Goal: Book appointment/travel/reservation: Book appointment/travel/reservation

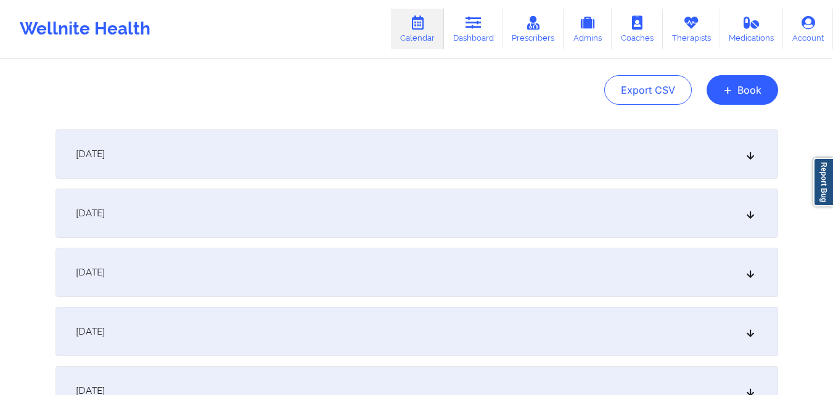
scroll to position [185, 0]
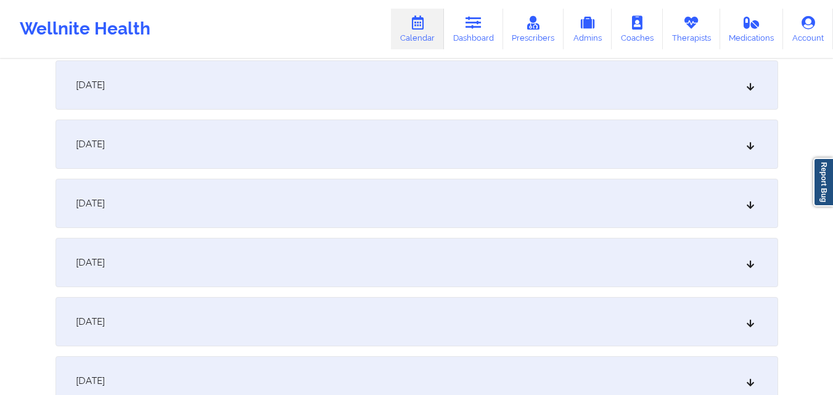
type input "[EMAIL_ADDRESS][DOMAIN_NAME]"
click at [387, 196] on div "[DATE]" at bounding box center [416, 203] width 723 height 49
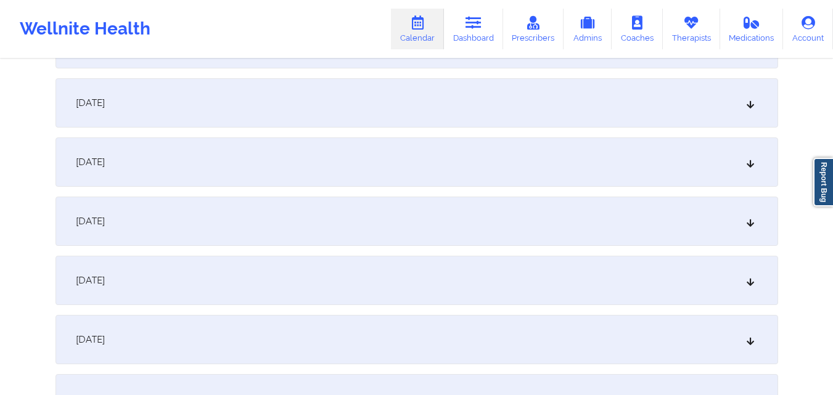
scroll to position [740, 0]
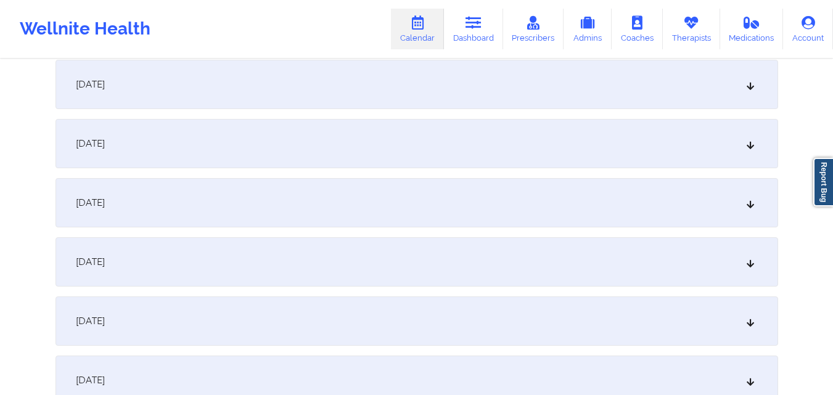
click at [424, 208] on div "October 10, 2025" at bounding box center [416, 202] width 723 height 49
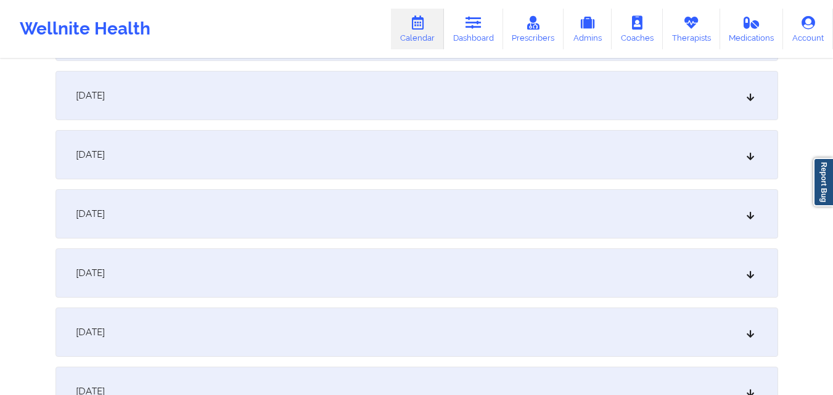
scroll to position [1295, 0]
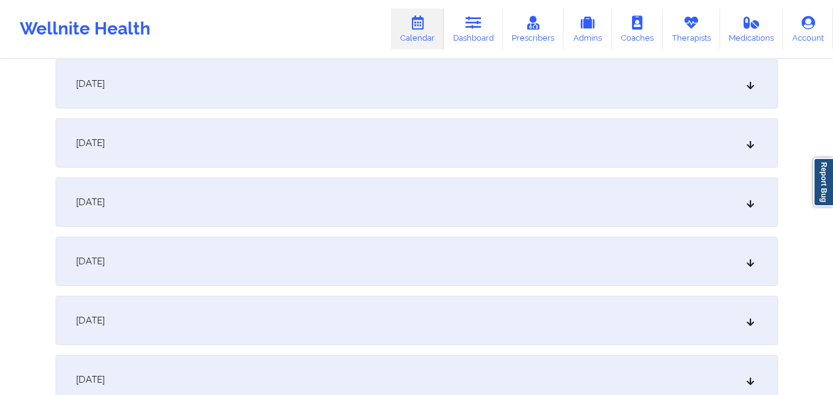
click at [431, 195] on div "October 17, 2025" at bounding box center [416, 202] width 723 height 49
click at [441, 271] on div "October 24, 2025" at bounding box center [416, 263] width 723 height 49
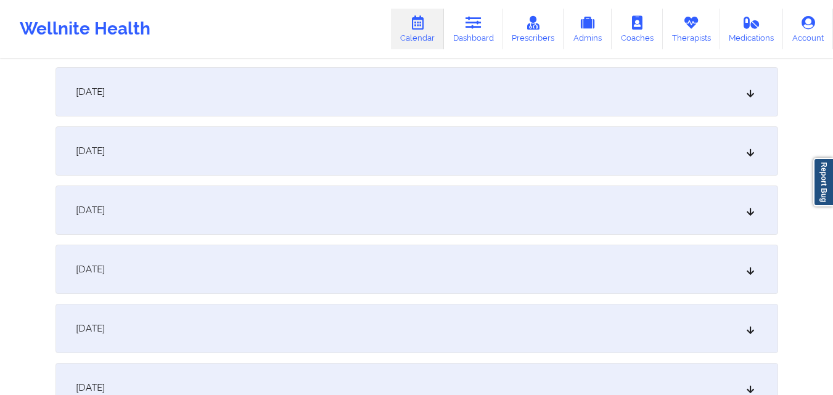
scroll to position [2343, 0]
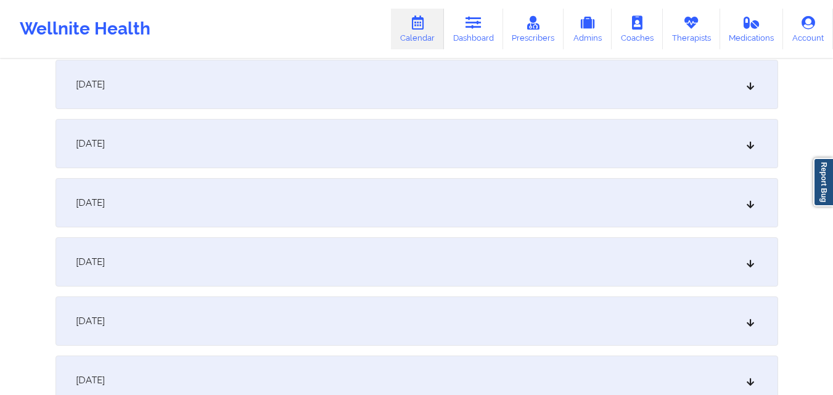
click at [493, 146] on div "October 29, 2025" at bounding box center [416, 143] width 723 height 49
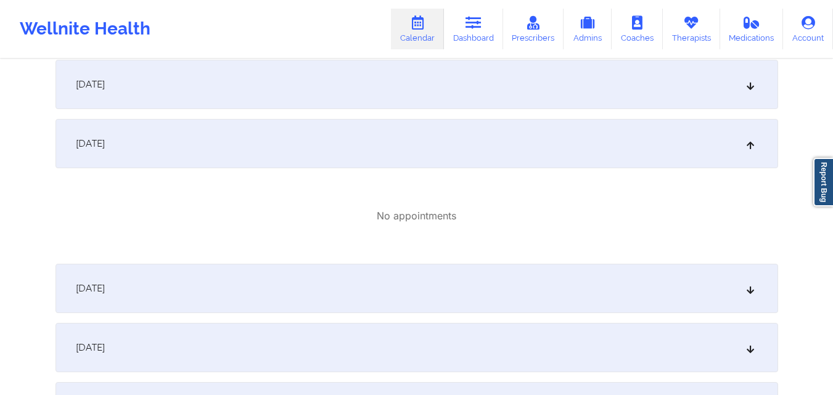
click at [493, 146] on div "October 29, 2025" at bounding box center [416, 143] width 723 height 49
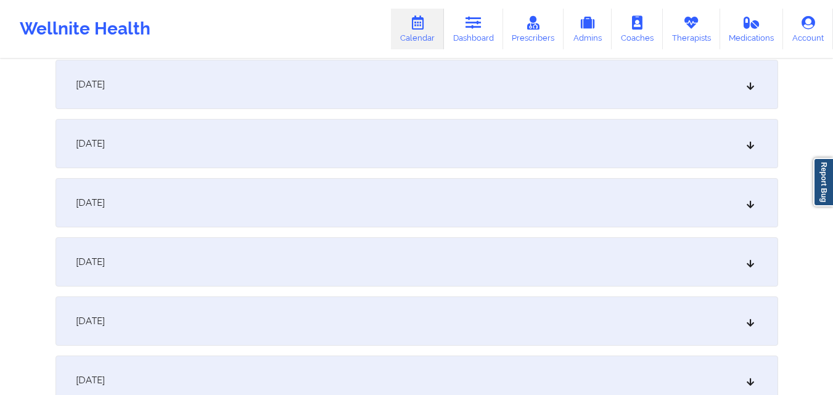
click at [493, 146] on div "October 29, 2025" at bounding box center [416, 143] width 723 height 49
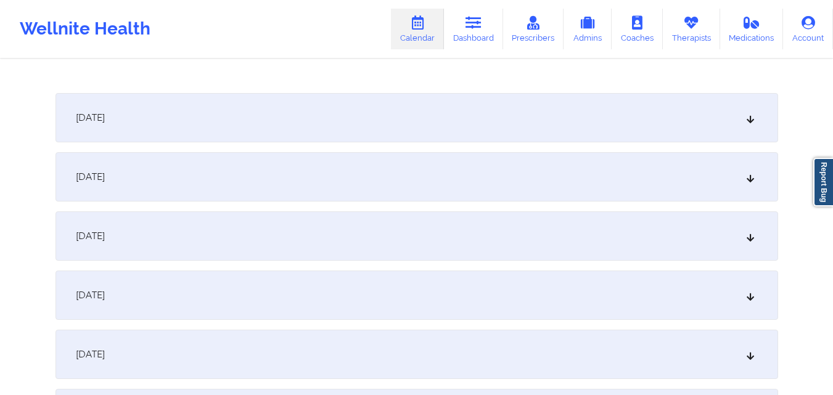
scroll to position [2528, 0]
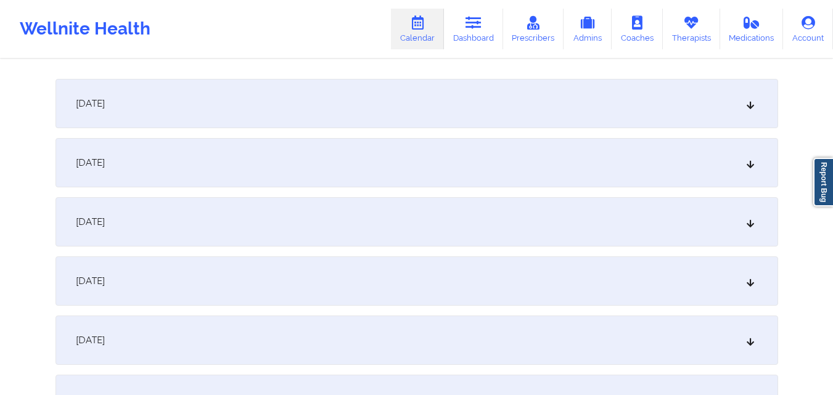
click at [392, 157] on div "October 31, 2025" at bounding box center [416, 162] width 723 height 49
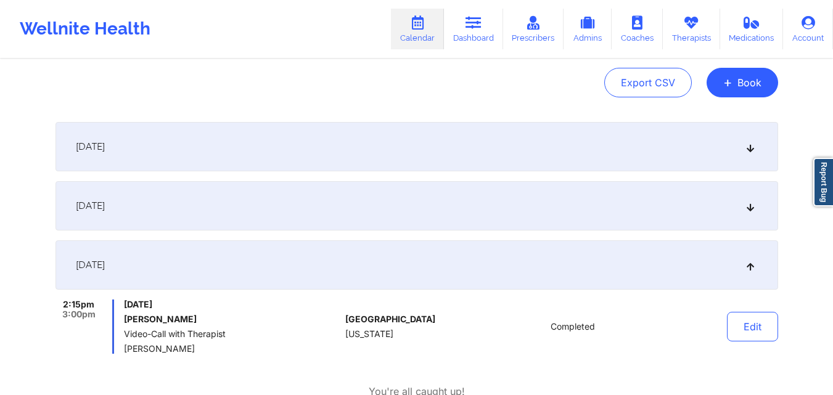
scroll to position [62, 0]
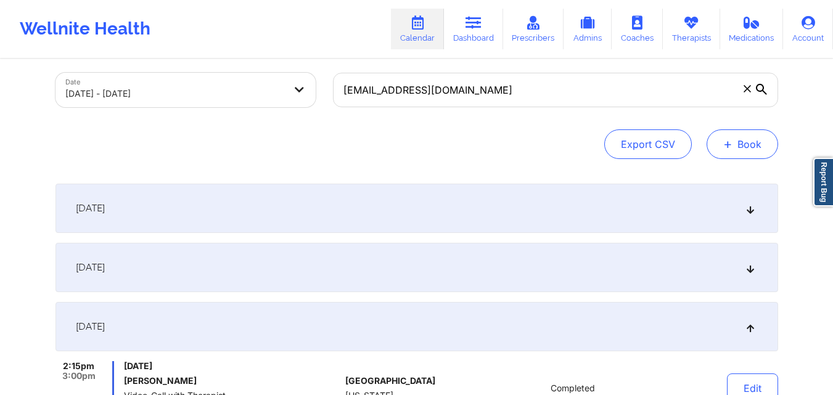
click at [739, 152] on button "+ Book" at bounding box center [743, 144] width 72 height 30
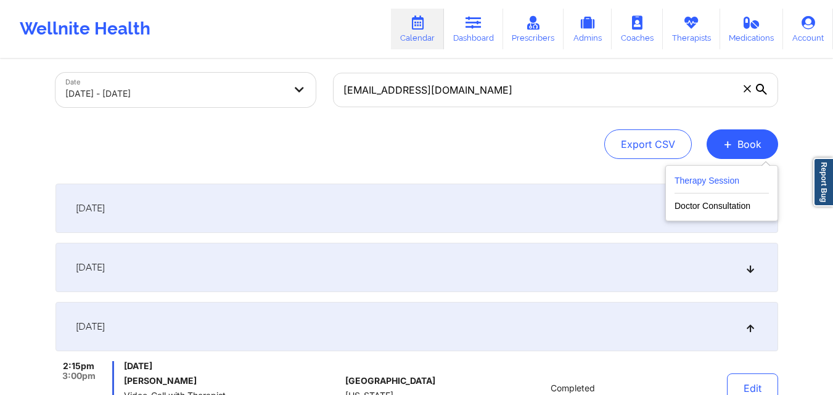
click at [724, 178] on button "Therapy Session" at bounding box center [722, 183] width 94 height 20
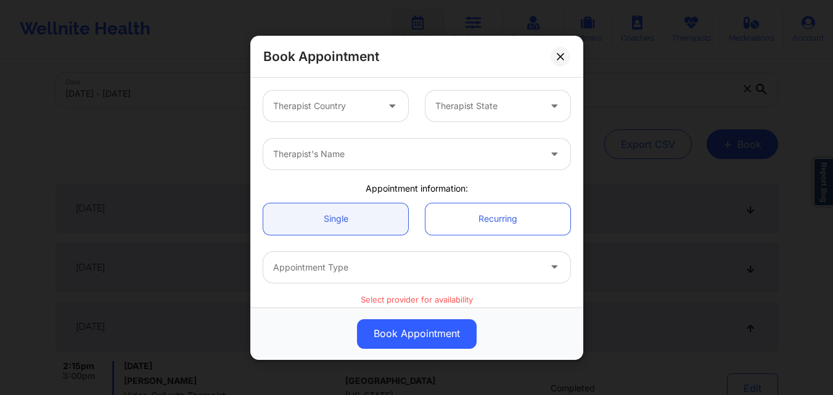
click at [356, 110] on div at bounding box center [325, 106] width 104 height 15
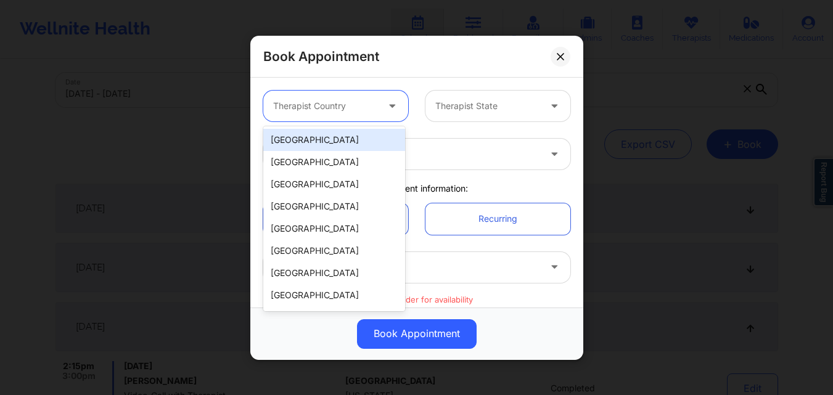
click at [350, 141] on div "[GEOGRAPHIC_DATA]" at bounding box center [334, 140] width 142 height 22
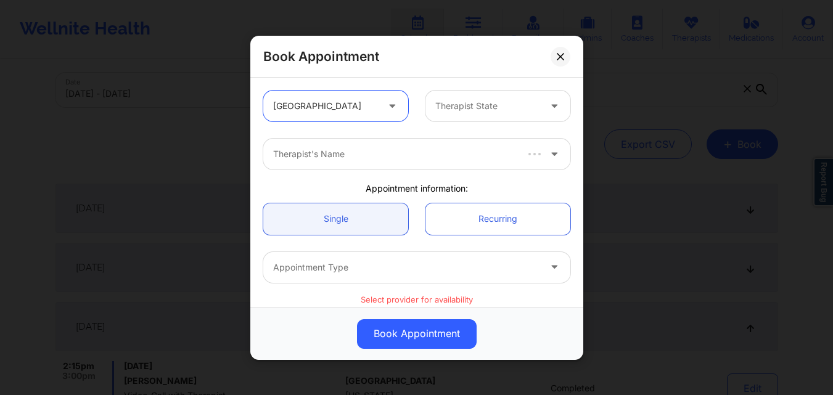
click at [523, 108] on div at bounding box center [487, 106] width 104 height 15
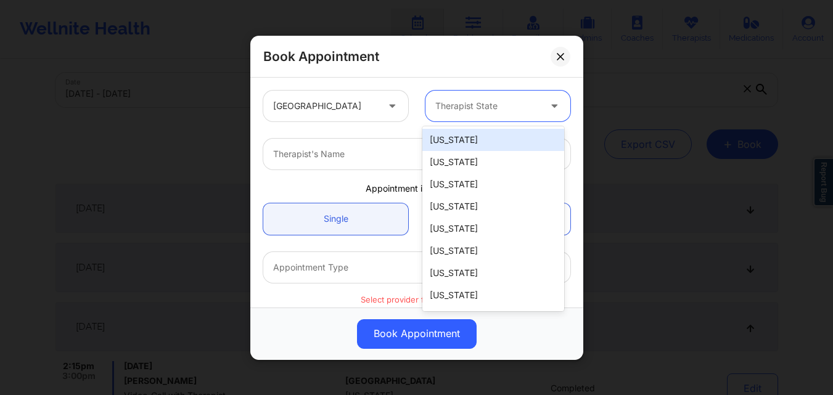
type input "F"
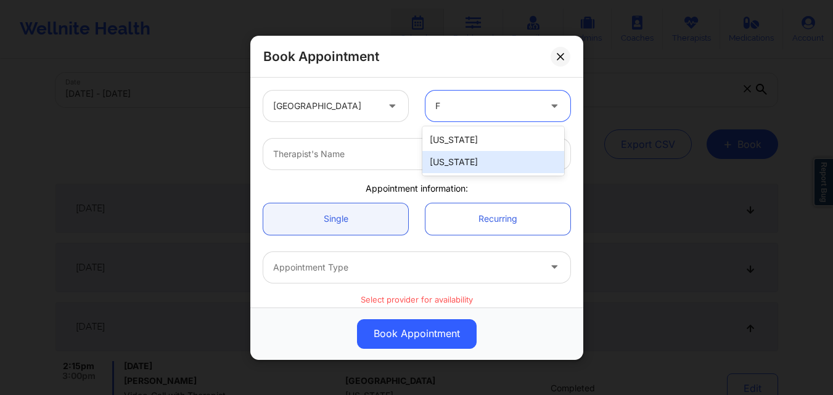
click at [493, 163] on div "[US_STATE]" at bounding box center [493, 162] width 142 height 22
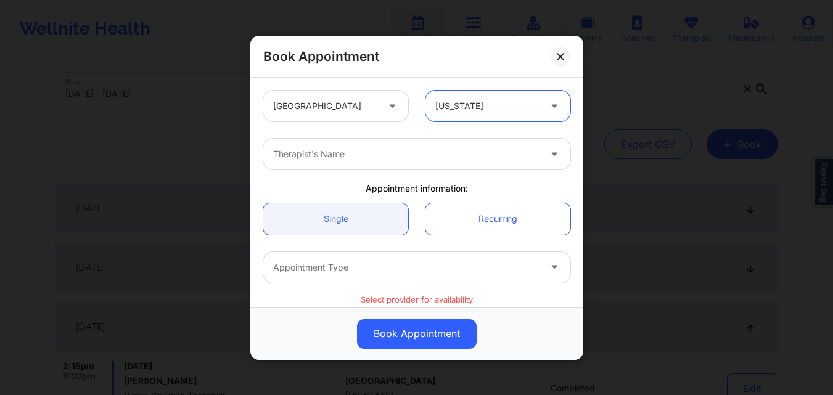
click at [384, 152] on div at bounding box center [406, 154] width 266 height 15
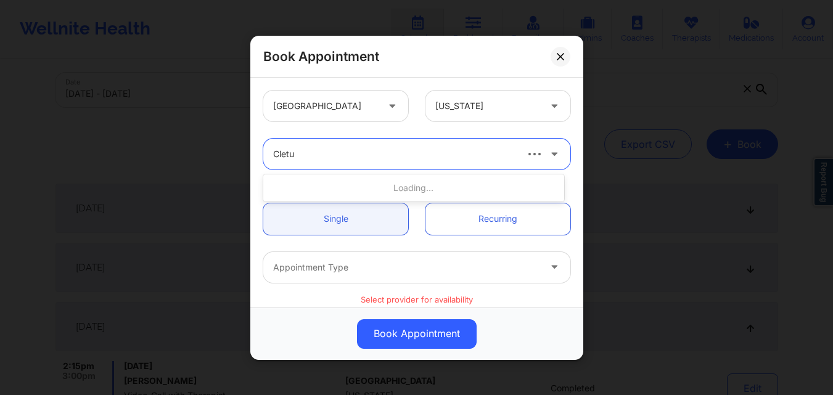
type input "Cletus"
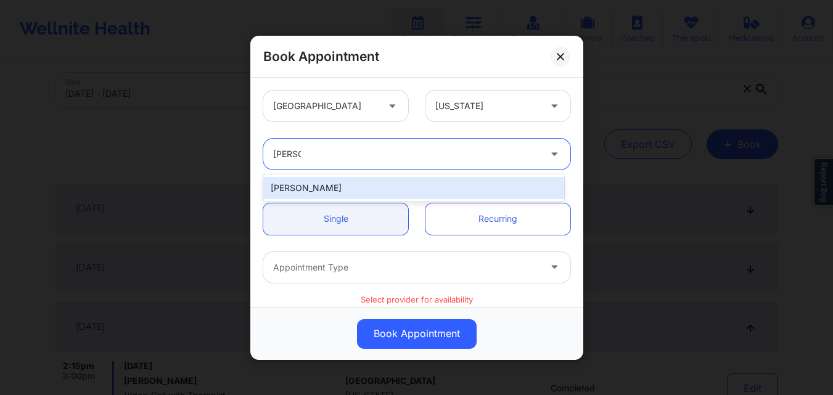
click at [367, 184] on div "cletus deller" at bounding box center [413, 188] width 301 height 22
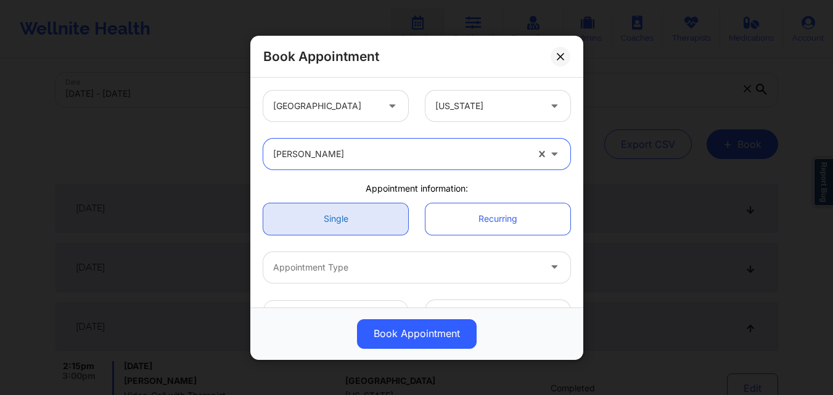
click at [360, 231] on link "Single" at bounding box center [335, 218] width 145 height 31
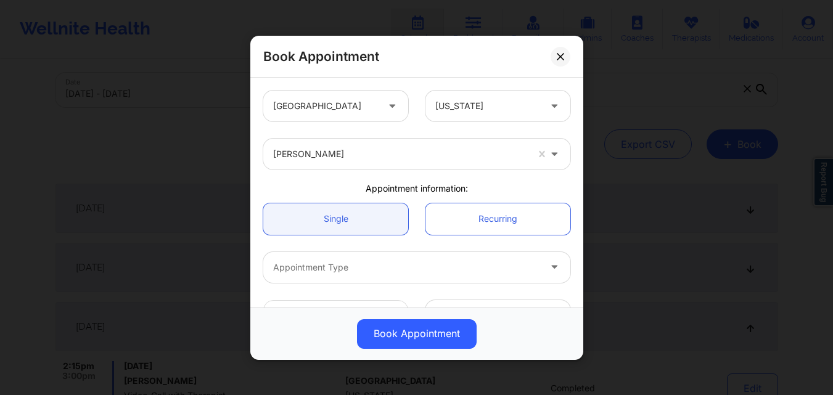
scroll to position [123, 0]
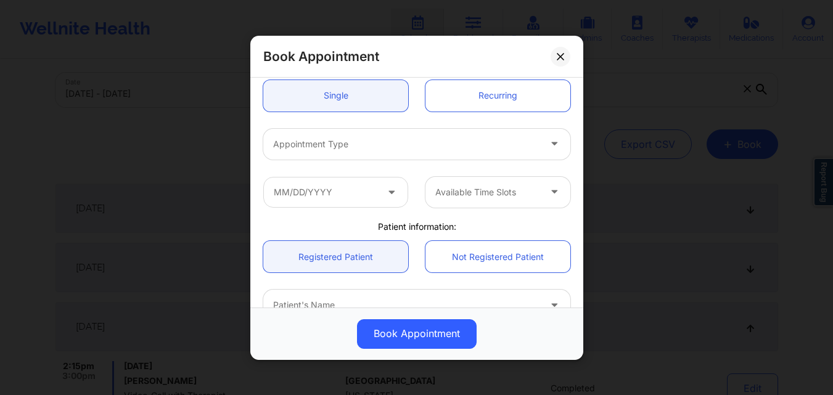
click at [361, 148] on div at bounding box center [406, 143] width 266 height 15
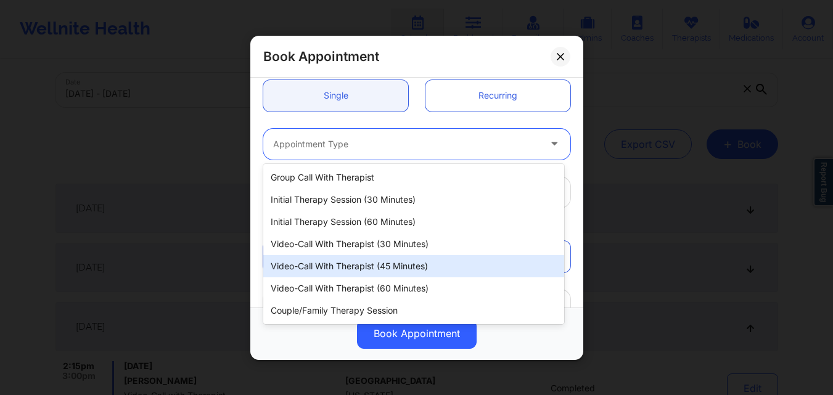
click at [370, 273] on div "Video-Call with Therapist (45 minutes)" at bounding box center [413, 266] width 301 height 22
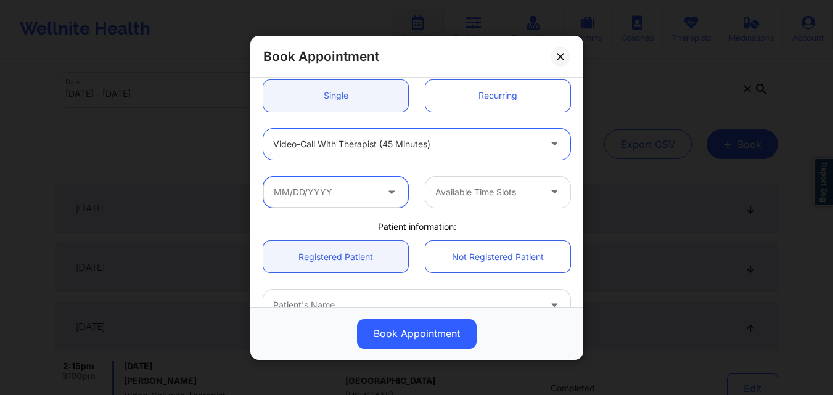
click at [340, 189] on input "text" at bounding box center [335, 191] width 145 height 31
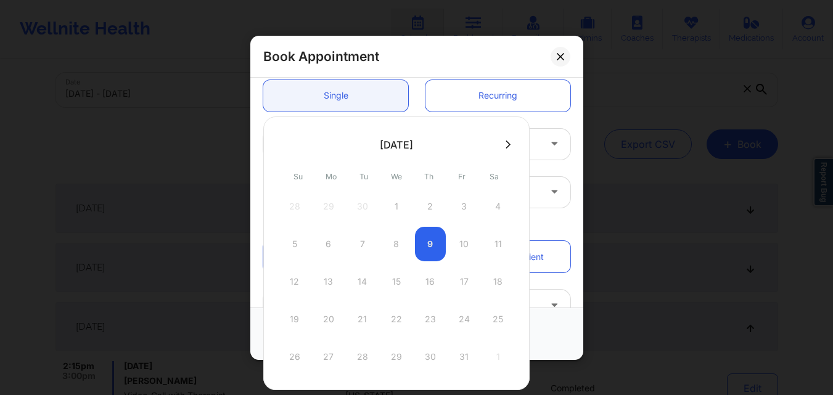
click at [509, 146] on button at bounding box center [508, 144] width 12 height 10
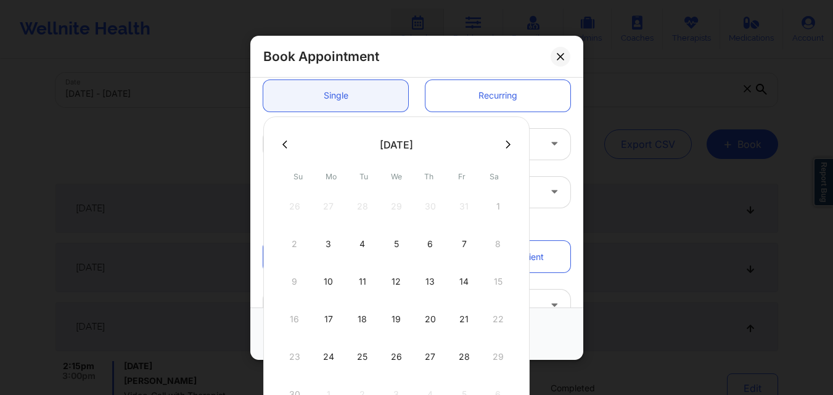
click at [284, 144] on icon at bounding box center [284, 144] width 5 height 8
click at [464, 355] on div "31" at bounding box center [464, 357] width 31 height 35
type input "10/31/2025"
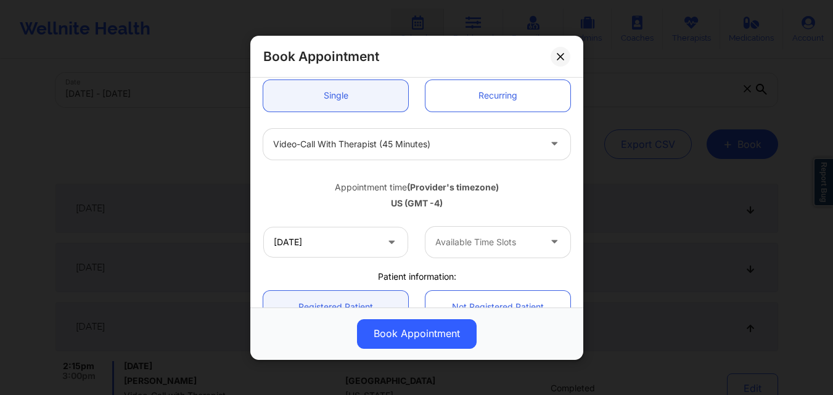
click at [494, 242] on div at bounding box center [487, 242] width 104 height 15
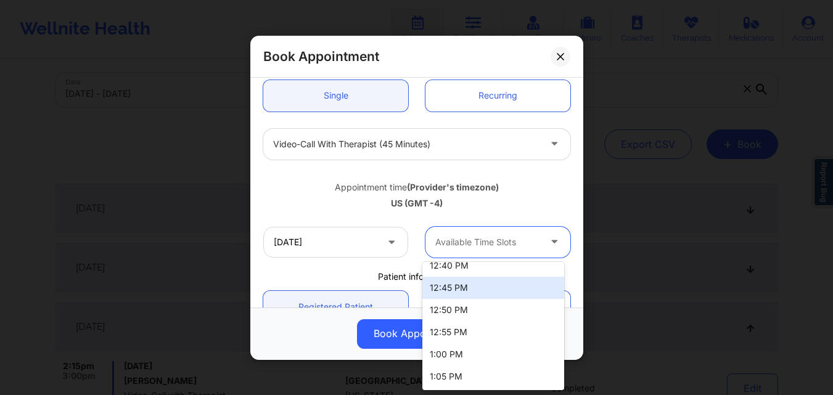
scroll to position [1295, 0]
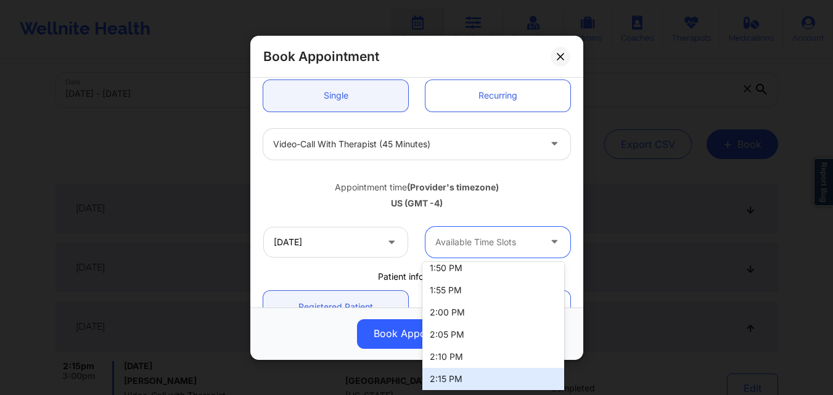
click at [482, 371] on div "2:15 PM" at bounding box center [493, 379] width 142 height 22
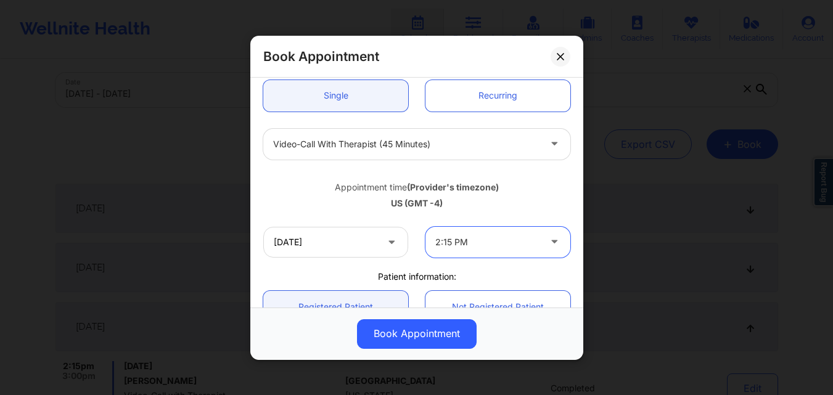
scroll to position [247, 0]
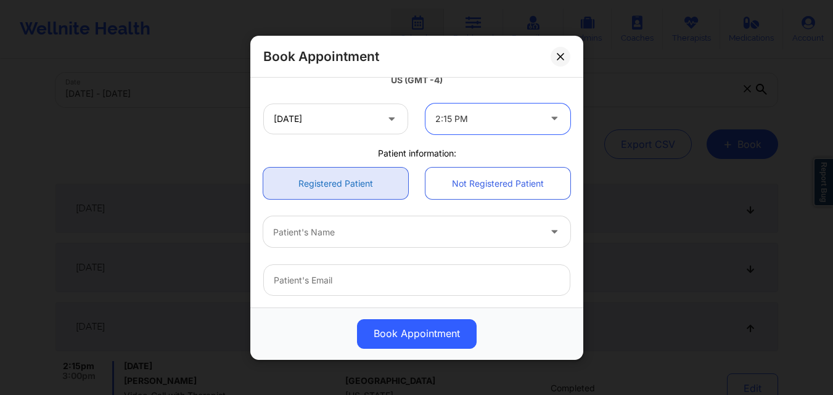
click at [328, 181] on link "Registered Patient" at bounding box center [335, 183] width 145 height 31
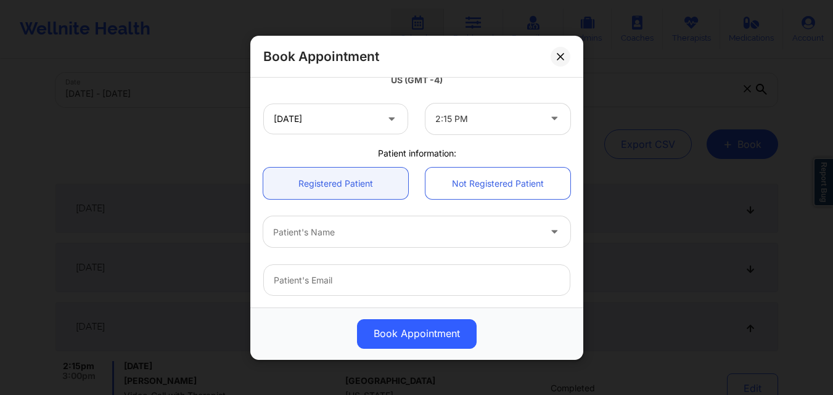
click at [335, 231] on div at bounding box center [406, 231] width 266 height 15
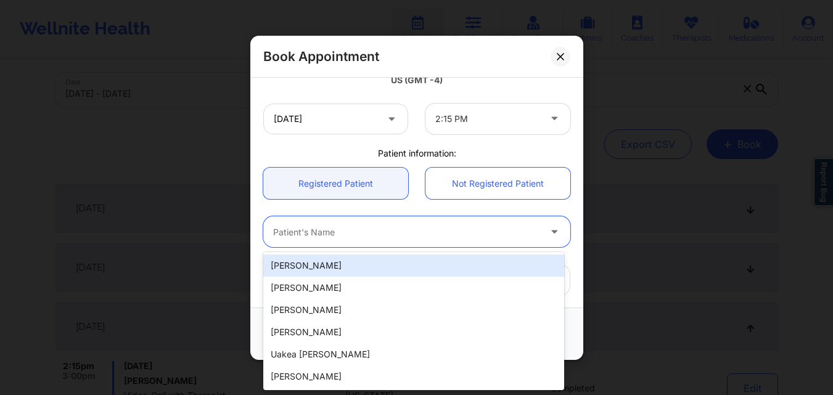
paste input "michaelrmcneal@gmail.com"
type input "michaelrmcneal@gmail.com"
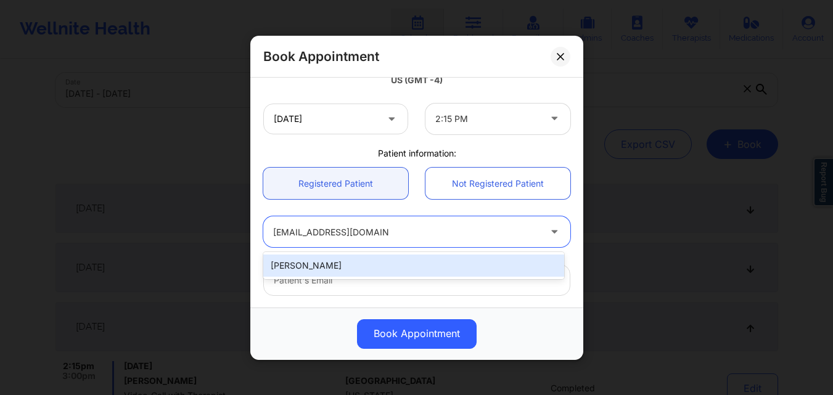
click at [347, 272] on div "Michael Mcneal" at bounding box center [413, 266] width 301 height 22
type input "michaelrmcneal@gmail.com"
type input "+12398103842"
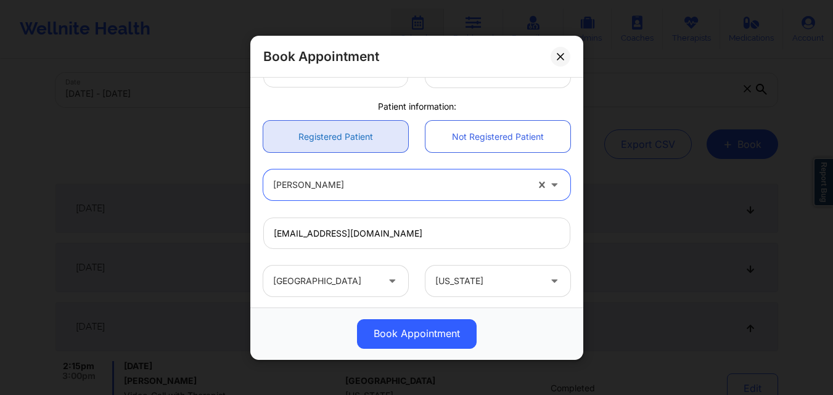
scroll to position [410, 0]
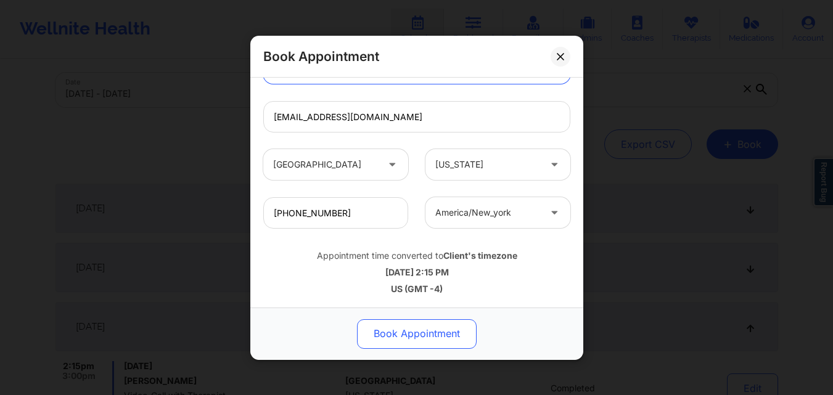
click at [410, 328] on button "Book Appointment" at bounding box center [417, 334] width 120 height 30
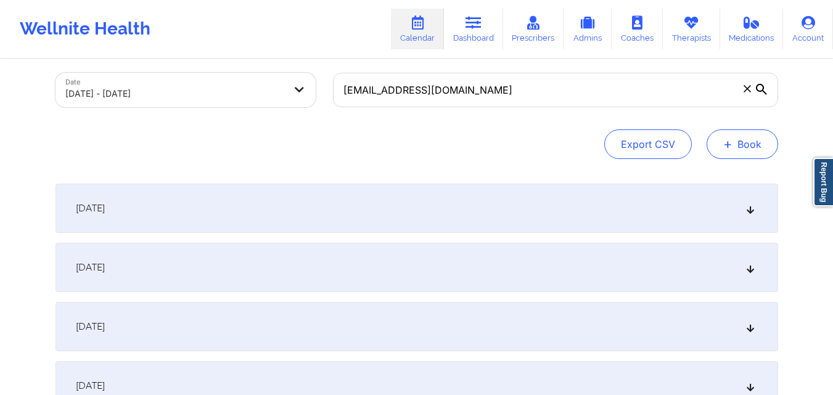
click at [746, 142] on button "+ Book" at bounding box center [743, 144] width 72 height 30
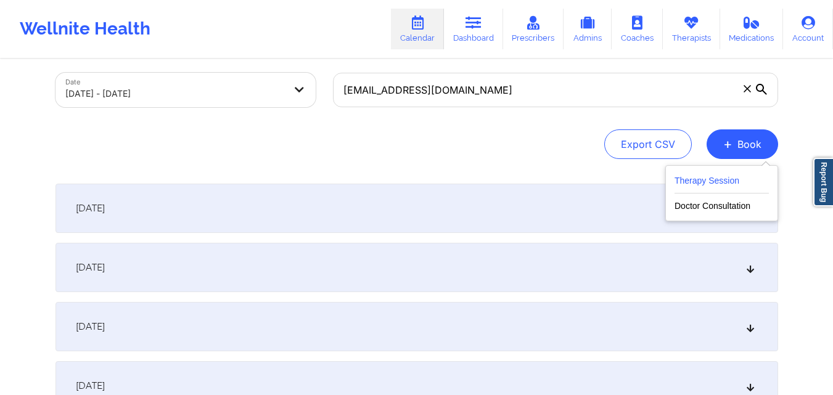
click at [704, 183] on button "Therapy Session" at bounding box center [722, 183] width 94 height 20
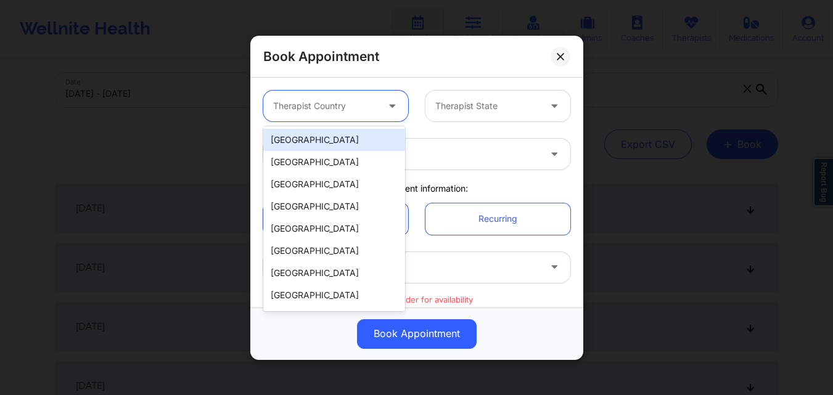
click at [349, 102] on div at bounding box center [325, 106] width 104 height 15
click at [347, 141] on div "[GEOGRAPHIC_DATA]" at bounding box center [334, 140] width 142 height 22
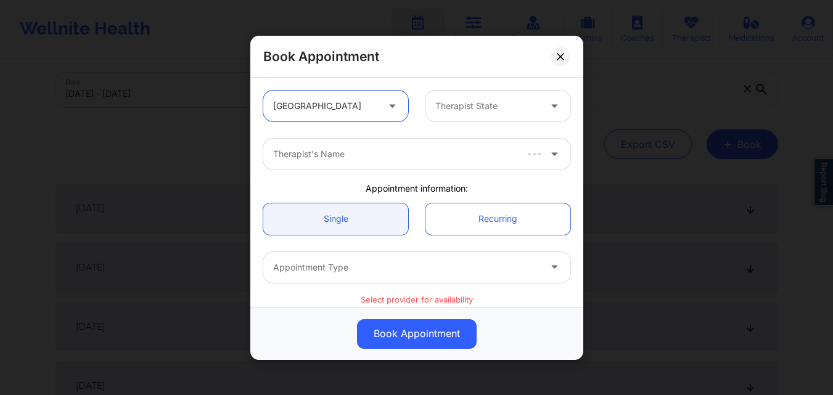
click at [485, 104] on div at bounding box center [487, 106] width 104 height 15
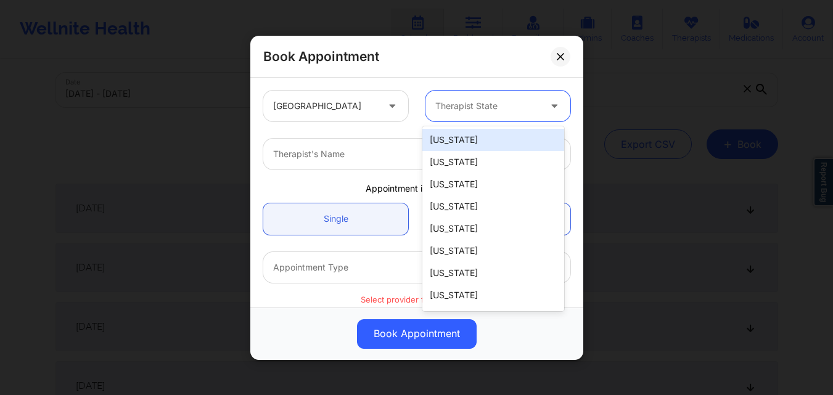
type input "F"
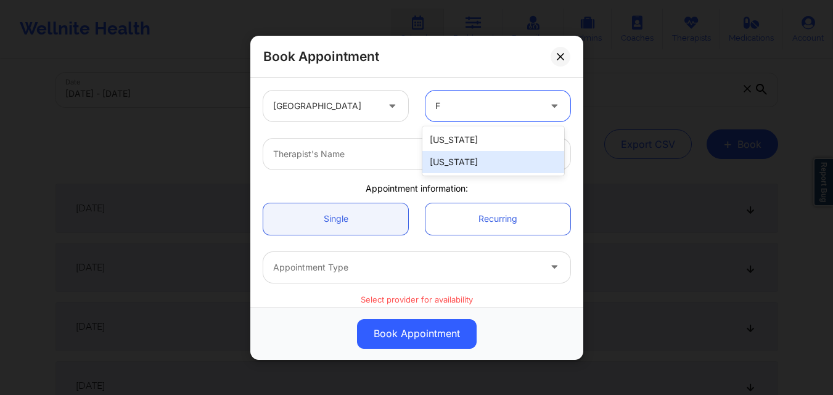
click at [483, 168] on div "[US_STATE]" at bounding box center [493, 162] width 142 height 22
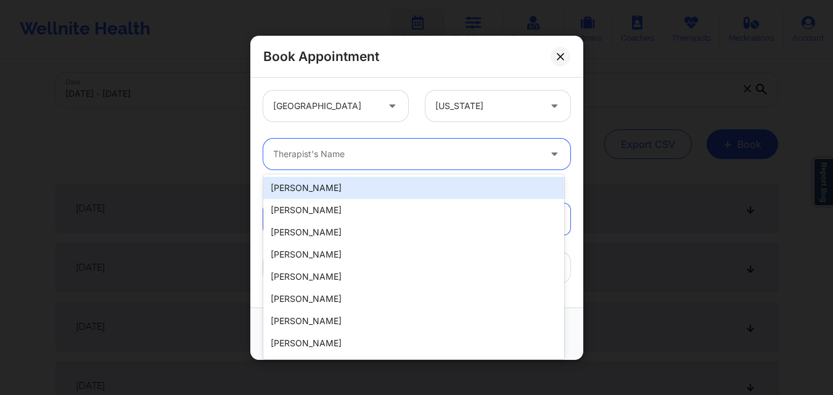
click at [359, 148] on div at bounding box center [406, 154] width 266 height 15
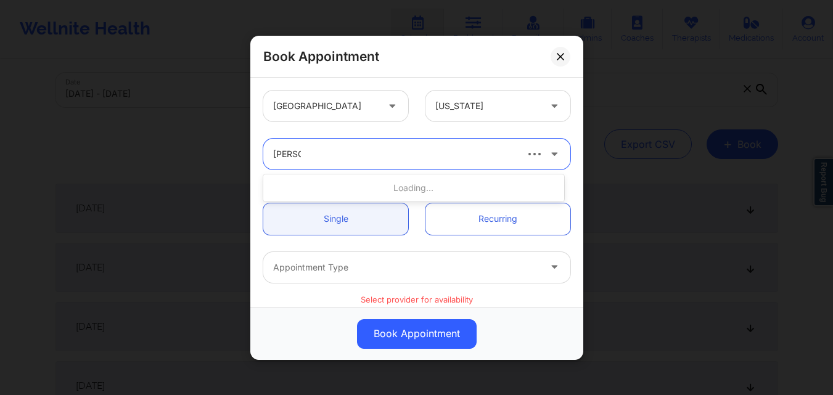
type input "Cletus"
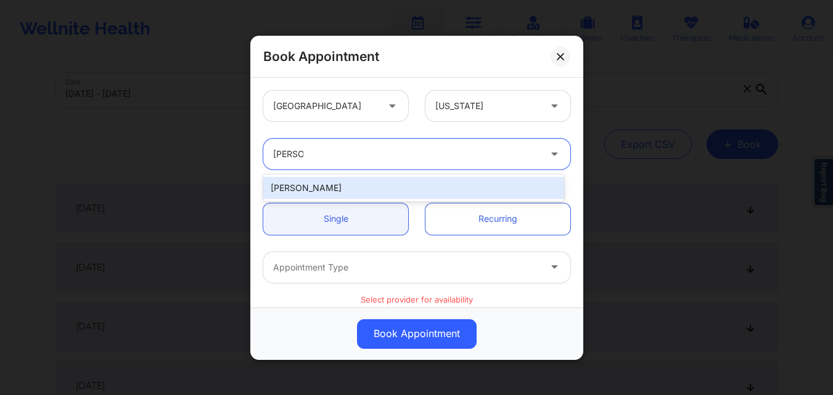
click at [366, 186] on div "cletus deller" at bounding box center [413, 188] width 301 height 22
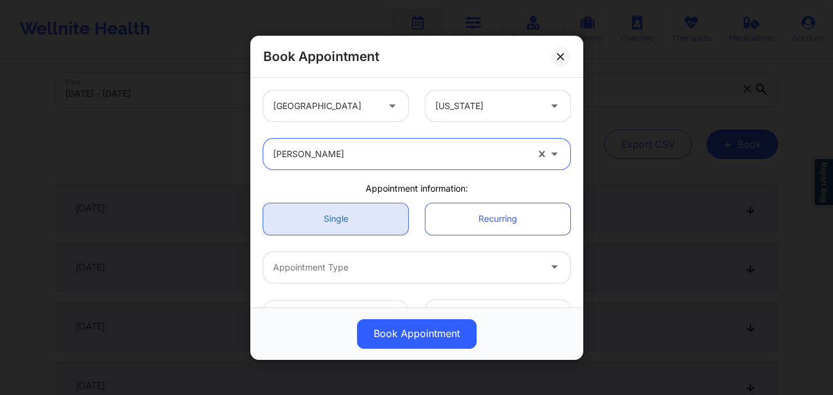
click at [356, 222] on link "Single" at bounding box center [335, 218] width 145 height 31
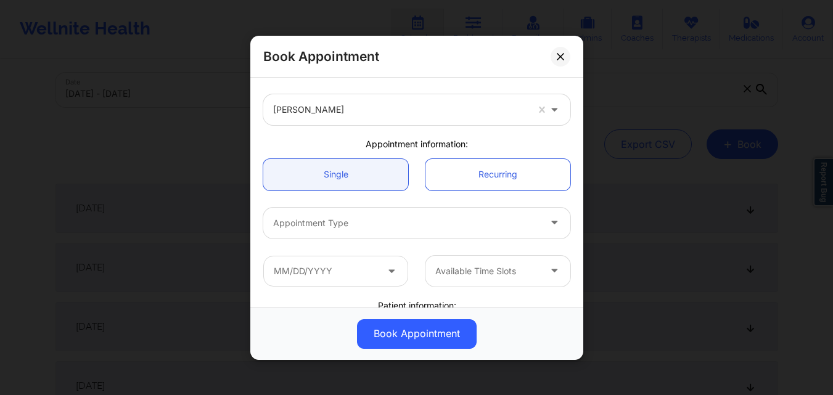
scroll to position [62, 0]
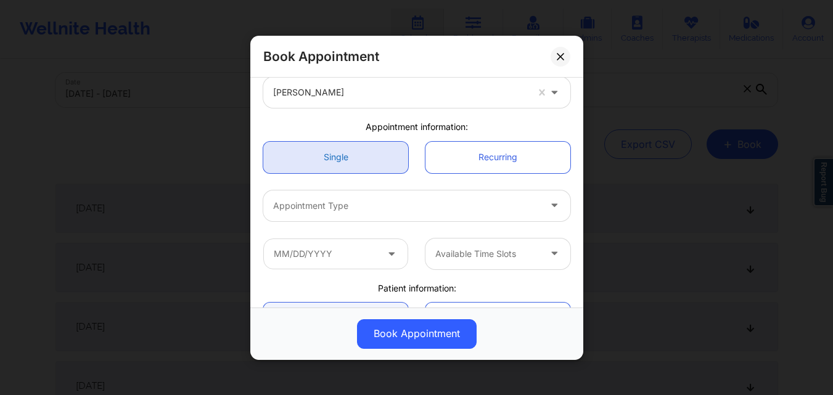
click at [337, 160] on link "Single" at bounding box center [335, 156] width 145 height 31
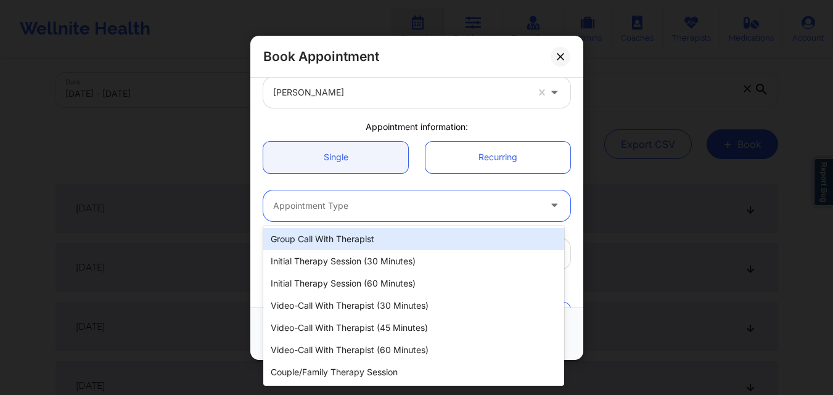
click at [346, 210] on div at bounding box center [406, 205] width 266 height 15
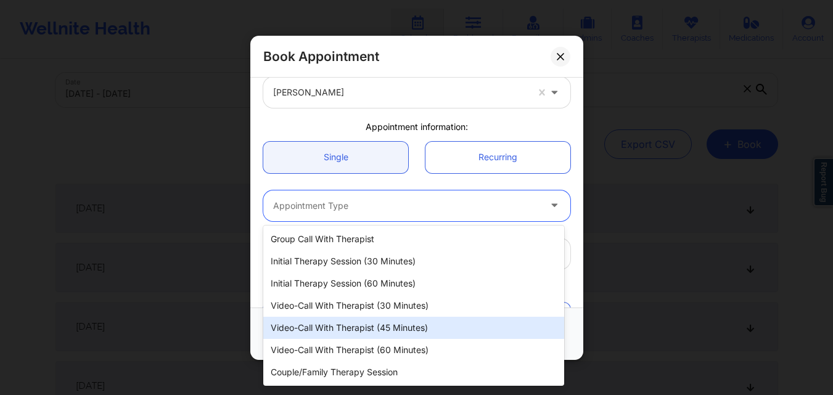
click at [358, 324] on div "Video-Call with Therapist (45 minutes)" at bounding box center [413, 328] width 301 height 22
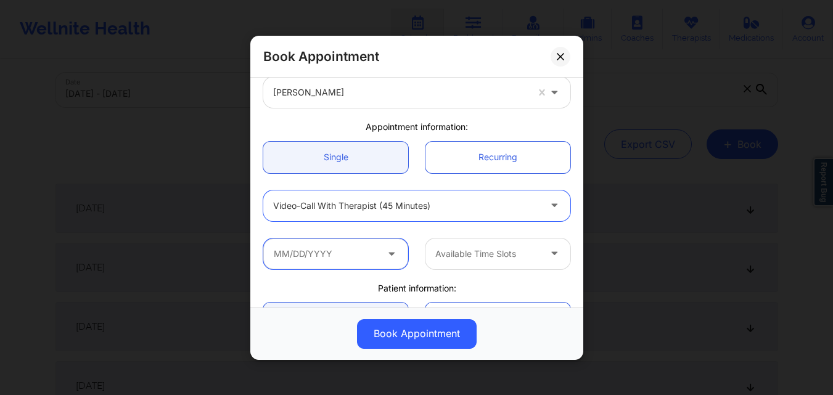
click at [348, 258] on input "text" at bounding box center [335, 253] width 145 height 31
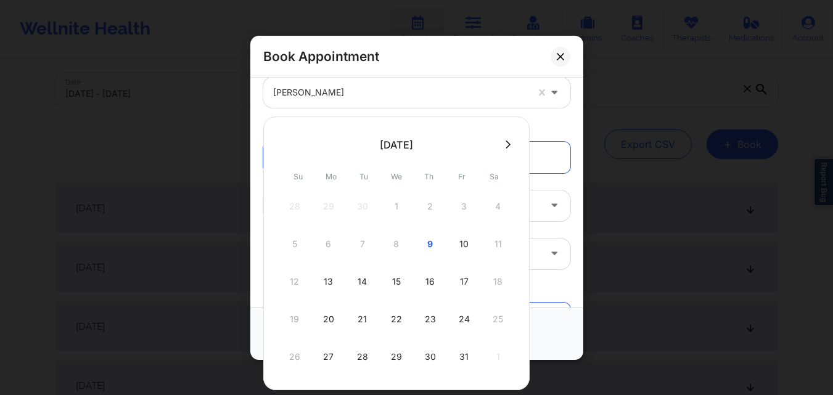
click at [506, 147] on icon at bounding box center [508, 144] width 5 height 9
click at [461, 245] on div "7" at bounding box center [464, 244] width 31 height 35
type input "11/07/2025"
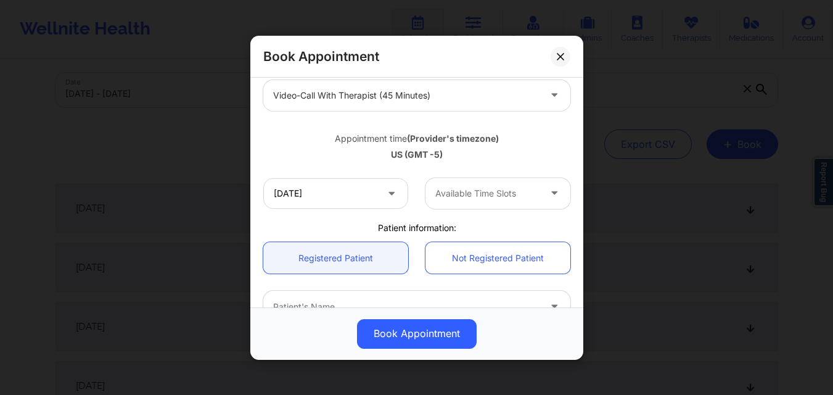
scroll to position [185, 0]
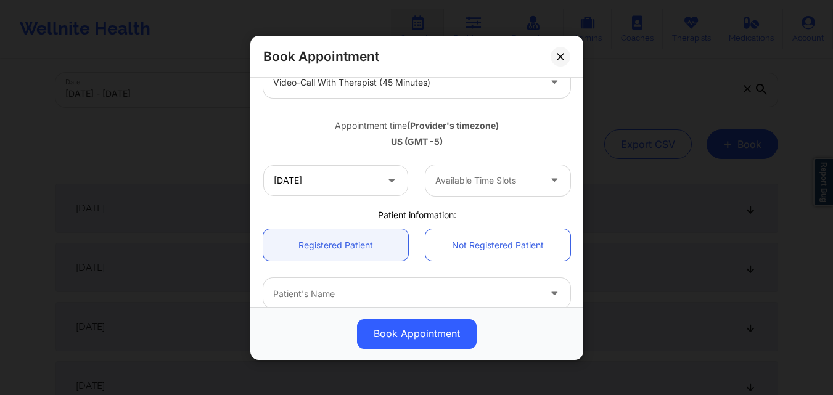
click at [495, 179] on div at bounding box center [487, 180] width 104 height 15
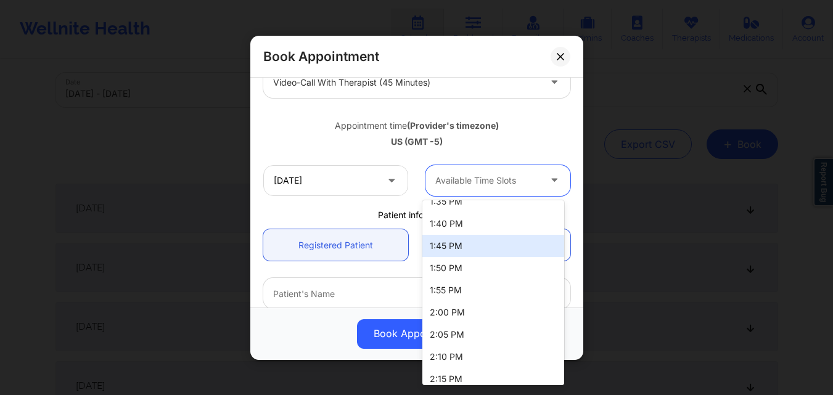
scroll to position [1241, 0]
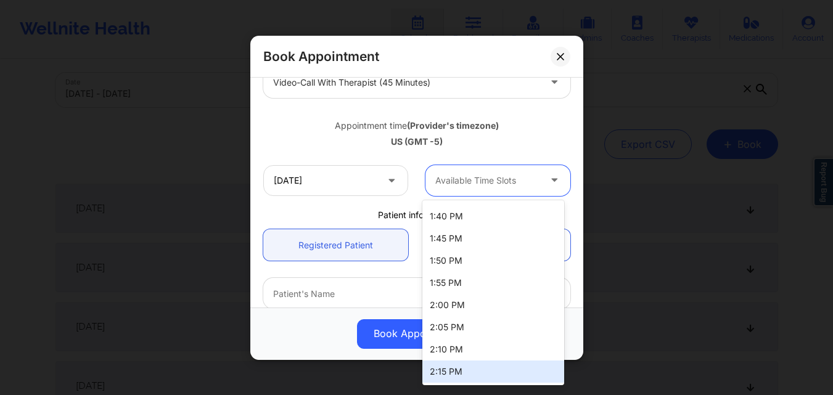
click at [470, 374] on div "2:15 PM" at bounding box center [493, 372] width 142 height 22
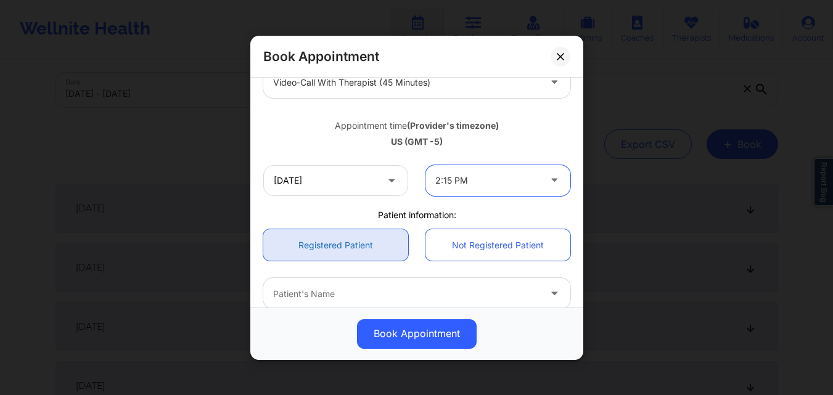
click at [327, 245] on link "Registered Patient" at bounding box center [335, 244] width 145 height 31
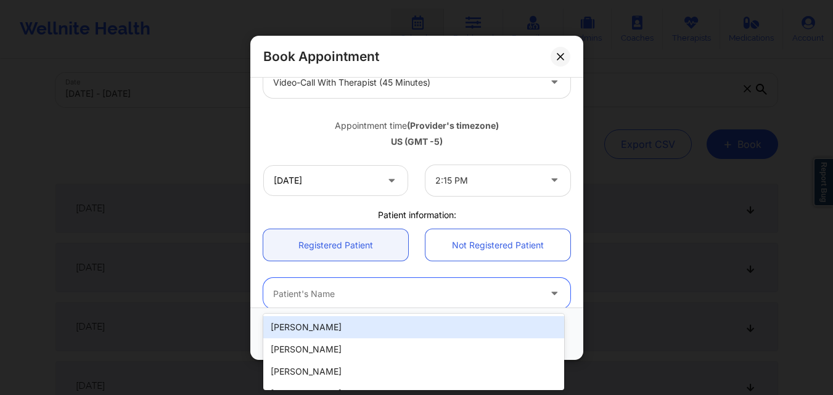
click at [348, 300] on div at bounding box center [406, 293] width 266 height 15
paste input "michaelrmcneal@gmail.com"
type input "michaelrmcneal@gmail.com"
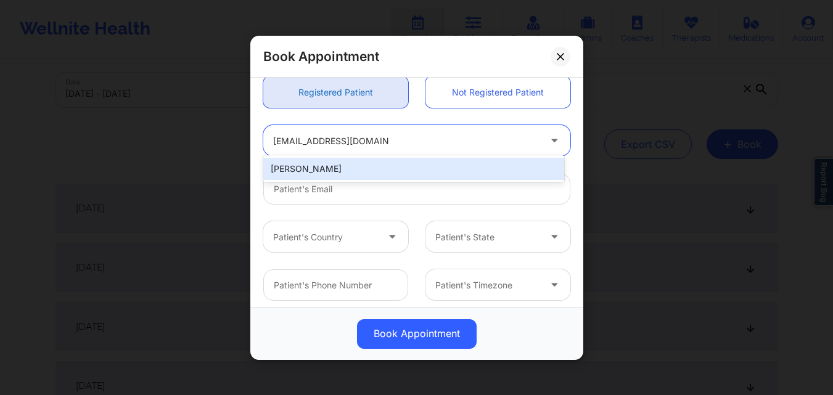
scroll to position [343, 0]
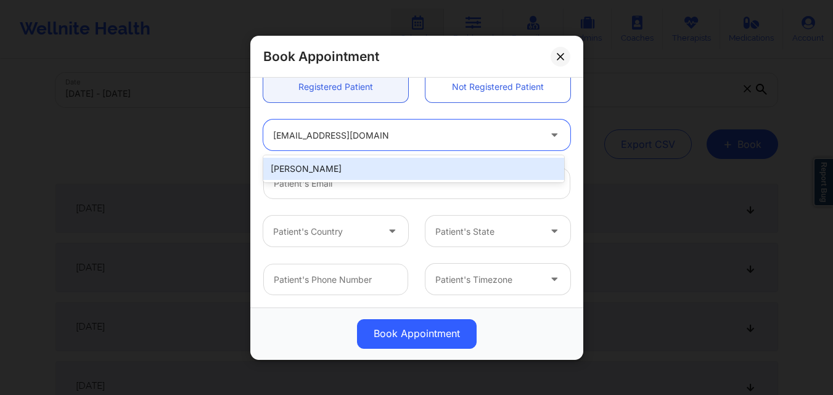
click at [364, 174] on div "Michael Mcneal" at bounding box center [413, 169] width 301 height 22
type input "michaelrmcneal@gmail.com"
type input "+12398103842"
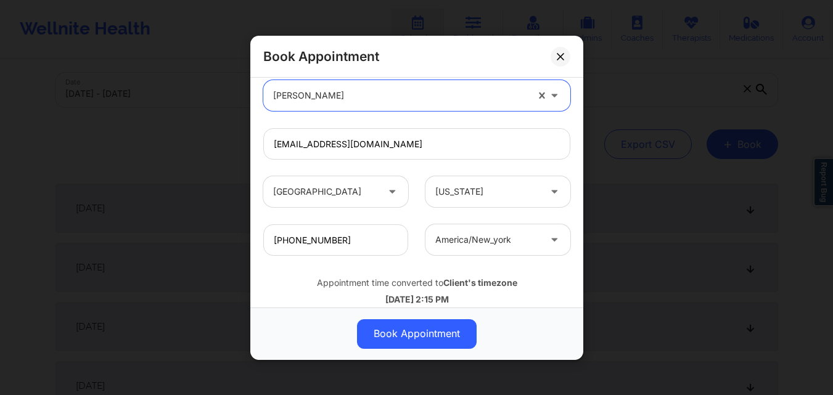
scroll to position [410, 0]
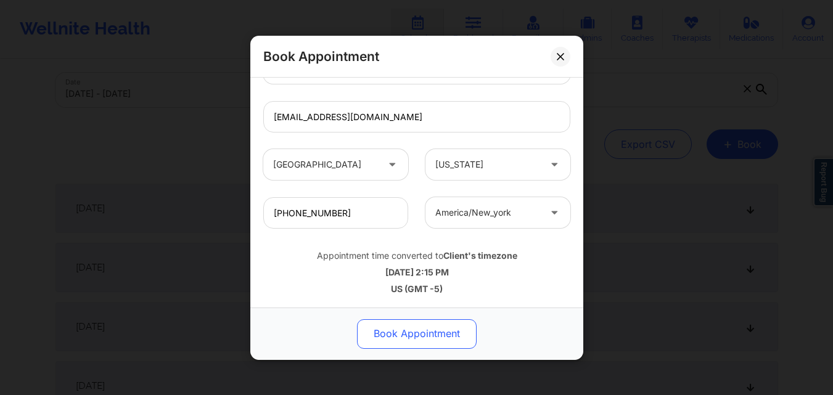
click at [421, 332] on button "Book Appointment" at bounding box center [417, 334] width 120 height 30
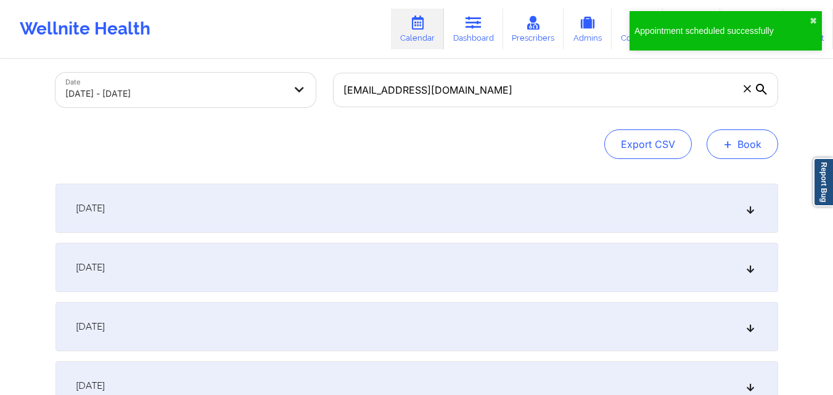
click at [758, 146] on button "+ Book" at bounding box center [743, 144] width 72 height 30
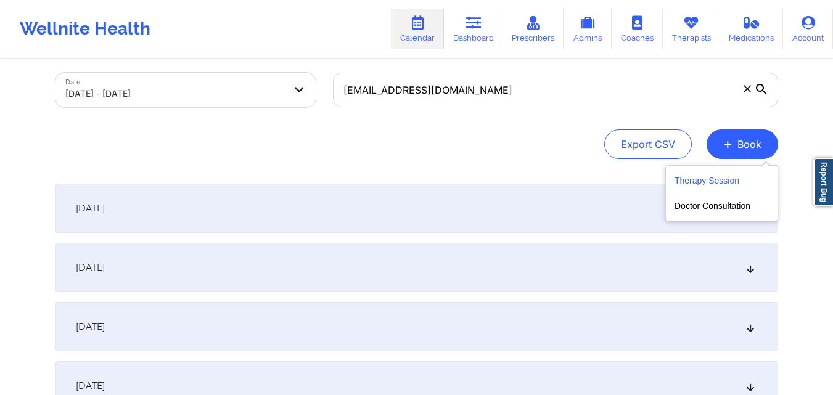
click at [705, 178] on button "Therapy Session" at bounding box center [722, 183] width 94 height 20
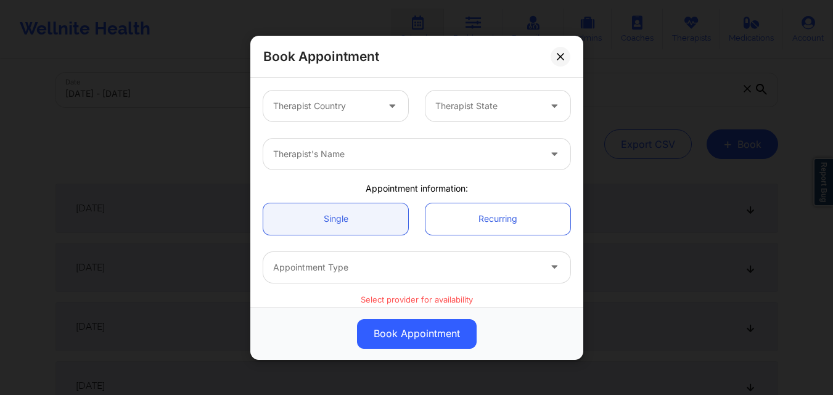
click at [335, 111] on div at bounding box center [325, 106] width 104 height 15
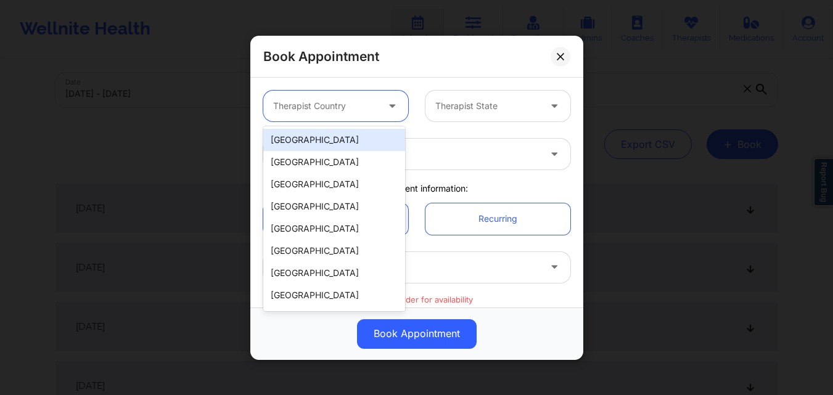
click at [340, 149] on div "[GEOGRAPHIC_DATA]" at bounding box center [334, 140] width 142 height 22
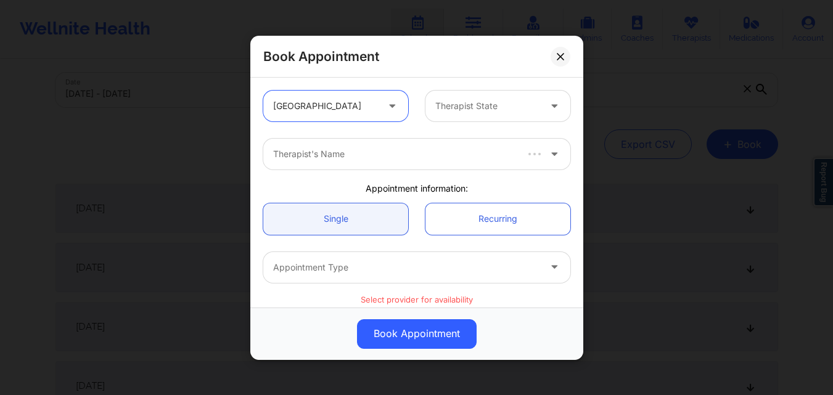
click at [496, 113] on div "Therapist State" at bounding box center [482, 106] width 115 height 31
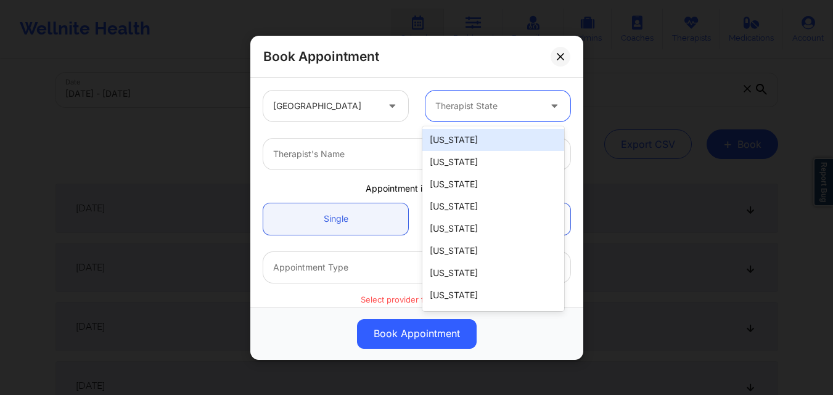
type input "F"
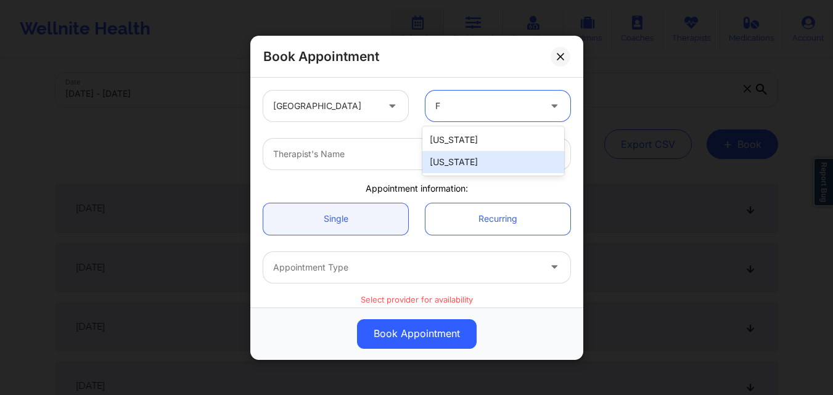
click at [480, 171] on div "[US_STATE]" at bounding box center [493, 162] width 142 height 22
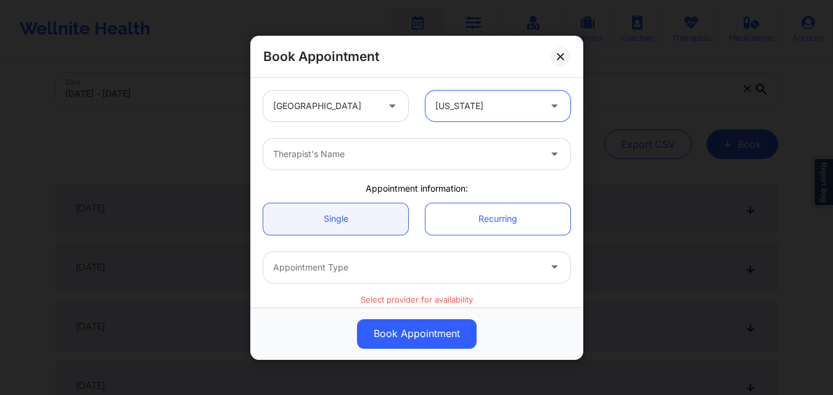
click at [343, 165] on div "Therapist's Name" at bounding box center [401, 154] width 277 height 31
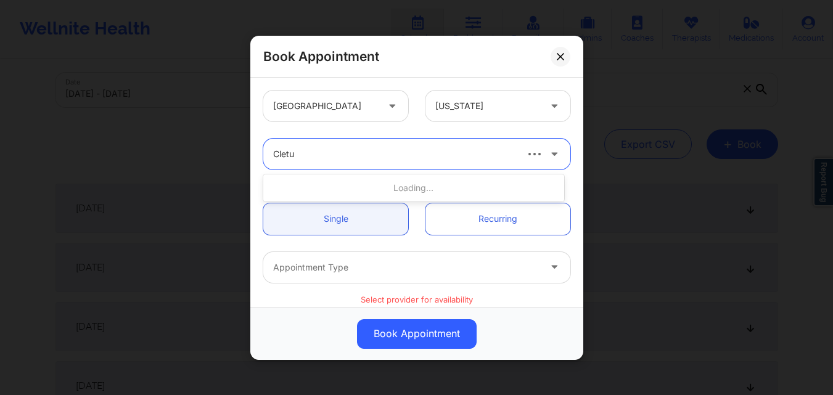
type input "Cletus"
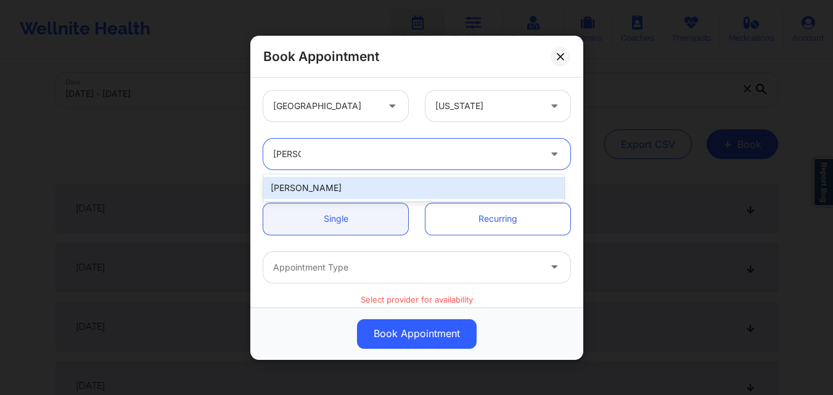
click at [343, 183] on div "cletus deller" at bounding box center [413, 188] width 301 height 22
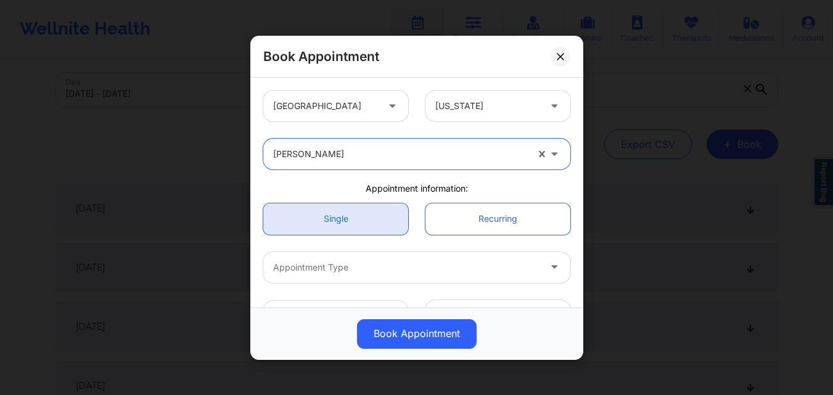
click at [346, 226] on link "Single" at bounding box center [335, 218] width 145 height 31
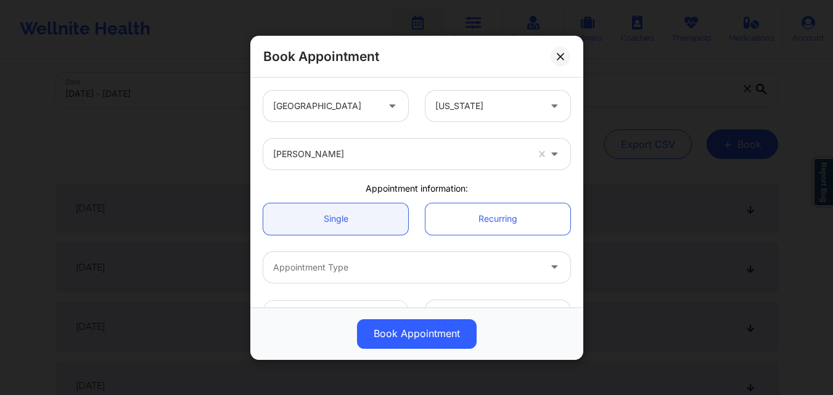
click at [356, 264] on div at bounding box center [406, 267] width 266 height 15
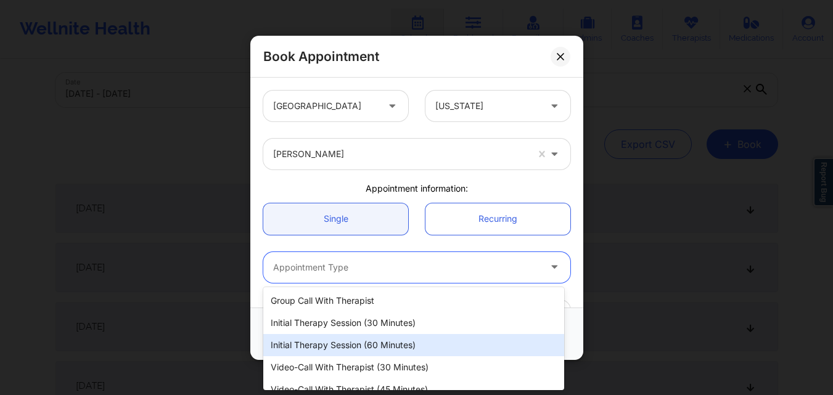
scroll to position [57, 0]
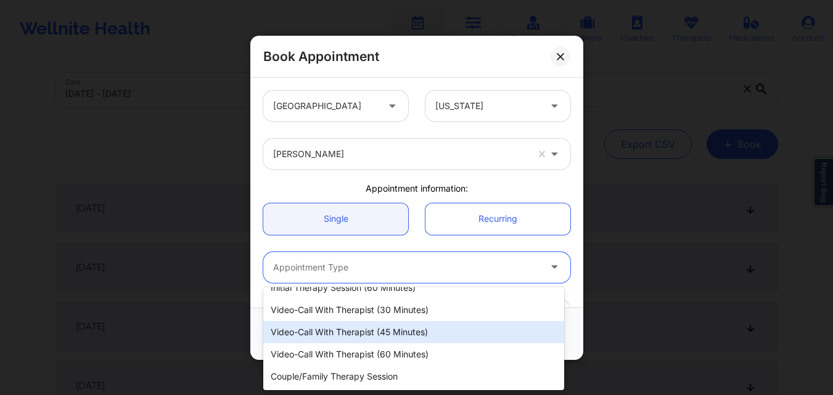
click at [367, 330] on div "Video-Call with Therapist (45 minutes)" at bounding box center [413, 332] width 301 height 22
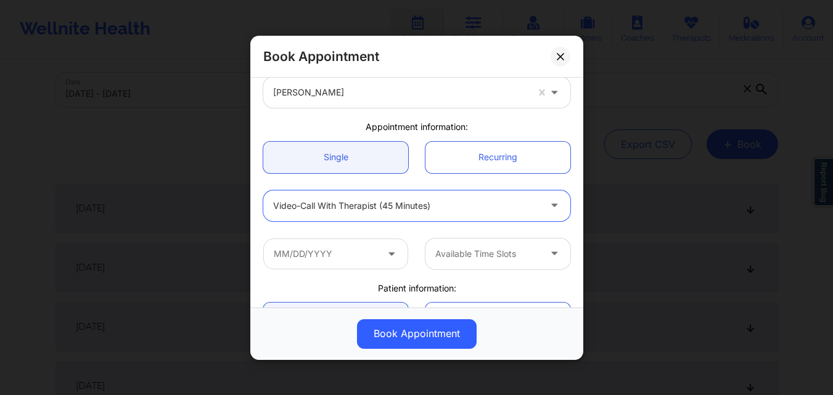
scroll to position [123, 0]
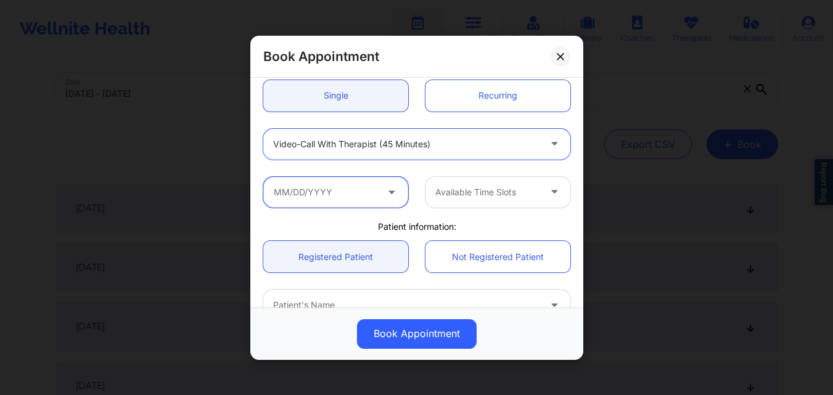
click at [353, 199] on input "text" at bounding box center [335, 191] width 145 height 31
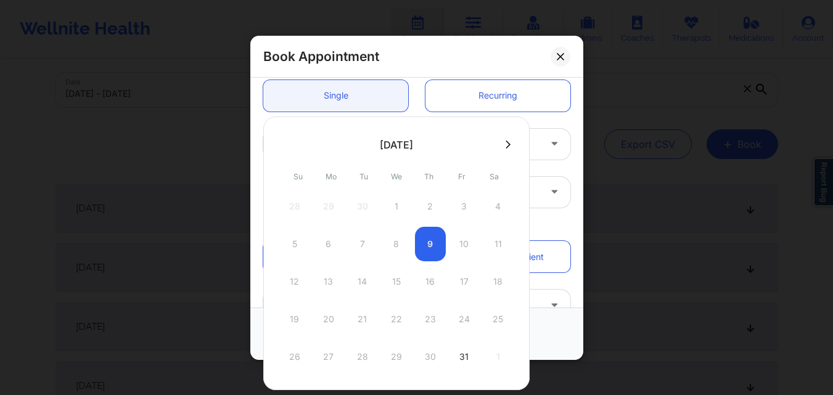
click at [510, 147] on button at bounding box center [508, 144] width 12 height 10
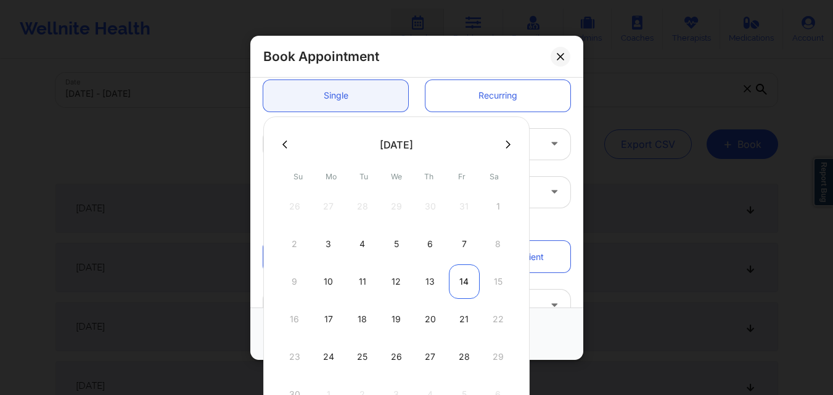
click at [461, 280] on div "14" at bounding box center [464, 282] width 31 height 35
type input "11/14/2025"
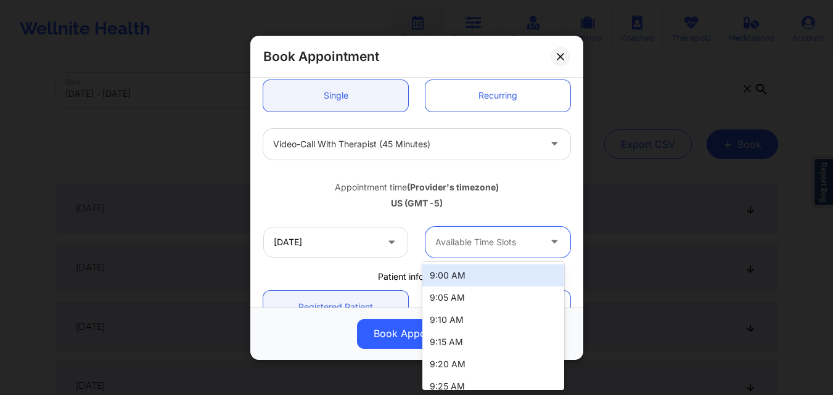
click at [504, 236] on div at bounding box center [487, 242] width 104 height 15
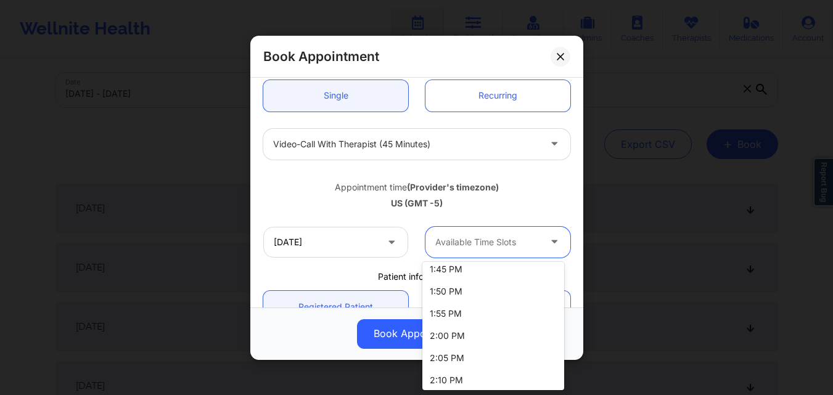
scroll to position [1297, 0]
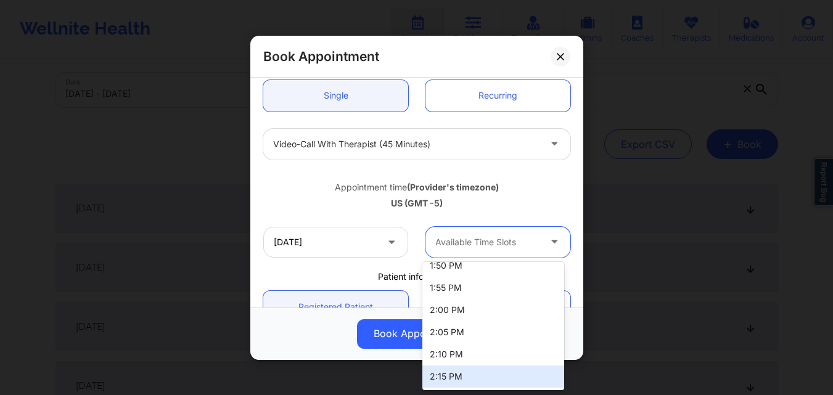
click at [479, 372] on div "2:15 PM" at bounding box center [493, 377] width 142 height 22
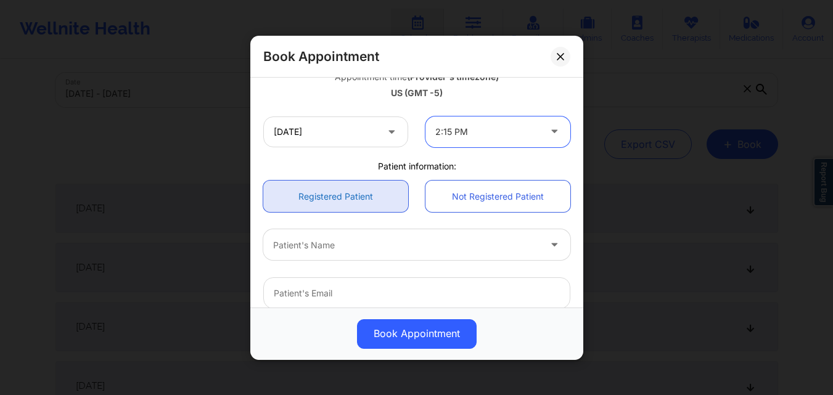
scroll to position [247, 0]
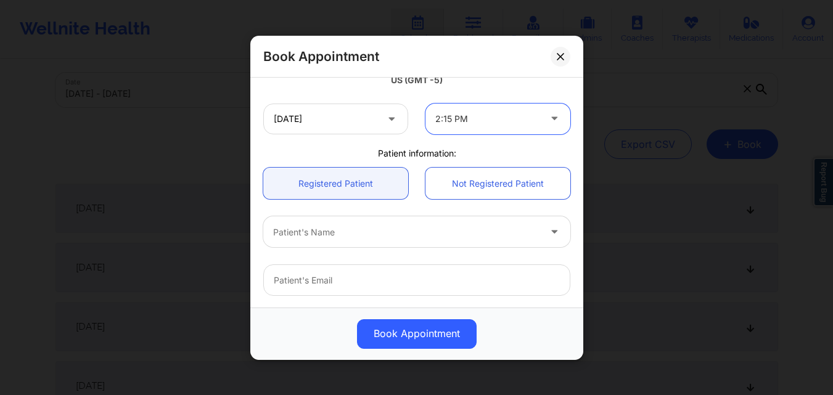
drag, startPoint x: 348, startPoint y: 195, endPoint x: 349, endPoint y: 209, distance: 14.2
click at [348, 195] on link "Registered Patient" at bounding box center [335, 183] width 145 height 31
click at [352, 232] on div at bounding box center [406, 231] width 266 height 15
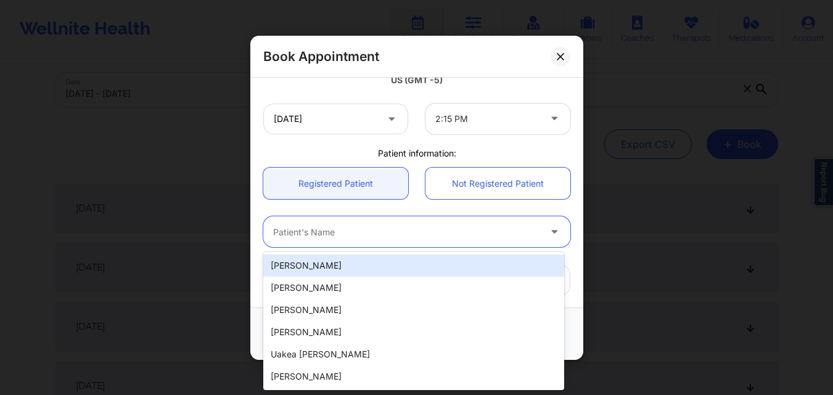
paste input "michaelrmcneal@gmail.com"
type input "michaelrmcneal@gmail.com"
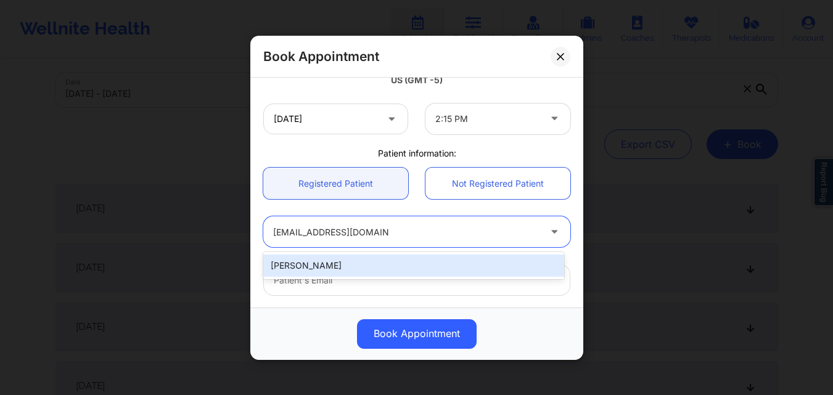
click at [368, 276] on div "Michael Mcneal" at bounding box center [413, 266] width 301 height 22
type input "michaelrmcneal@gmail.com"
type input "+12398103842"
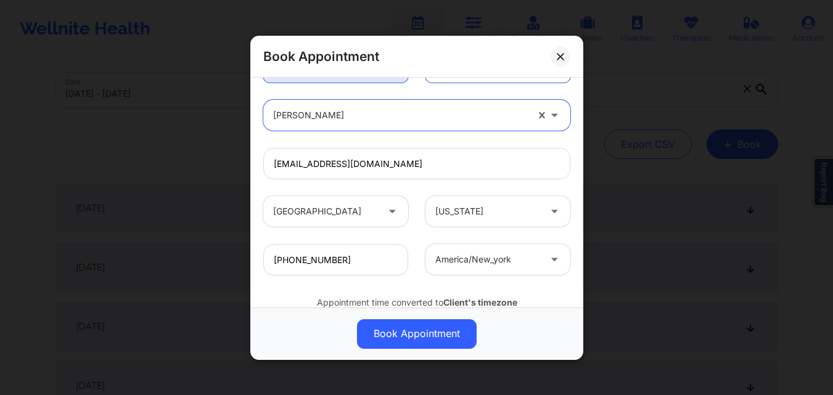
scroll to position [410, 0]
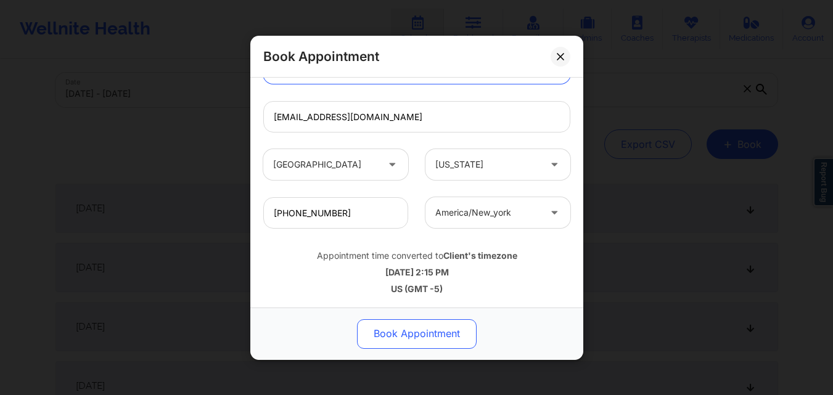
click at [434, 329] on button "Book Appointment" at bounding box center [417, 334] width 120 height 30
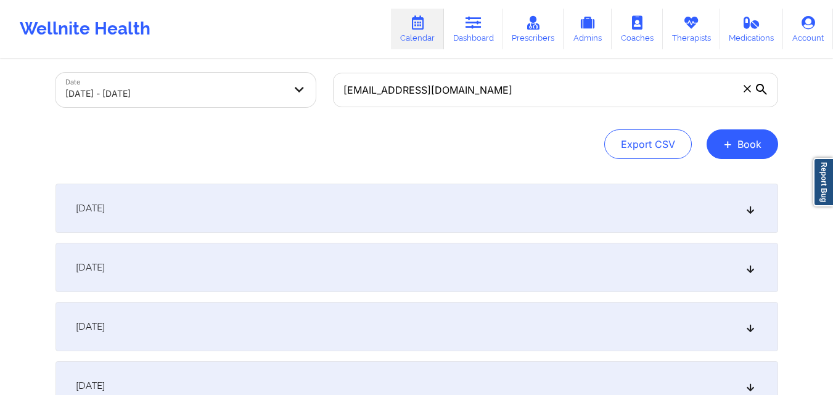
drag, startPoint x: 490, startPoint y: 158, endPoint x: 499, endPoint y: 162, distance: 10.0
click at [490, 158] on div "Export CSV + Book" at bounding box center [416, 144] width 723 height 30
click at [739, 144] on button "+ Book" at bounding box center [743, 144] width 72 height 30
click at [714, 184] on button "Therapy Session" at bounding box center [722, 183] width 94 height 20
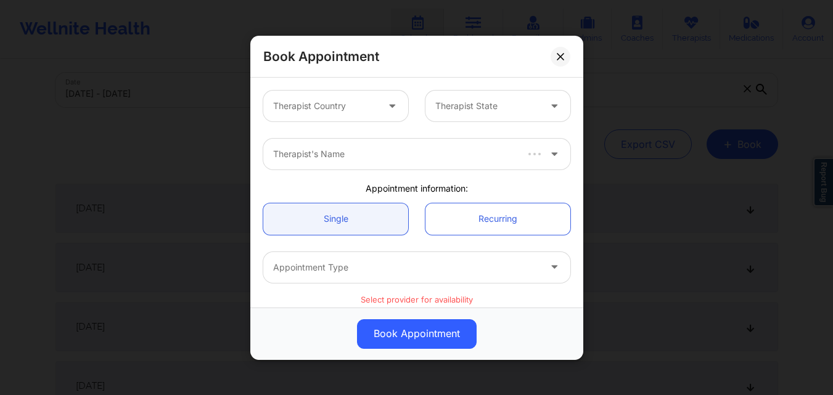
click at [308, 101] on div at bounding box center [325, 106] width 104 height 15
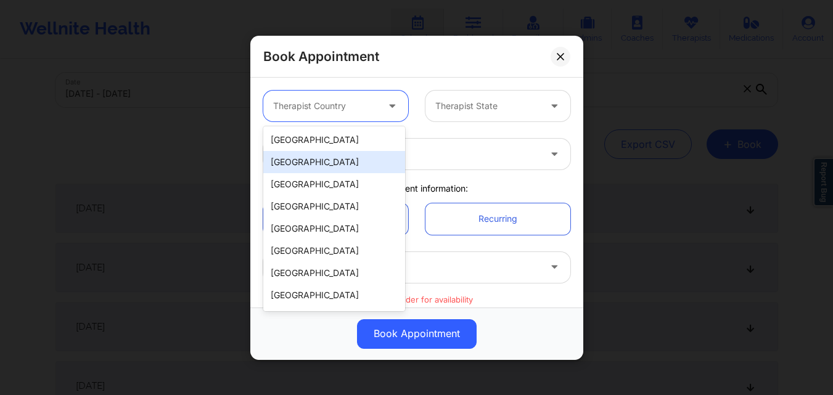
click at [361, 146] on div "[GEOGRAPHIC_DATA]" at bounding box center [334, 140] width 142 height 22
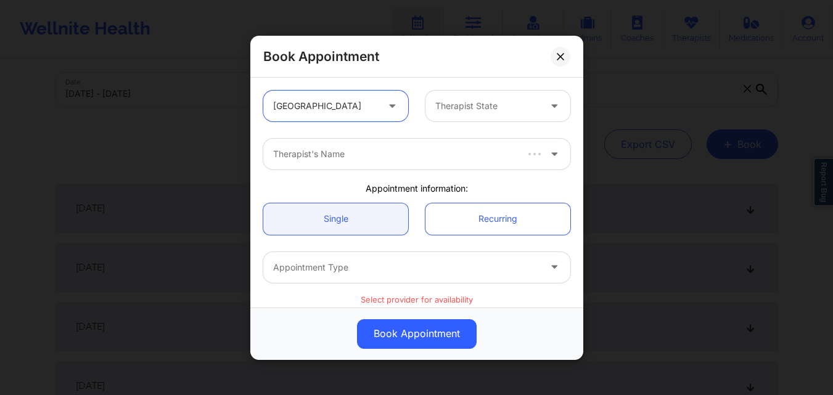
click at [483, 109] on div at bounding box center [487, 106] width 104 height 15
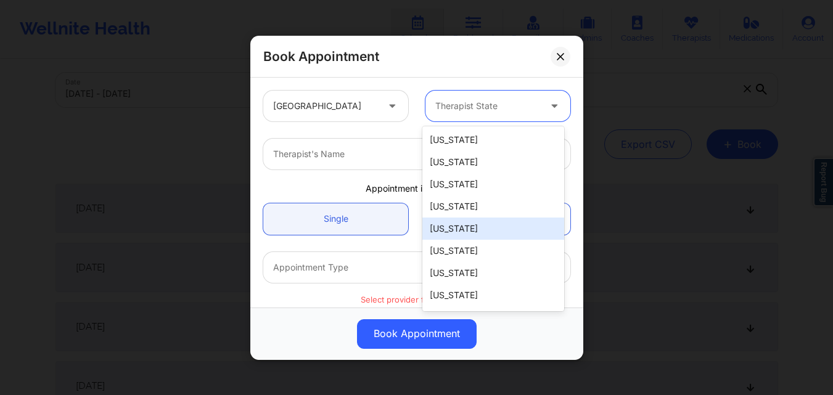
type input "F"
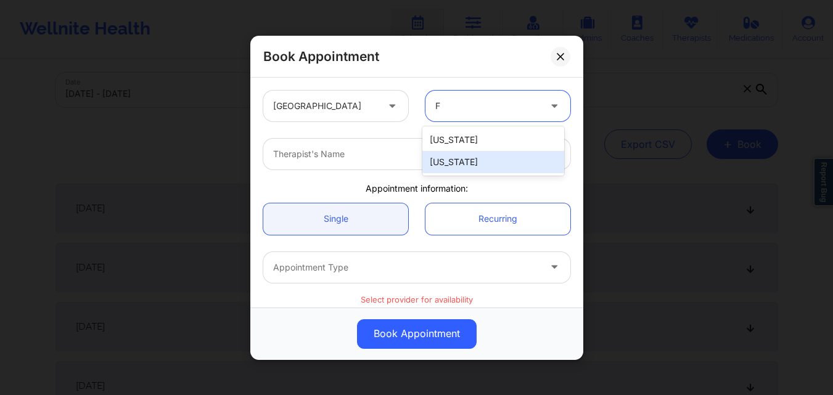
click at [470, 160] on div "[US_STATE]" at bounding box center [493, 162] width 142 height 22
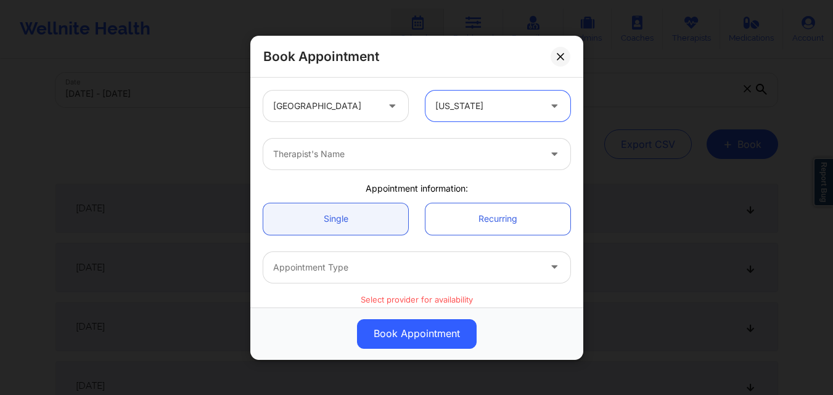
click at [333, 159] on div at bounding box center [406, 154] width 266 height 15
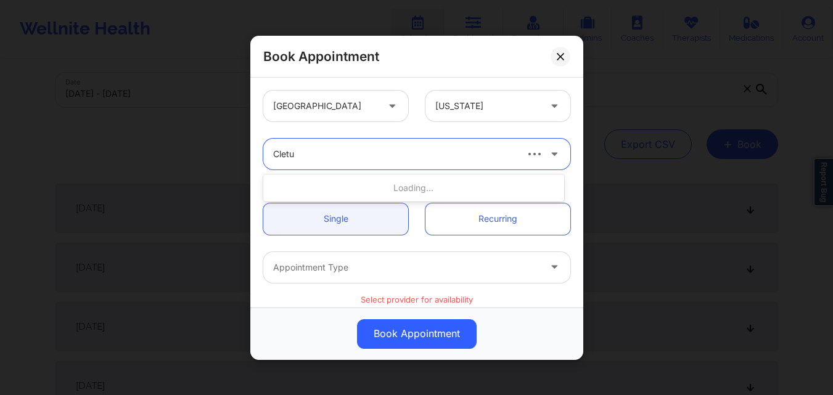
type input "Cletus"
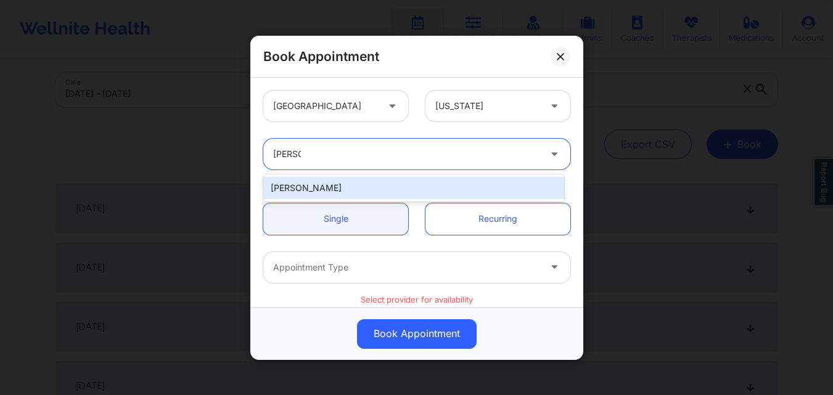
click at [347, 189] on div "cletus deller" at bounding box center [413, 188] width 301 height 22
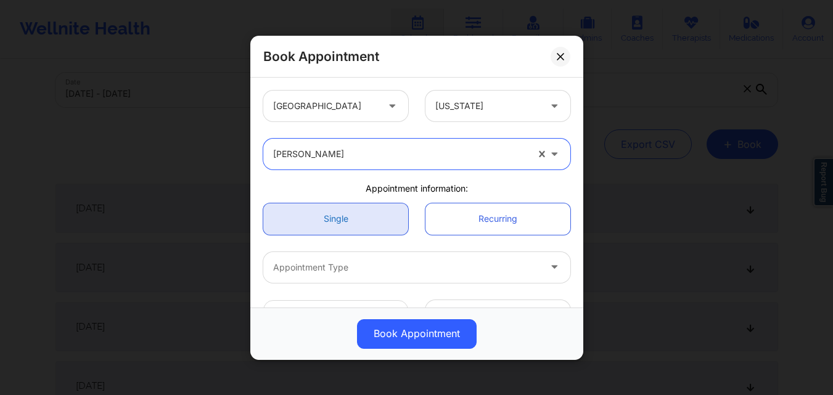
click at [346, 226] on link "Single" at bounding box center [335, 218] width 145 height 31
click at [353, 217] on link "Single" at bounding box center [335, 218] width 145 height 31
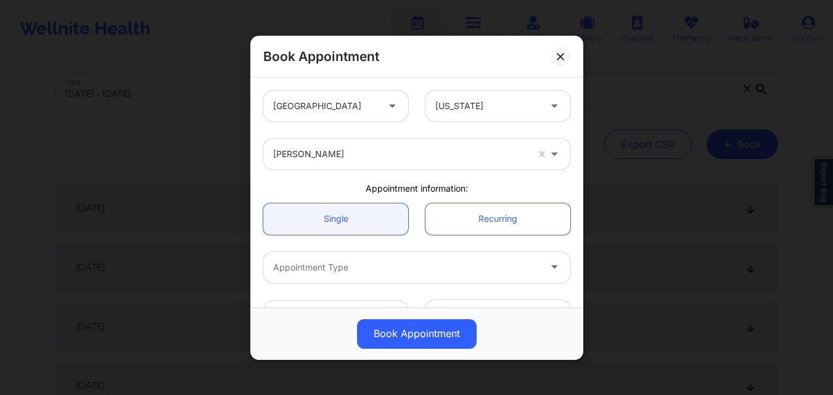
click at [345, 269] on div at bounding box center [406, 267] width 266 height 15
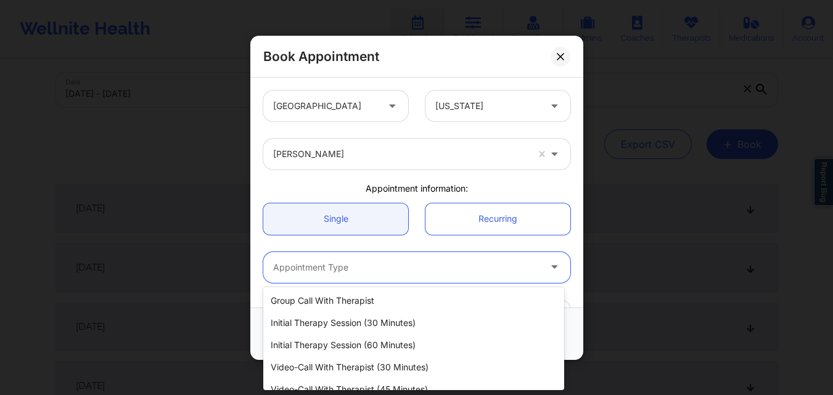
scroll to position [57, 0]
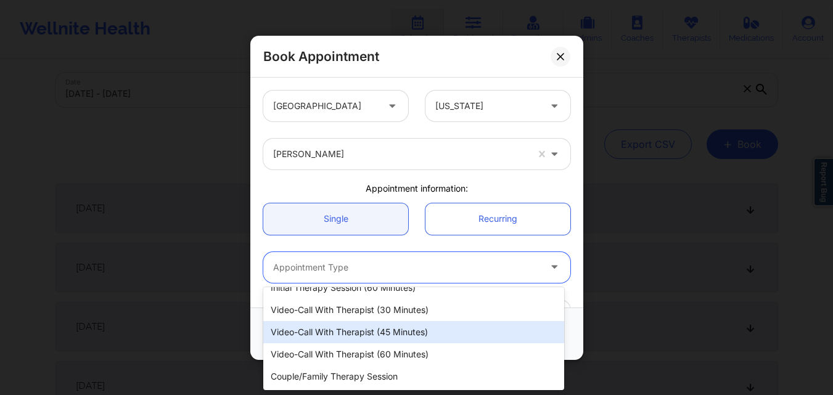
click at [396, 325] on div "Video-Call with Therapist (45 minutes)" at bounding box center [413, 332] width 301 height 22
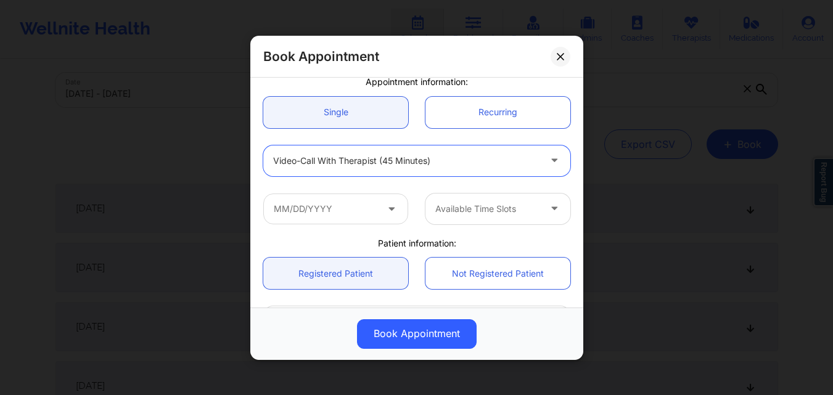
scroll to position [123, 0]
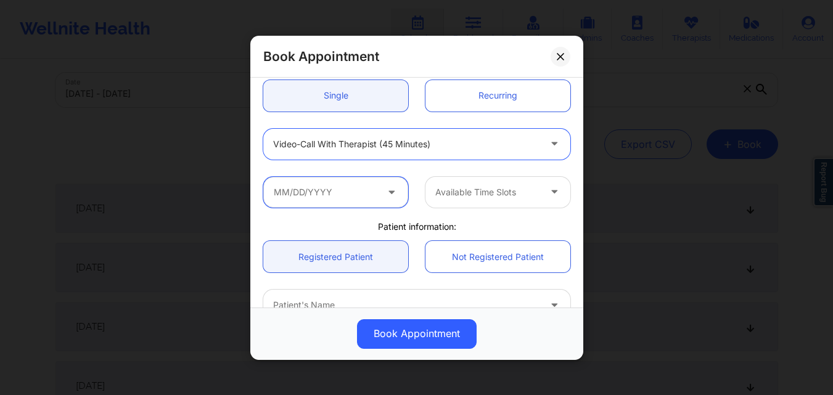
click at [361, 188] on input "text" at bounding box center [335, 191] width 145 height 31
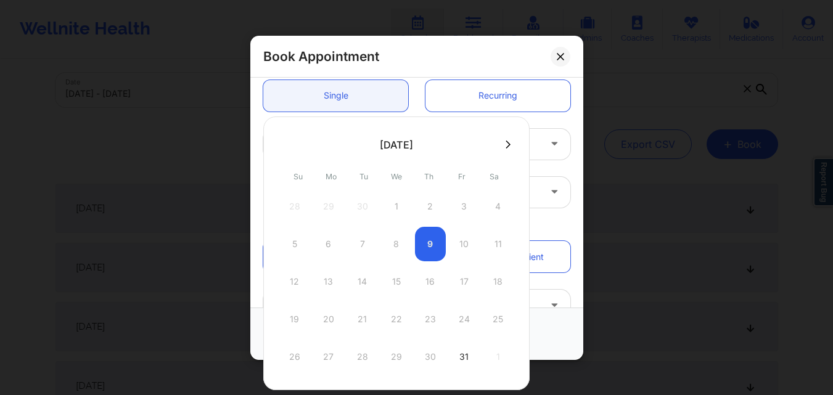
click at [507, 144] on icon at bounding box center [508, 144] width 5 height 9
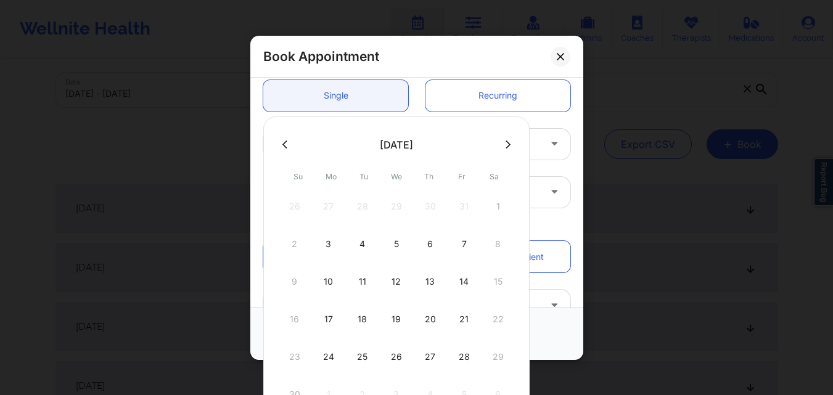
click at [459, 321] on div "21" at bounding box center [464, 319] width 31 height 35
type input "11/21/2025"
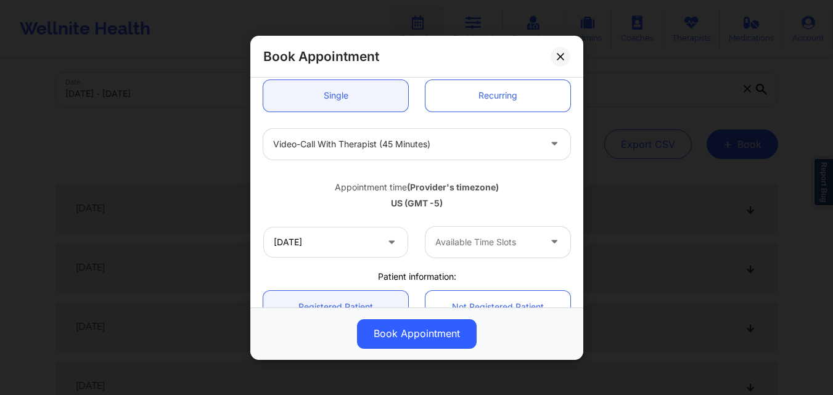
click at [482, 239] on div at bounding box center [487, 242] width 104 height 15
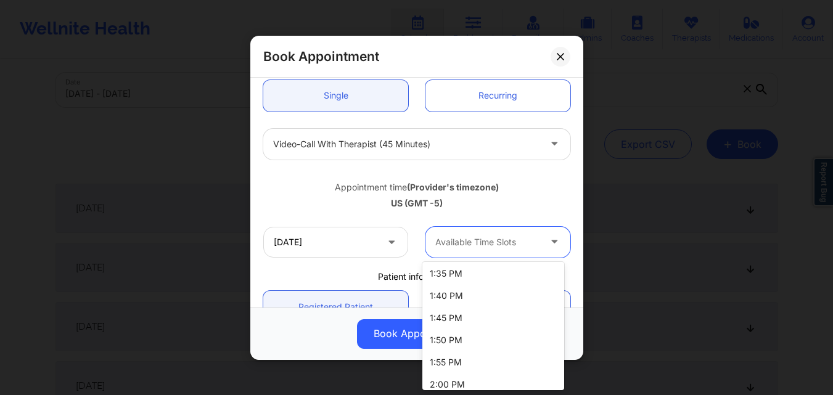
scroll to position [1297, 0]
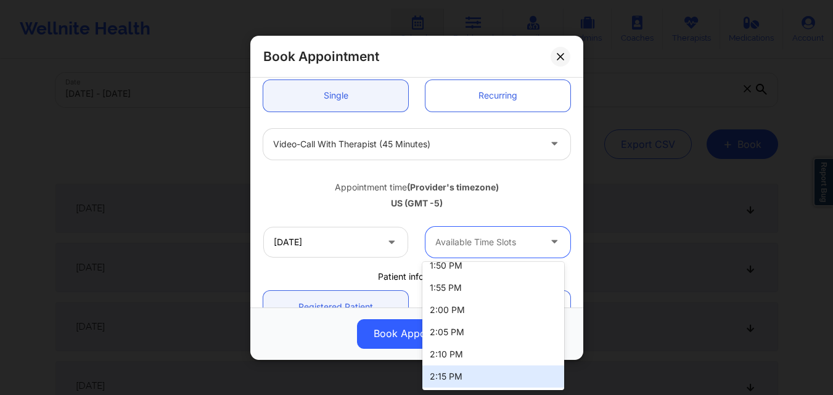
click at [474, 378] on div "2:15 PM" at bounding box center [493, 377] width 142 height 22
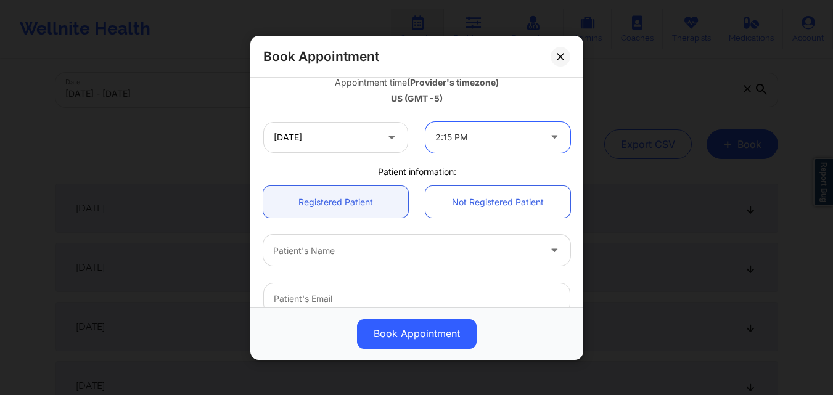
scroll to position [247, 0]
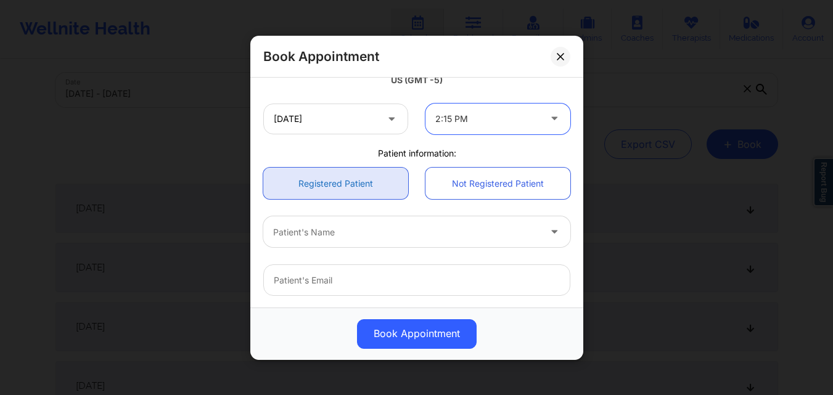
click at [356, 187] on link "Registered Patient" at bounding box center [335, 183] width 145 height 31
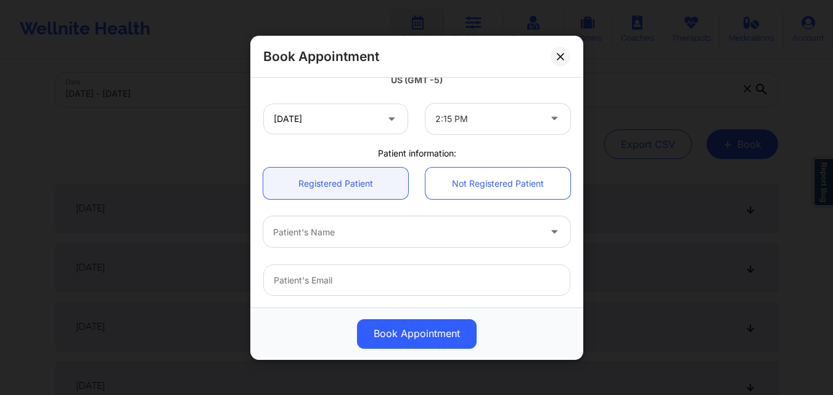
click at [354, 231] on div at bounding box center [406, 231] width 266 height 15
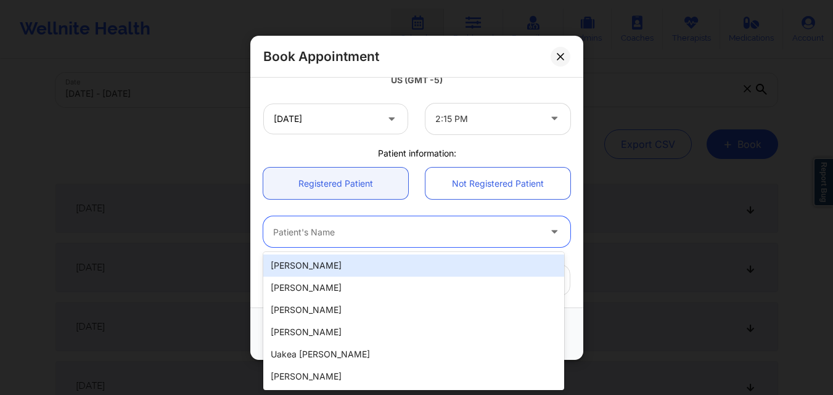
paste input "michaelrmcneal@gmail.com"
type input "michaelrmcneal@gmail.com"
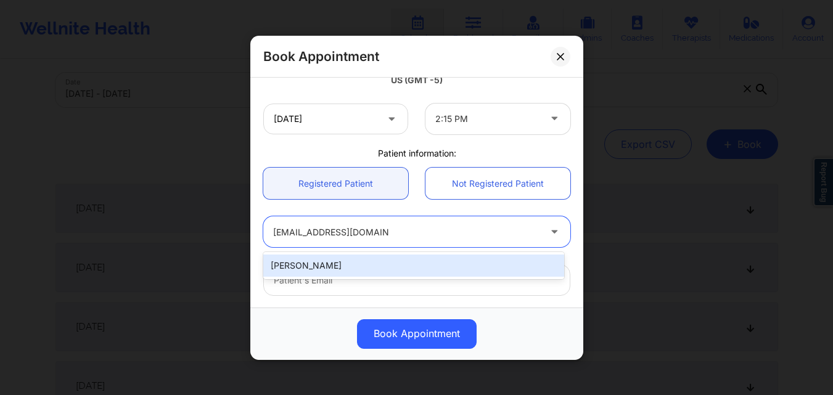
click at [352, 264] on div "Michael Mcneal" at bounding box center [413, 266] width 301 height 22
type input "michaelrmcneal@gmail.com"
type input "+12398103842"
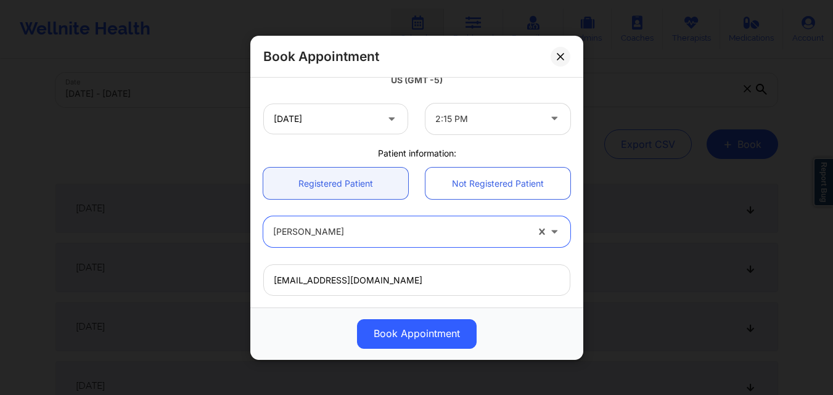
scroll to position [410, 0]
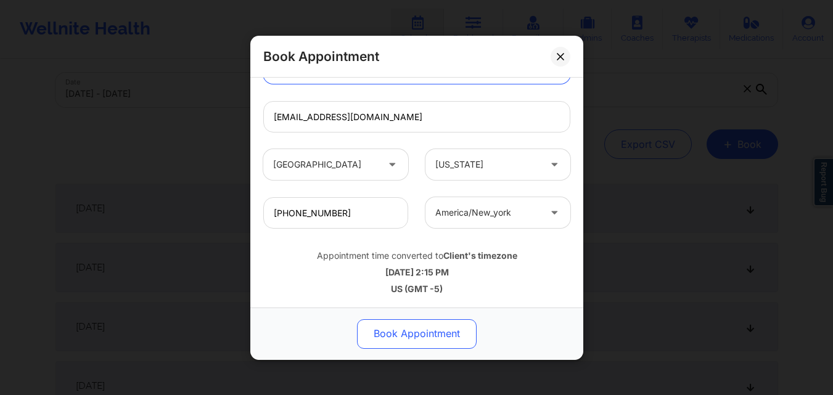
click at [433, 321] on button "Book Appointment" at bounding box center [417, 334] width 120 height 30
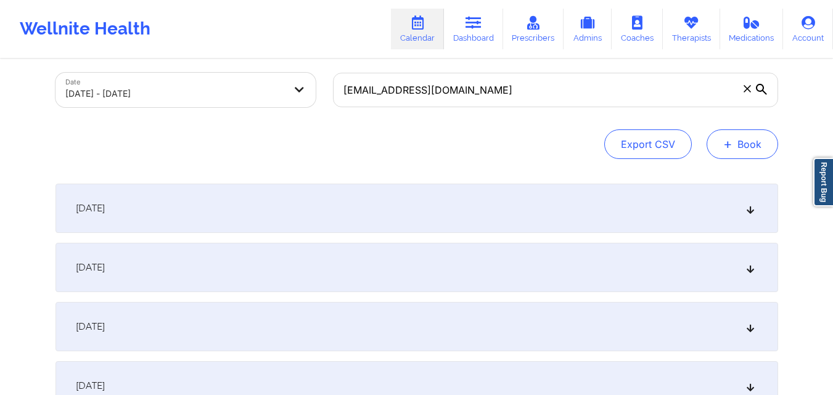
click at [756, 150] on button "+ Book" at bounding box center [743, 144] width 72 height 30
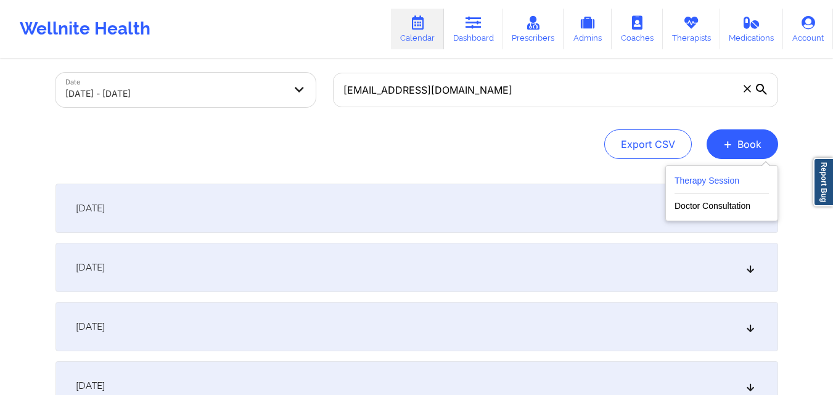
click at [711, 184] on button "Therapy Session" at bounding box center [722, 183] width 94 height 20
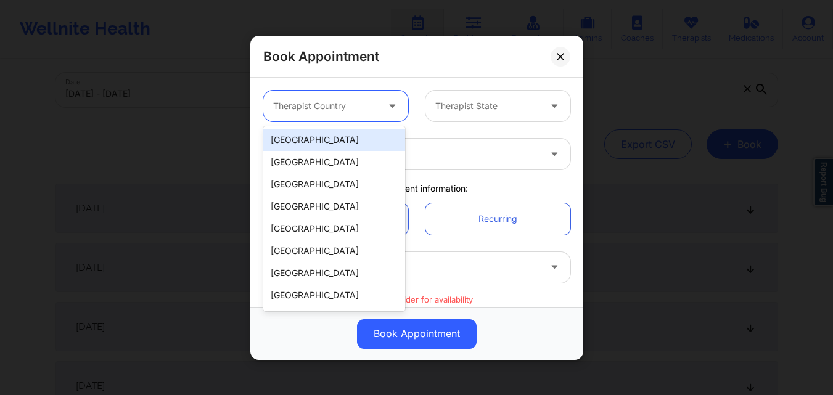
click at [386, 112] on div at bounding box center [393, 105] width 15 height 15
click at [359, 139] on div "[GEOGRAPHIC_DATA]" at bounding box center [334, 140] width 142 height 22
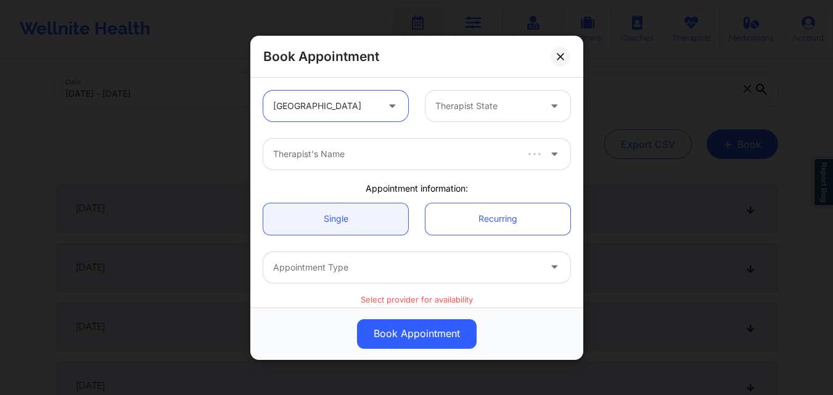
click at [458, 97] on div "Therapist State" at bounding box center [482, 106] width 115 height 31
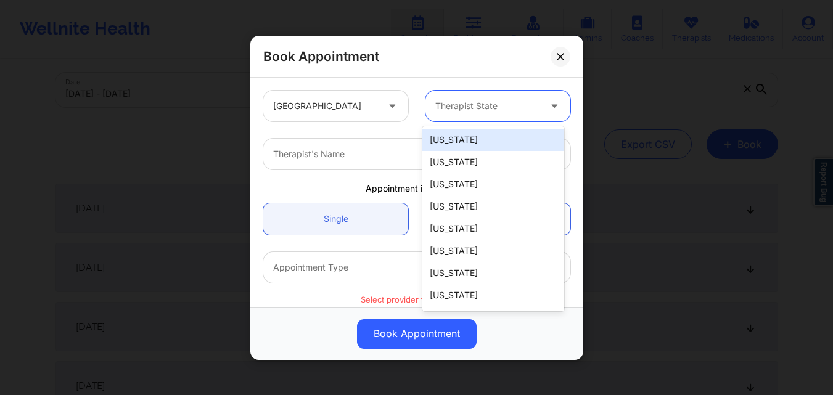
type input "F"
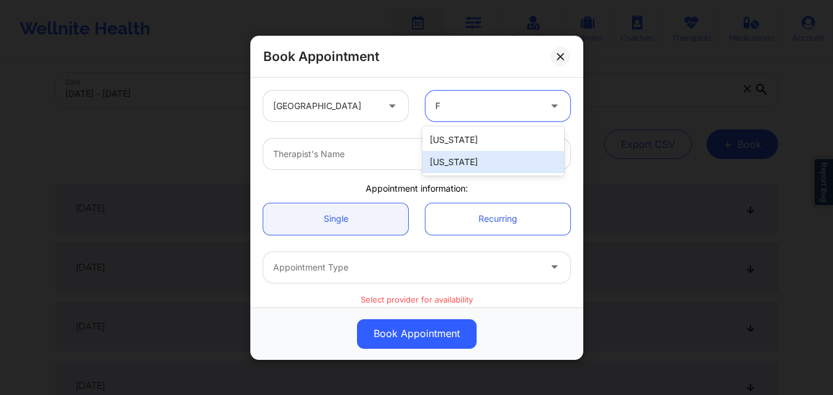
click at [467, 162] on div "[US_STATE]" at bounding box center [493, 162] width 142 height 22
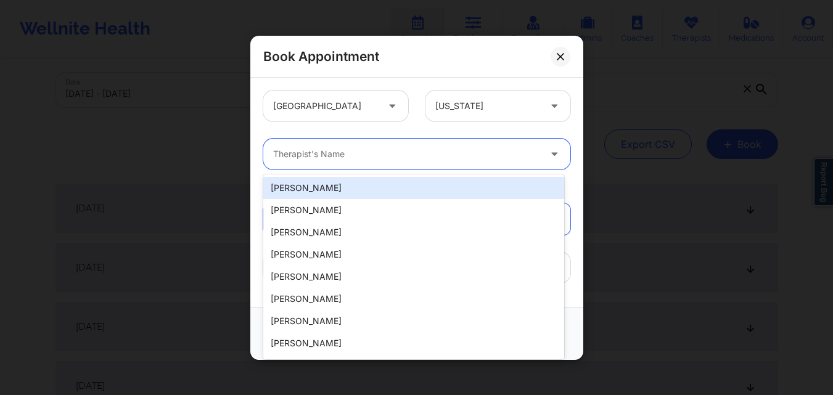
click at [322, 152] on div at bounding box center [406, 154] width 266 height 15
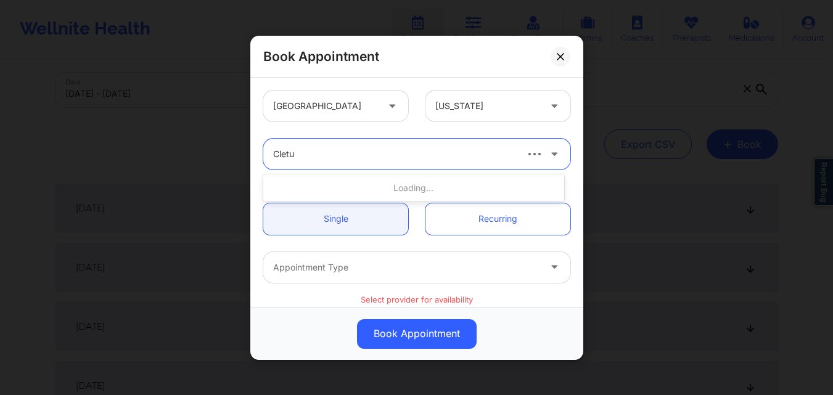
type input "Cletus"
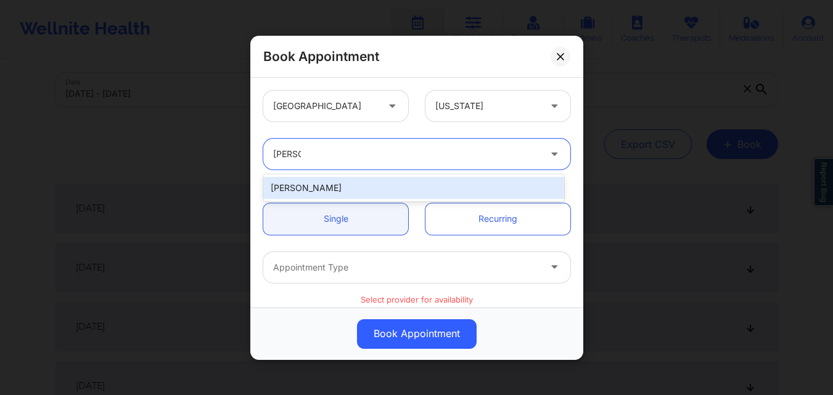
click at [326, 182] on div "cletus deller" at bounding box center [413, 188] width 301 height 22
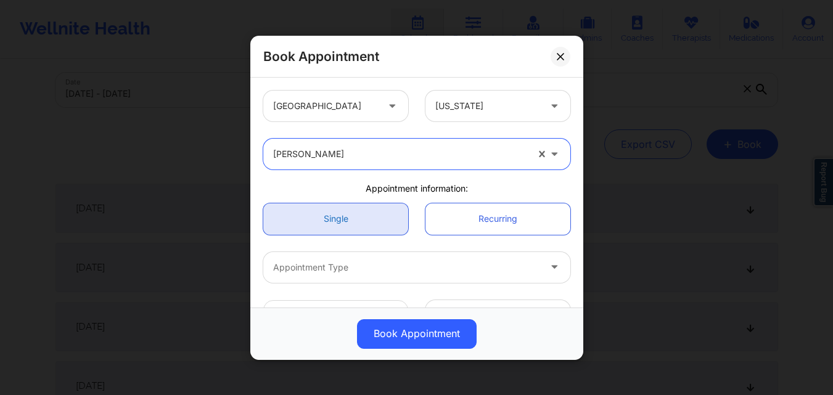
click at [330, 226] on link "Single" at bounding box center [335, 218] width 145 height 31
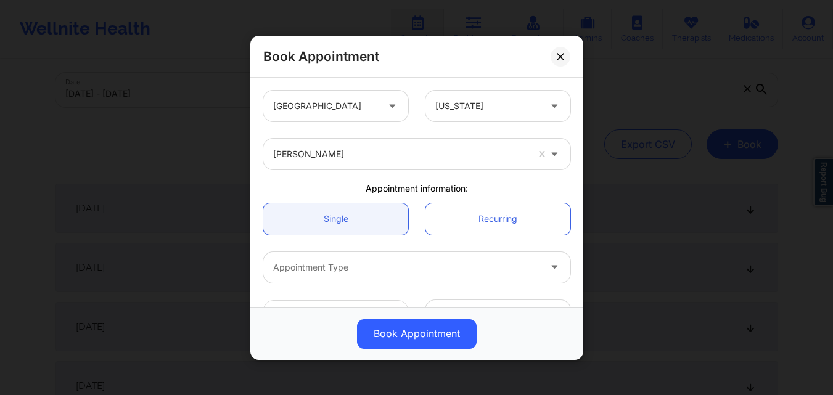
click at [357, 272] on div at bounding box center [406, 267] width 266 height 15
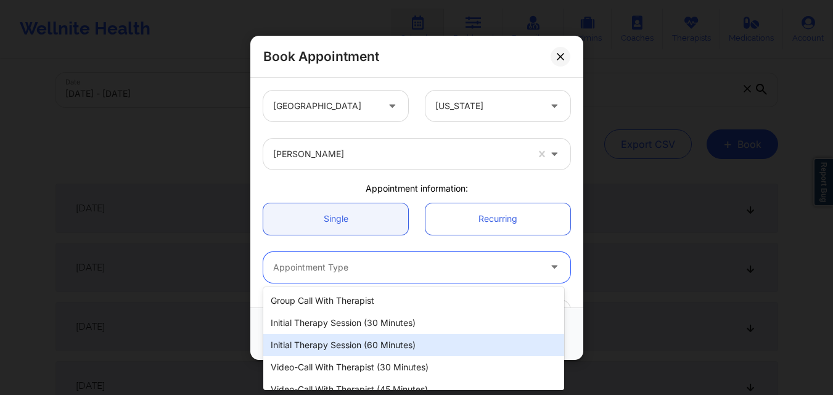
scroll to position [57, 0]
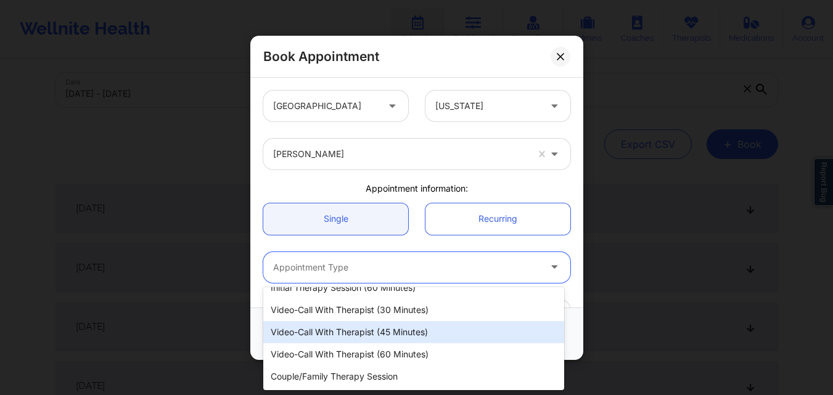
click at [409, 329] on div "Video-Call with Therapist (45 minutes)" at bounding box center [413, 332] width 301 height 22
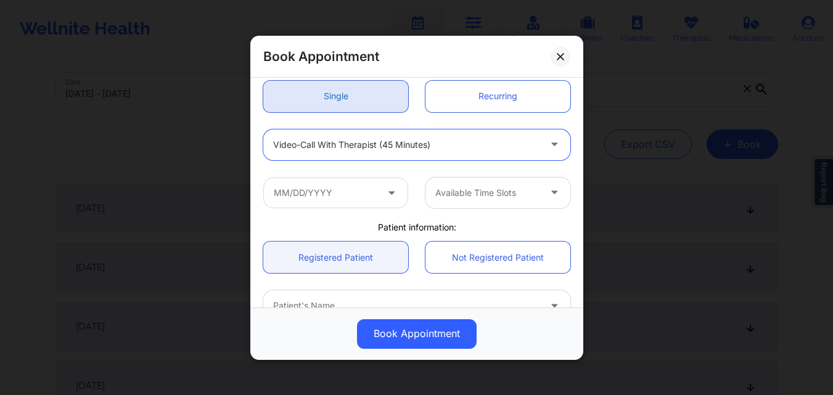
scroll to position [123, 0]
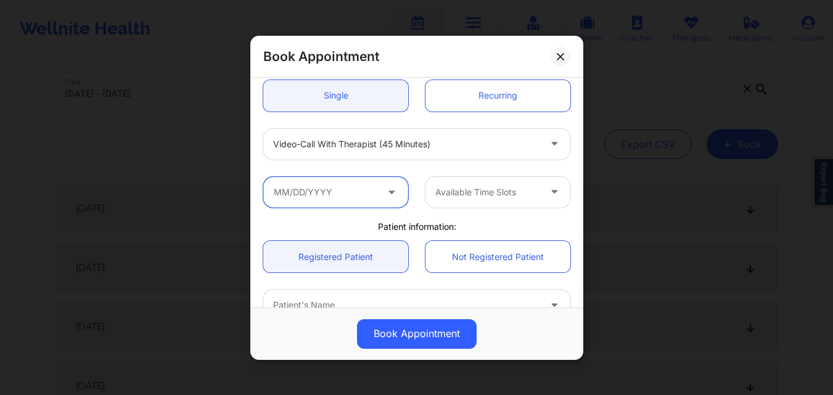
click at [366, 200] on input "text" at bounding box center [335, 191] width 145 height 31
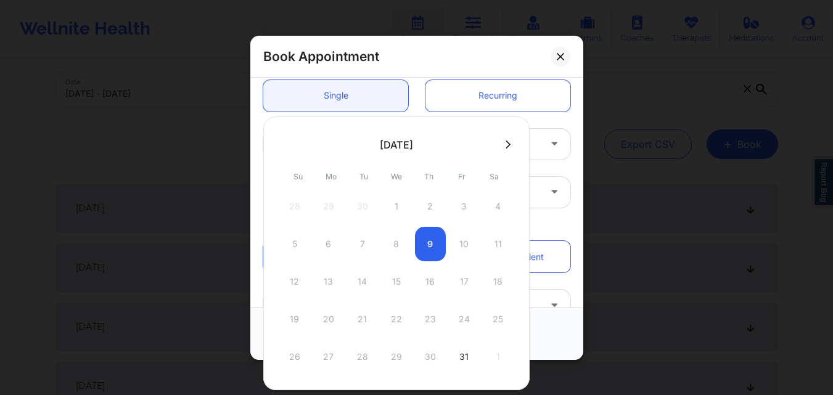
click at [509, 144] on button at bounding box center [508, 144] width 12 height 10
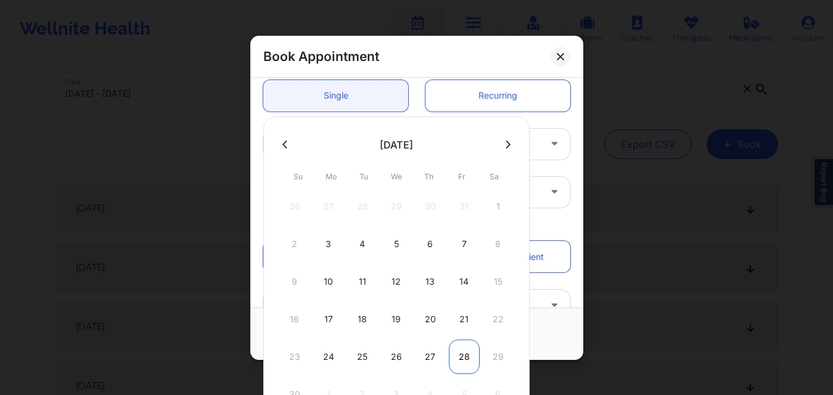
click at [462, 355] on div "28" at bounding box center [464, 357] width 31 height 35
type input "11/28/2025"
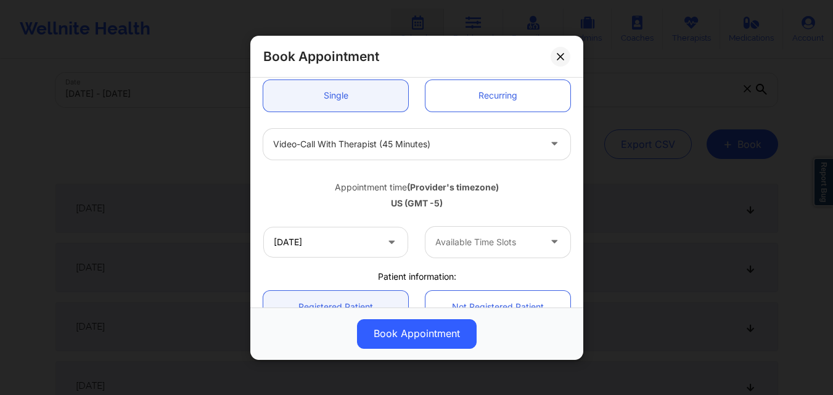
click at [501, 236] on div at bounding box center [487, 242] width 104 height 15
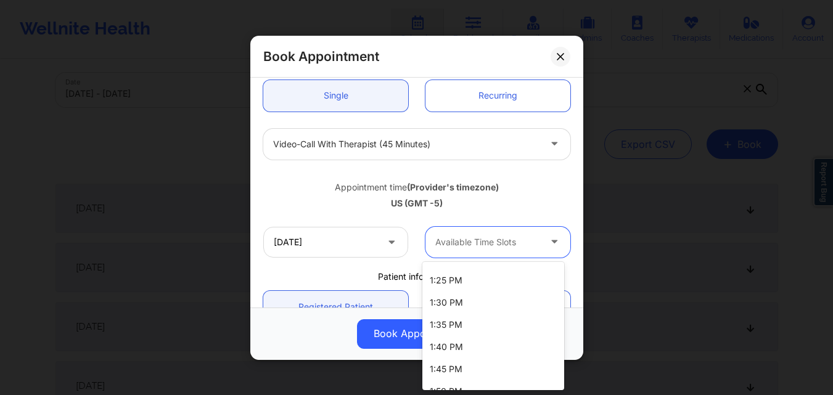
scroll to position [1297, 0]
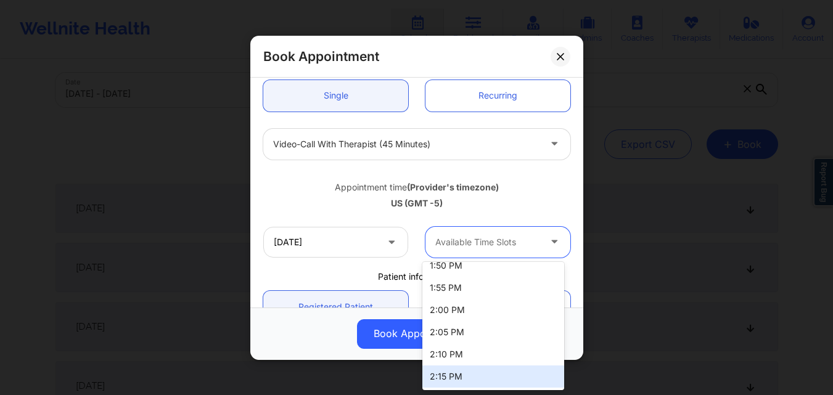
click at [488, 382] on div "2:15 PM" at bounding box center [493, 377] width 142 height 22
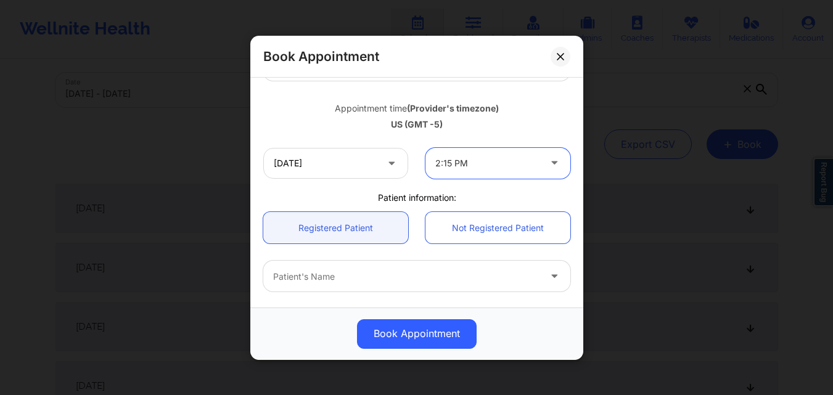
scroll to position [247, 0]
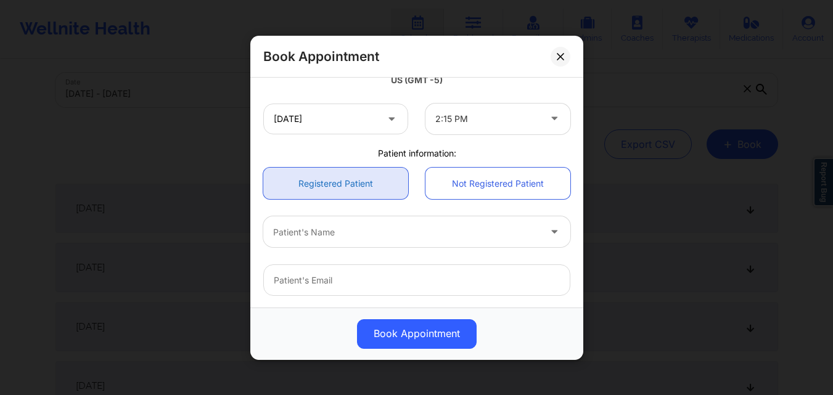
click at [372, 180] on link "Registered Patient" at bounding box center [335, 183] width 145 height 31
click at [368, 230] on div at bounding box center [406, 231] width 266 height 15
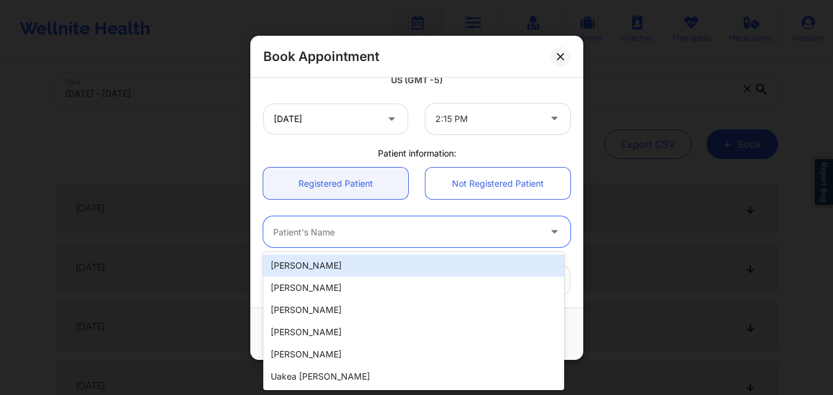
paste input "michaelrmcneal@gmail.com"
type input "michaelrmcneal@gmail.com"
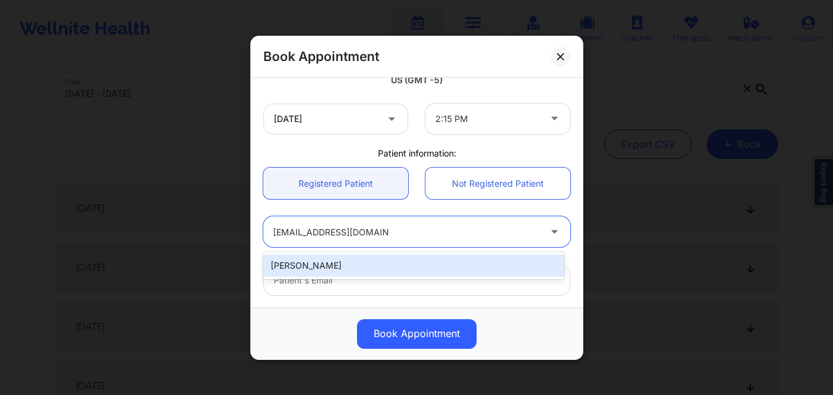
click at [395, 277] on div "Michael Mcneal" at bounding box center [413, 265] width 301 height 27
click at [395, 269] on div "Michael Mcneal" at bounding box center [413, 266] width 301 height 22
type input "michaelrmcneal@gmail.com"
type input "+12398103842"
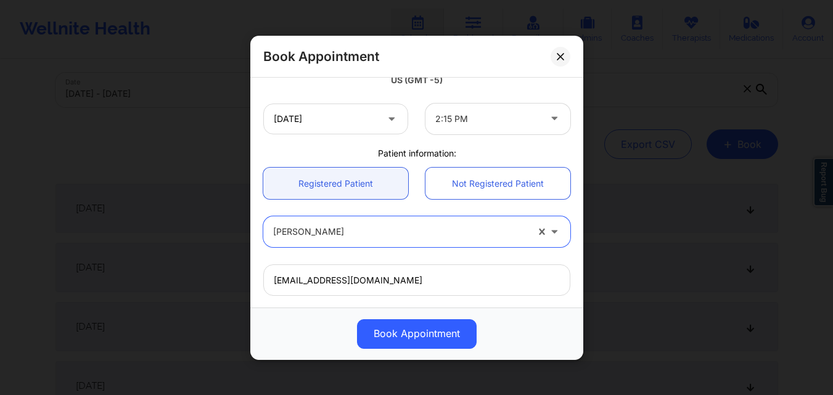
scroll to position [410, 0]
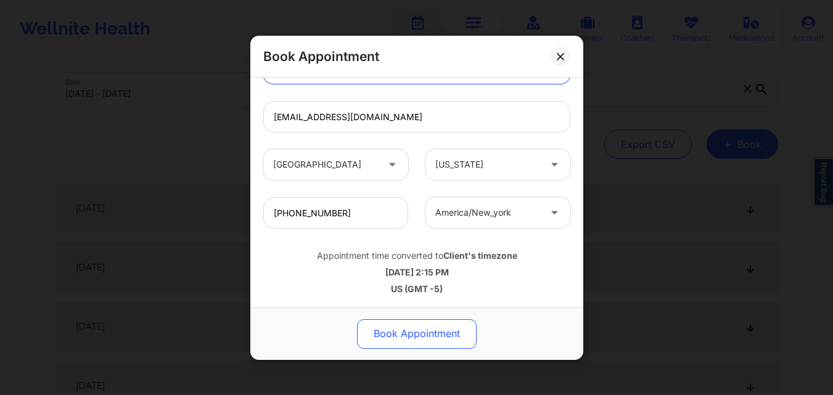
click at [423, 345] on button "Book Appointment" at bounding box center [417, 334] width 120 height 30
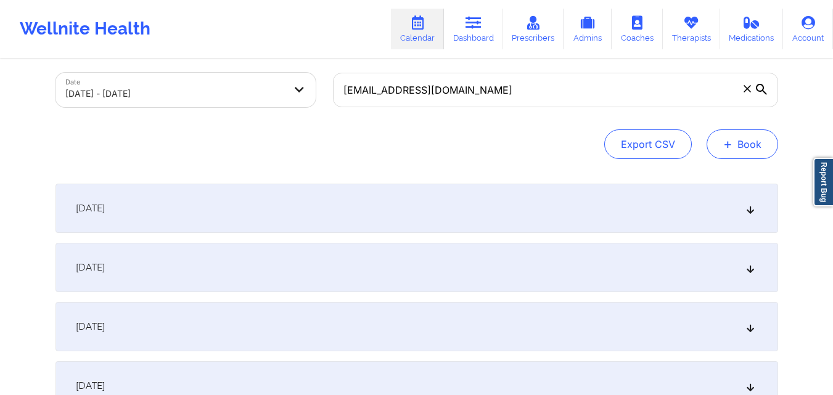
click at [734, 141] on button "+ Book" at bounding box center [743, 144] width 72 height 30
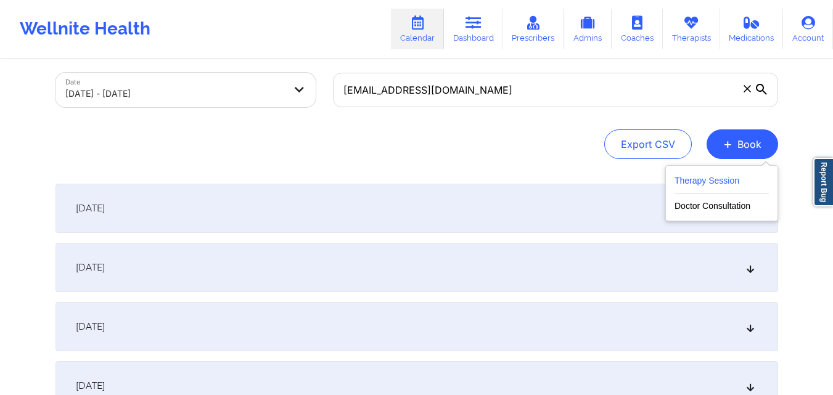
click at [731, 186] on button "Therapy Session" at bounding box center [722, 183] width 94 height 20
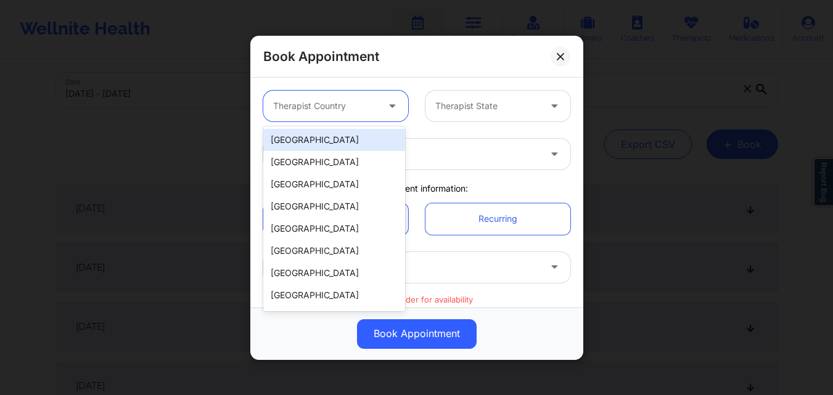
click at [338, 111] on div at bounding box center [325, 106] width 104 height 15
click at [344, 141] on div "[GEOGRAPHIC_DATA]" at bounding box center [334, 140] width 142 height 22
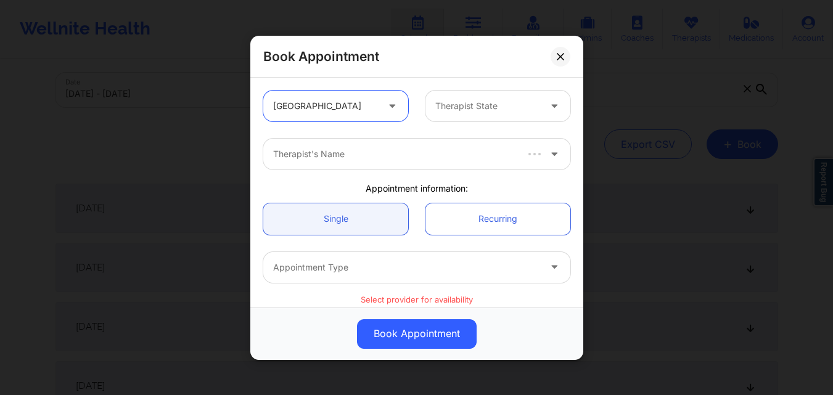
click at [466, 110] on div at bounding box center [487, 106] width 104 height 15
type input "F"
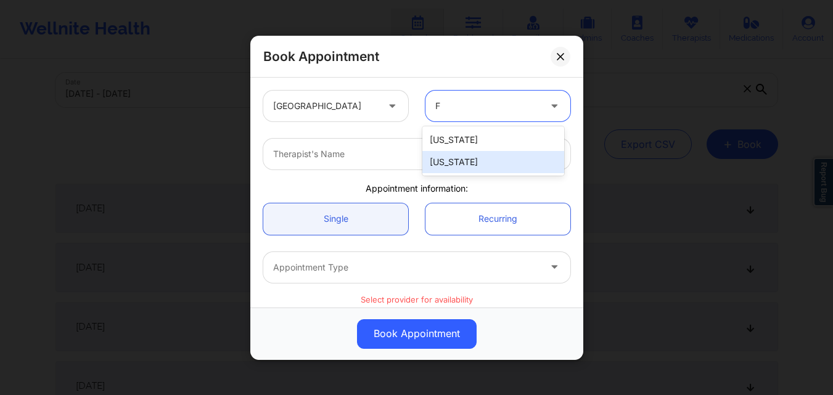
click at [480, 166] on div "[US_STATE]" at bounding box center [493, 162] width 142 height 22
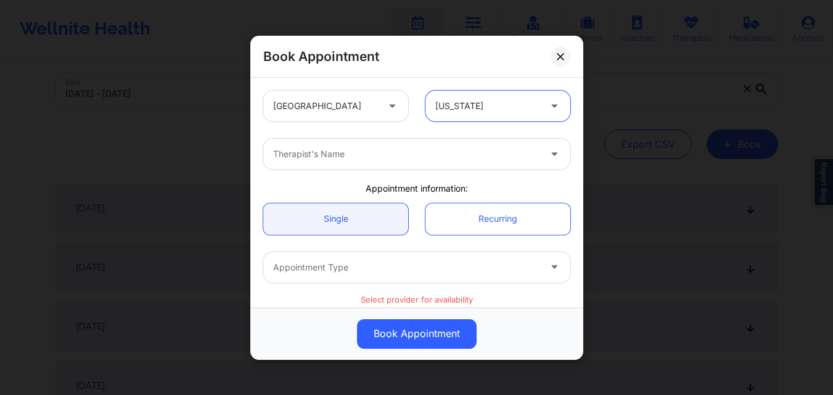
click at [353, 161] on div at bounding box center [406, 154] width 266 height 15
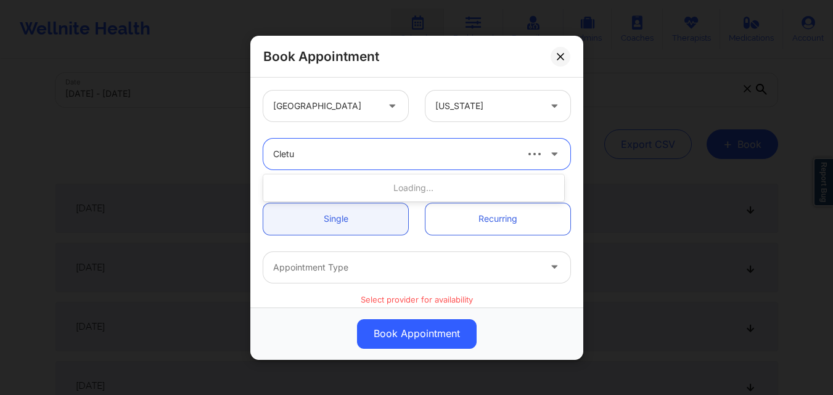
type input "Cletus"
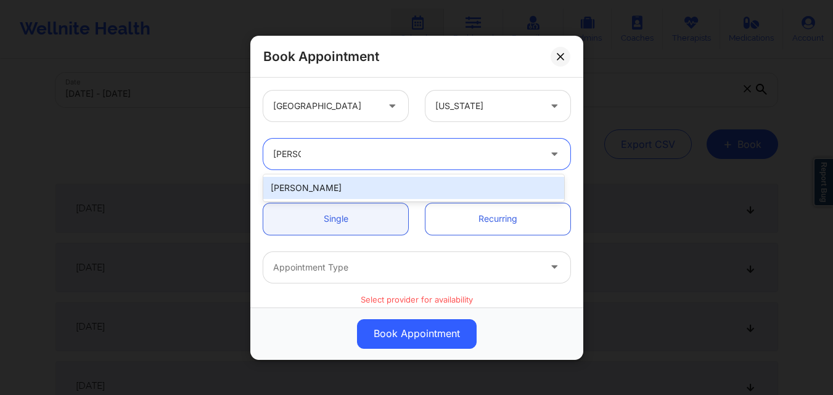
click at [351, 186] on div "cletus deller" at bounding box center [413, 188] width 301 height 22
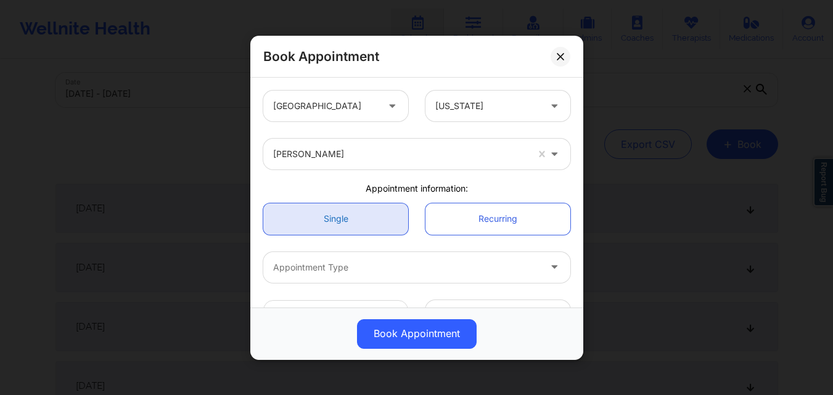
click at [356, 212] on link "Single" at bounding box center [335, 218] width 145 height 31
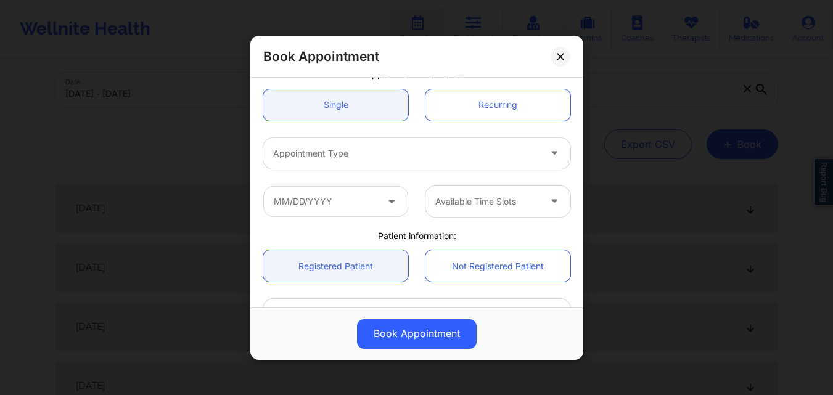
scroll to position [123, 0]
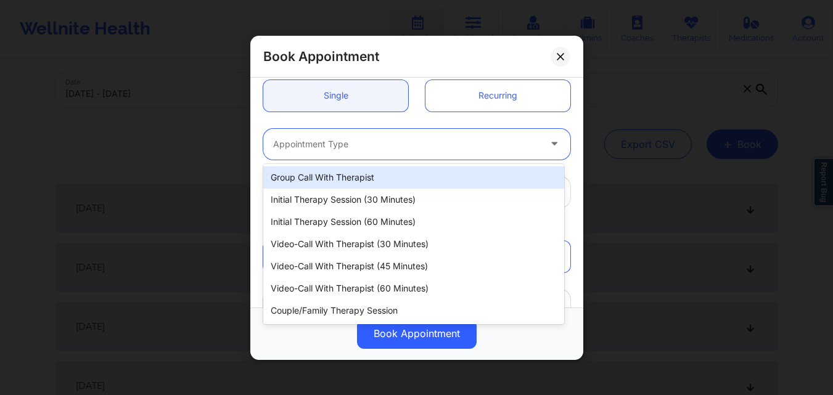
click at [363, 140] on div at bounding box center [406, 143] width 266 height 15
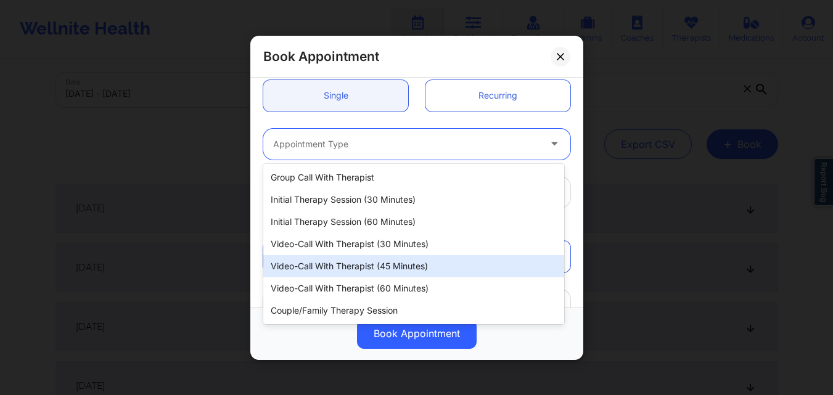
click at [386, 257] on div "Video-Call with Therapist (45 minutes)" at bounding box center [413, 266] width 301 height 22
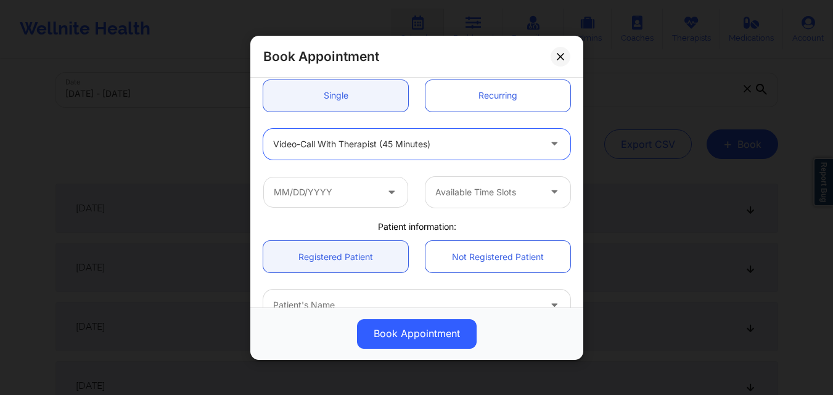
click at [388, 194] on icon at bounding box center [391, 189] width 12 height 10
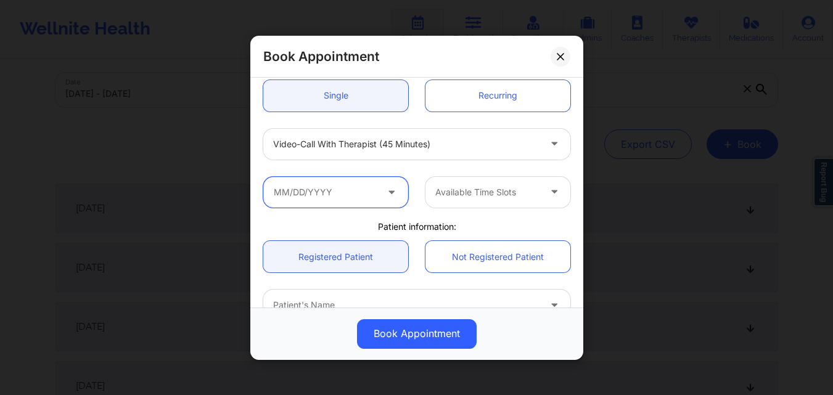
click at [358, 194] on input "text" at bounding box center [335, 191] width 145 height 31
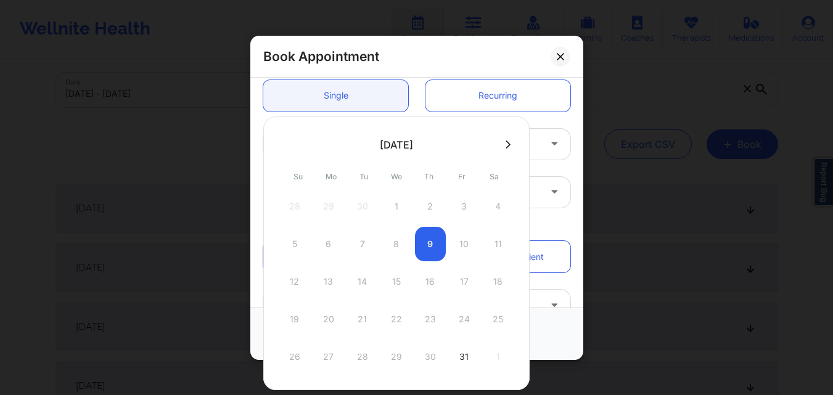
click at [506, 147] on icon at bounding box center [508, 144] width 5 height 9
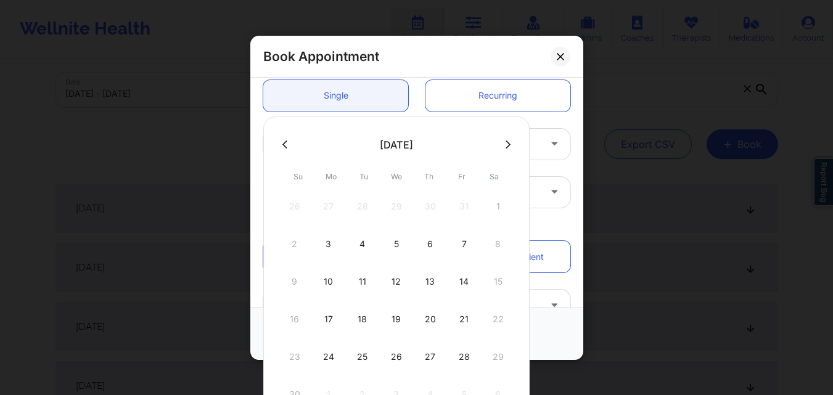
click at [509, 145] on button at bounding box center [508, 144] width 12 height 10
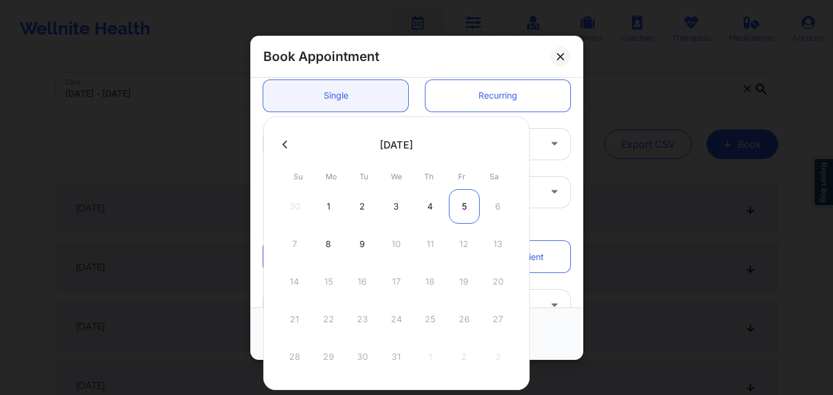
click at [464, 208] on div "5" at bounding box center [464, 206] width 31 height 35
type input "12/05/2025"
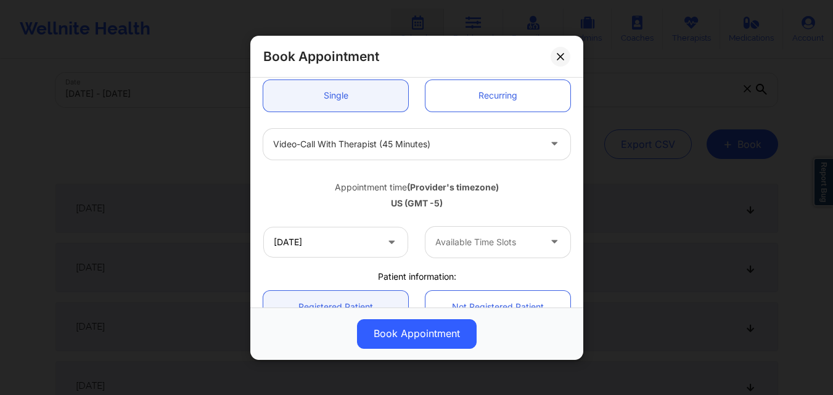
click at [528, 244] on div at bounding box center [487, 242] width 104 height 15
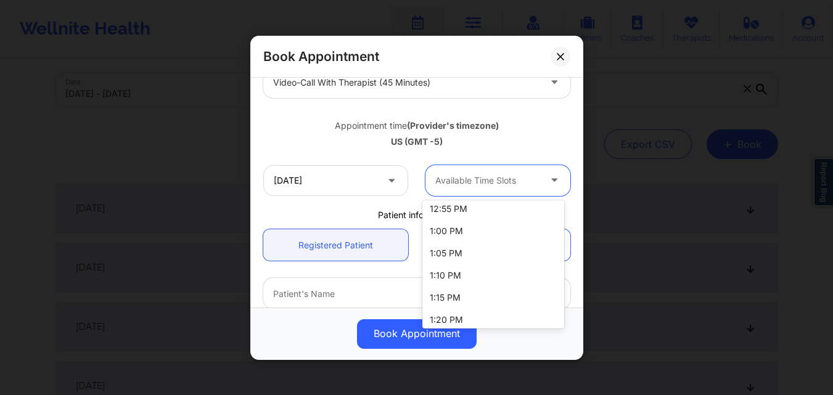
scroll to position [1297, 0]
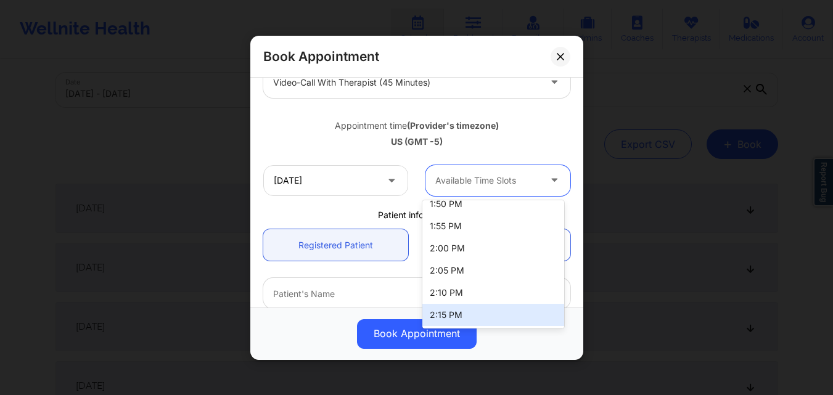
click at [498, 311] on div "2:15 PM" at bounding box center [493, 315] width 142 height 22
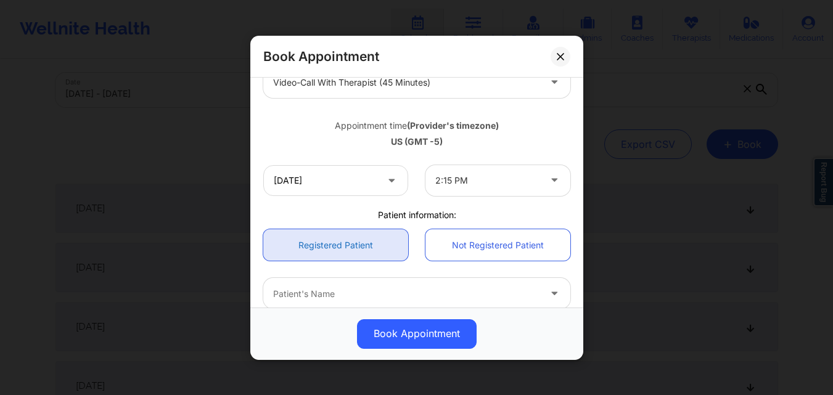
click at [342, 245] on link "Registered Patient" at bounding box center [335, 244] width 145 height 31
click at [356, 283] on div "Patient's Name" at bounding box center [401, 293] width 277 height 31
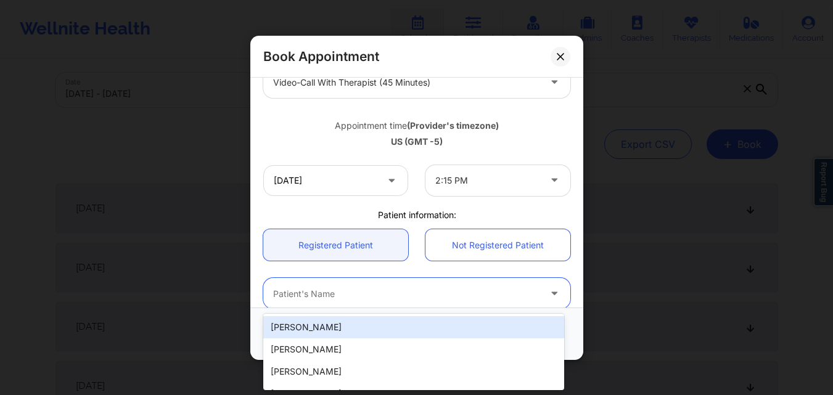
paste input "michaelrmcneal@gmail.com"
type input "michaelrmcneal@gmail.com"
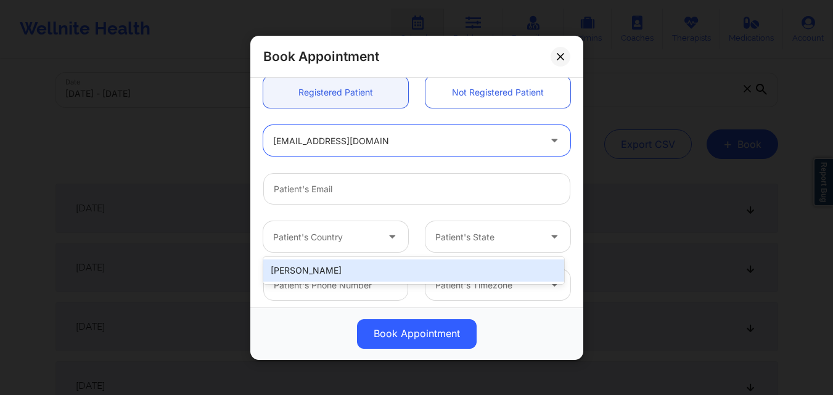
scroll to position [343, 0]
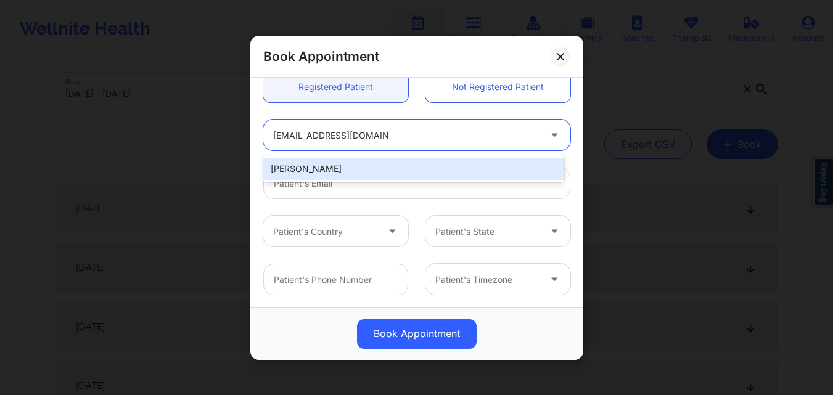
click at [382, 170] on div "Michael Mcneal" at bounding box center [413, 169] width 301 height 22
type input "michaelrmcneal@gmail.com"
type input "+12398103842"
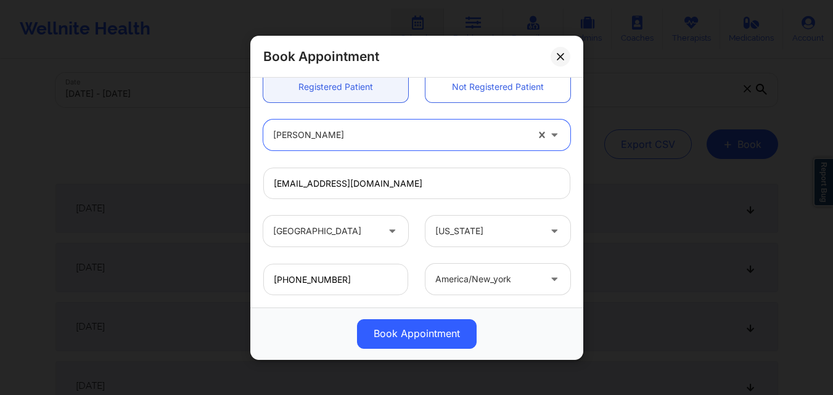
scroll to position [410, 0]
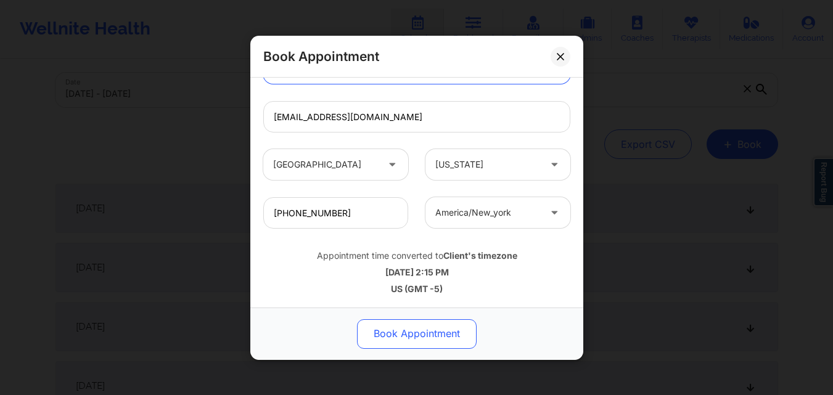
click at [404, 333] on button "Book Appointment" at bounding box center [417, 334] width 120 height 30
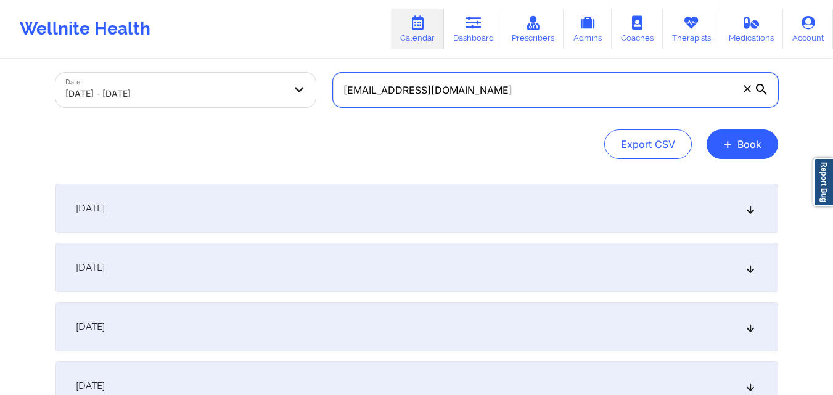
click at [503, 94] on input "michaelrmcneal@gmail.com" at bounding box center [555, 90] width 445 height 35
paste input "hprc23@yahoo"
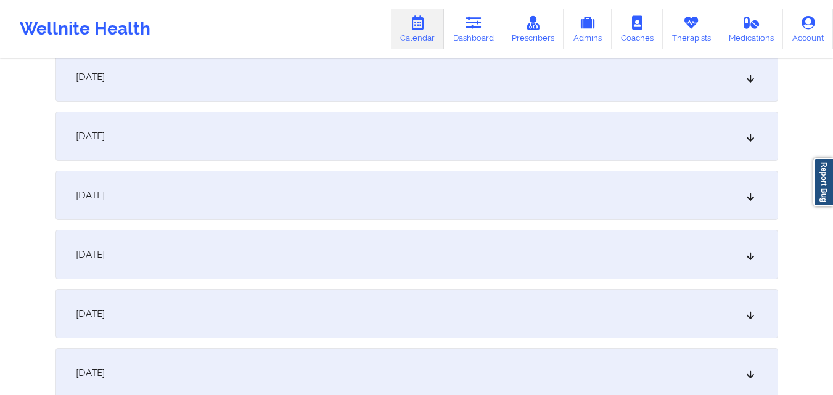
scroll to position [617, 0]
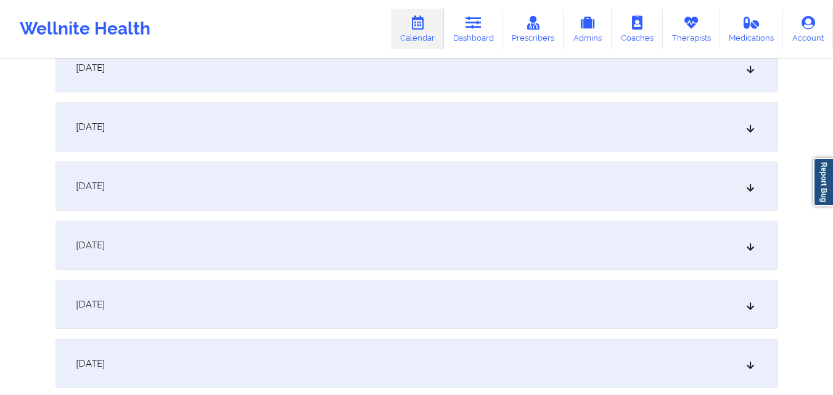
click at [201, 302] on div "October 12, 2025" at bounding box center [416, 304] width 723 height 49
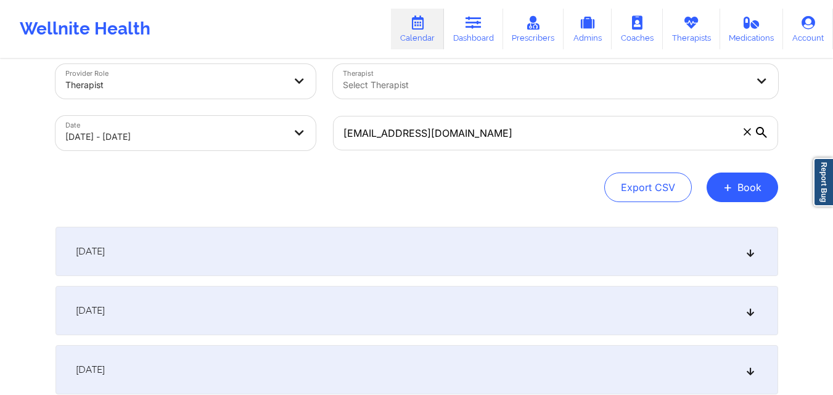
scroll to position [0, 0]
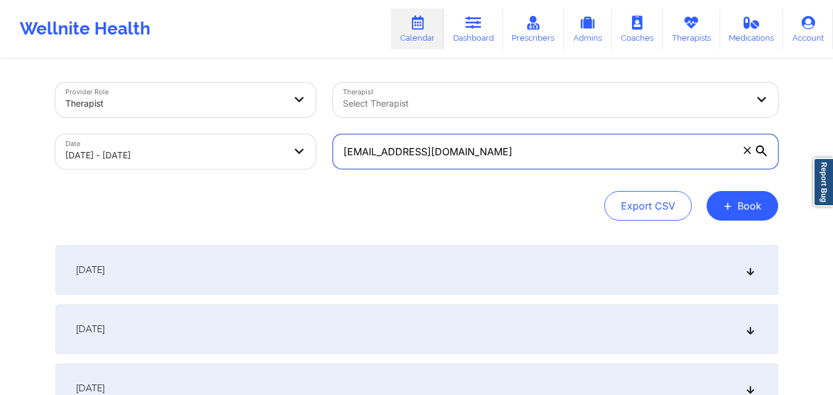
click at [470, 154] on input "hprc23@yahoo.com" at bounding box center [555, 151] width 445 height 35
click at [444, 154] on input "hprc23@yahoo.com" at bounding box center [555, 151] width 445 height 35
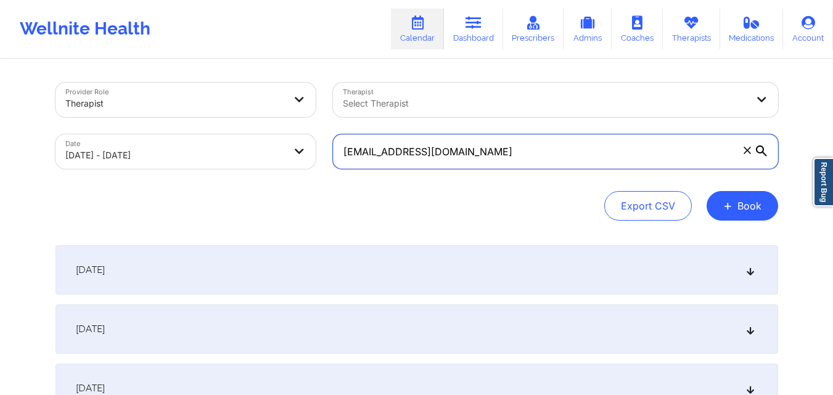
click at [444, 154] on input "hprc23@yahoo.com" at bounding box center [555, 151] width 445 height 35
paste input "mnaidu6474@gmail"
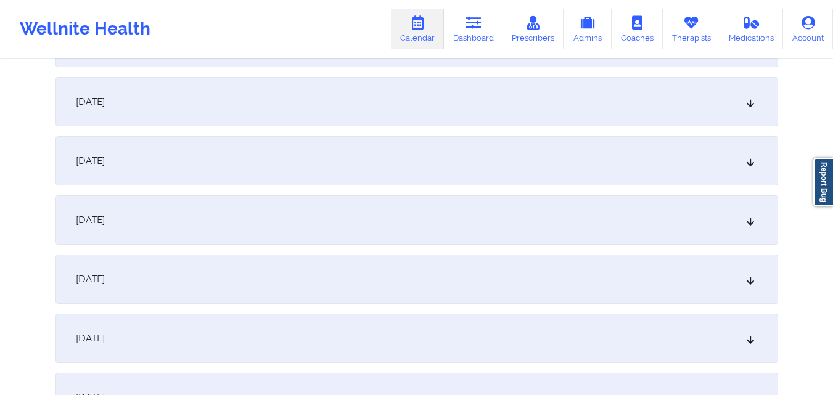
scroll to position [555, 0]
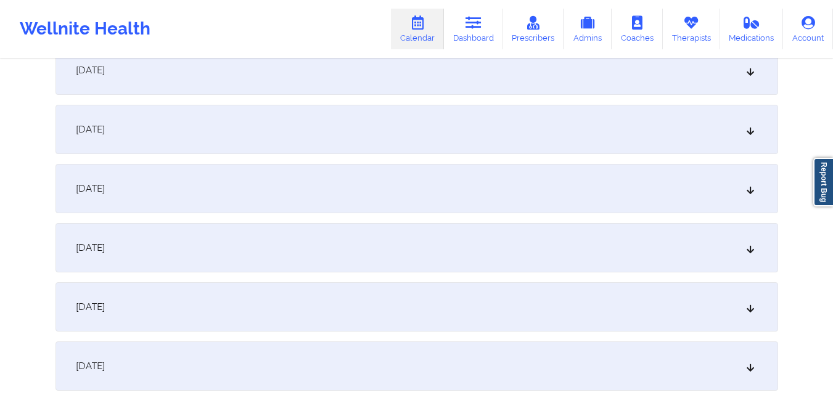
type input "mnaidu6474@gmail.com"
click at [429, 191] on div "October 9, 2025" at bounding box center [416, 188] width 723 height 49
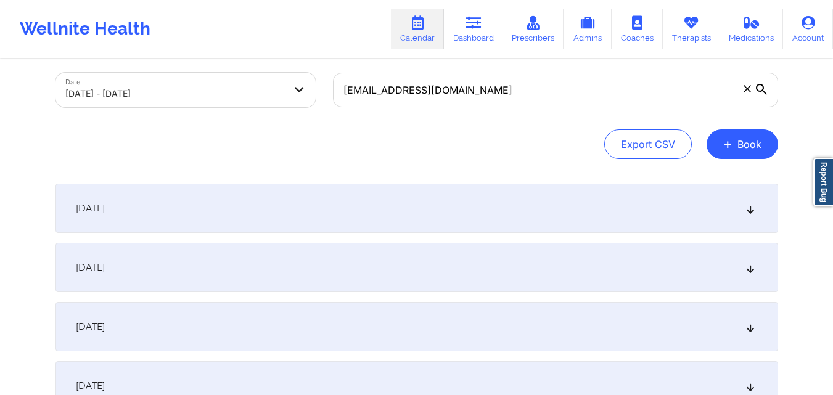
scroll to position [0, 0]
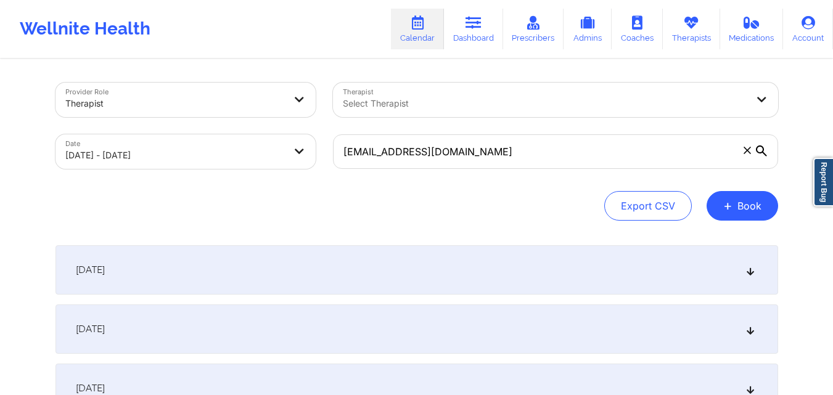
click at [531, 200] on div "Export CSV + Book" at bounding box center [416, 206] width 723 height 30
click at [734, 209] on button "+ Book" at bounding box center [743, 206] width 72 height 30
click at [722, 247] on button "Therapy Session" at bounding box center [722, 245] width 94 height 20
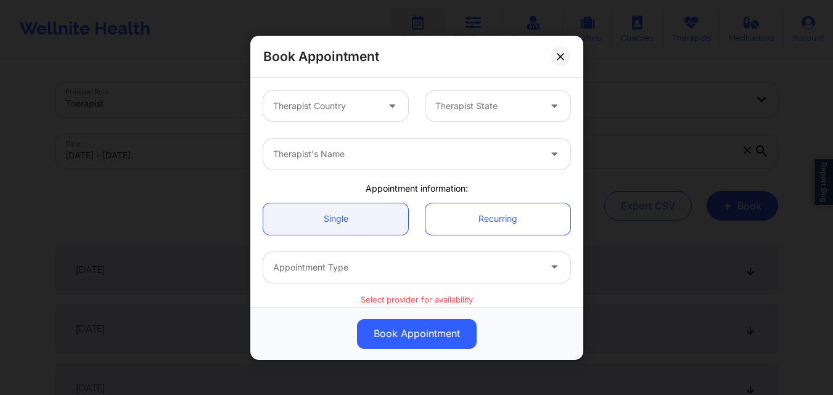
click at [330, 108] on div at bounding box center [325, 106] width 104 height 15
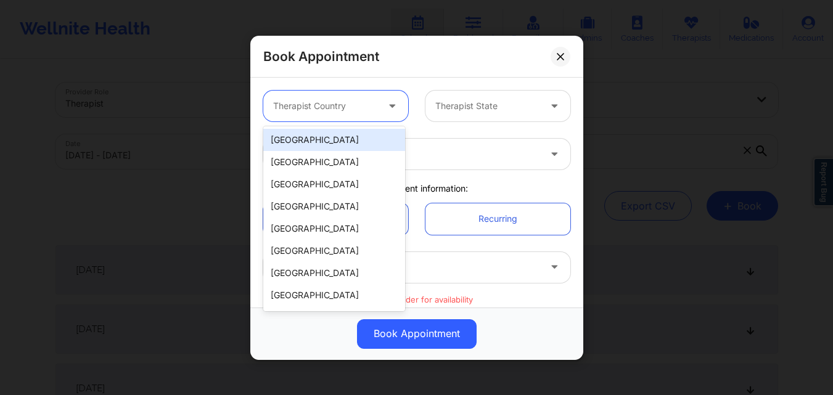
click at [351, 139] on div "[GEOGRAPHIC_DATA]" at bounding box center [334, 140] width 142 height 22
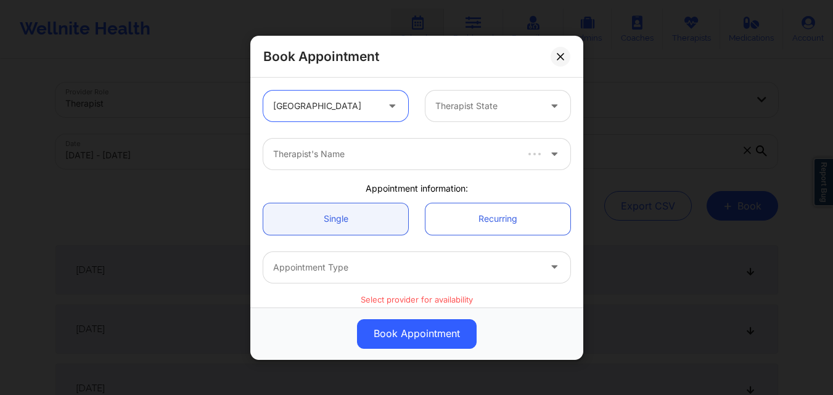
click at [478, 101] on div at bounding box center [487, 106] width 104 height 15
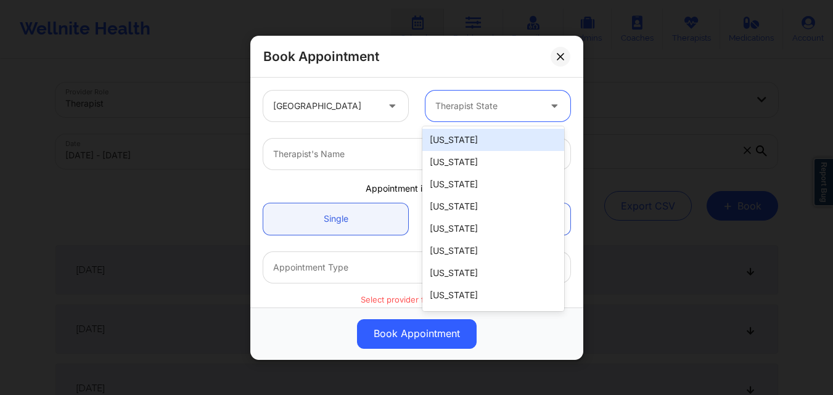
type input "F"
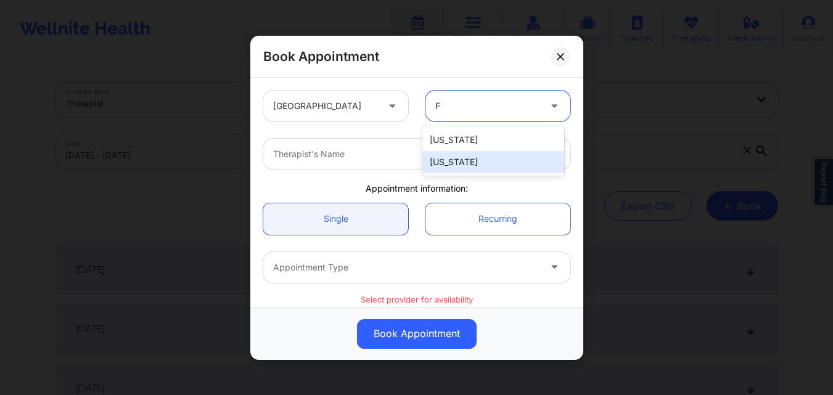
click at [482, 162] on div "[US_STATE]" at bounding box center [493, 162] width 142 height 22
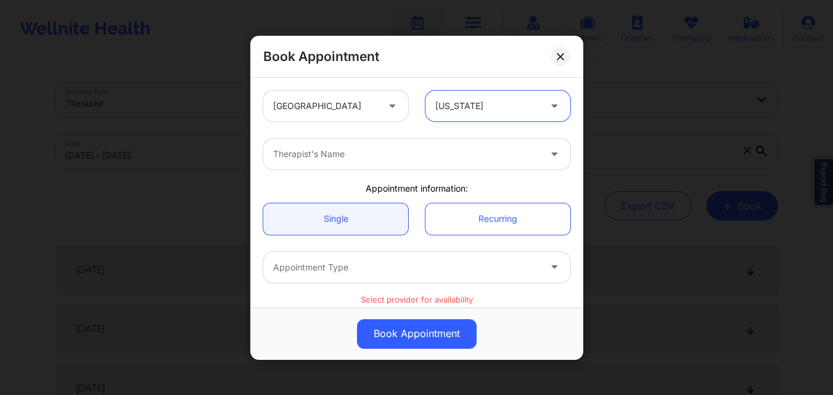
click at [368, 139] on div "Therapist's Name" at bounding box center [401, 154] width 277 height 31
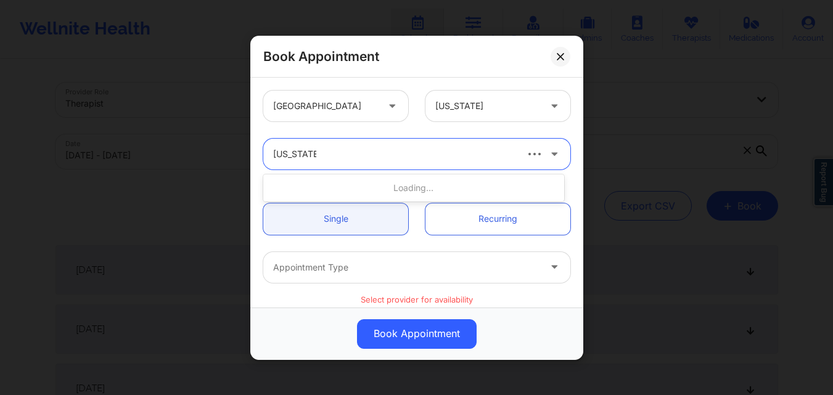
type input "Virginia Gib"
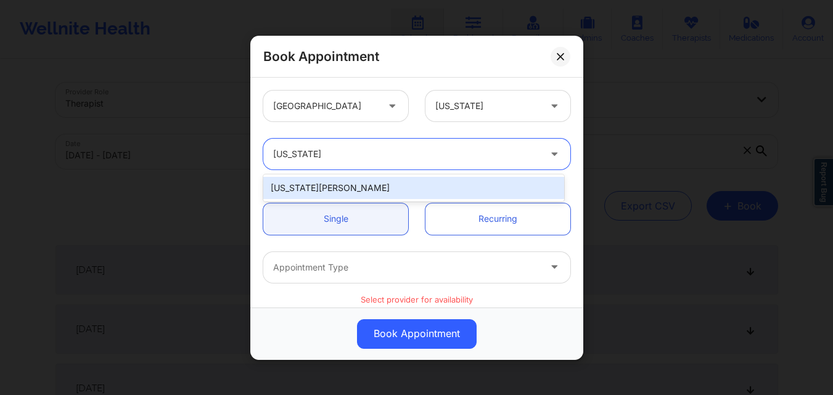
click at [359, 183] on div "Virginia Gibala" at bounding box center [413, 188] width 301 height 22
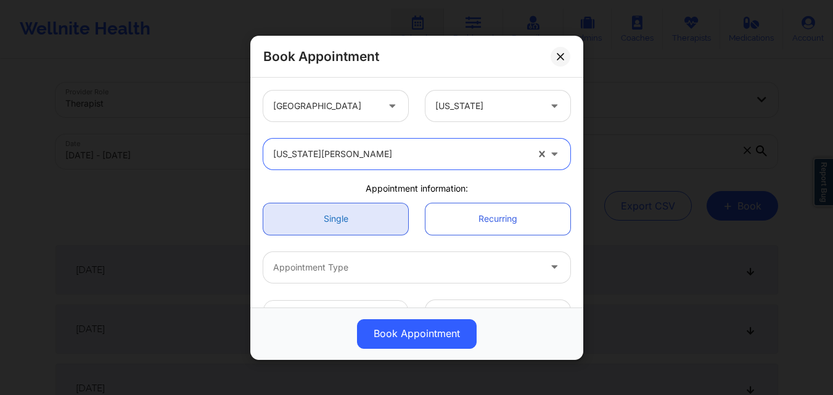
click at [343, 215] on link "Single" at bounding box center [335, 218] width 145 height 31
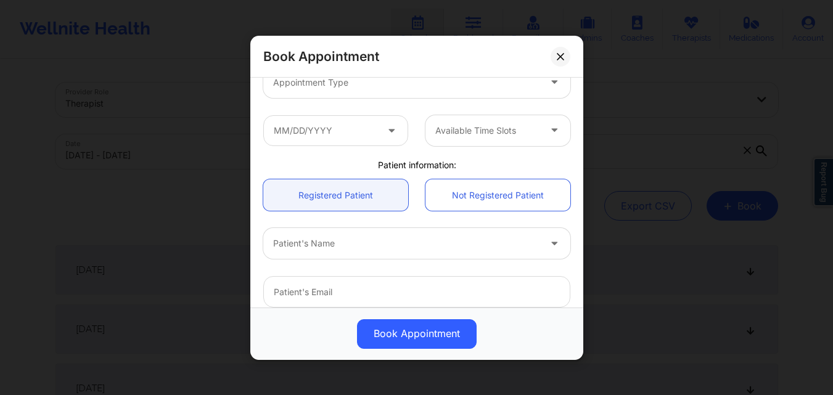
scroll to position [123, 0]
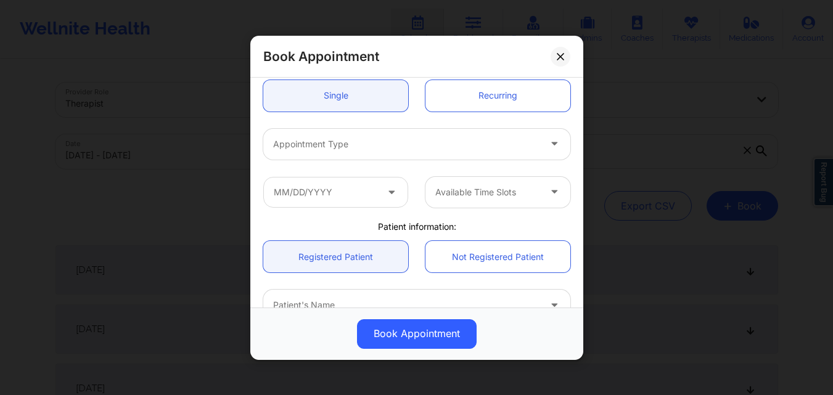
click at [375, 149] on div at bounding box center [406, 143] width 266 height 15
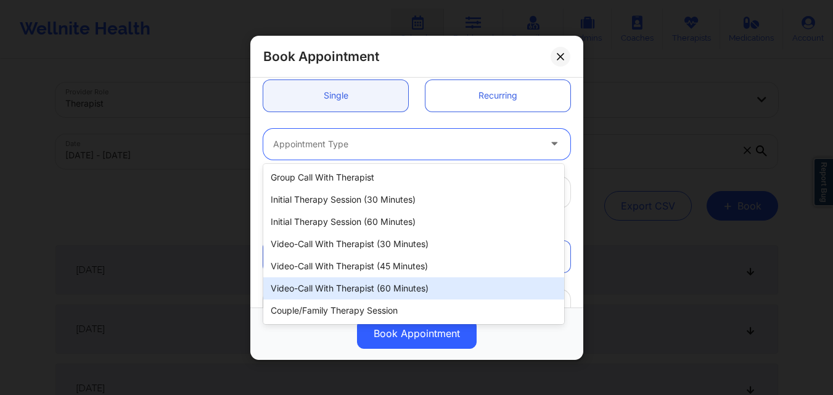
click at [368, 290] on div "Video-Call with Therapist (60 minutes)" at bounding box center [413, 288] width 301 height 22
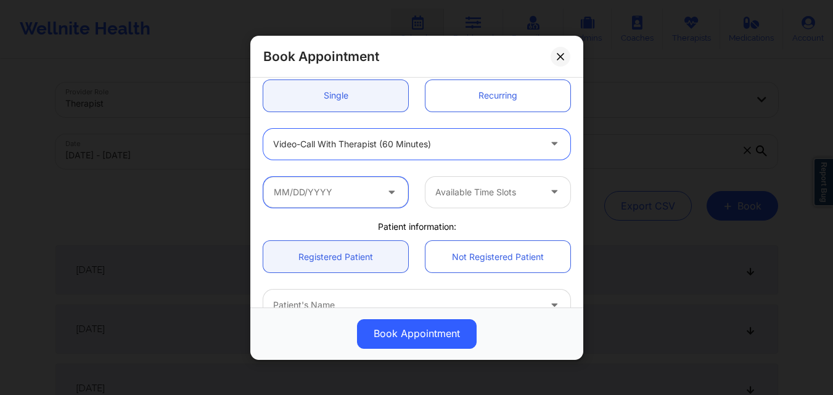
click at [350, 192] on input "text" at bounding box center [335, 191] width 145 height 31
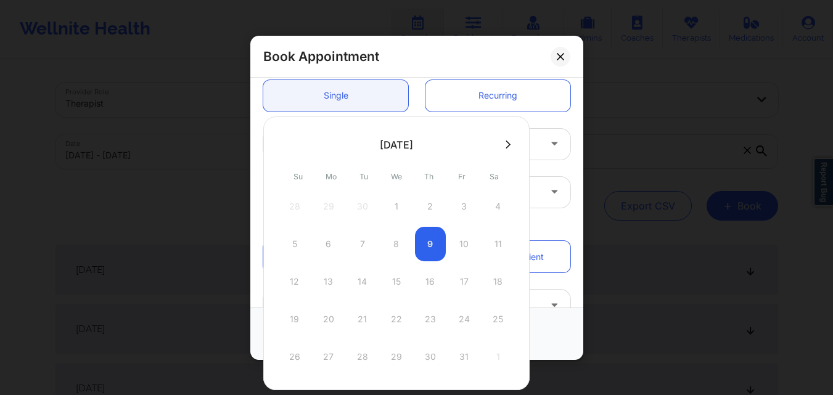
click at [509, 144] on button at bounding box center [508, 144] width 12 height 10
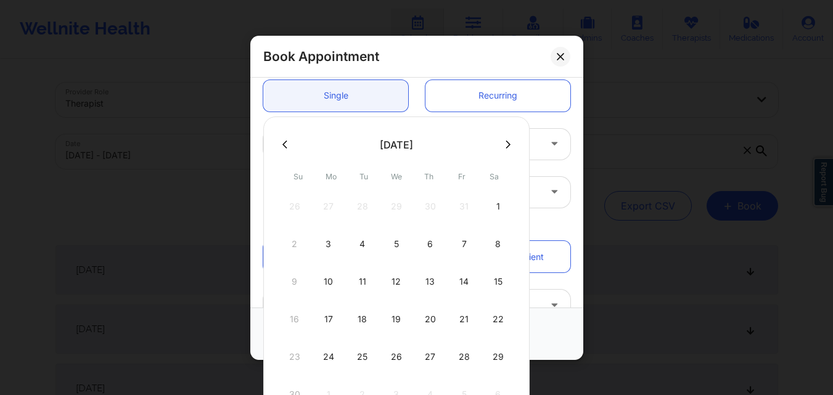
click at [283, 145] on icon at bounding box center [284, 144] width 5 height 8
click at [429, 282] on div "16" at bounding box center [430, 282] width 31 height 35
type input "10/16/2025"
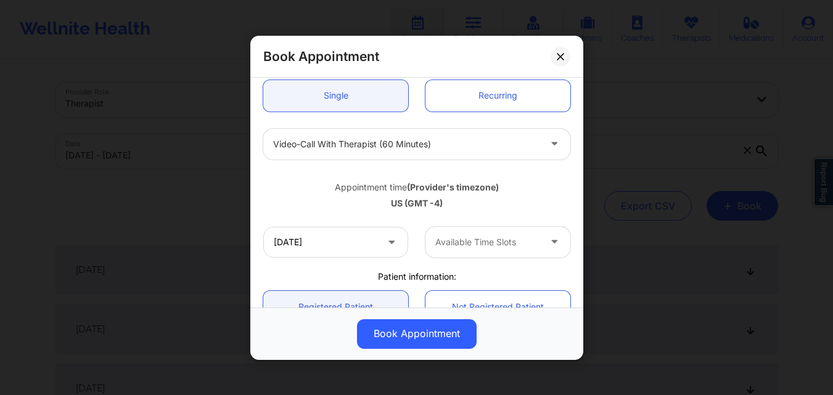
click at [472, 244] on div at bounding box center [487, 242] width 104 height 15
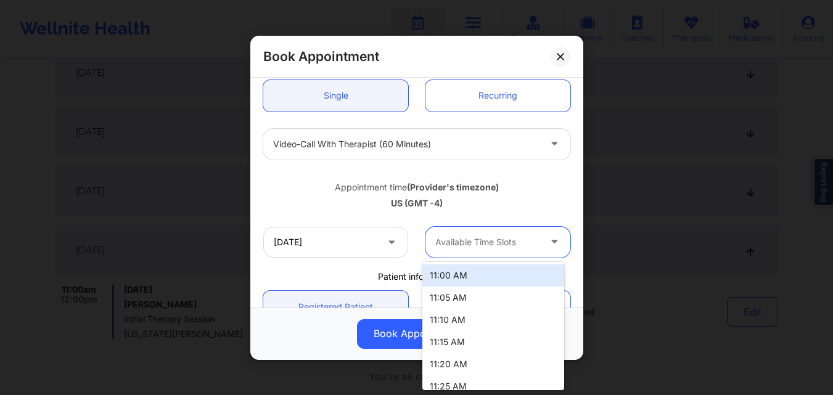
scroll to position [555, 0]
click at [498, 275] on div "11:00 AM" at bounding box center [493, 276] width 142 height 22
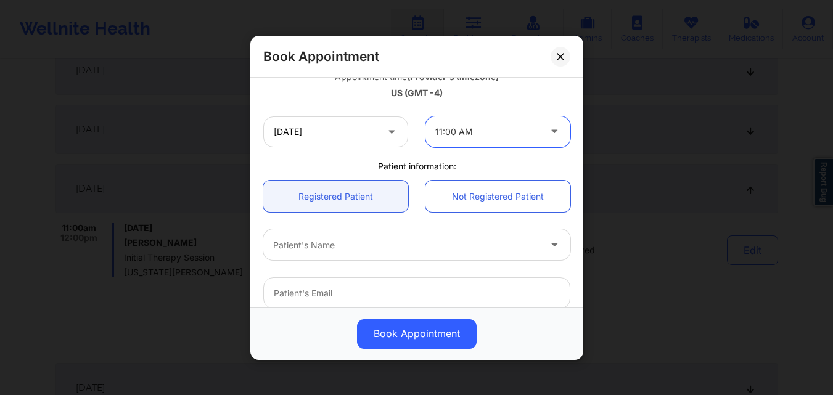
scroll to position [308, 0]
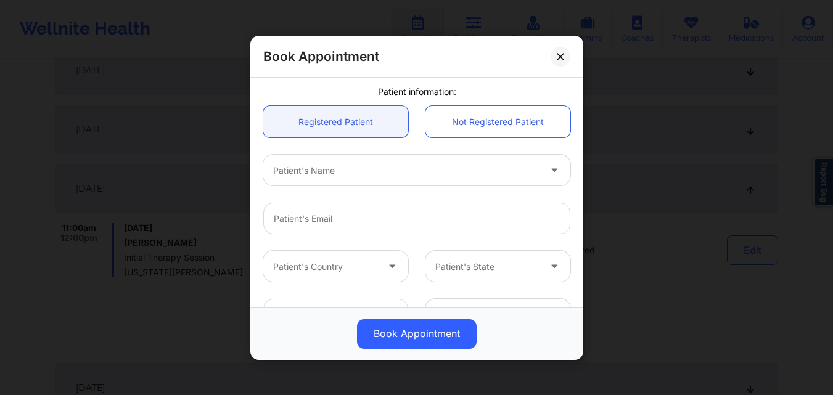
click at [392, 168] on div at bounding box center [406, 170] width 266 height 15
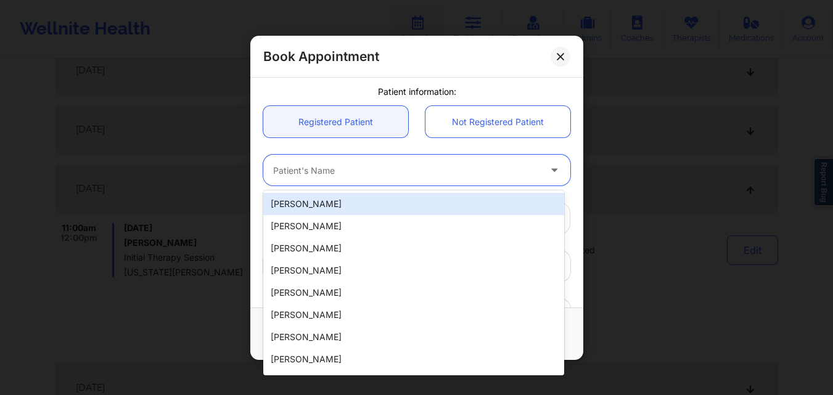
paste input "mnaidu6474@gmail.com"
type input "mnaidu6474@gmail.com"
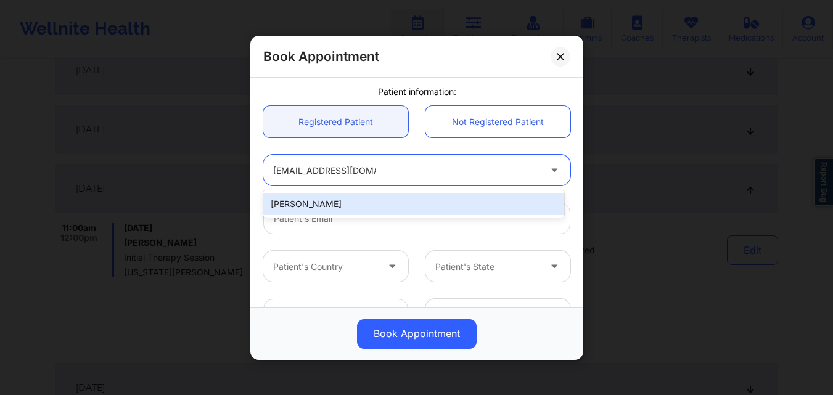
click at [380, 200] on div "Neelawattie Naidu" at bounding box center [413, 204] width 301 height 22
type input "mnaidu6474@gmail.com"
type input "+19545201634"
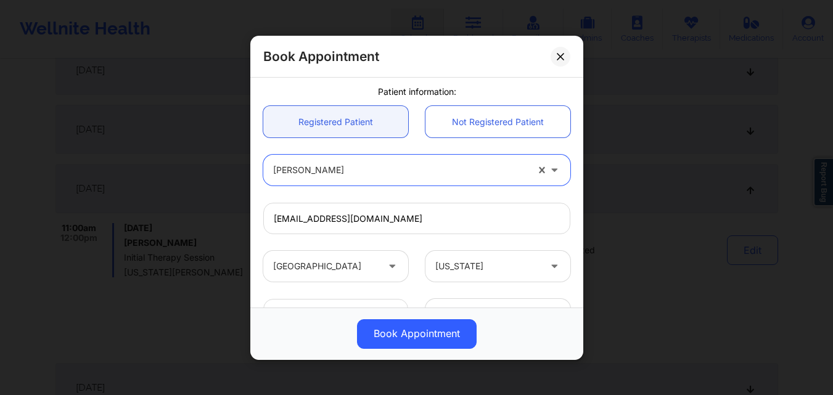
scroll to position [410, 0]
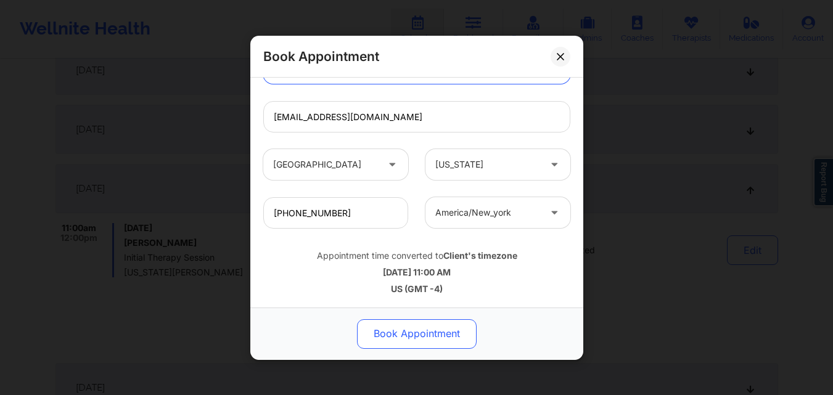
click at [419, 330] on button "Book Appointment" at bounding box center [417, 334] width 120 height 30
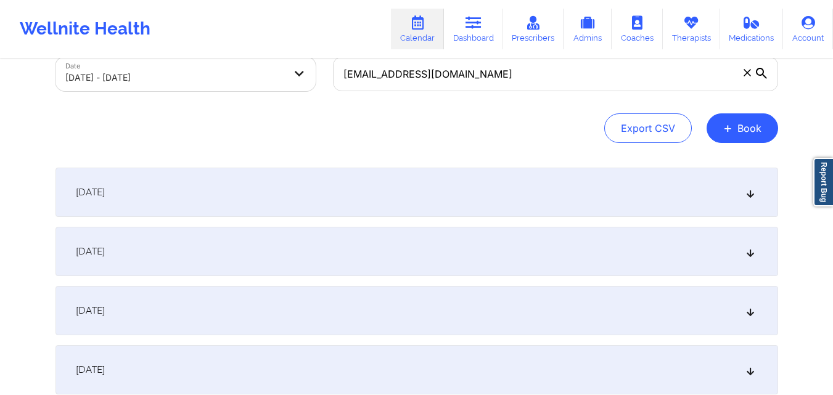
scroll to position [0, 0]
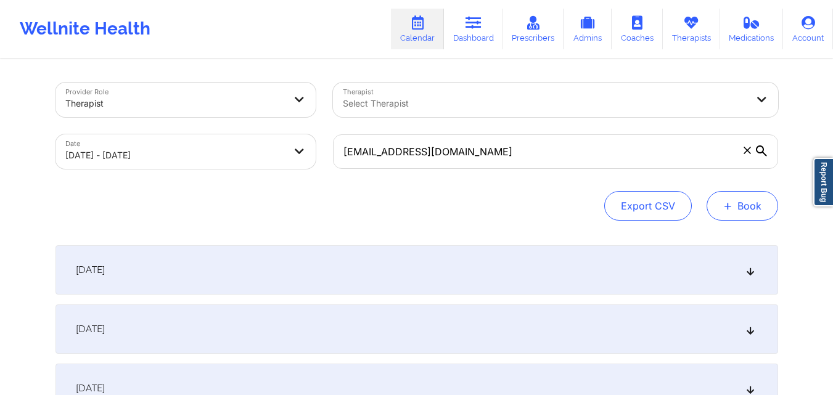
click at [733, 205] on button "+ Book" at bounding box center [743, 206] width 72 height 30
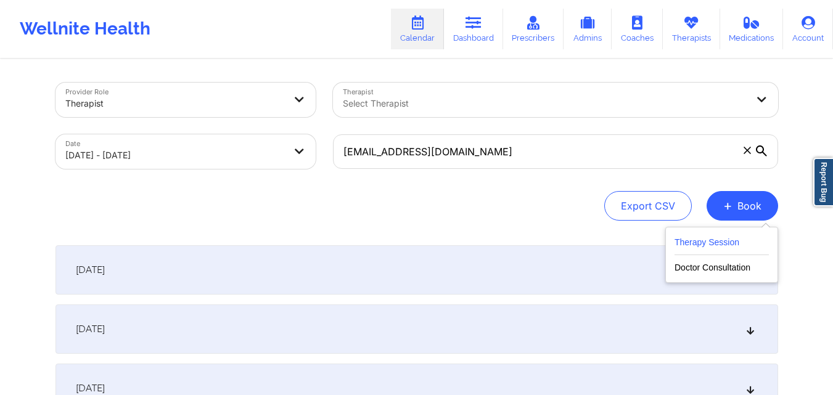
click at [712, 247] on button "Therapy Session" at bounding box center [722, 245] width 94 height 20
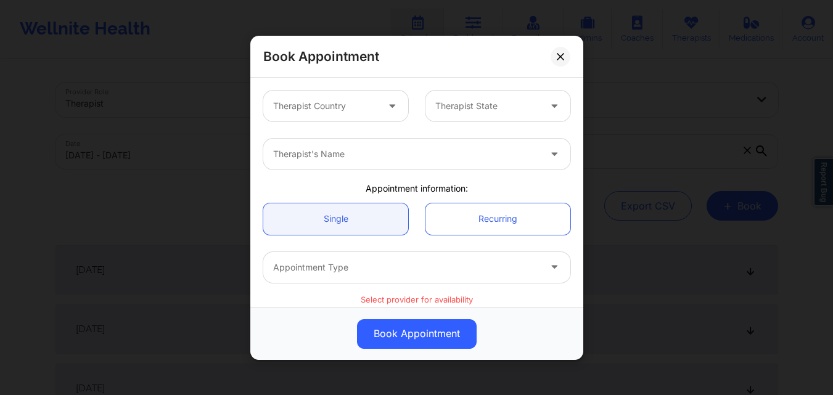
click at [326, 108] on div at bounding box center [325, 106] width 104 height 15
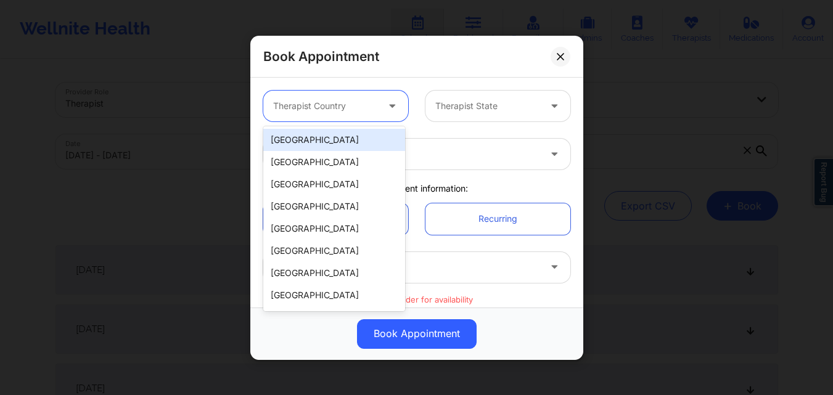
click at [342, 144] on div "[GEOGRAPHIC_DATA]" at bounding box center [334, 140] width 142 height 22
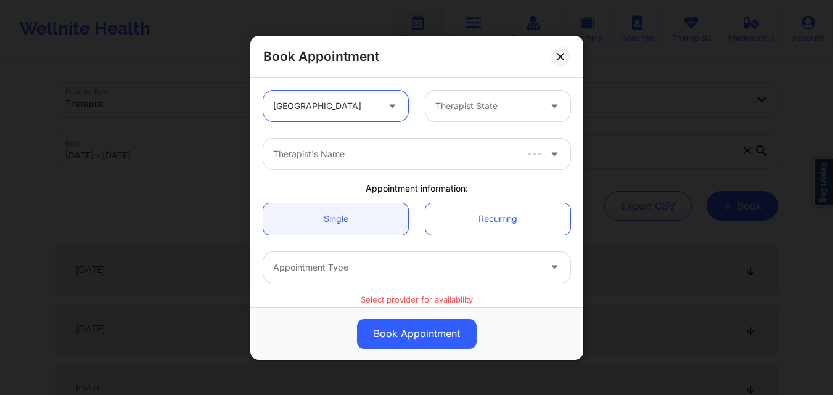
click at [459, 109] on div at bounding box center [487, 106] width 104 height 15
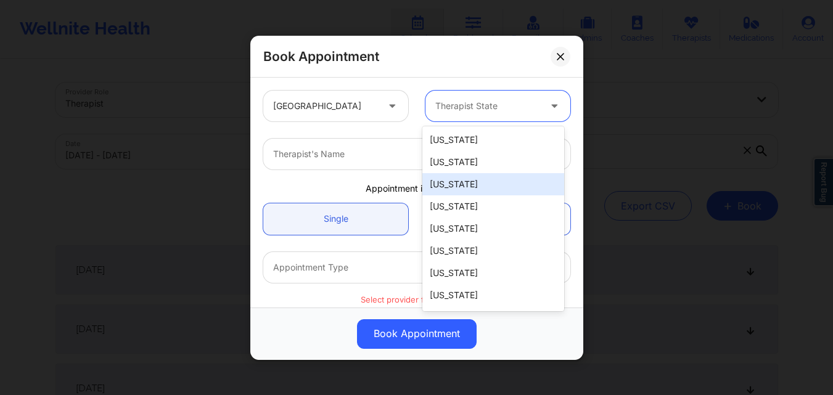
type input "F"
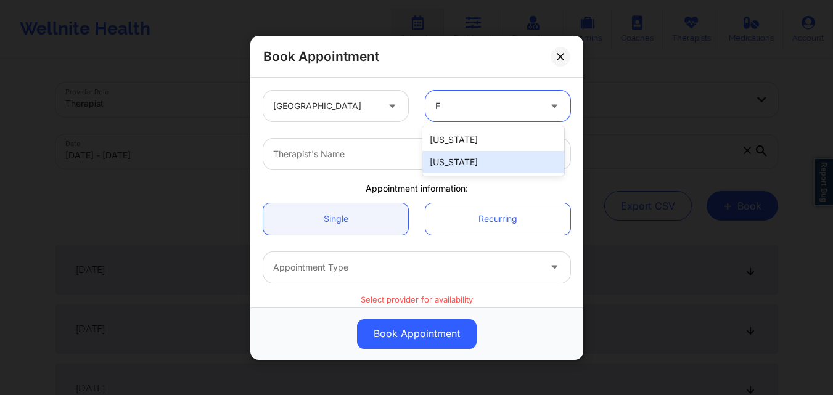
click at [456, 163] on div "[US_STATE]" at bounding box center [493, 162] width 142 height 22
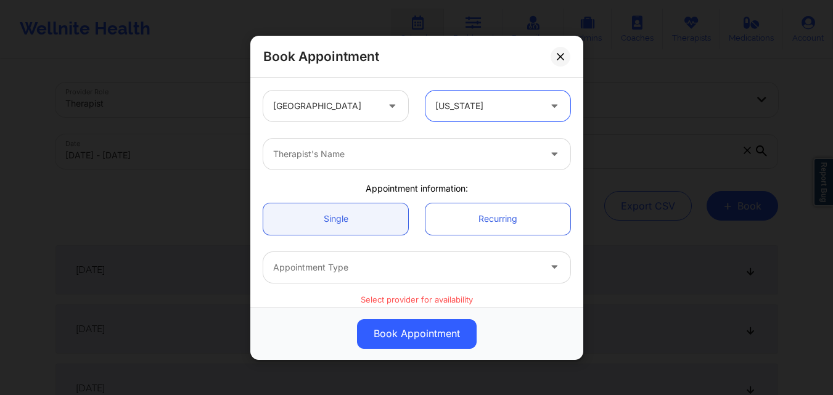
click at [310, 164] on div "Therapist's Name" at bounding box center [401, 154] width 277 height 31
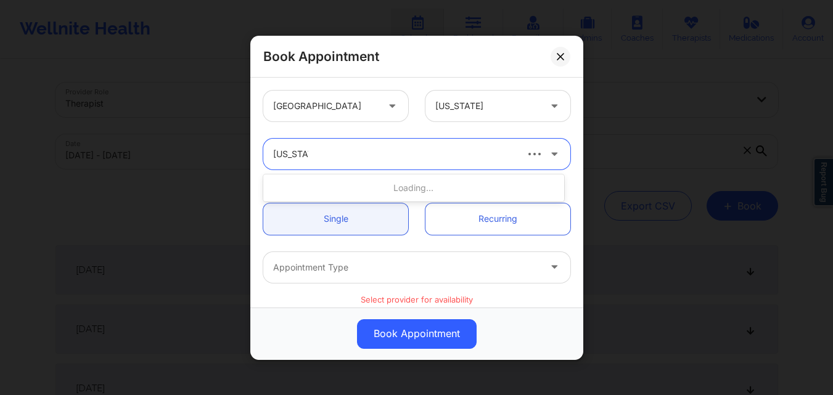
type input "Virginia G"
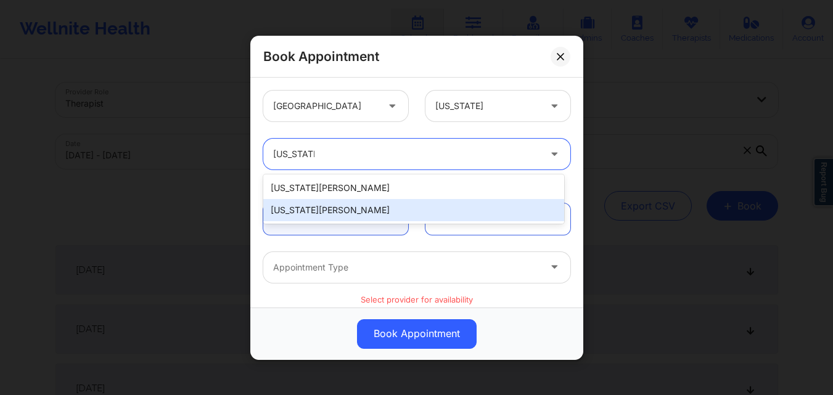
click at [384, 213] on div "Virginia Gibala" at bounding box center [413, 210] width 301 height 22
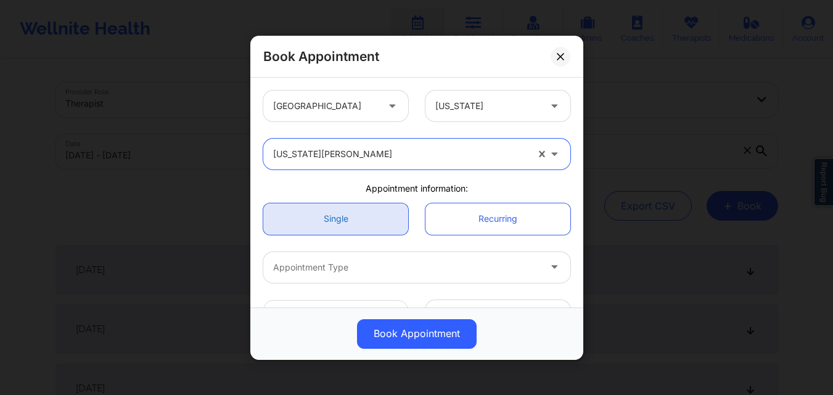
click at [316, 221] on link "Single" at bounding box center [335, 218] width 145 height 31
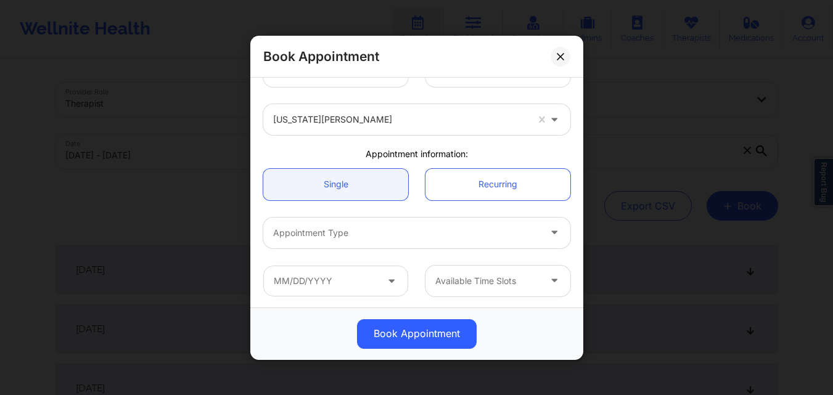
scroll to position [62, 0]
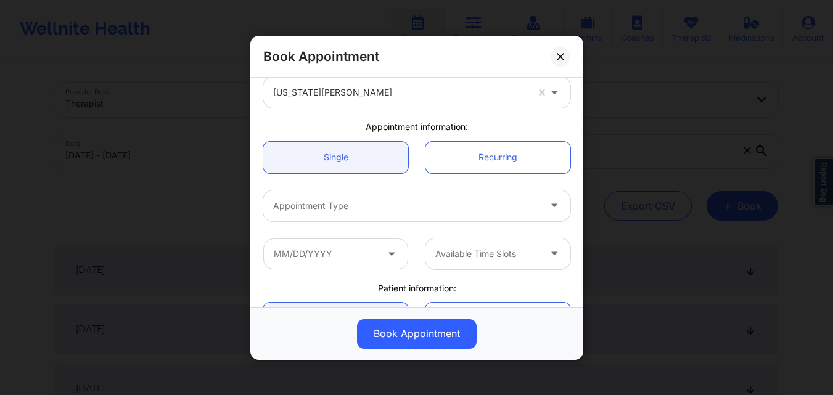
click at [337, 204] on div at bounding box center [406, 205] width 266 height 15
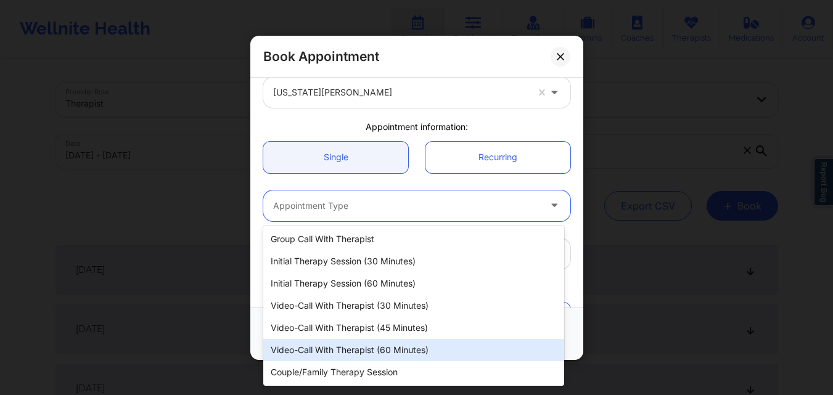
click at [347, 351] on div "Video-Call with Therapist (60 minutes)" at bounding box center [413, 350] width 301 height 22
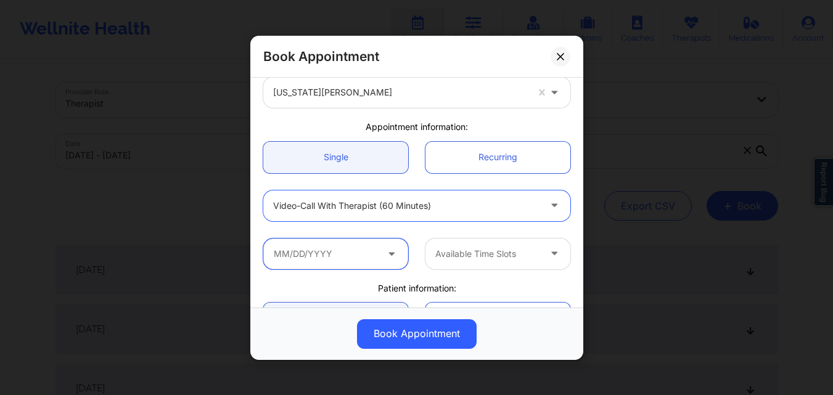
click at [331, 258] on input "text" at bounding box center [335, 253] width 145 height 31
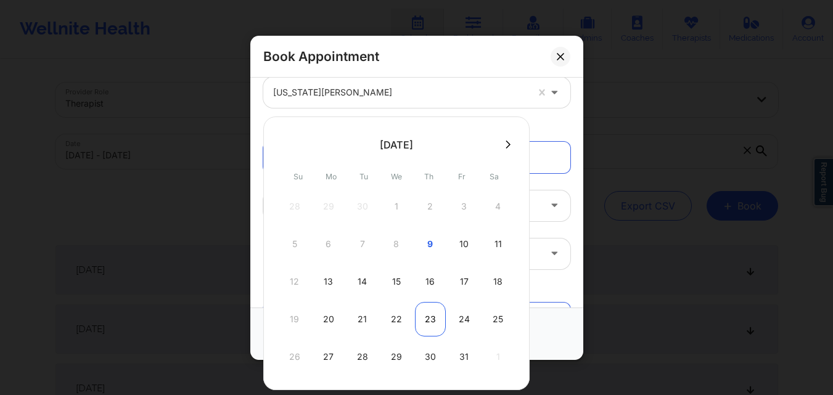
click at [425, 319] on div "23" at bounding box center [430, 319] width 31 height 35
type input "10/23/2025"
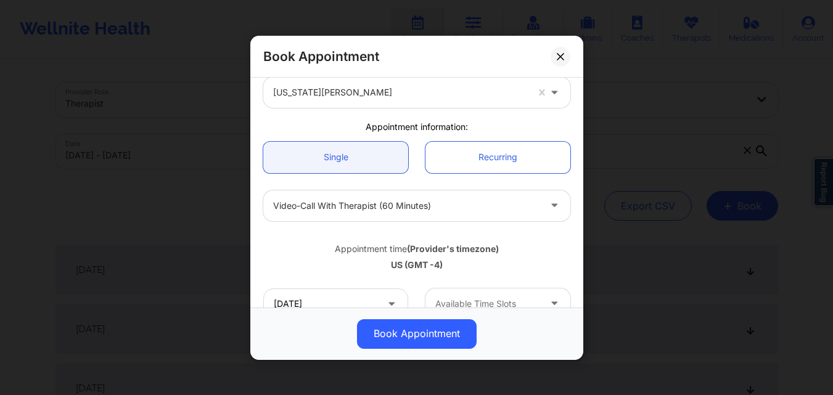
scroll to position [123, 0]
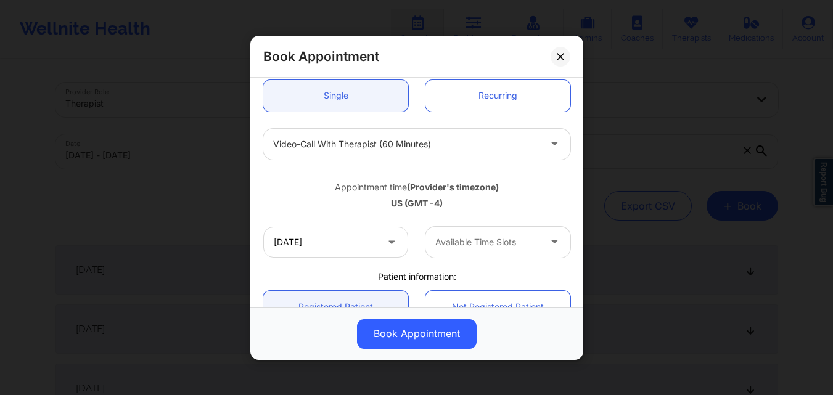
click at [494, 238] on div at bounding box center [487, 242] width 104 height 15
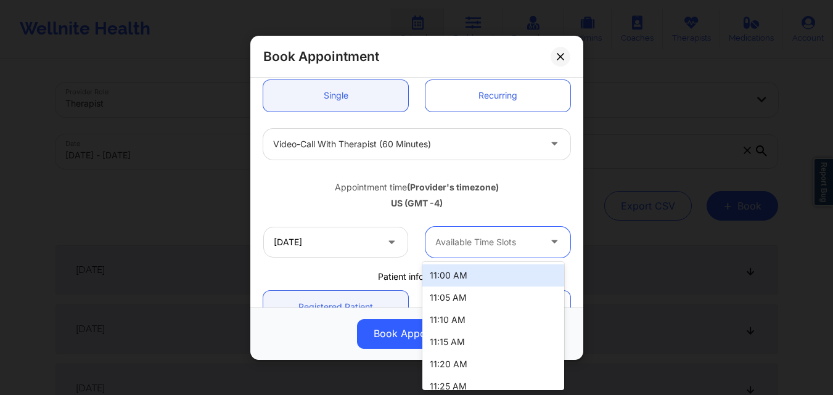
click at [455, 273] on div "11:00 AM" at bounding box center [493, 276] width 142 height 22
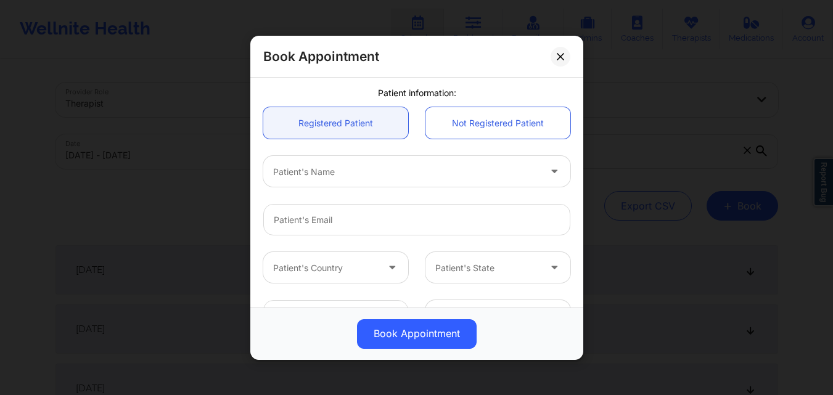
scroll to position [308, 0]
click at [390, 174] on div at bounding box center [406, 170] width 266 height 15
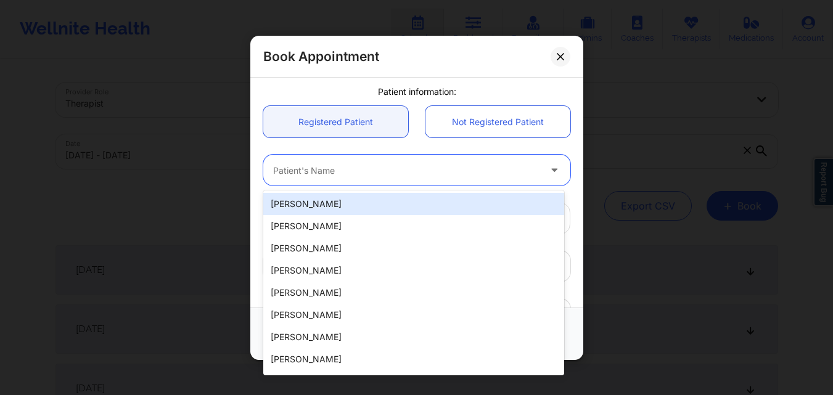
paste input "Donna Sobers Therapist"
type input "Donna Sobers Therapist"
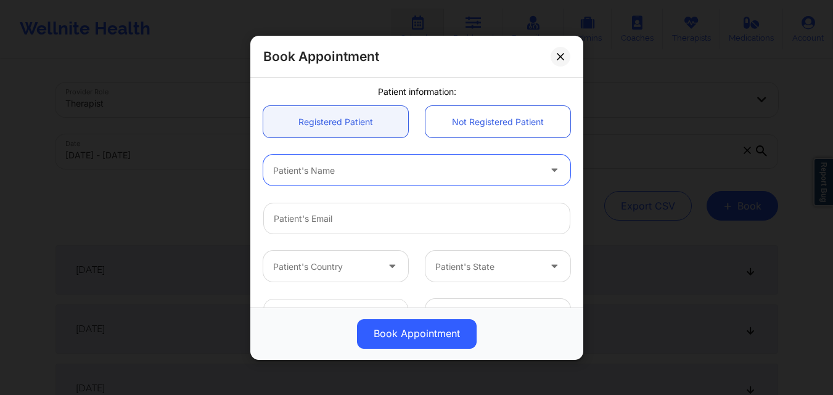
paste input "Neelawattie Naidu"
type input "Neelawattie Naidu"
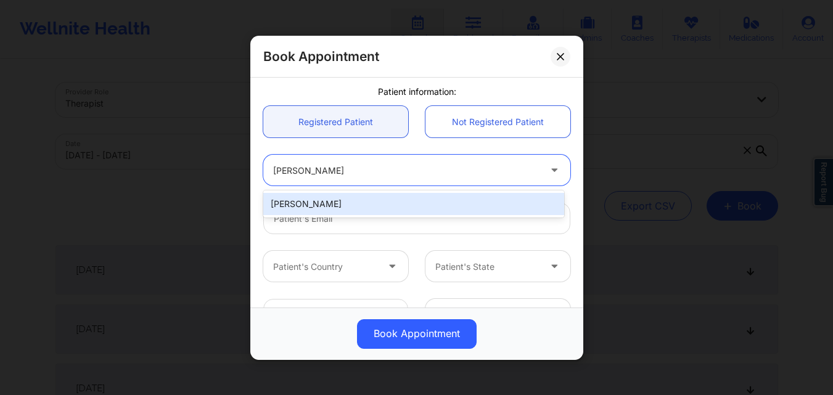
click at [377, 201] on div "Neelawattie Naidu" at bounding box center [413, 204] width 301 height 22
type input "mnaidu6474@gmail.com"
type input "+19545201634"
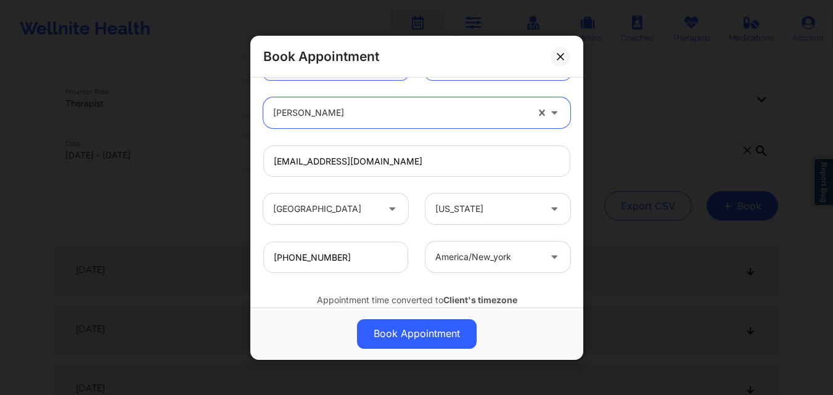
scroll to position [410, 0]
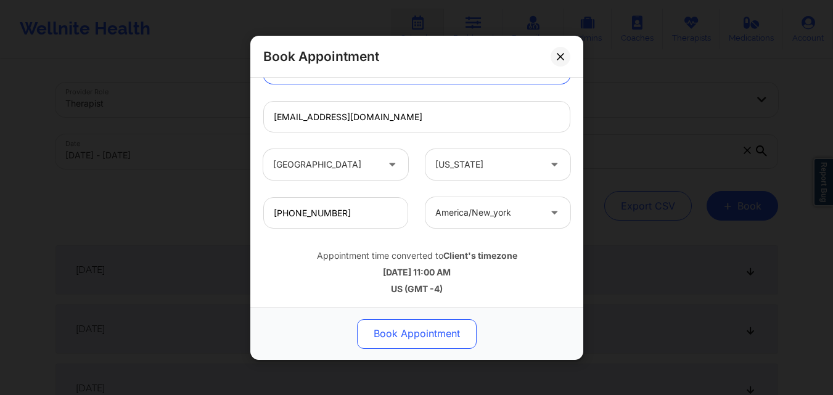
click at [423, 335] on button "Book Appointment" at bounding box center [417, 334] width 120 height 30
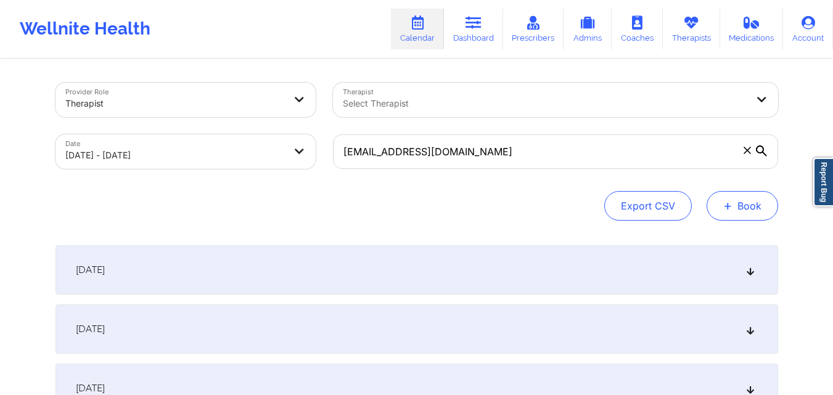
click at [741, 213] on button "+ Book" at bounding box center [743, 206] width 72 height 30
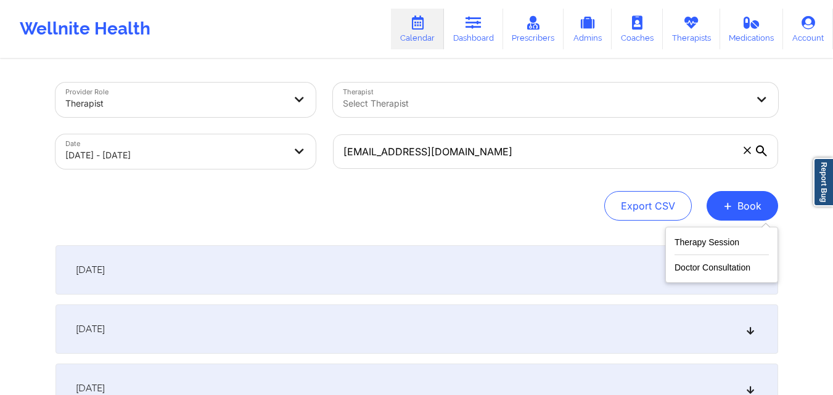
click at [734, 233] on div "Therapy Session Doctor Consultation" at bounding box center [721, 255] width 113 height 56
click at [732, 237] on button "Therapy Session" at bounding box center [722, 245] width 94 height 20
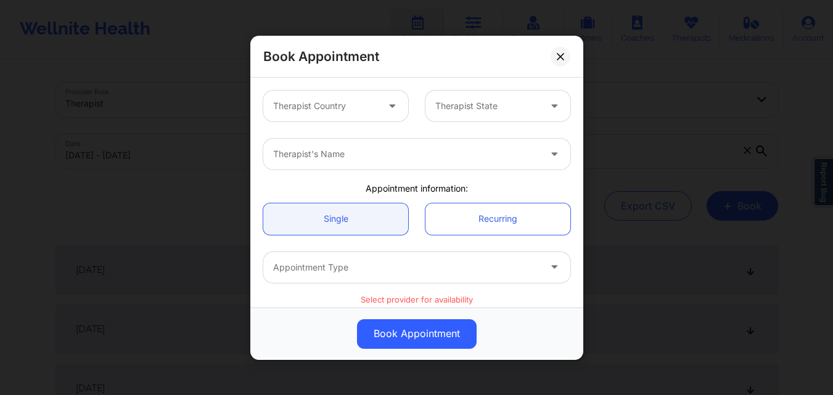
click at [363, 105] on div at bounding box center [325, 106] width 104 height 15
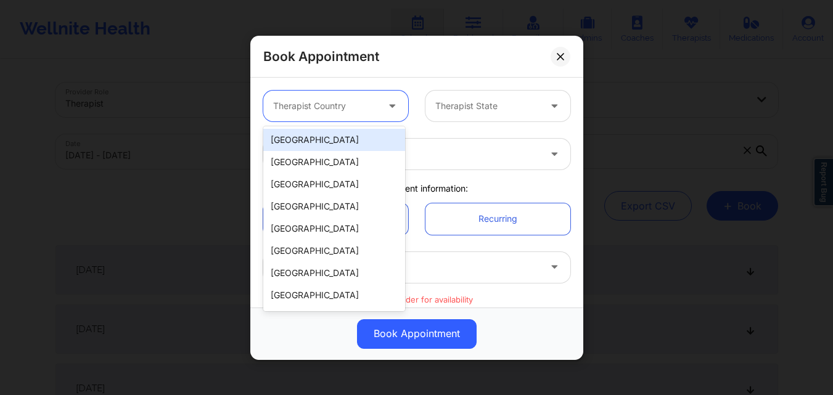
click at [342, 143] on div "[GEOGRAPHIC_DATA]" at bounding box center [334, 140] width 142 height 22
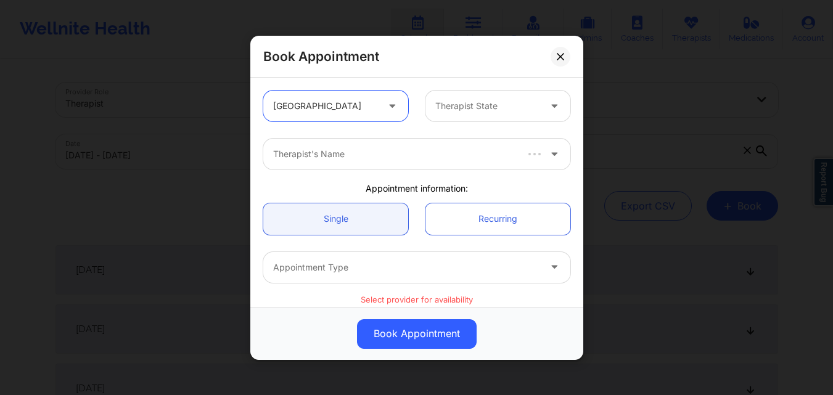
click at [486, 101] on div at bounding box center [487, 106] width 104 height 15
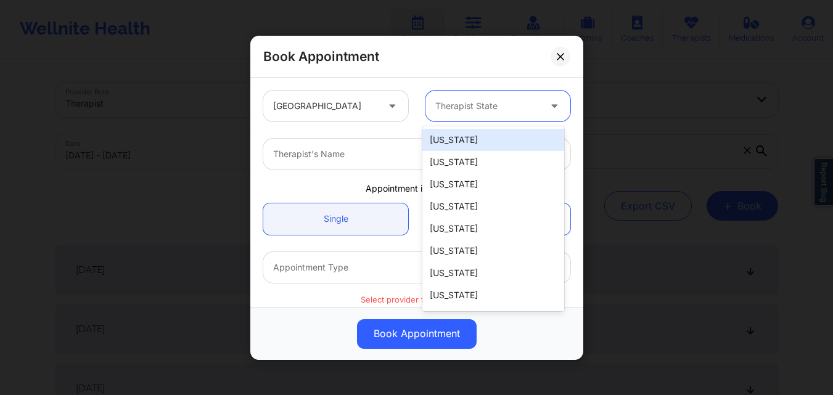
type input "F"
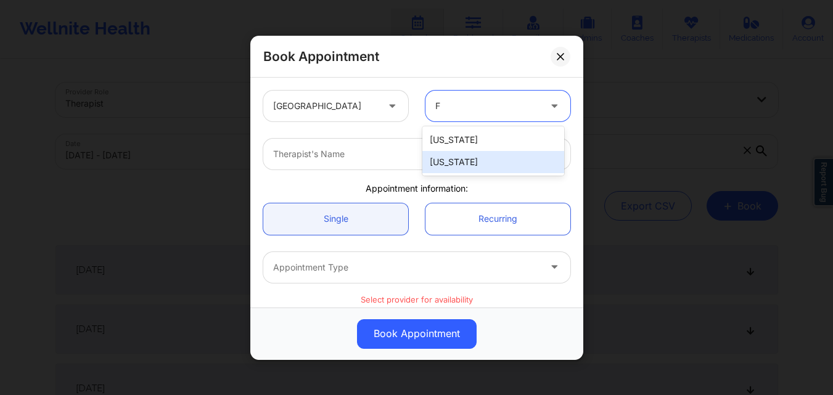
click at [477, 165] on div "[US_STATE]" at bounding box center [493, 162] width 142 height 22
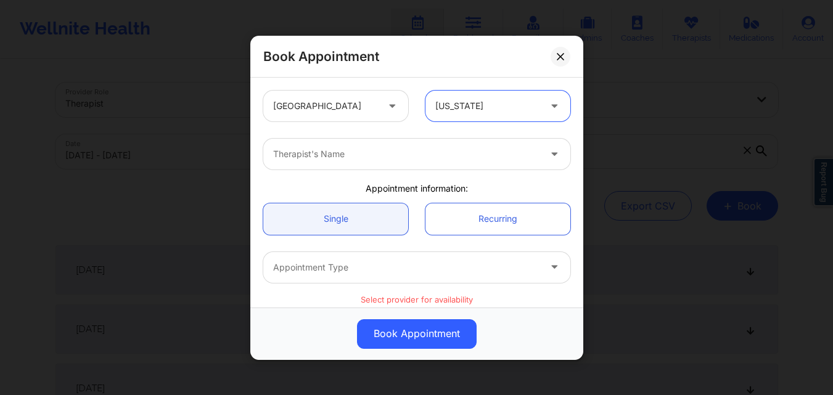
click at [356, 159] on div at bounding box center [406, 154] width 266 height 15
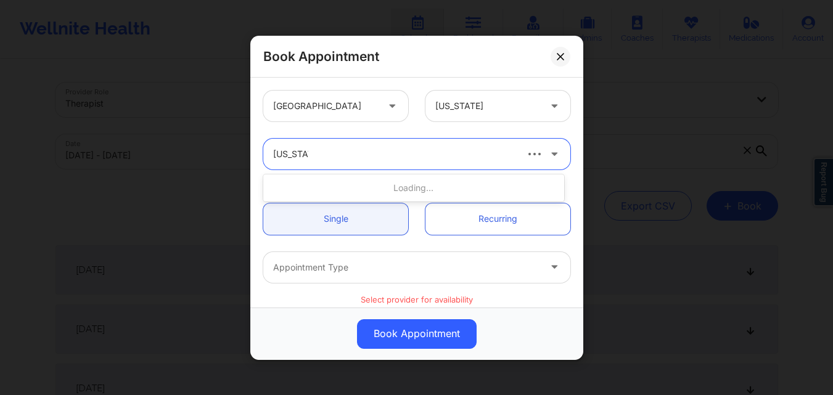
type input "Virginia G"
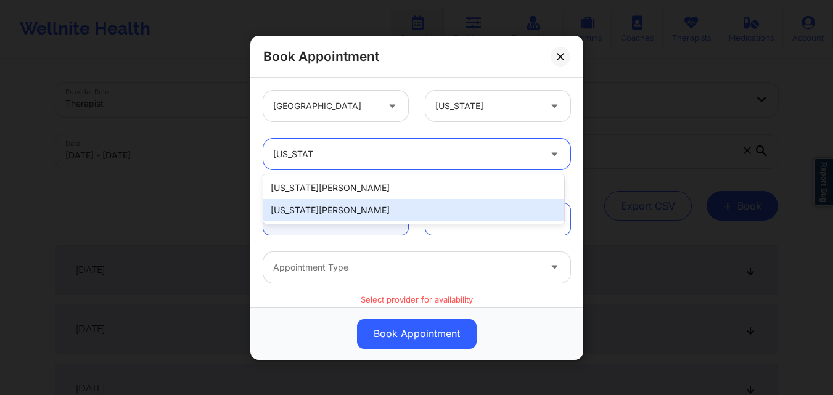
click at [339, 213] on div "Virginia Gibala" at bounding box center [413, 210] width 301 height 22
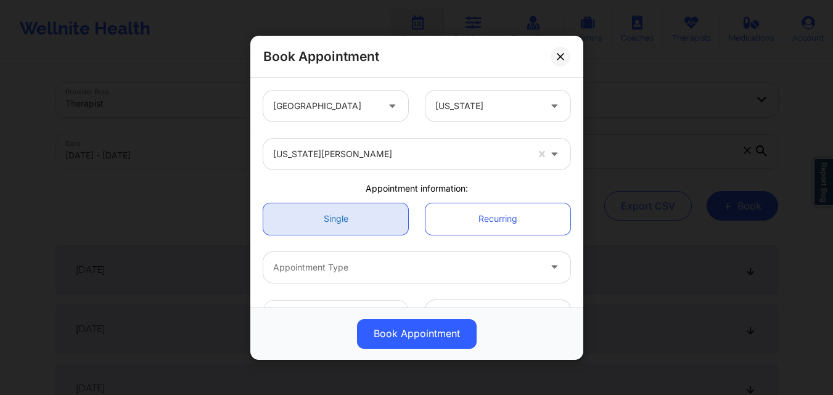
click at [342, 222] on link "Single" at bounding box center [335, 218] width 145 height 31
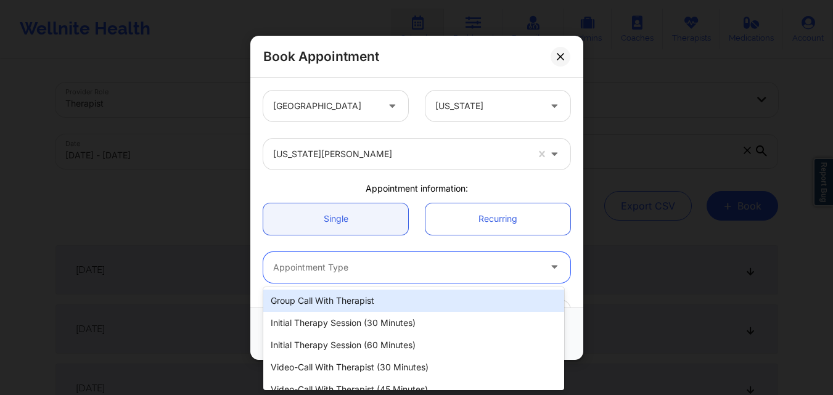
click at [345, 260] on div at bounding box center [406, 267] width 266 height 15
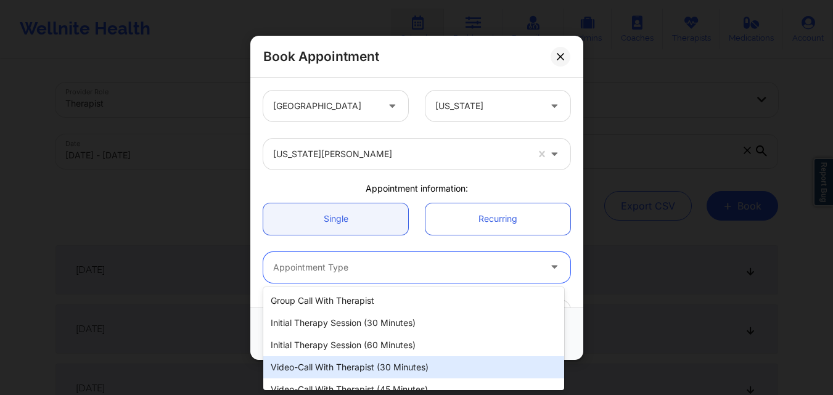
scroll to position [57, 0]
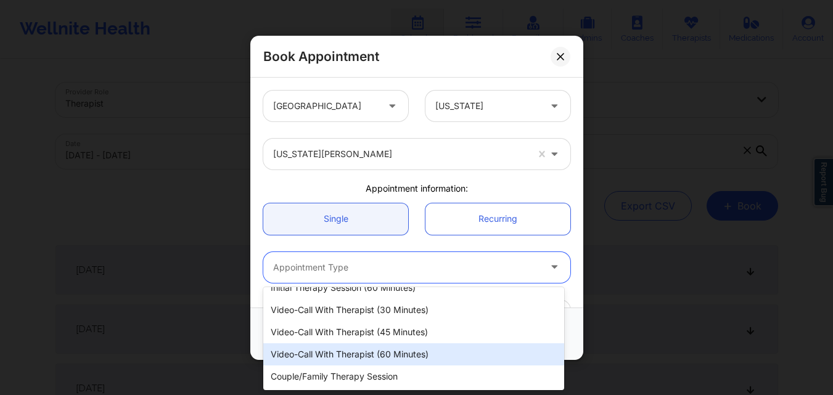
click at [433, 354] on div "Video-Call with Therapist (60 minutes)" at bounding box center [413, 354] width 301 height 22
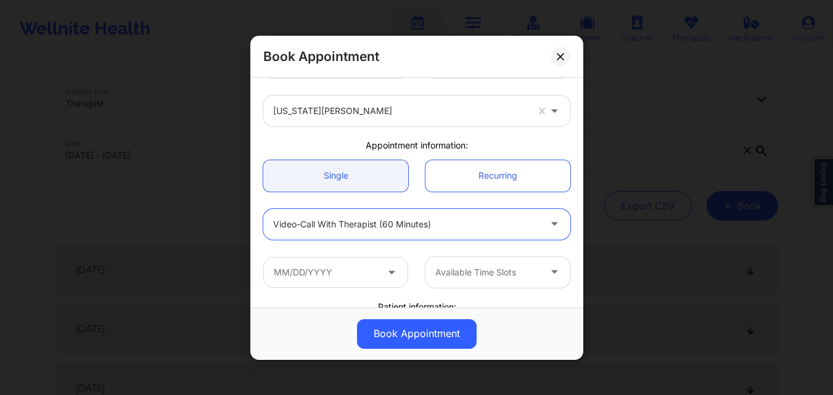
scroll to position [62, 0]
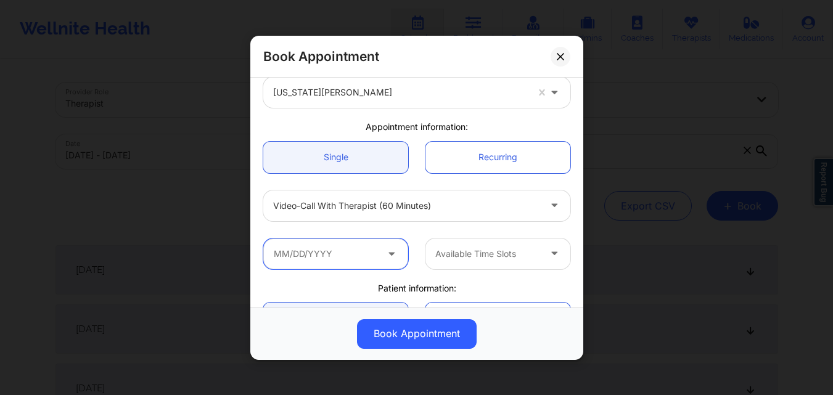
click at [351, 254] on input "text" at bounding box center [335, 253] width 145 height 31
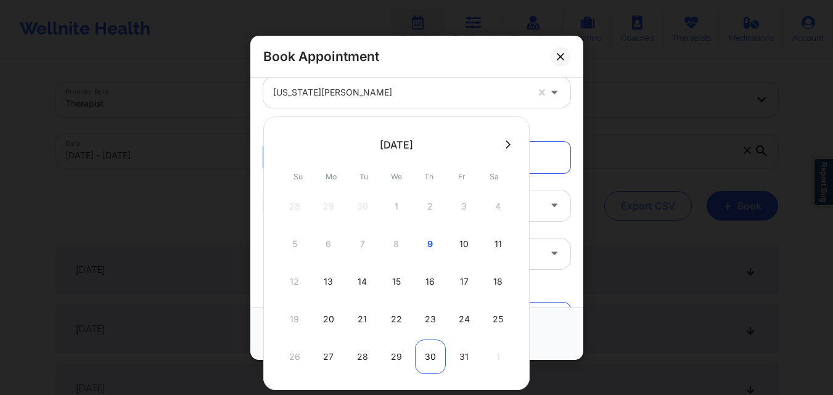
click at [427, 359] on div "30" at bounding box center [430, 357] width 31 height 35
type input "10/30/2025"
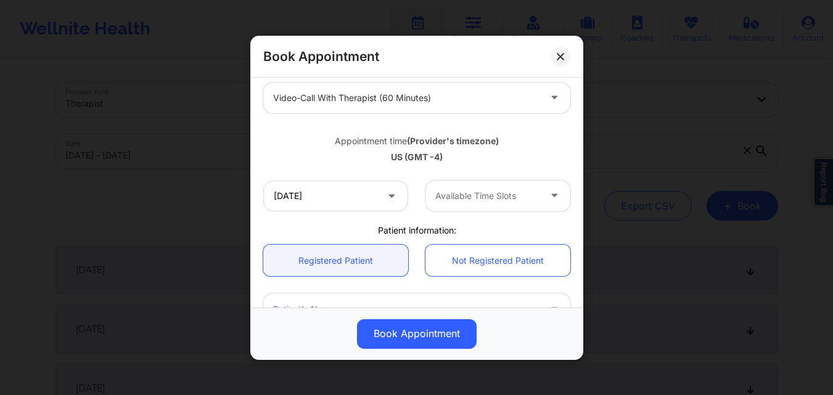
scroll to position [185, 0]
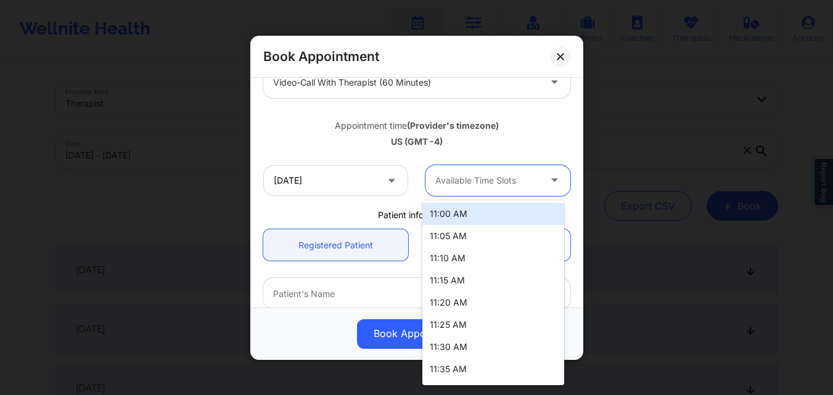
click at [479, 189] on div "Available Time Slots" at bounding box center [482, 180] width 115 height 31
click at [475, 221] on div "11:00 AM" at bounding box center [493, 214] width 142 height 22
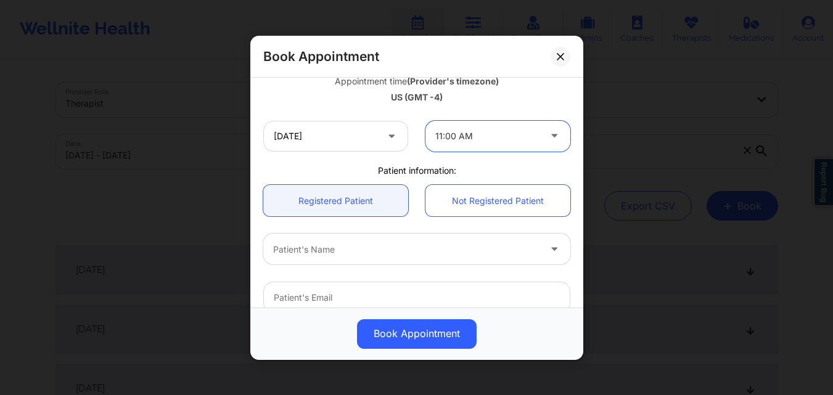
scroll to position [247, 0]
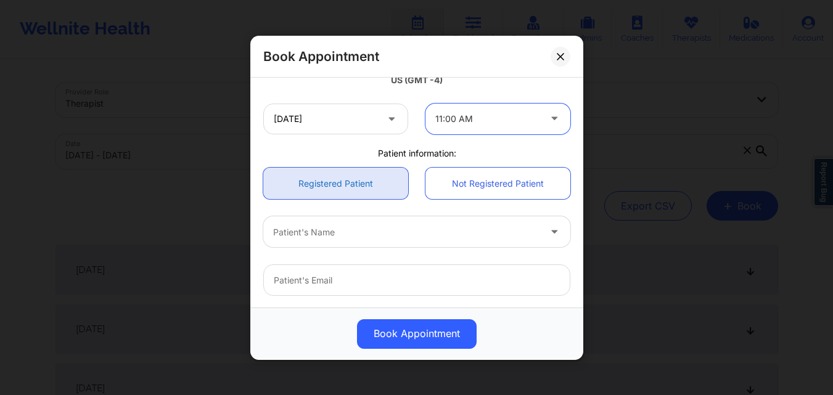
click at [347, 174] on link "Registered Patient" at bounding box center [335, 183] width 145 height 31
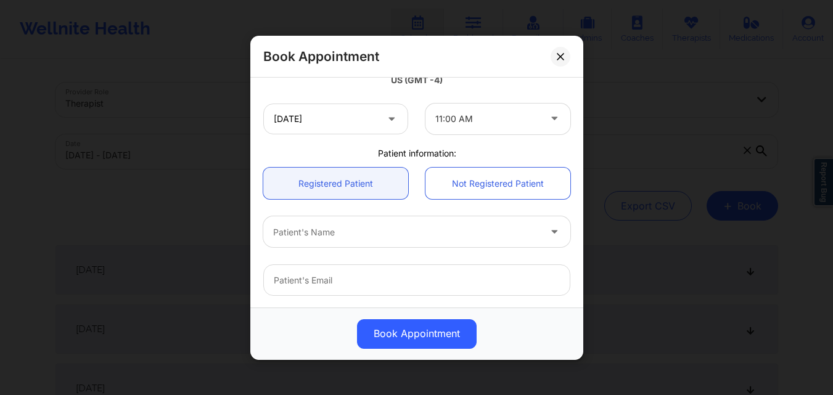
click at [371, 235] on div at bounding box center [406, 231] width 266 height 15
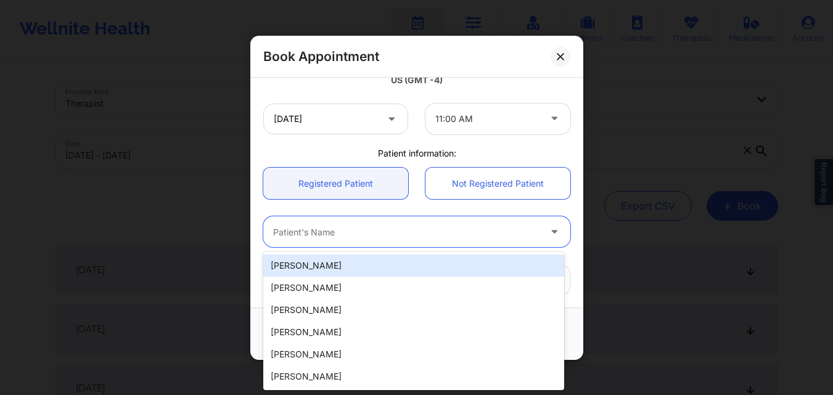
paste input "Neelawattie Naidu"
type input "Neelawattie Naidu"
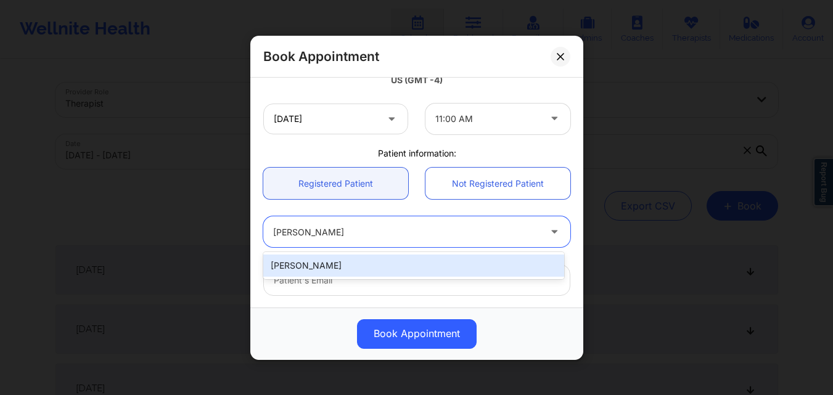
click at [364, 263] on div "Neelawattie Naidu" at bounding box center [413, 266] width 301 height 22
type input "mnaidu6474@gmail.com"
type input "+19545201634"
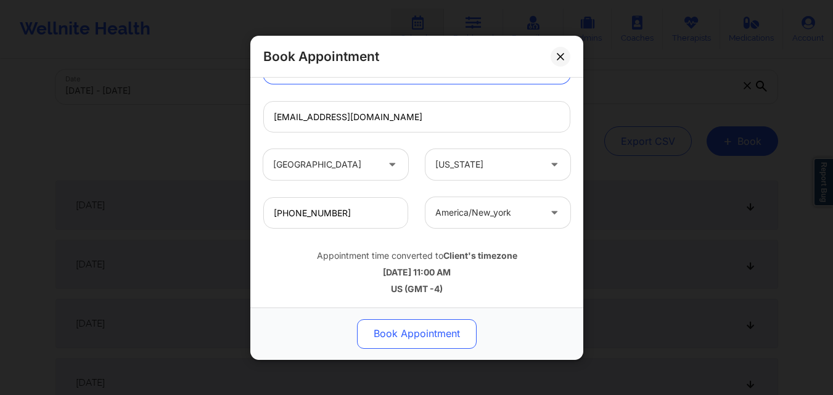
scroll to position [123, 0]
click at [432, 327] on button "Book Appointment" at bounding box center [417, 334] width 120 height 30
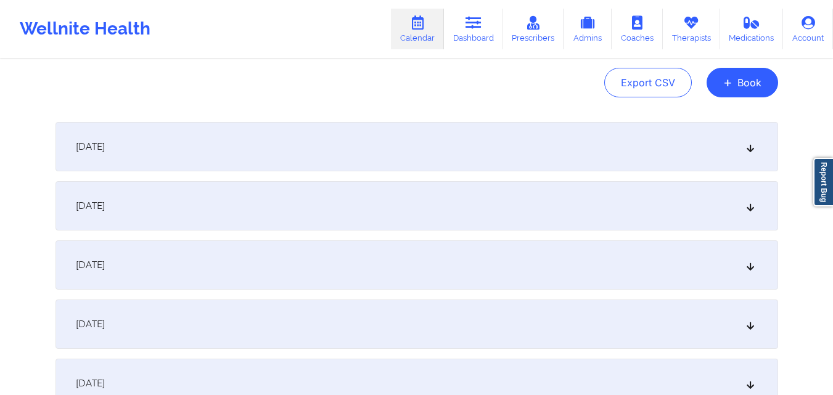
click at [554, 80] on div "Export CSV + Book" at bounding box center [416, 83] width 723 height 30
click at [764, 83] on button "+ Book" at bounding box center [743, 83] width 72 height 30
click at [726, 120] on button "Therapy Session" at bounding box center [722, 122] width 94 height 20
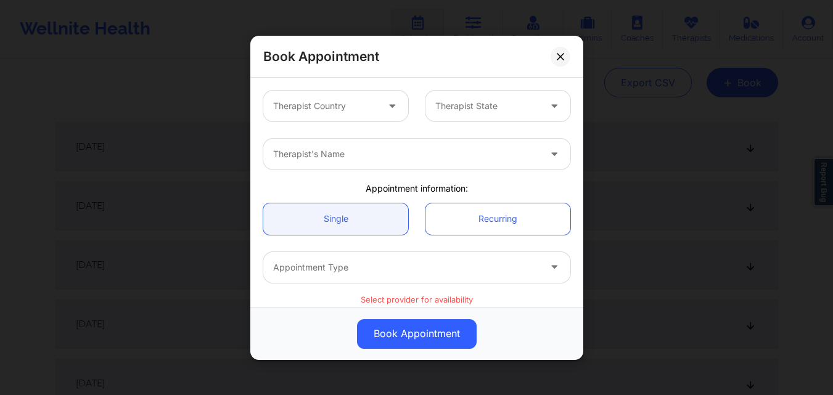
click at [364, 114] on div "Therapist Country" at bounding box center [320, 106] width 115 height 31
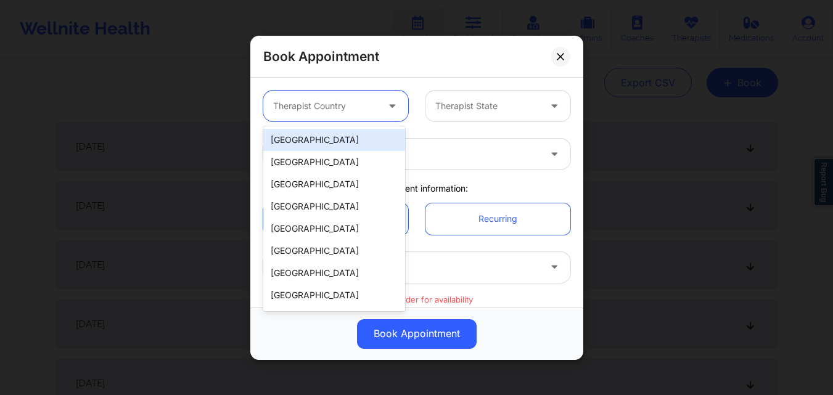
click at [353, 141] on div "[GEOGRAPHIC_DATA]" at bounding box center [334, 140] width 142 height 22
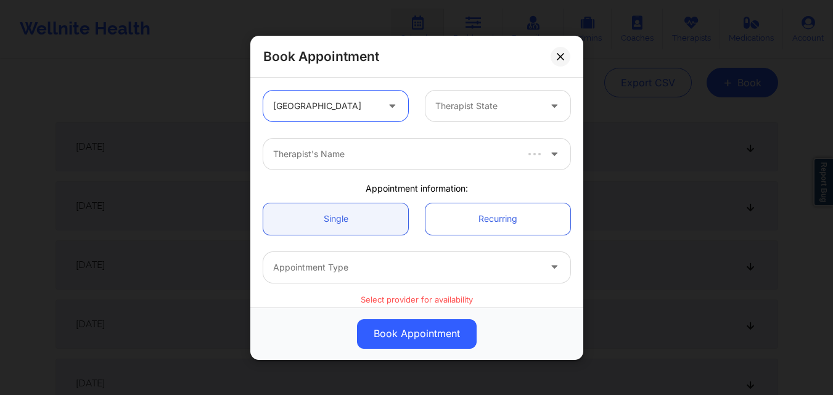
click at [470, 114] on div "Therapist State" at bounding box center [482, 106] width 115 height 31
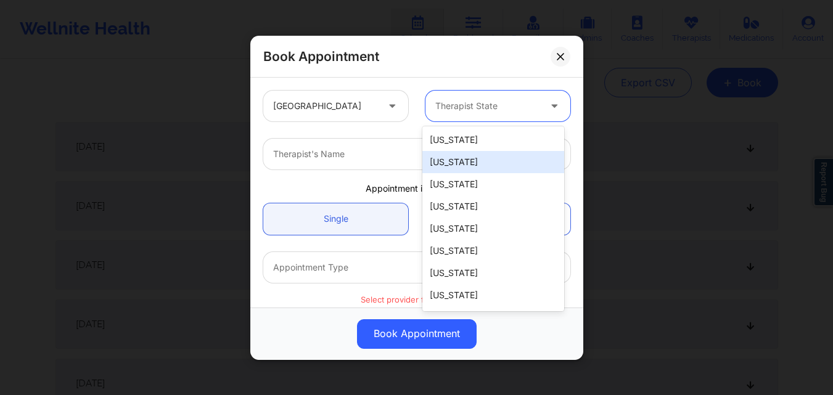
type input "F"
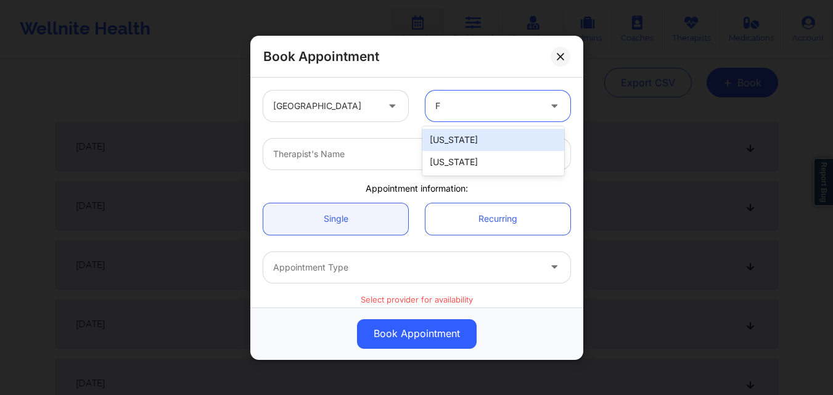
click at [475, 171] on div "[US_STATE]" at bounding box center [493, 162] width 142 height 22
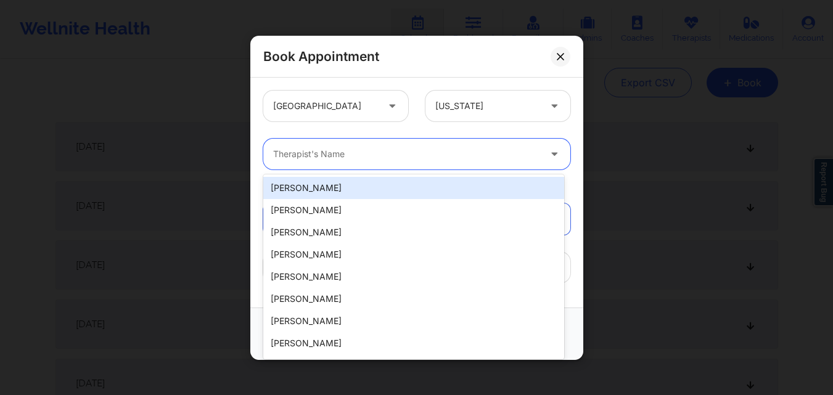
click at [378, 160] on div at bounding box center [406, 154] width 266 height 15
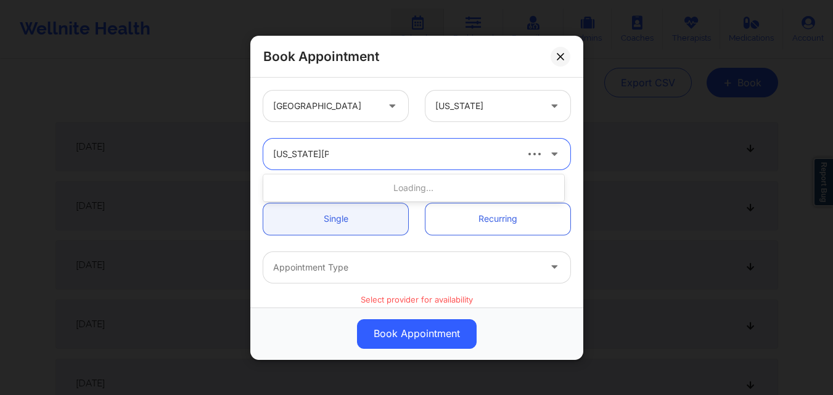
type input "Virginia Gibala"
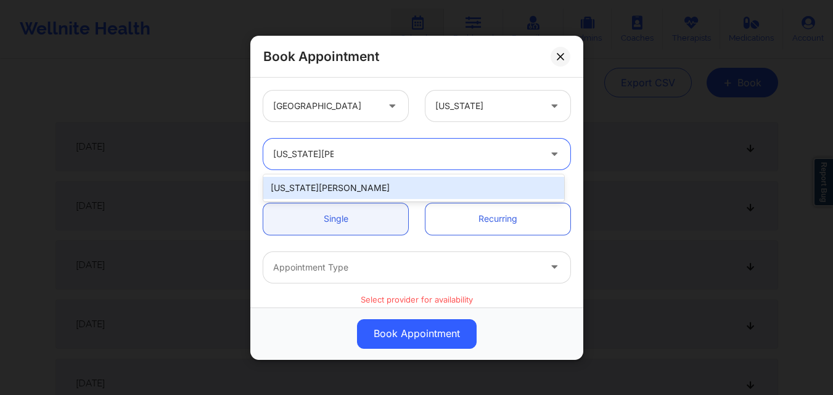
click at [382, 184] on div "Virginia Gibala" at bounding box center [413, 188] width 301 height 22
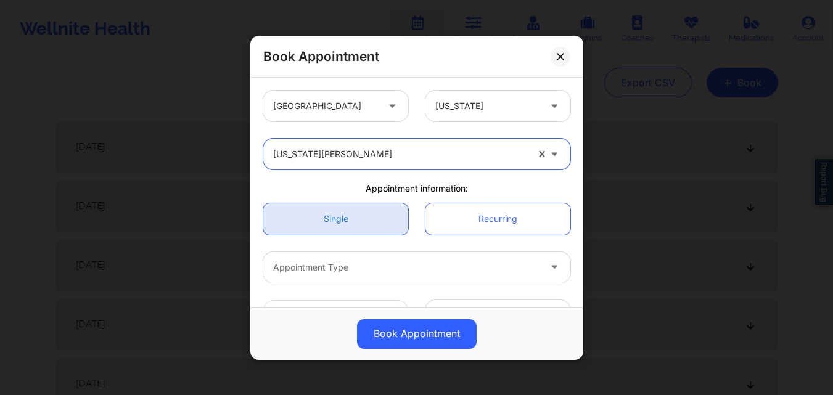
click at [356, 214] on link "Single" at bounding box center [335, 218] width 145 height 31
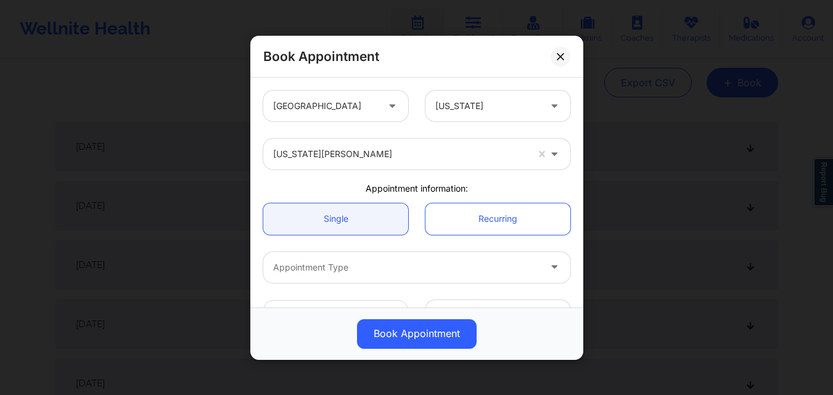
click at [356, 267] on div at bounding box center [406, 267] width 266 height 15
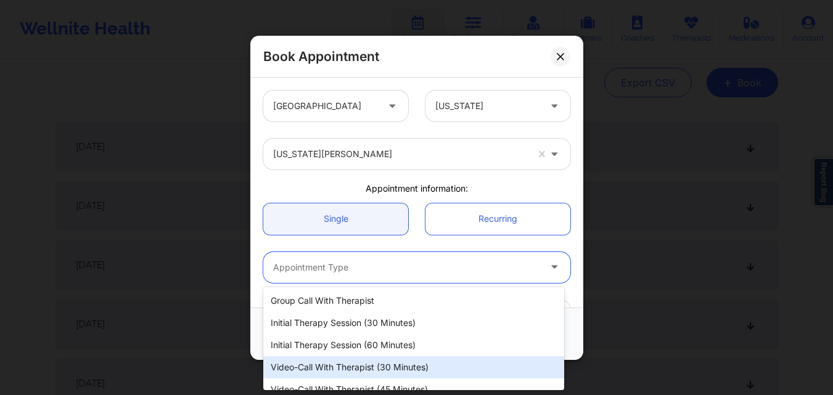
scroll to position [57, 0]
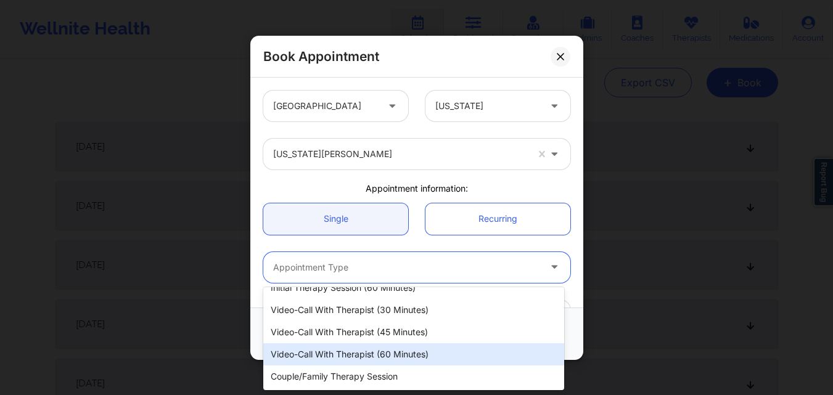
click at [371, 356] on div "Video-Call with Therapist (60 minutes)" at bounding box center [413, 354] width 301 height 22
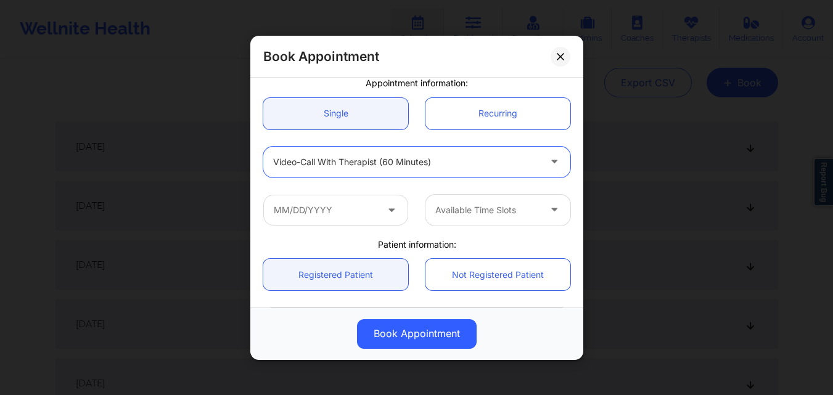
scroll to position [123, 0]
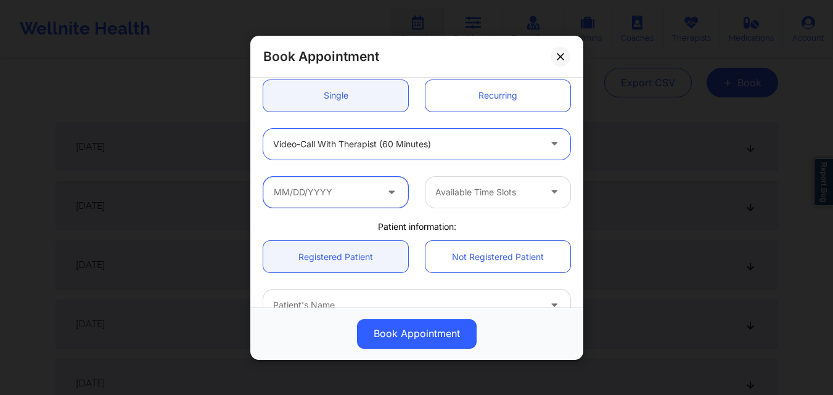
click at [347, 203] on input "text" at bounding box center [335, 191] width 145 height 31
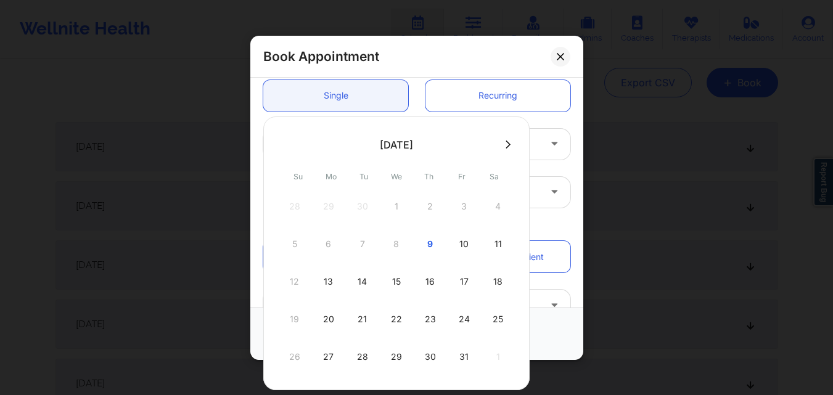
click at [506, 148] on icon at bounding box center [508, 144] width 5 height 9
click at [426, 245] on div "6" at bounding box center [430, 244] width 31 height 35
type input "11/06/2025"
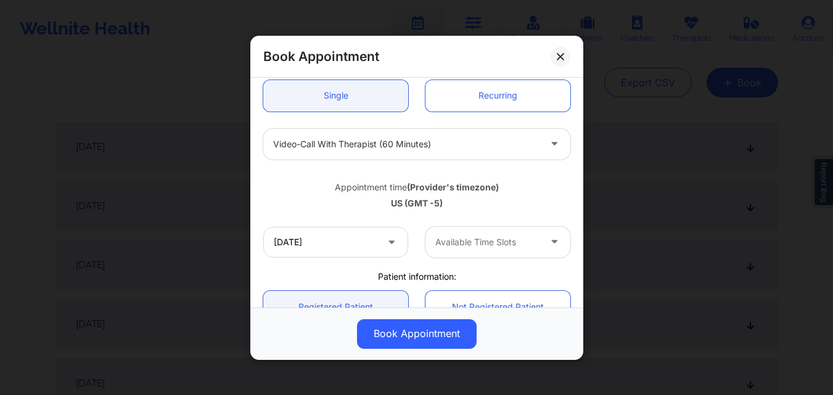
click at [517, 242] on div at bounding box center [487, 242] width 104 height 15
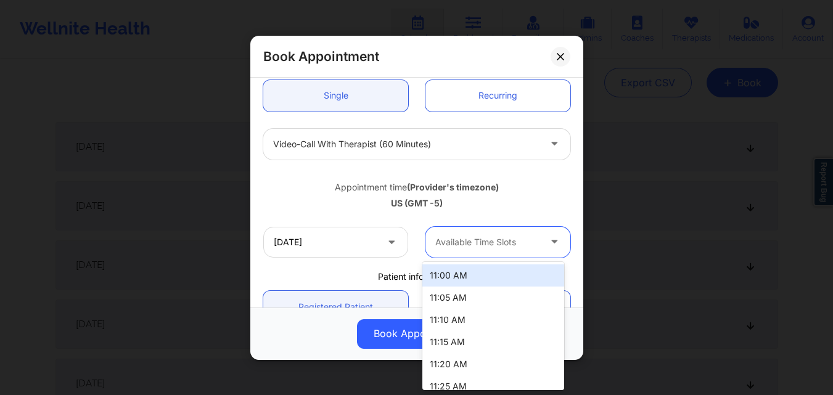
click at [484, 277] on div "11:00 AM" at bounding box center [493, 276] width 142 height 22
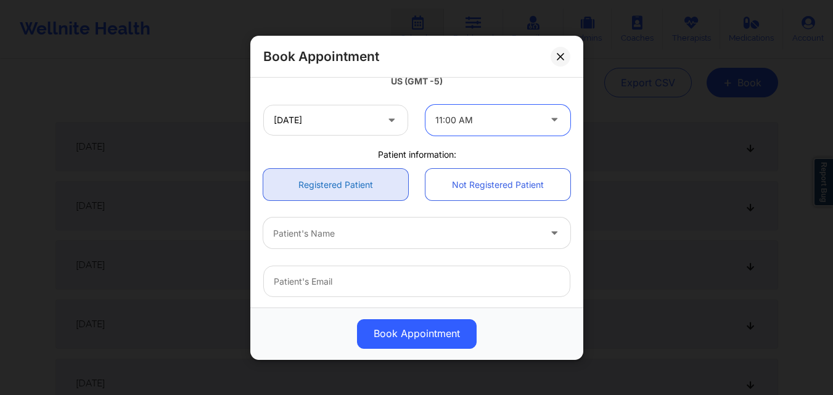
scroll to position [247, 0]
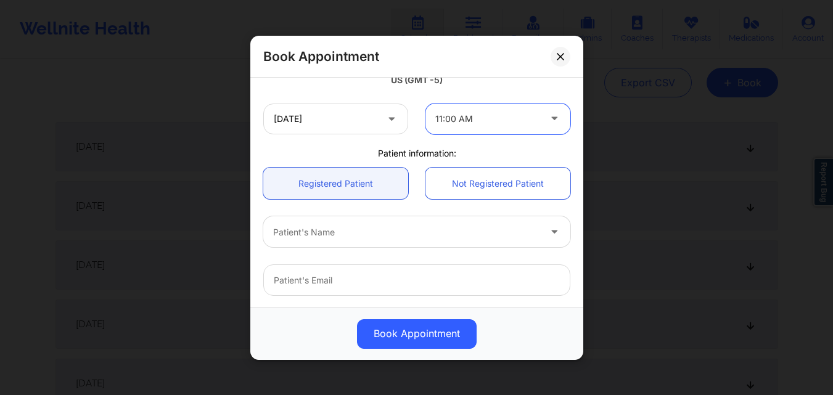
drag, startPoint x: 368, startPoint y: 182, endPoint x: 352, endPoint y: 220, distance: 40.9
click at [369, 182] on link "Registered Patient" at bounding box center [335, 183] width 145 height 31
click at [335, 239] on div at bounding box center [406, 231] width 266 height 15
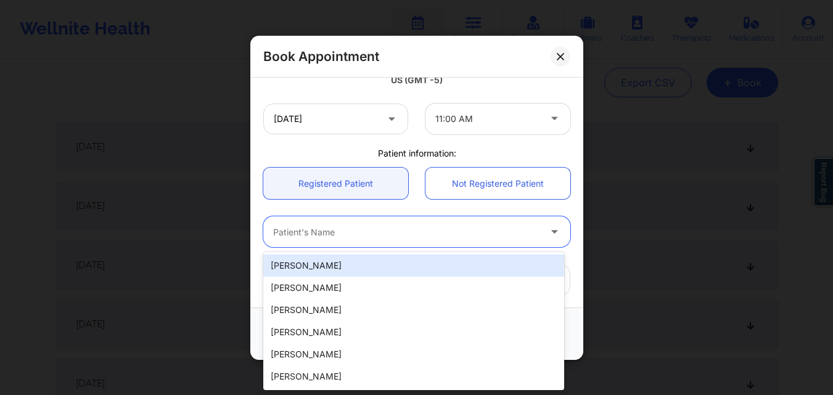
paste input "Neelawattie Naidu"
type input "Neelawattie Naidu"
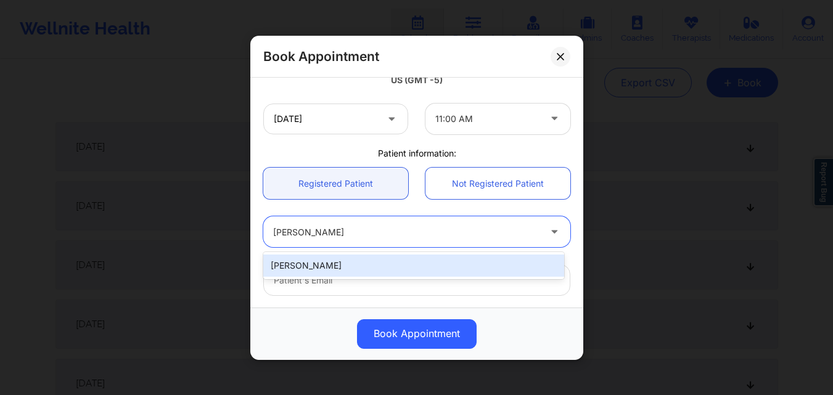
click at [348, 266] on div "Neelawattie Naidu" at bounding box center [413, 266] width 301 height 22
type input "mnaidu6474@gmail.com"
type input "+19545201634"
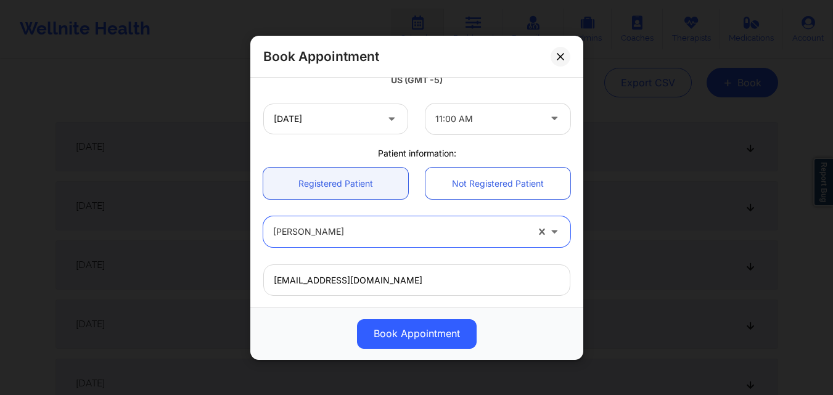
scroll to position [410, 0]
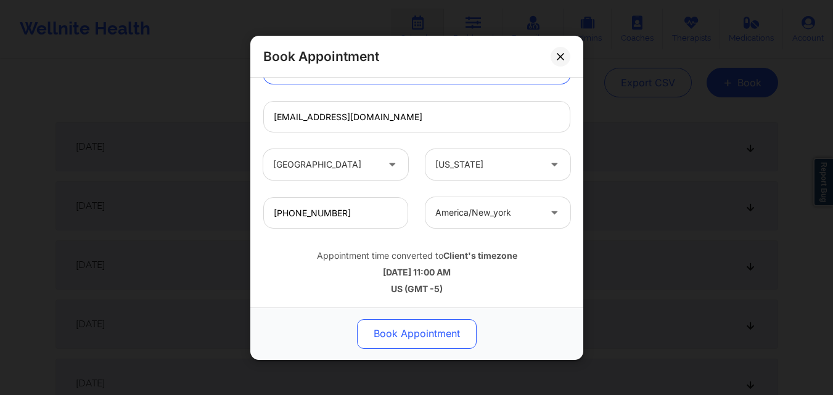
click at [418, 337] on button "Book Appointment" at bounding box center [417, 334] width 120 height 30
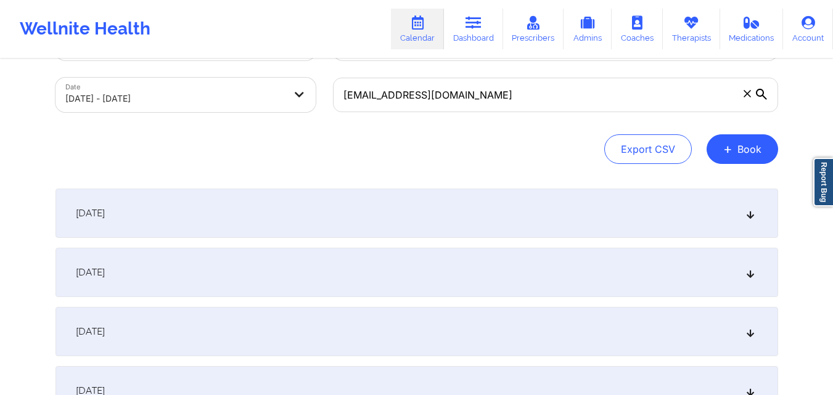
scroll to position [0, 0]
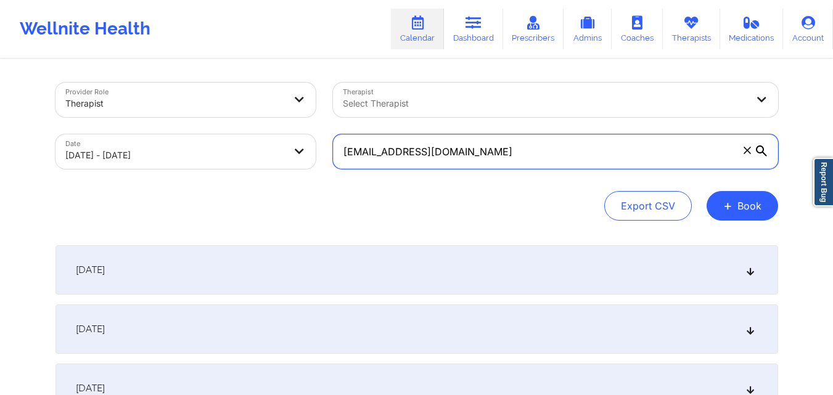
click at [507, 158] on input "mnaidu6474@gmail.com" at bounding box center [555, 151] width 445 height 35
paste input "johannaluisaorlowski+therapywellnite"
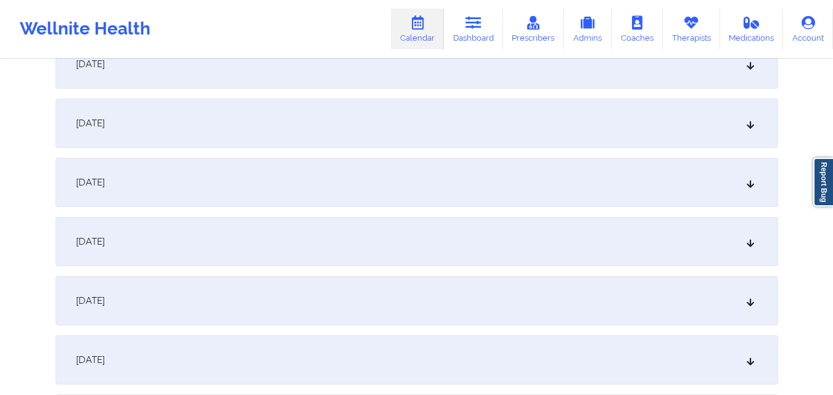
scroll to position [555, 0]
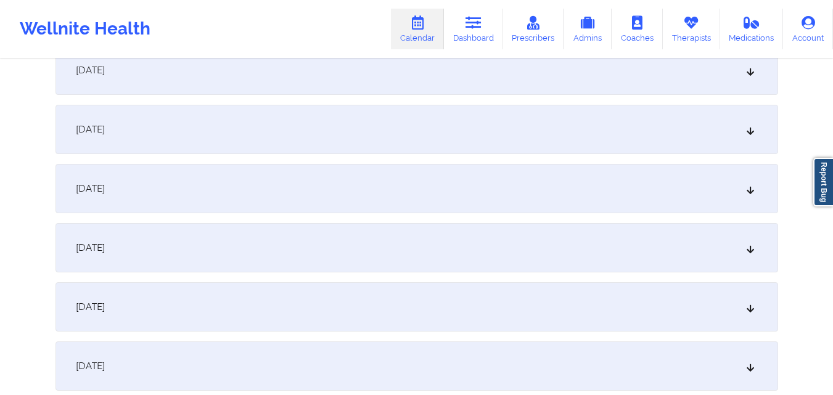
click at [327, 197] on div "October 9, 2025" at bounding box center [416, 188] width 723 height 49
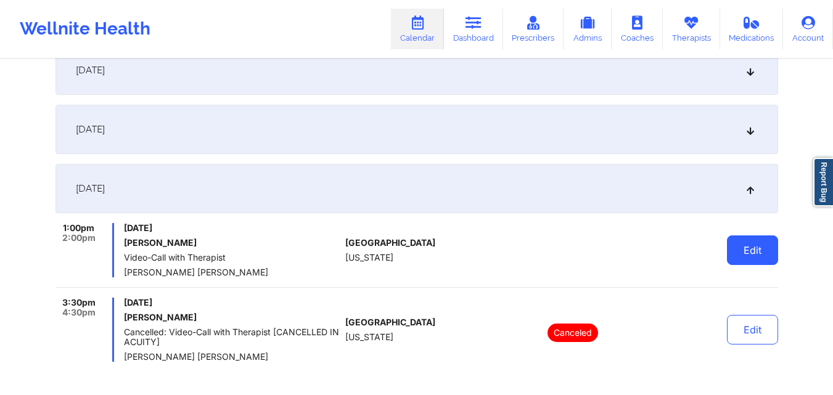
click at [769, 254] on button "Edit" at bounding box center [752, 251] width 51 height 30
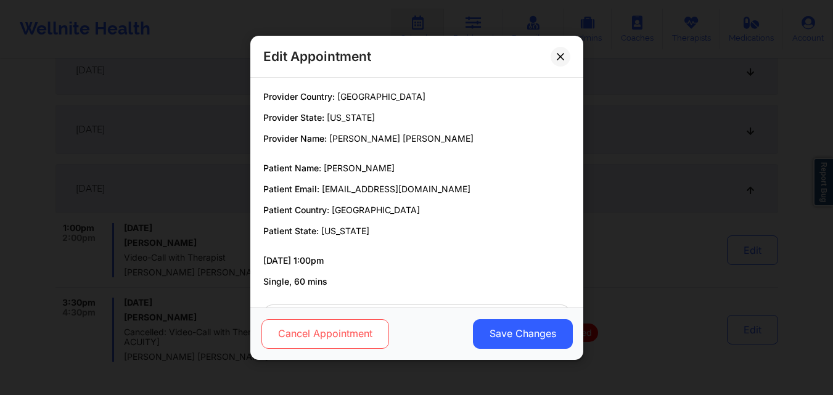
click at [341, 338] on button "Cancel Appointment" at bounding box center [325, 334] width 128 height 30
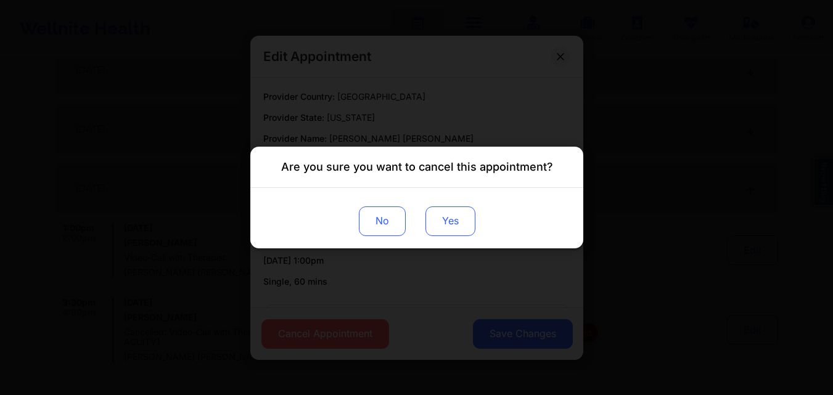
click at [455, 224] on button "Yes" at bounding box center [450, 222] width 50 height 30
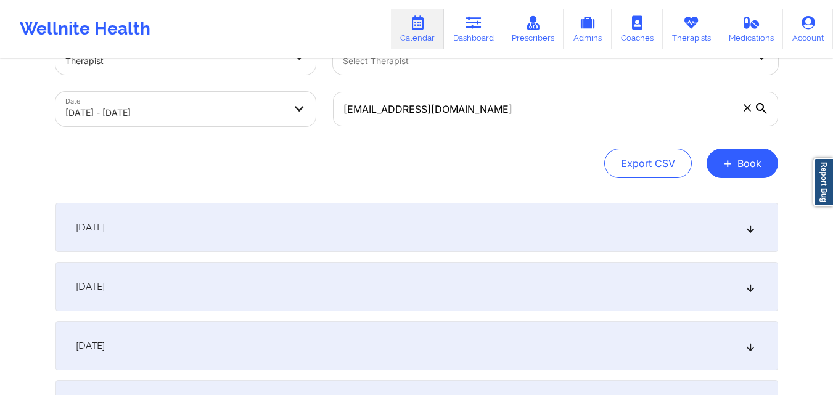
scroll to position [0, 0]
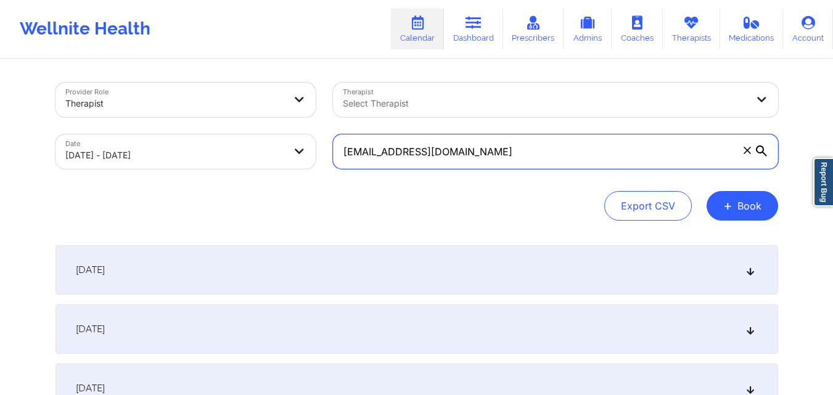
click at [604, 154] on input "johannaluisaorlowski+therapywellnite@gmail.com" at bounding box center [555, 151] width 445 height 35
paste input "derogoddess"
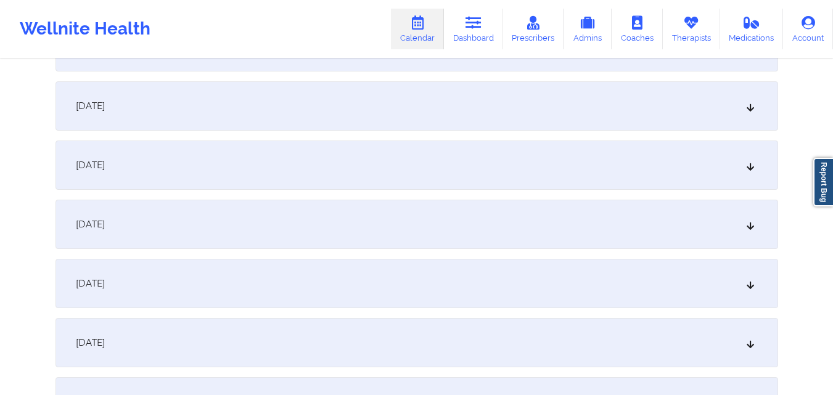
scroll to position [493, 0]
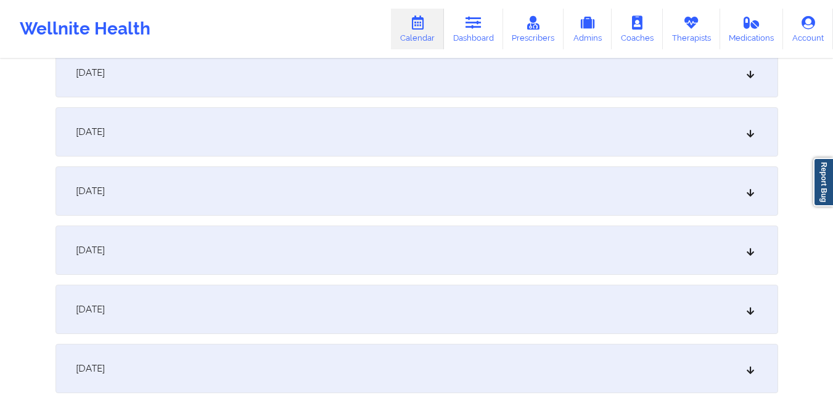
type input "derogoddess@gmail.com"
click at [449, 237] on div "October 9, 2025" at bounding box center [416, 250] width 723 height 49
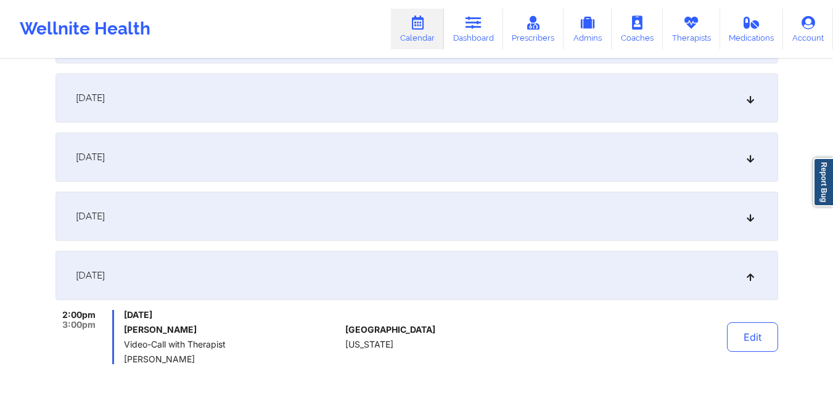
scroll to position [555, 0]
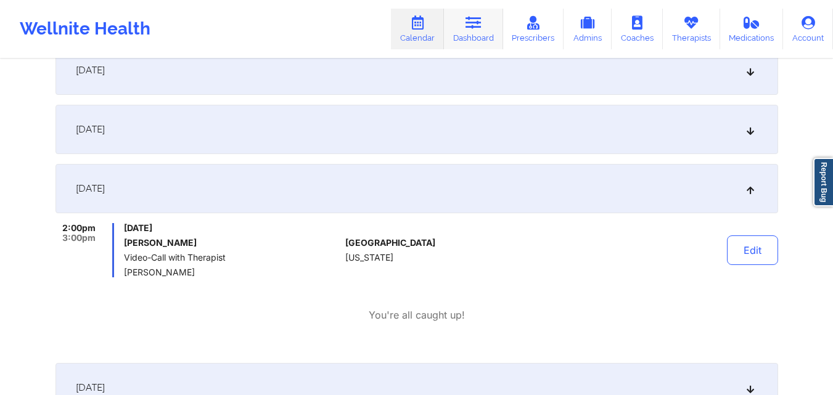
click at [477, 30] on icon at bounding box center [474, 23] width 16 height 14
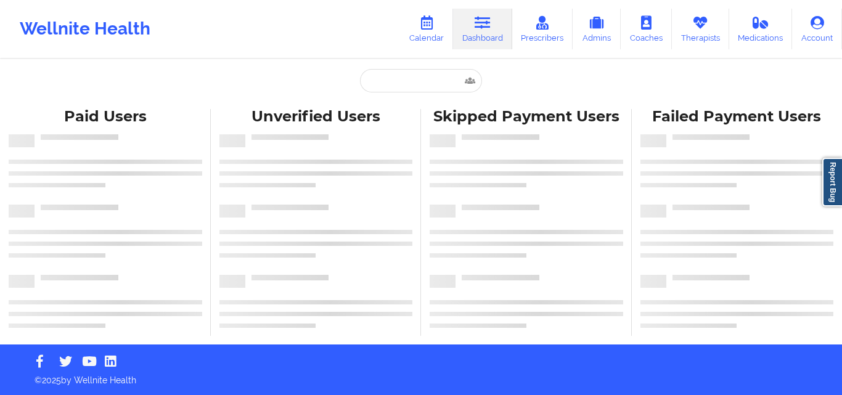
click at [437, 31] on link "Calendar" at bounding box center [426, 29] width 53 height 41
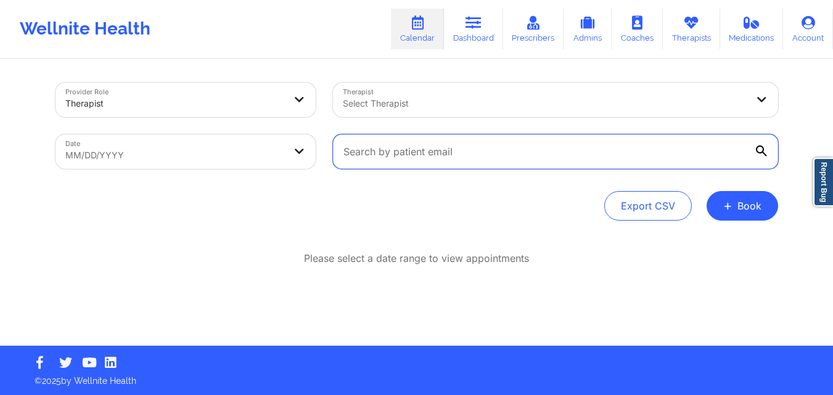
click at [437, 149] on input "text" at bounding box center [555, 151] width 445 height 35
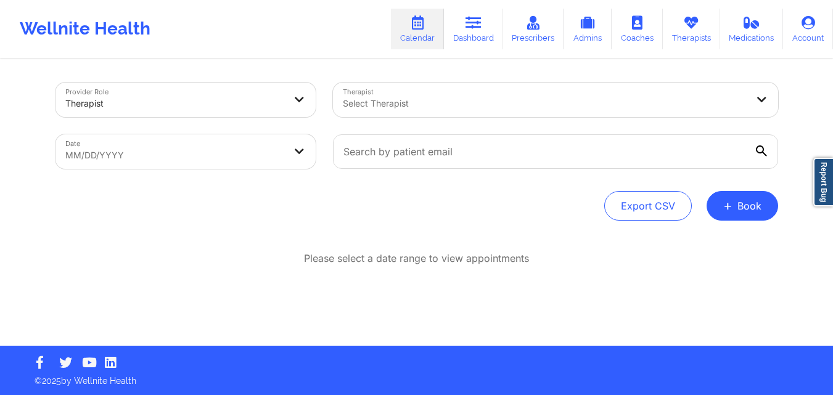
click at [266, 162] on body "Wellnite Health Calendar Dashboard Prescribers Admins Coaches Therapists Medica…" at bounding box center [416, 197] width 833 height 395
select select "2025-8"
select select "2025-9"
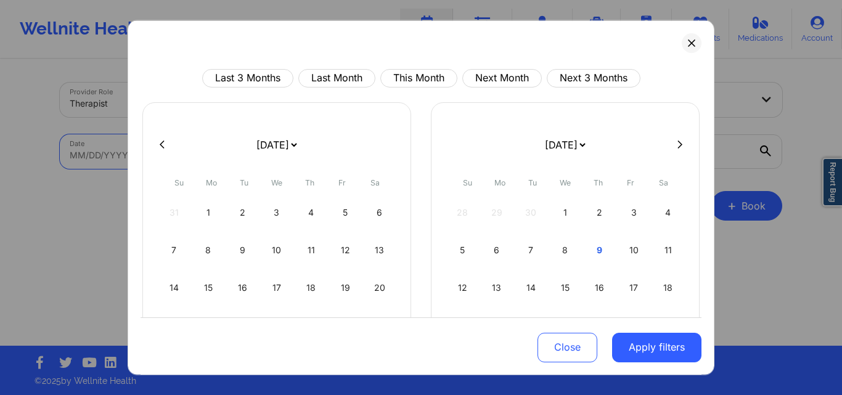
click at [674, 141] on button at bounding box center [680, 144] width 12 height 10
select select "2025-9"
select select "2025-10"
click at [274, 211] on div "1" at bounding box center [276, 212] width 31 height 35
select select "2025-9"
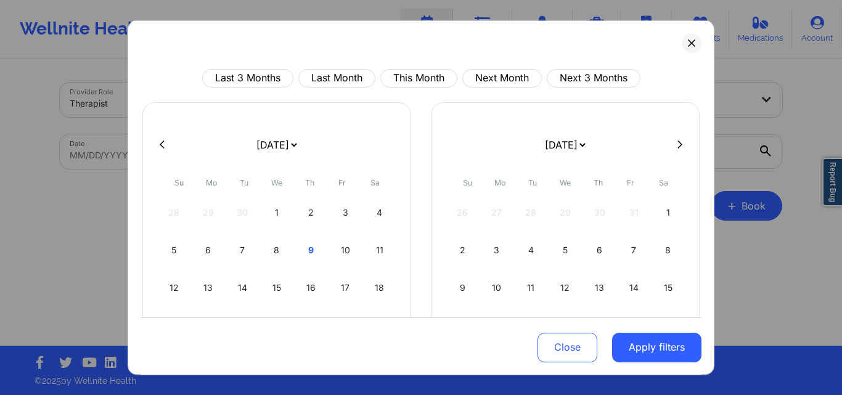
select select "2025-10"
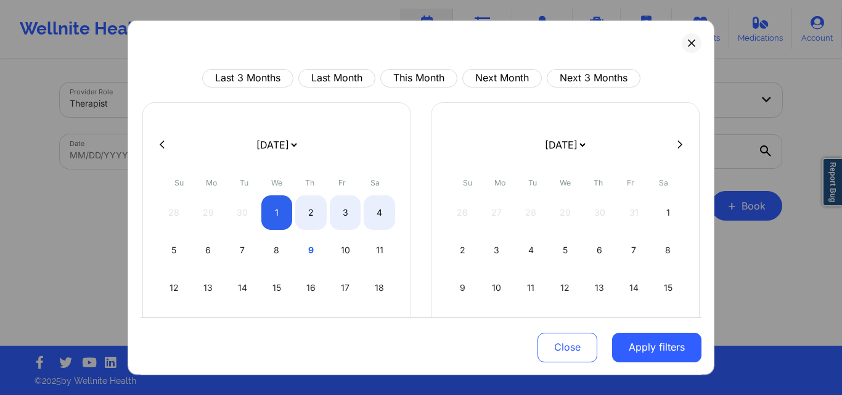
click at [678, 146] on icon at bounding box center [680, 145] width 5 height 8
select select "2025-10"
select select "2025-11"
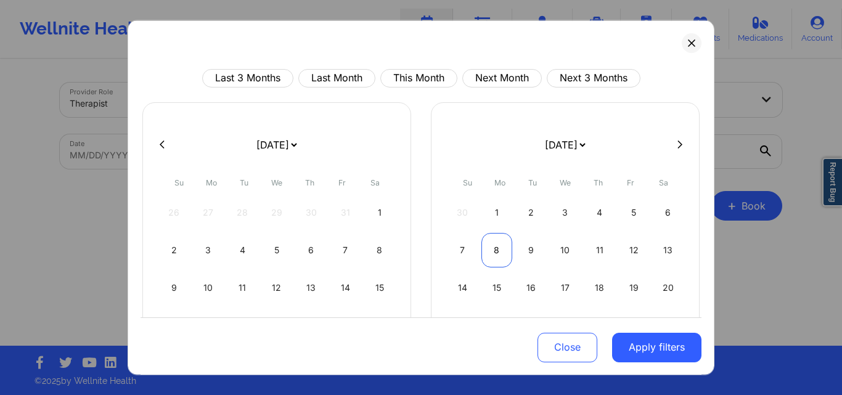
select select "2025-10"
select select "2025-11"
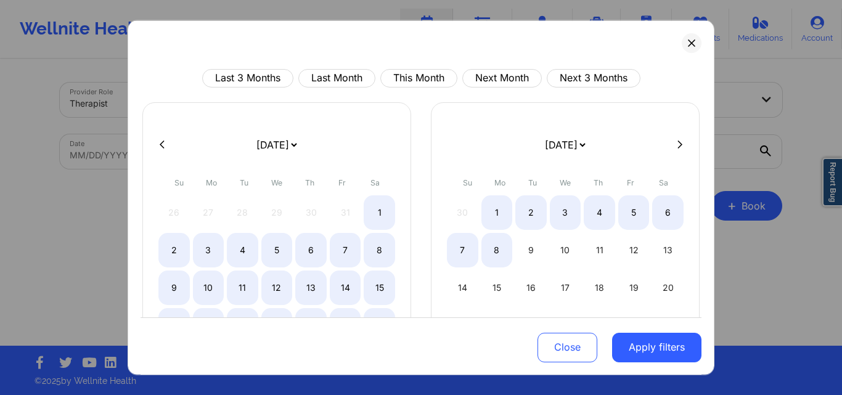
select select "2025-10"
select select "2025-11"
select select "2025-10"
select select "2025-11"
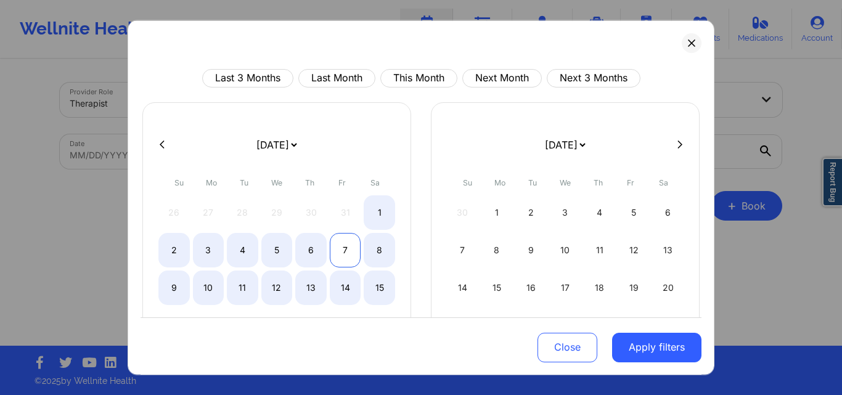
select select "2025-10"
select select "2025-11"
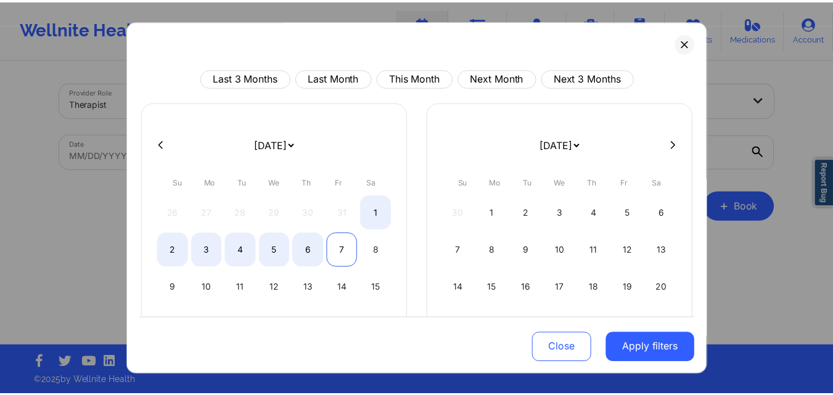
scroll to position [140, 0]
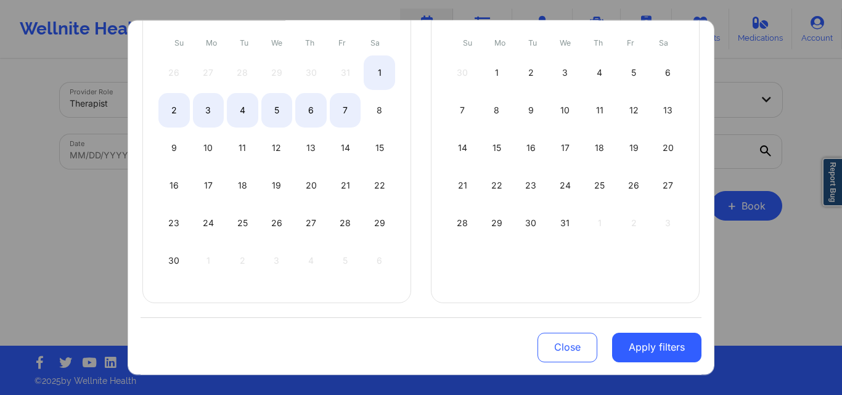
select select "2025-10"
select select "2025-11"
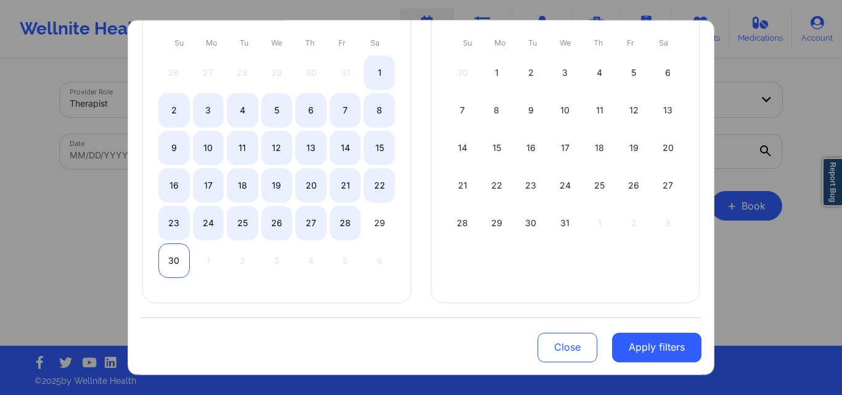
select select "2025-10"
select select "2025-11"
click at [166, 258] on div "30" at bounding box center [173, 260] width 31 height 35
select select "2025-9"
select select "2025-10"
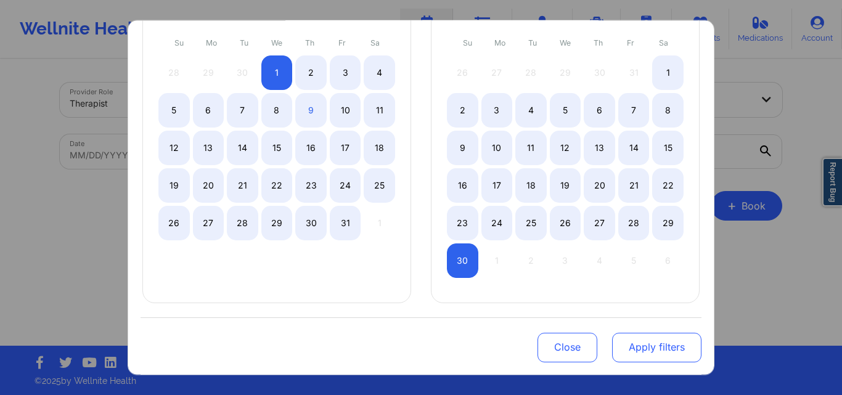
click at [637, 350] on button "Apply filters" at bounding box center [656, 348] width 89 height 30
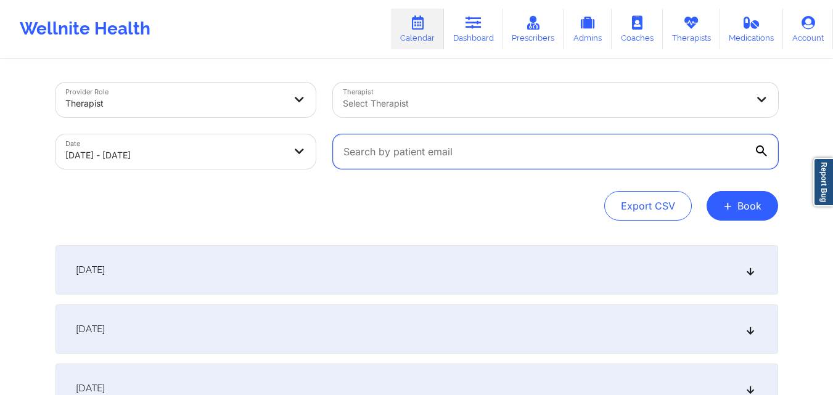
click at [519, 155] on input "text" at bounding box center [555, 151] width 445 height 35
paste input "mnaidu6474@gmail.com"
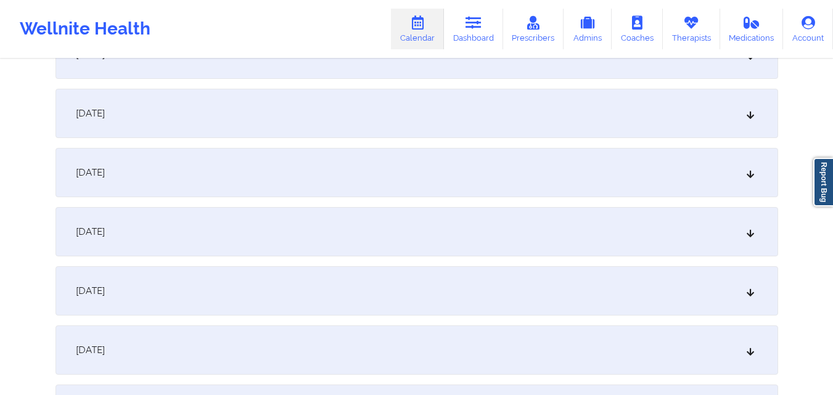
scroll to position [1418, 0]
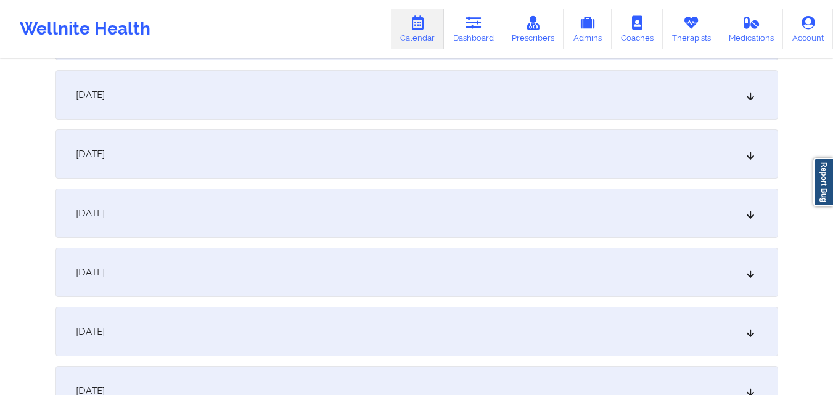
type input "mnaidu6474@gmail.com"
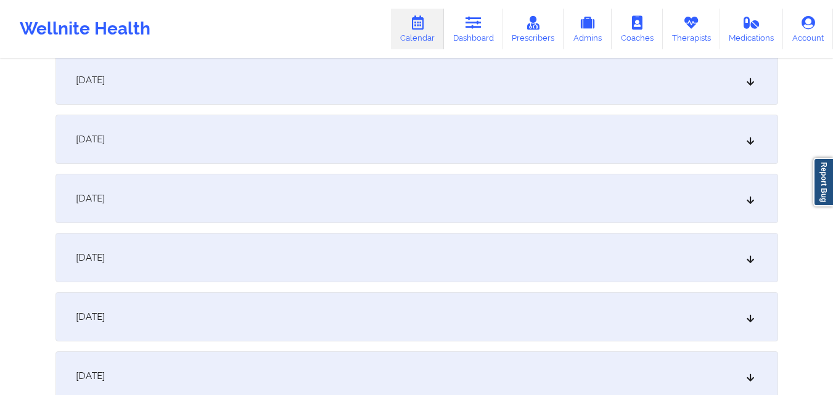
click at [387, 215] on div "October 30, 2025" at bounding box center [416, 198] width 723 height 49
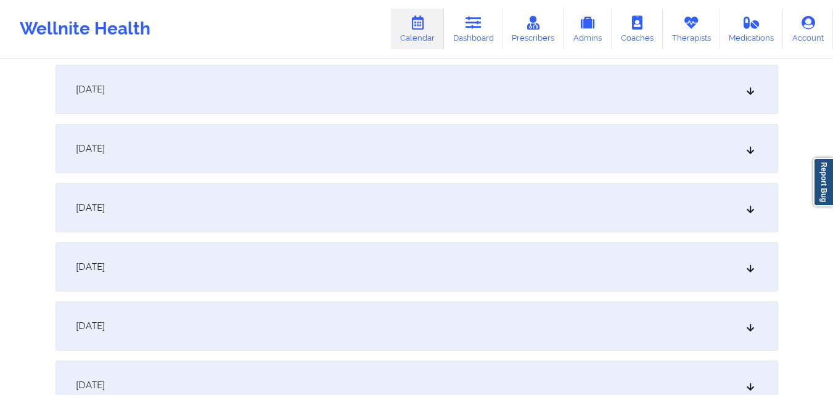
scroll to position [2281, 0]
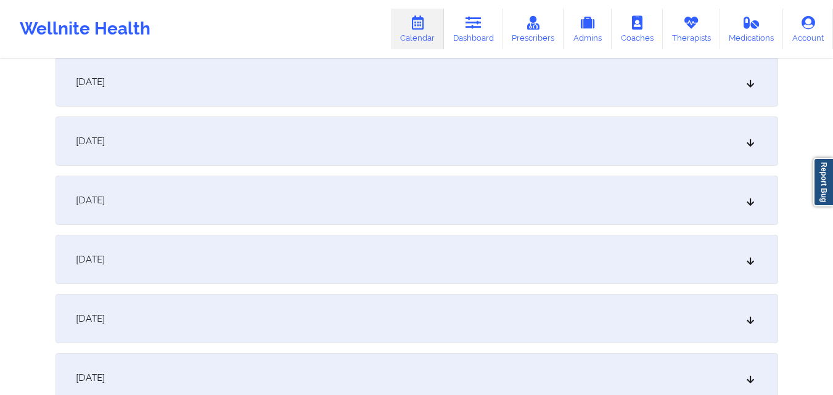
click at [314, 261] on div "November 6, 2025" at bounding box center [416, 259] width 723 height 49
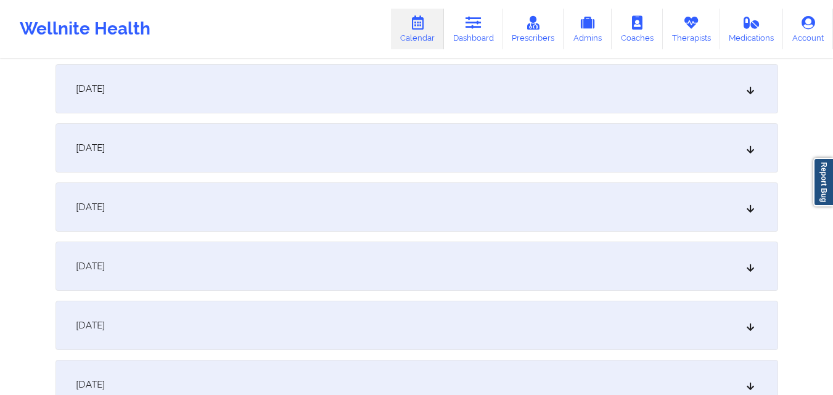
scroll to position [2836, 0]
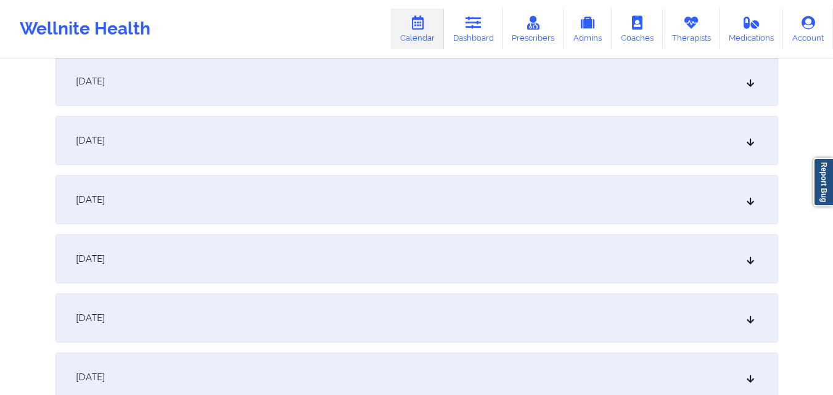
click at [377, 250] on div "November 13, 2025" at bounding box center [416, 258] width 723 height 49
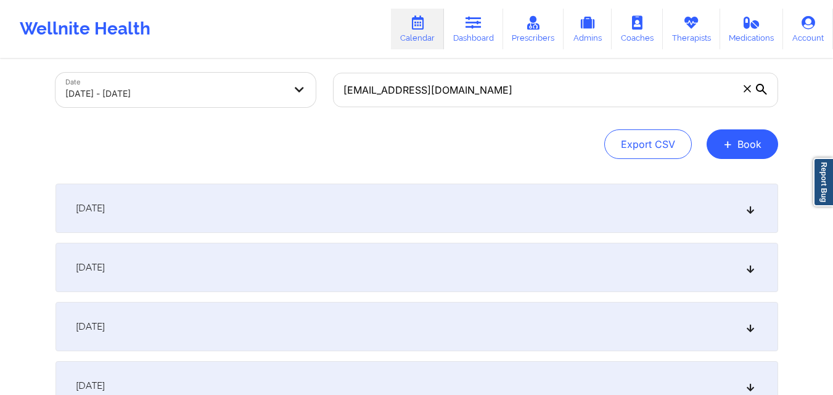
scroll to position [0, 0]
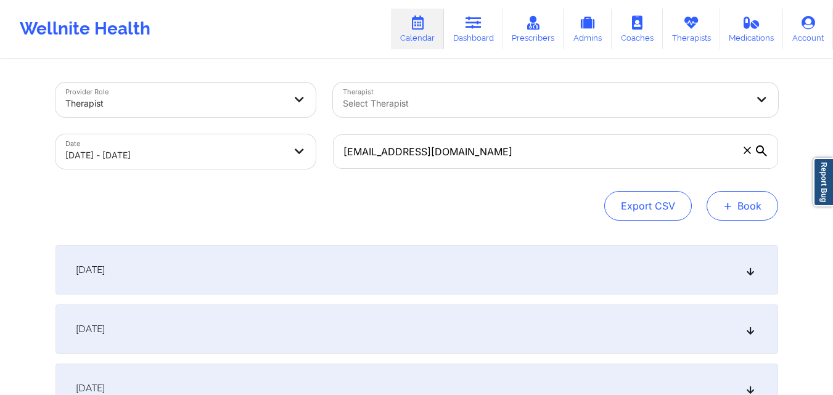
click at [760, 200] on button "+ Book" at bounding box center [743, 206] width 72 height 30
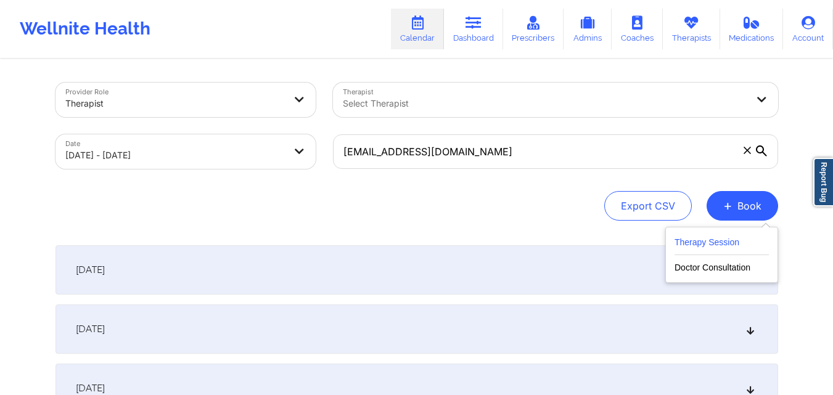
click at [719, 238] on button "Therapy Session" at bounding box center [722, 245] width 94 height 20
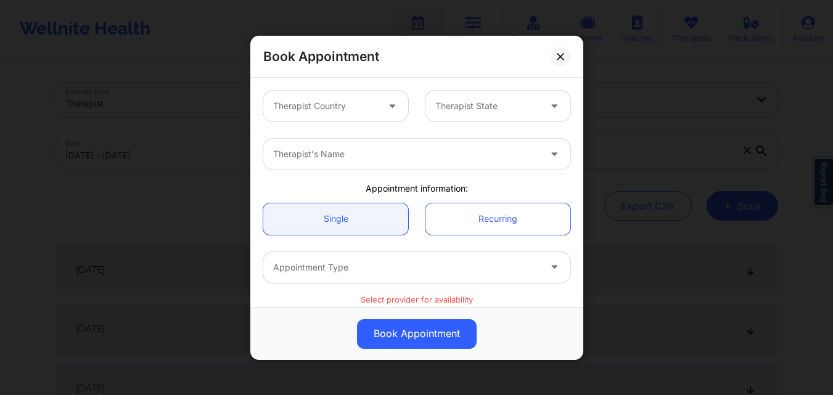
click at [351, 113] on div at bounding box center [325, 106] width 104 height 15
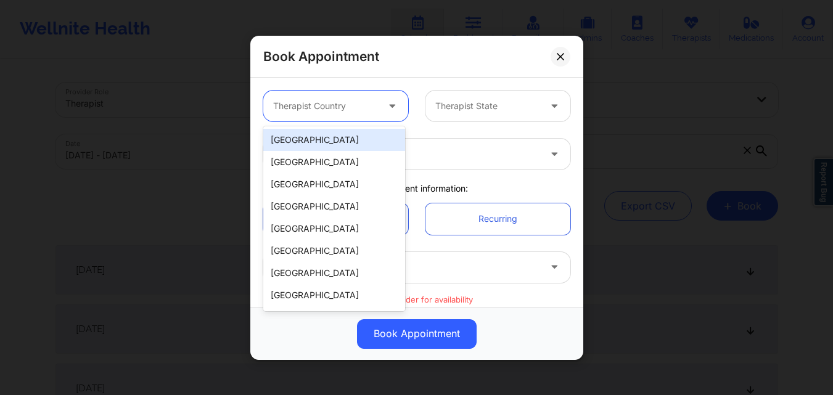
click at [347, 142] on div "[GEOGRAPHIC_DATA]" at bounding box center [334, 140] width 142 height 22
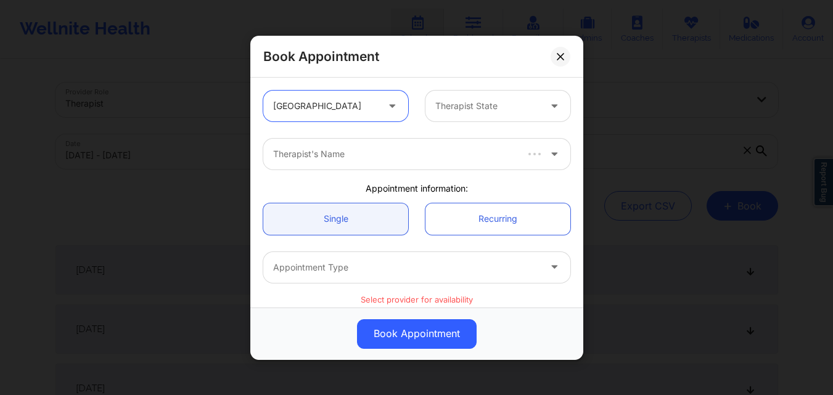
click at [477, 104] on div at bounding box center [487, 106] width 104 height 15
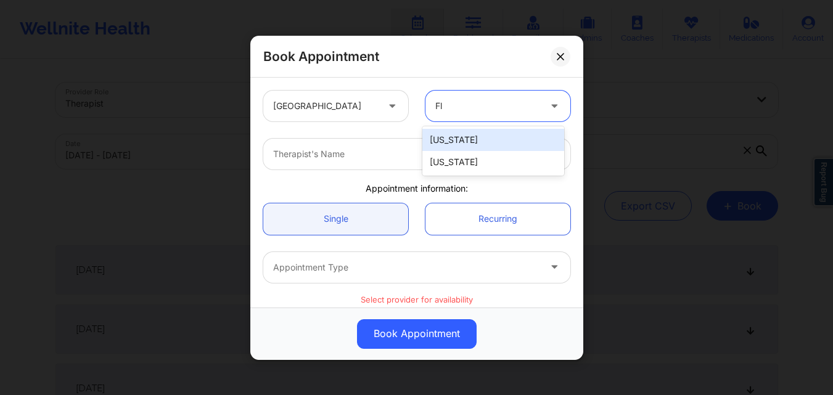
type input "Flo"
click at [472, 145] on div "[US_STATE]" at bounding box center [493, 140] width 142 height 22
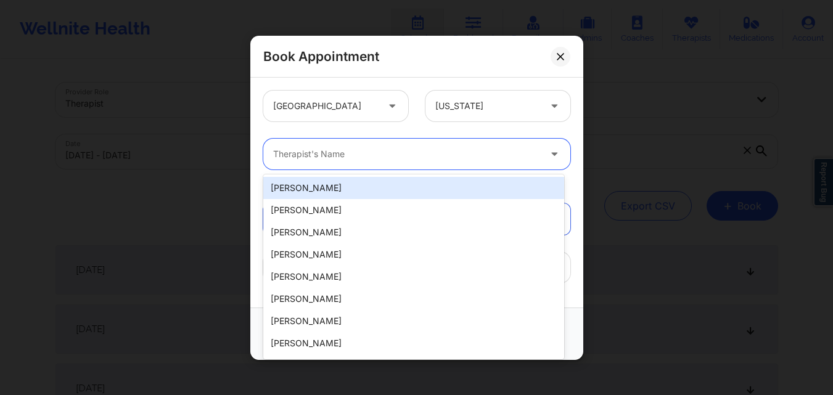
click at [380, 154] on div at bounding box center [406, 154] width 266 height 15
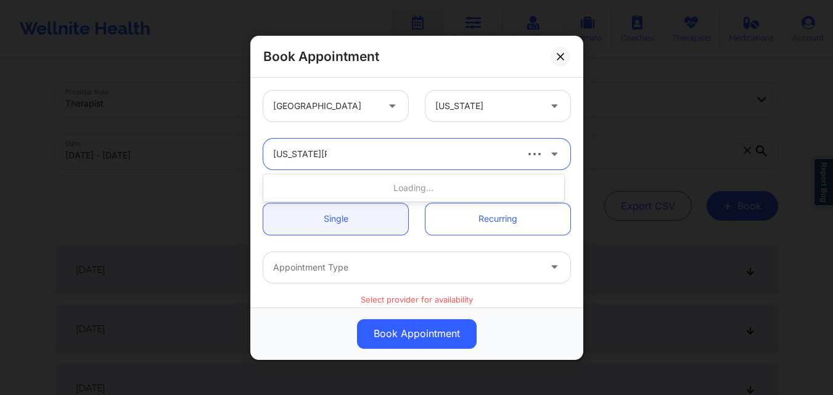
type input "Virginia Gibala"
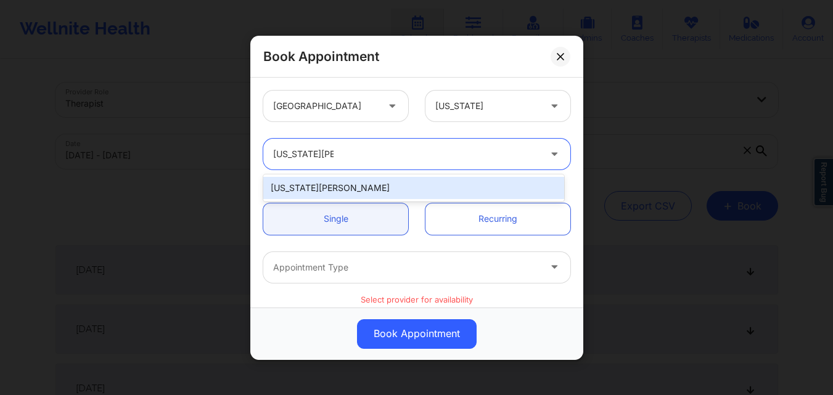
click at [350, 187] on div "Virginia Gibala" at bounding box center [413, 188] width 301 height 22
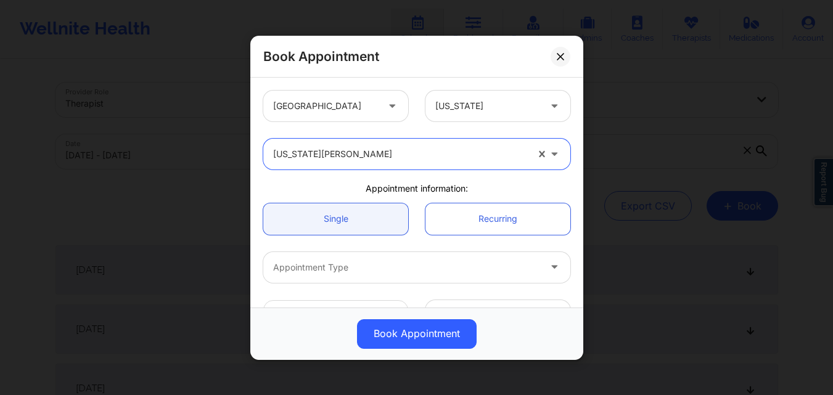
click at [345, 236] on div "Single Recurring" at bounding box center [417, 218] width 324 height 49
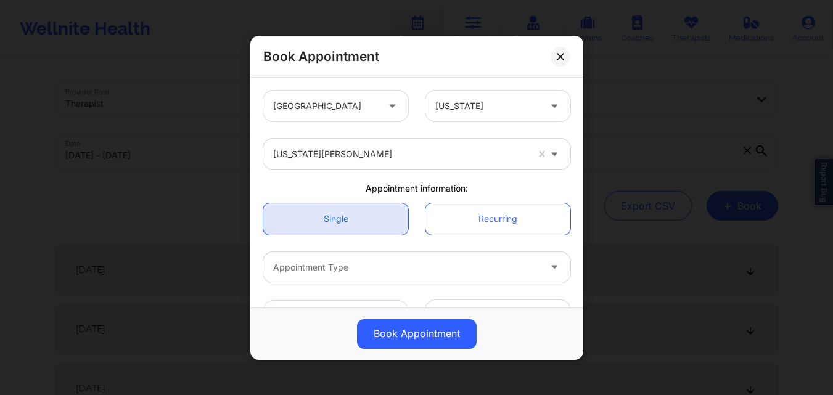
click at [353, 229] on link "Single" at bounding box center [335, 218] width 145 height 31
click at [358, 267] on div at bounding box center [406, 267] width 266 height 15
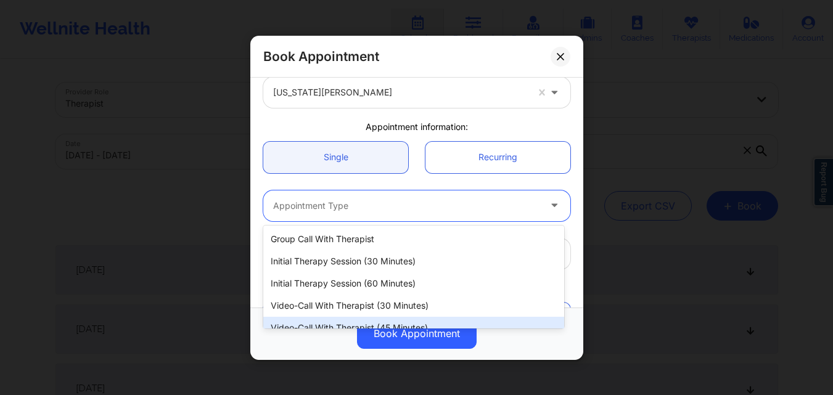
scroll to position [57, 0]
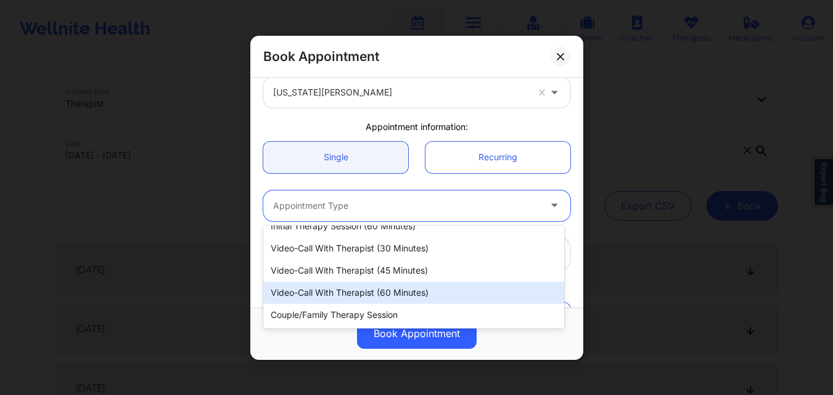
click at [379, 298] on div "Video-Call with Therapist (60 minutes)" at bounding box center [413, 293] width 301 height 22
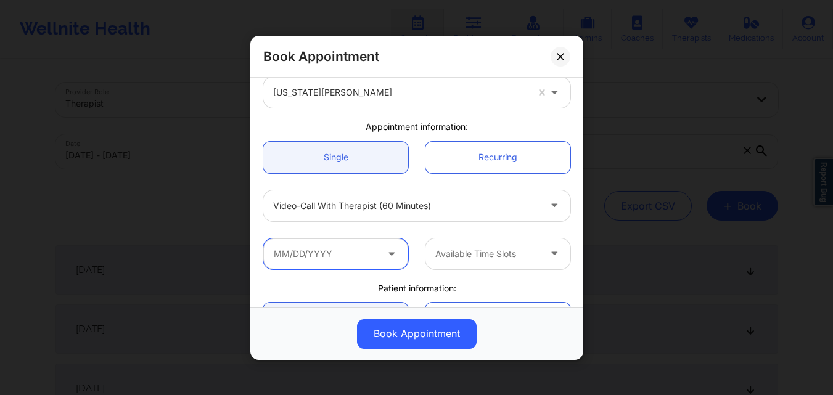
click at [331, 262] on input "text" at bounding box center [335, 253] width 145 height 31
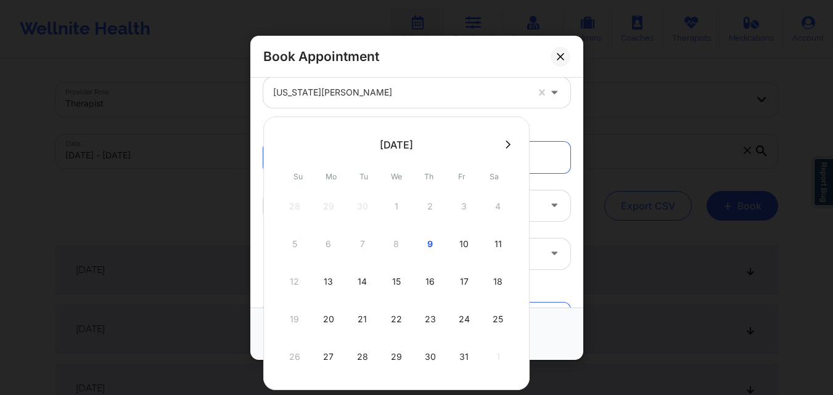
click at [506, 141] on icon at bounding box center [508, 144] width 5 height 9
click at [428, 284] on div "13" at bounding box center [430, 282] width 31 height 35
type input "11/13/2025"
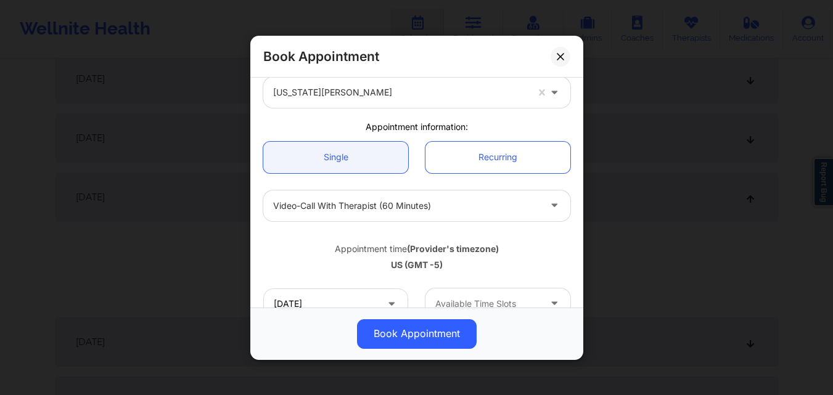
scroll to position [123, 0]
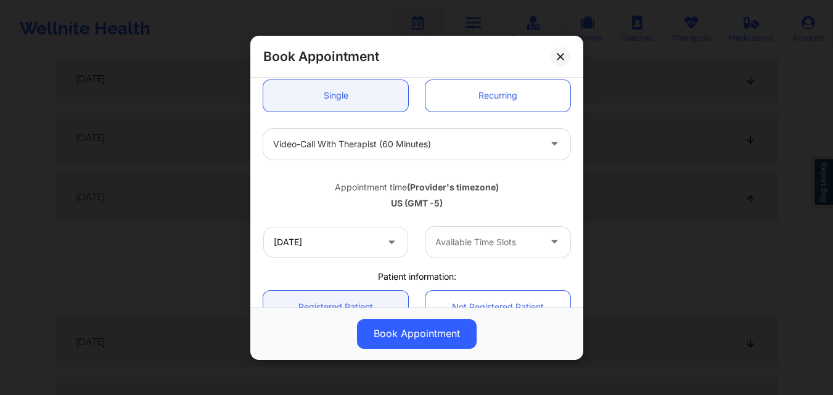
click at [486, 237] on div at bounding box center [487, 242] width 104 height 15
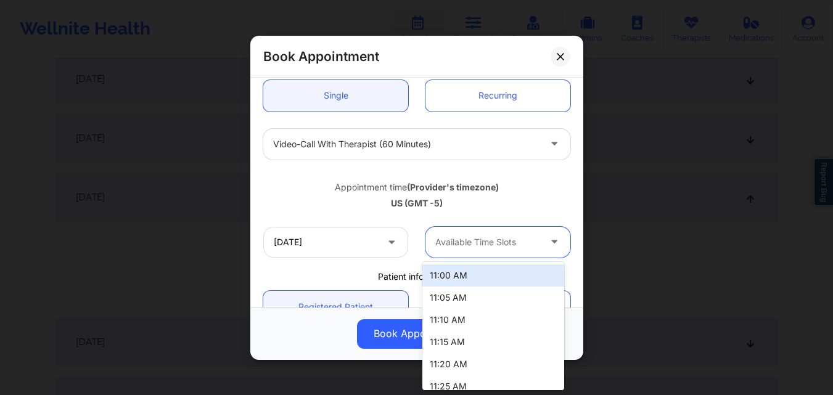
click at [480, 266] on div "11:00 AM" at bounding box center [493, 276] width 142 height 22
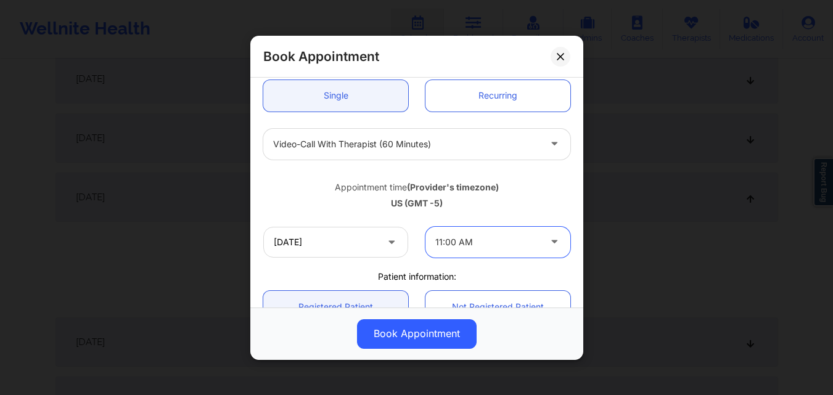
scroll to position [247, 0]
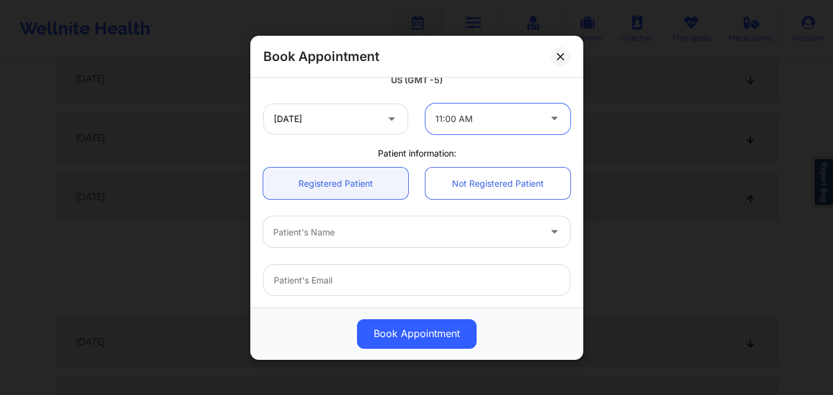
click at [398, 238] on div at bounding box center [406, 231] width 266 height 15
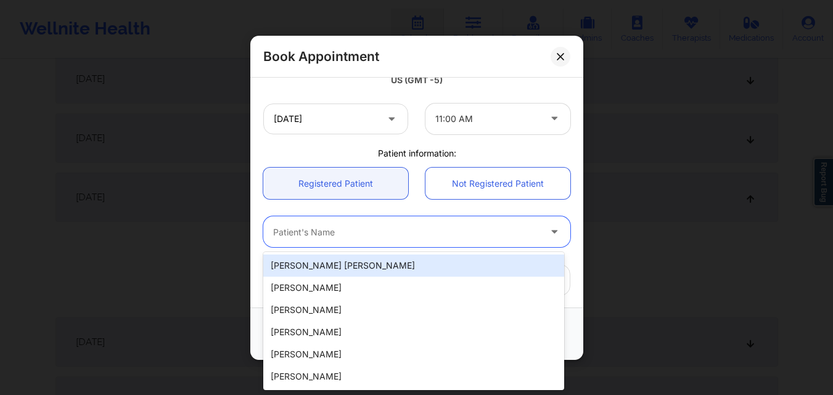
paste input "mnaidu6474@gmail.com"
type input "mnaidu6474@gmail.com"
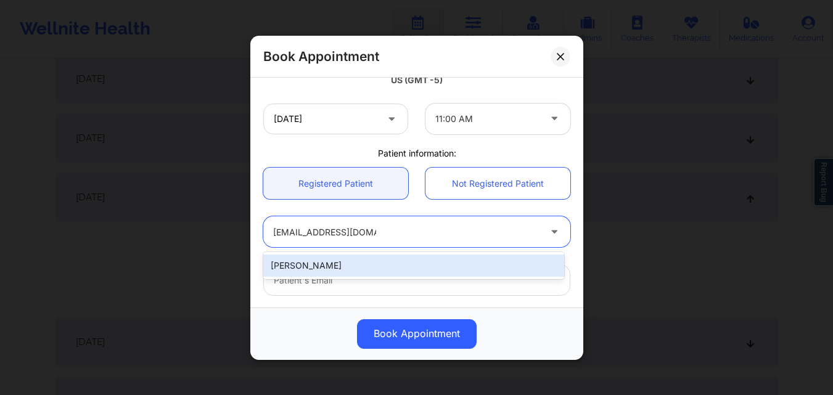
click at [379, 271] on div "Neelawattie Naidu" at bounding box center [413, 266] width 301 height 22
type input "mnaidu6474@gmail.com"
type input "+19545201634"
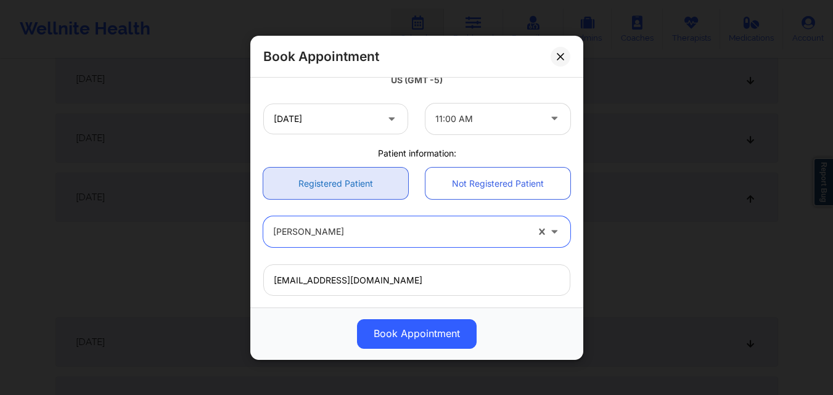
scroll to position [410, 0]
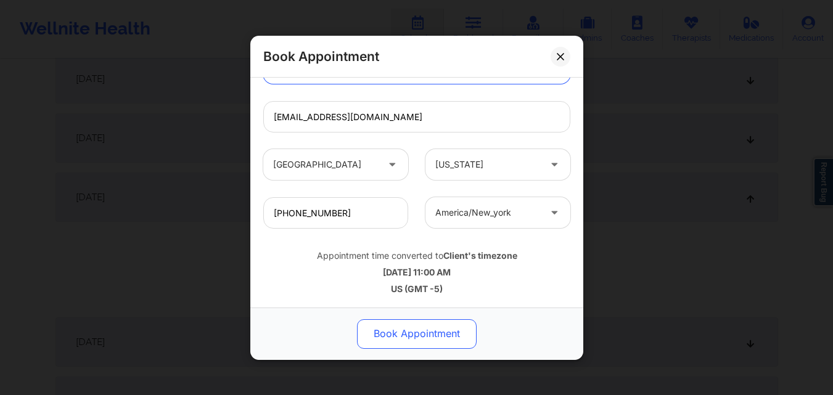
click at [430, 332] on button "Book Appointment" at bounding box center [417, 334] width 120 height 30
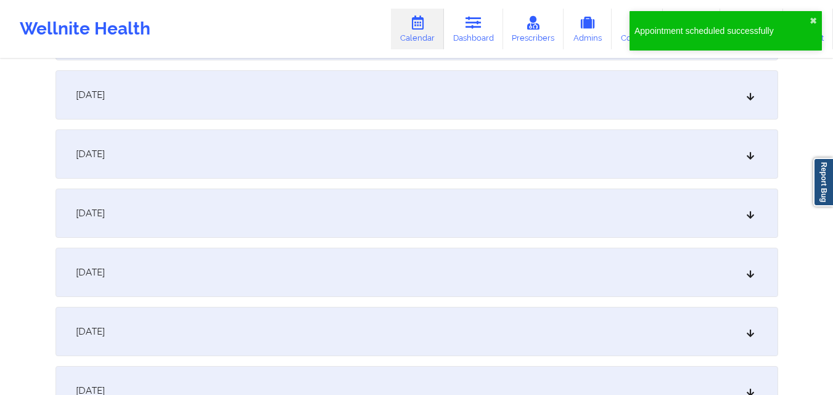
scroll to position [2618, 0]
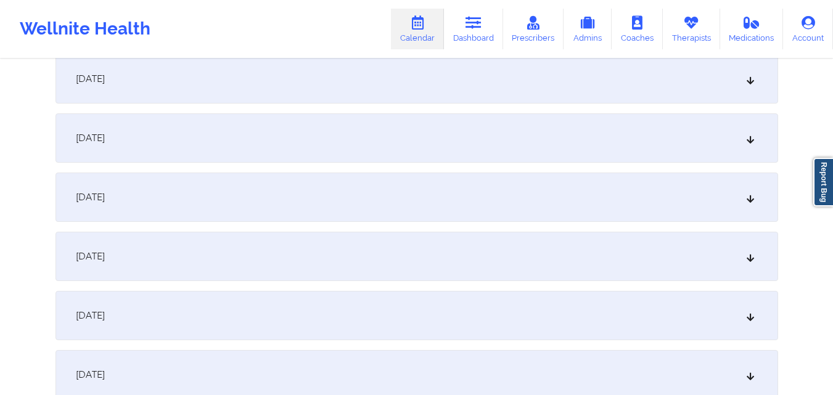
click at [306, 8] on div "Wellnite Health Calendar Dashboard Prescribers Admins Coaches Therapists Medica…" at bounding box center [416, 28] width 833 height 49
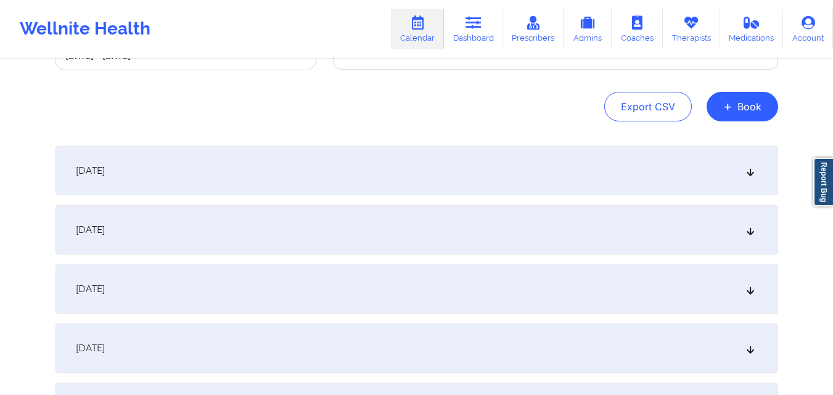
scroll to position [0, 0]
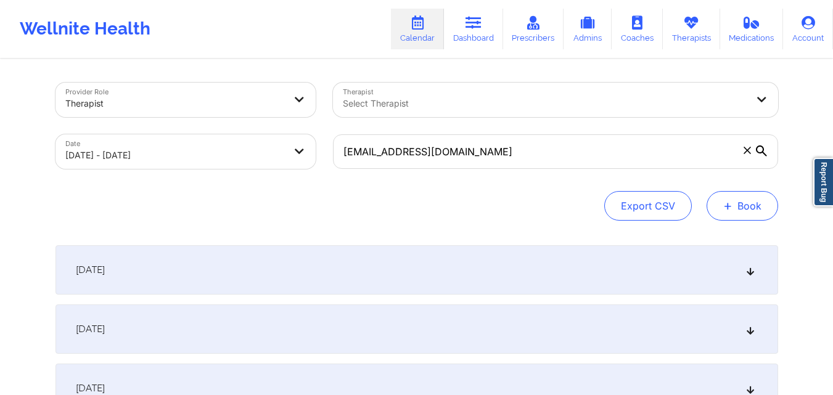
click at [743, 208] on button "+ Book" at bounding box center [743, 206] width 72 height 30
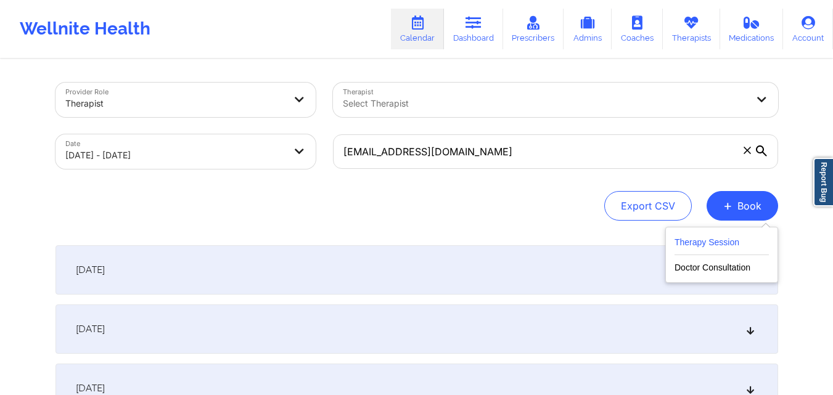
click at [719, 244] on button "Therapy Session" at bounding box center [722, 245] width 94 height 20
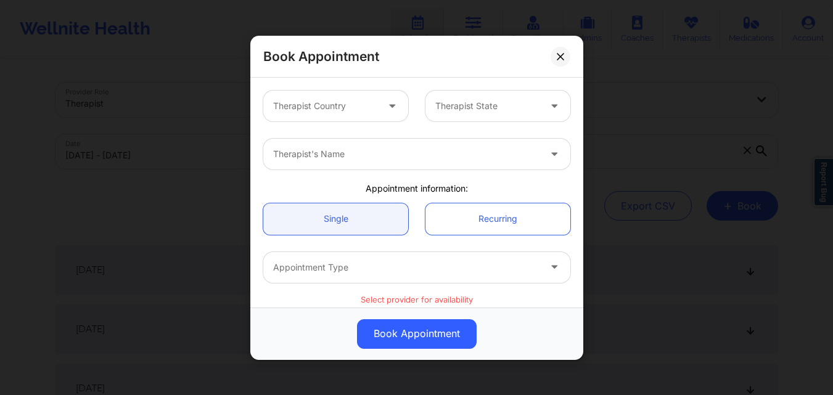
click at [358, 110] on div at bounding box center [325, 106] width 104 height 15
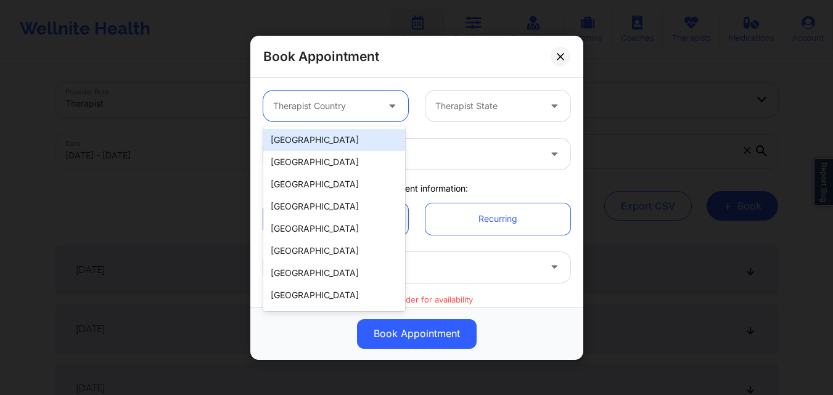
click at [347, 136] on div "[GEOGRAPHIC_DATA]" at bounding box center [334, 140] width 142 height 22
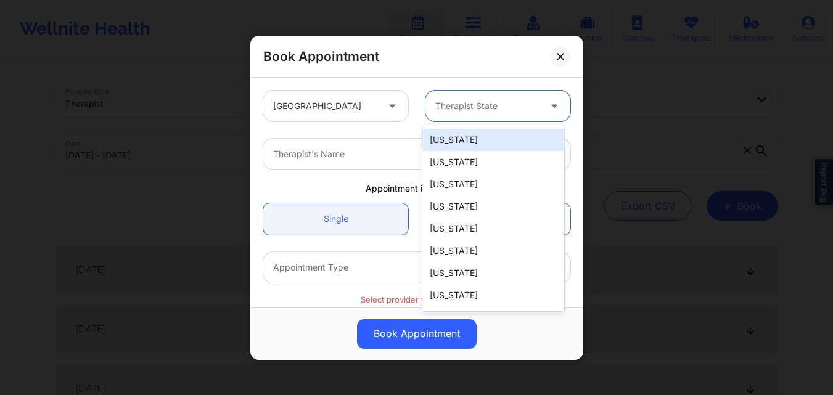
click at [499, 99] on div at bounding box center [487, 106] width 104 height 15
type input "F"
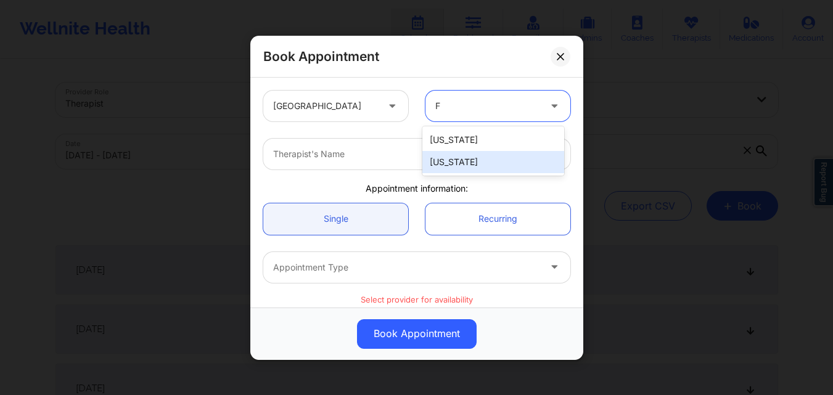
click at [488, 159] on div "[US_STATE]" at bounding box center [493, 162] width 142 height 22
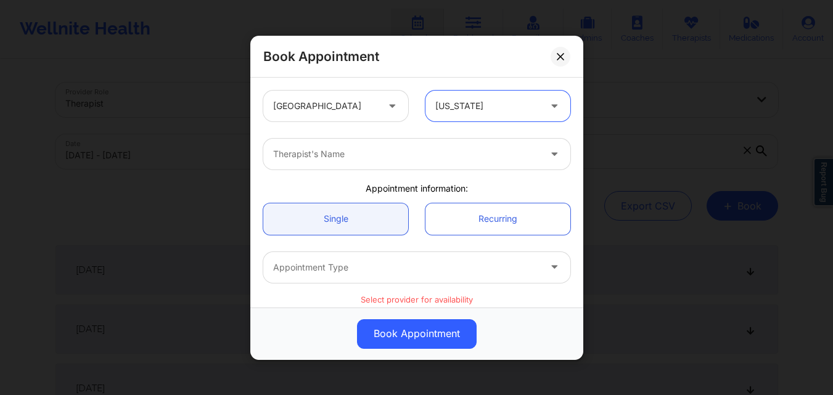
click at [302, 152] on div at bounding box center [406, 154] width 266 height 15
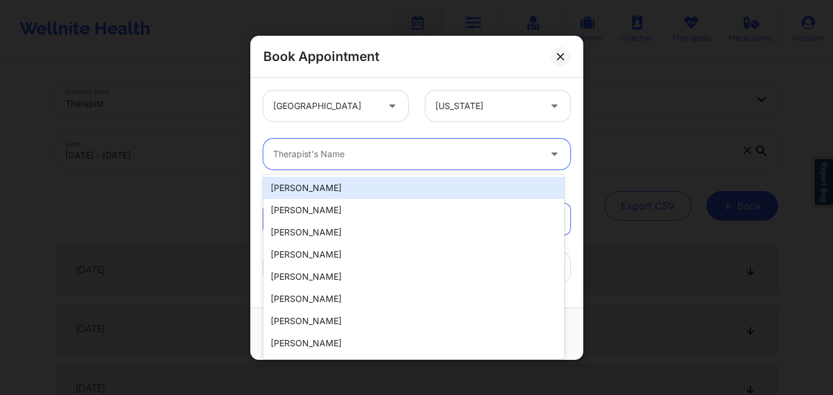
paste input "mnaidu6474@gmail.com"
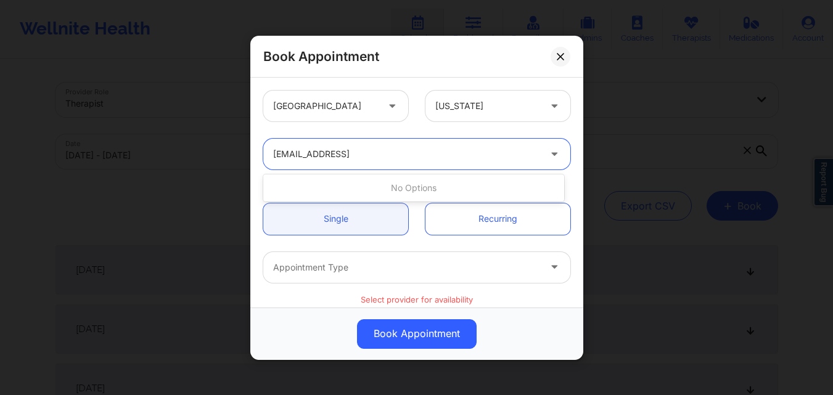
type input "mnaidu6474@gmail.com"
type input "Virginia Gibala"
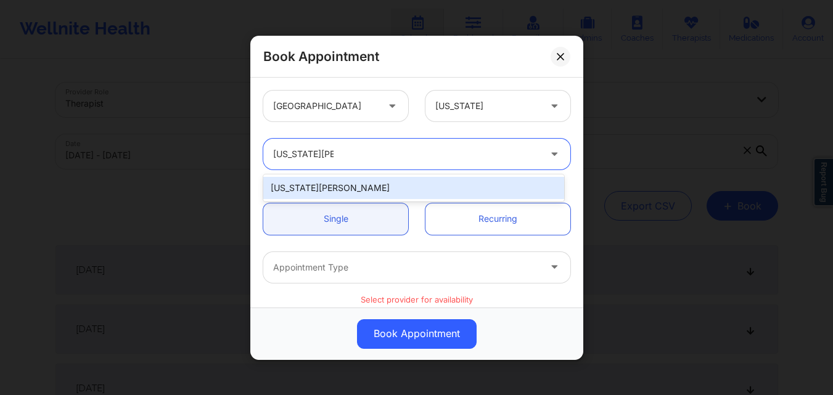
click at [334, 176] on div "Virginia Gibala" at bounding box center [413, 187] width 301 height 27
click at [333, 189] on div "Virginia Gibala" at bounding box center [413, 188] width 301 height 22
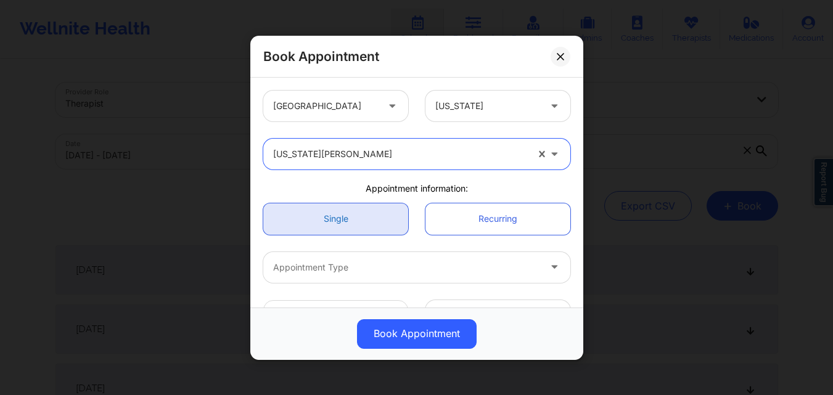
click at [335, 220] on link "Single" at bounding box center [335, 218] width 145 height 31
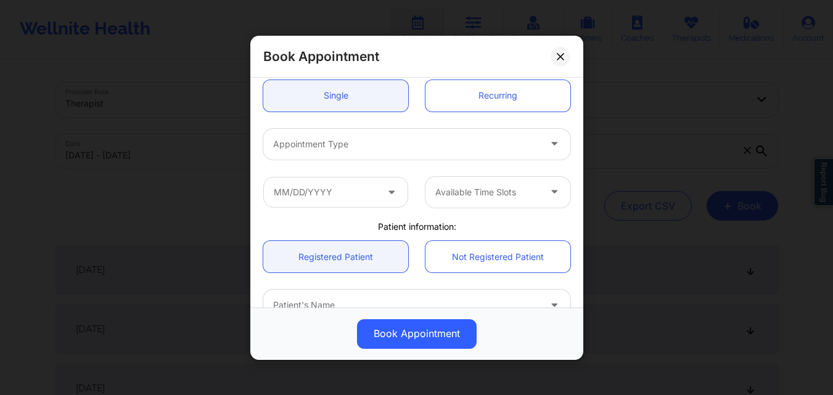
click at [341, 147] on div at bounding box center [406, 143] width 266 height 15
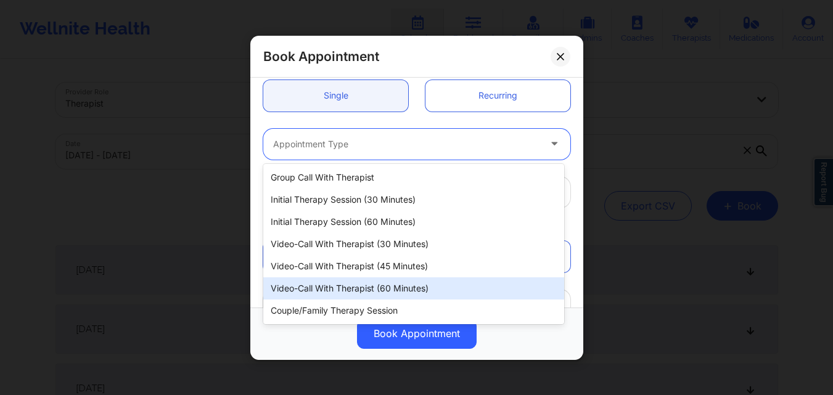
click at [365, 288] on div "Video-Call with Therapist (60 minutes)" at bounding box center [413, 288] width 301 height 22
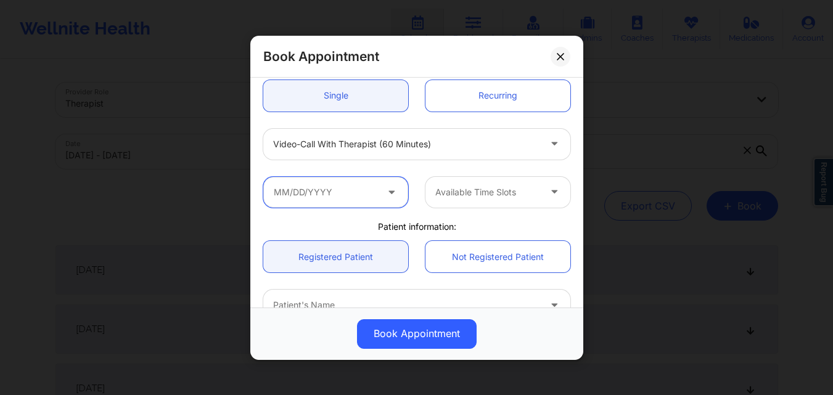
click at [356, 189] on input "text" at bounding box center [335, 191] width 145 height 31
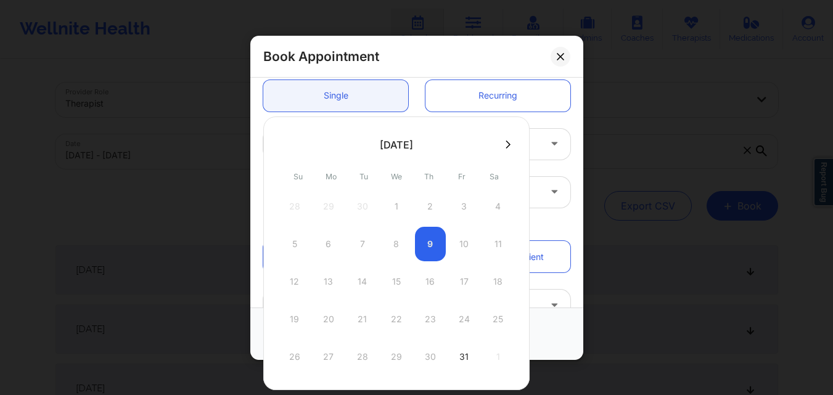
click at [507, 141] on icon at bounding box center [508, 144] width 5 height 9
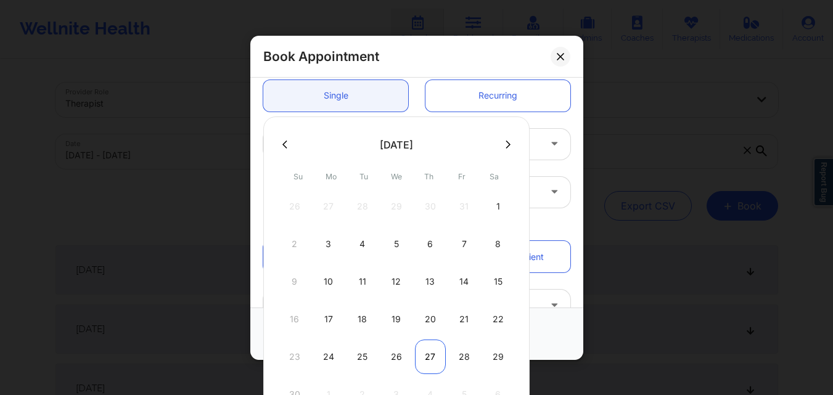
click at [428, 351] on div "27" at bounding box center [430, 357] width 31 height 35
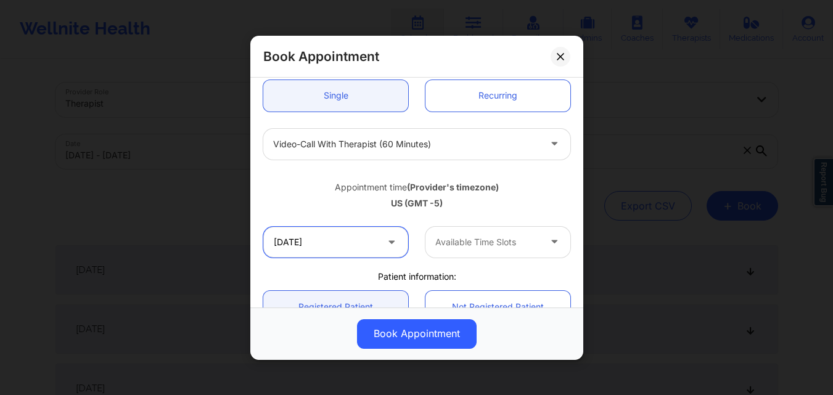
click at [335, 249] on input "11/27/2025" at bounding box center [335, 241] width 145 height 31
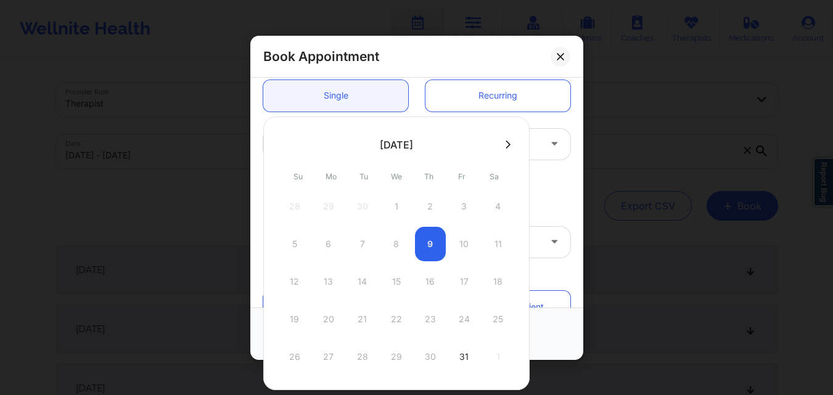
click at [506, 144] on icon at bounding box center [508, 144] width 5 height 9
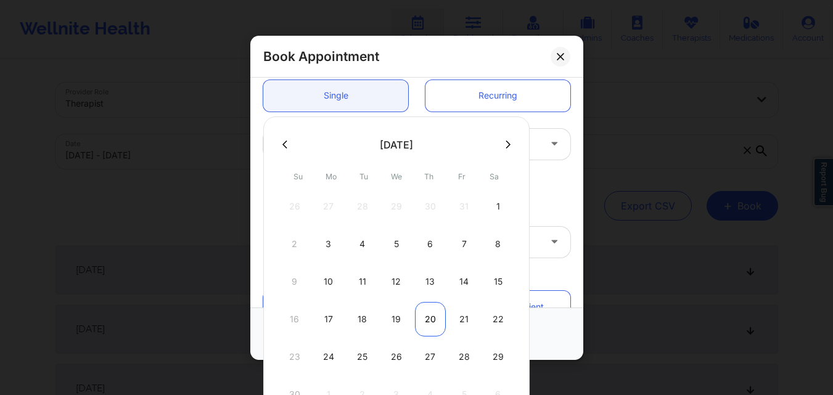
click at [429, 319] on div "20" at bounding box center [430, 319] width 31 height 35
type input "11/20/2025"
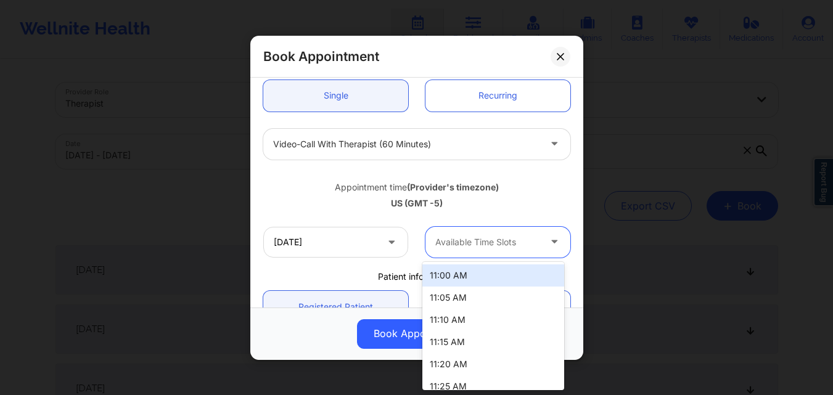
click at [528, 237] on div at bounding box center [487, 242] width 104 height 15
click at [506, 272] on div "11:00 AM" at bounding box center [493, 276] width 142 height 22
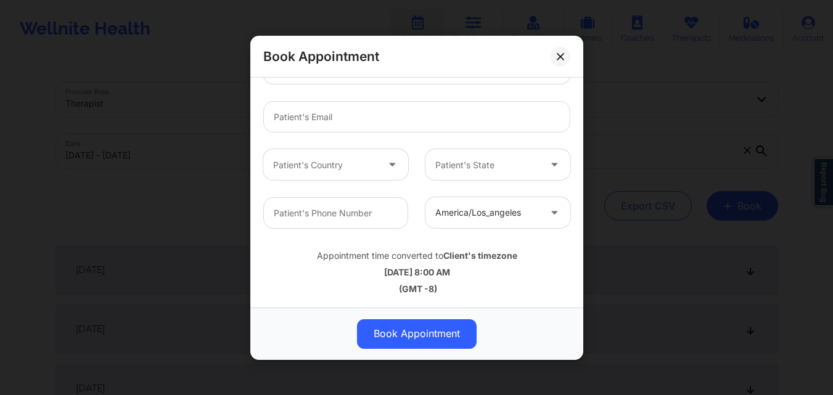
scroll to position [225, 0]
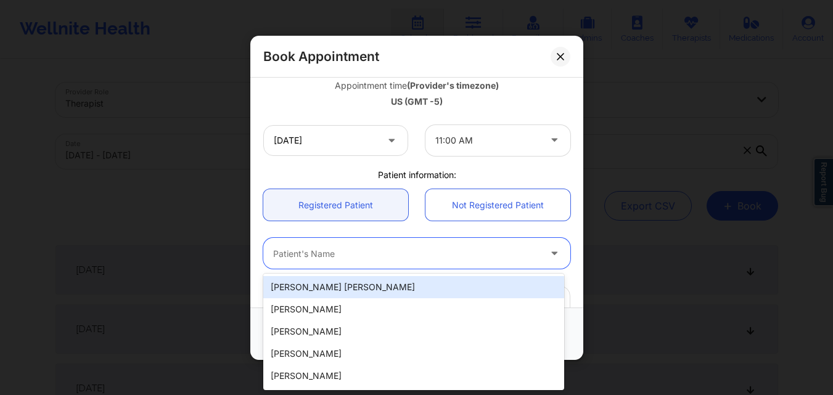
click at [351, 255] on div at bounding box center [406, 253] width 266 height 15
paste input "mnaidu6474@gmail.com"
type input "mnaidu6474@gmail.com"
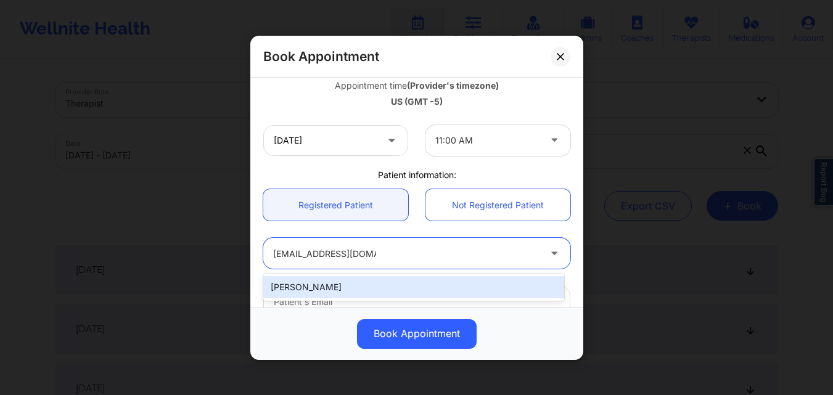
click at [348, 286] on div "Neelawattie Naidu" at bounding box center [413, 287] width 301 height 22
type input "mnaidu6474@gmail.com"
type input "+19545201634"
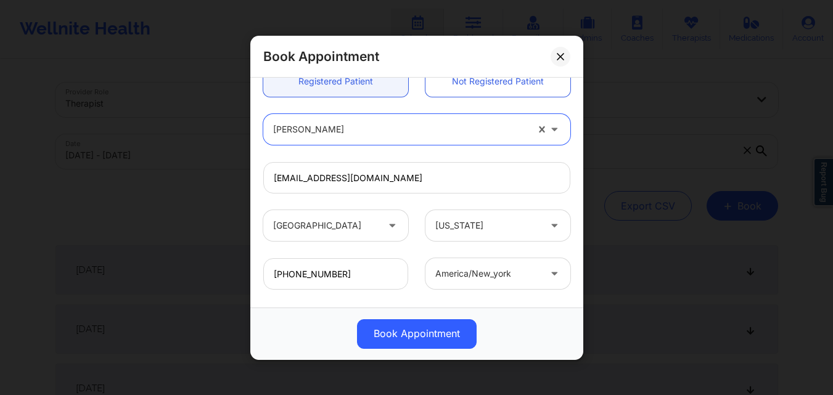
scroll to position [410, 0]
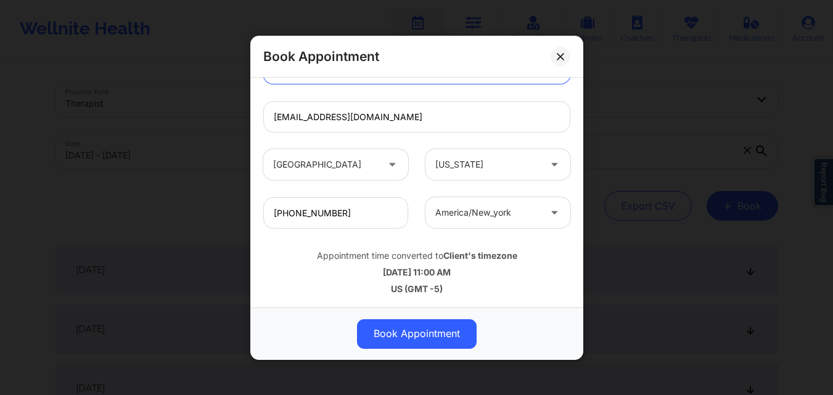
click at [416, 338] on button "Book Appointment" at bounding box center [417, 334] width 120 height 30
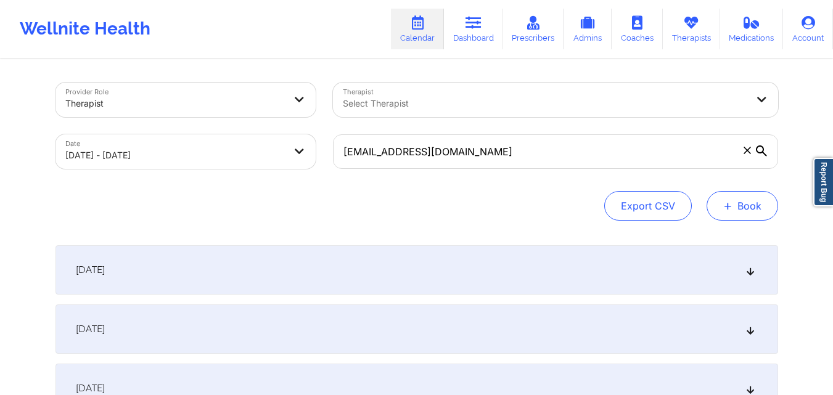
click at [735, 210] on button "+ Book" at bounding box center [743, 206] width 72 height 30
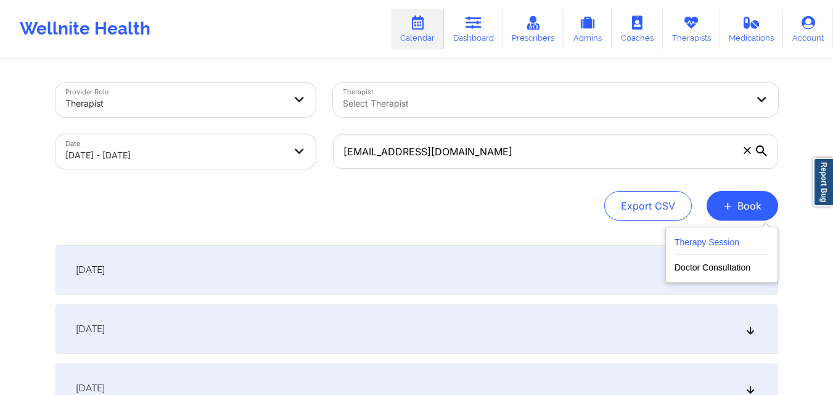
click at [718, 239] on button "Therapy Session" at bounding box center [722, 245] width 94 height 20
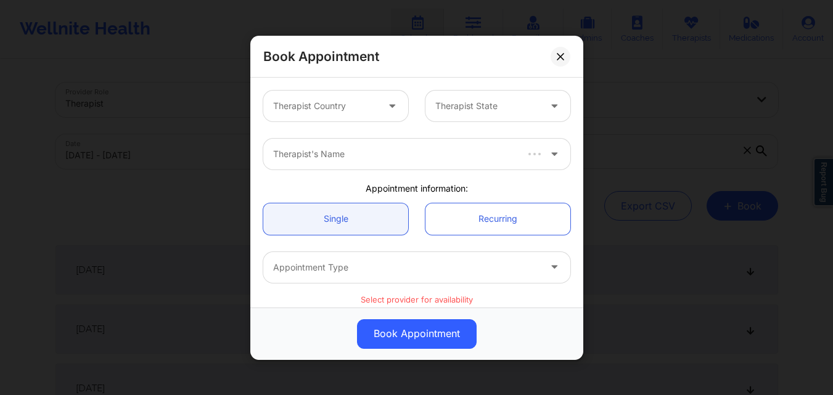
click at [310, 107] on div at bounding box center [325, 106] width 104 height 15
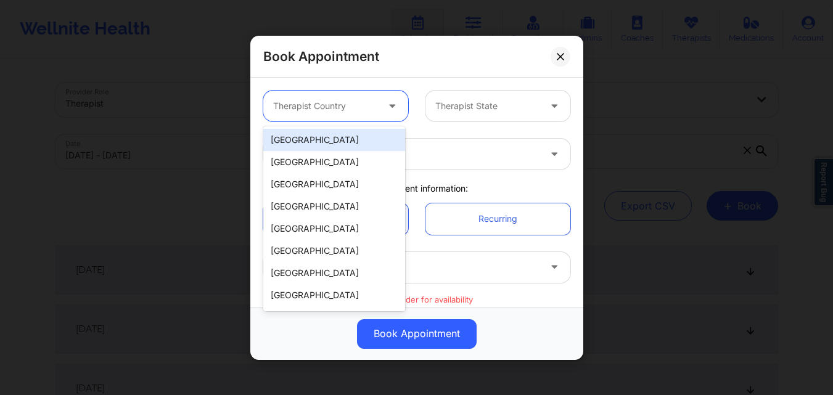
click at [338, 144] on div "[GEOGRAPHIC_DATA]" at bounding box center [334, 140] width 142 height 22
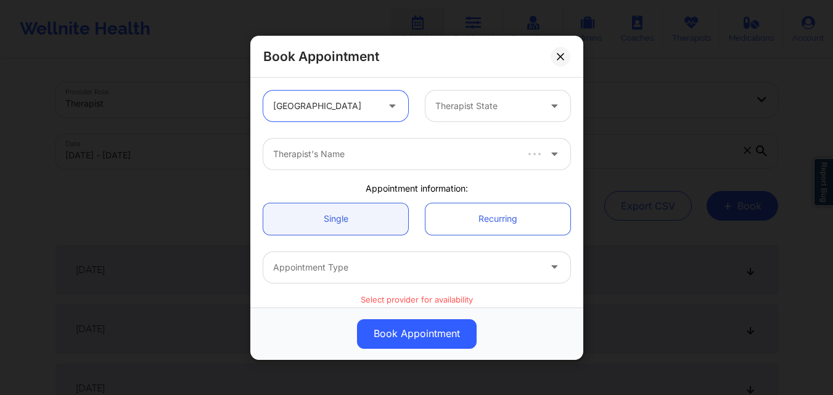
click at [503, 105] on div at bounding box center [487, 106] width 104 height 15
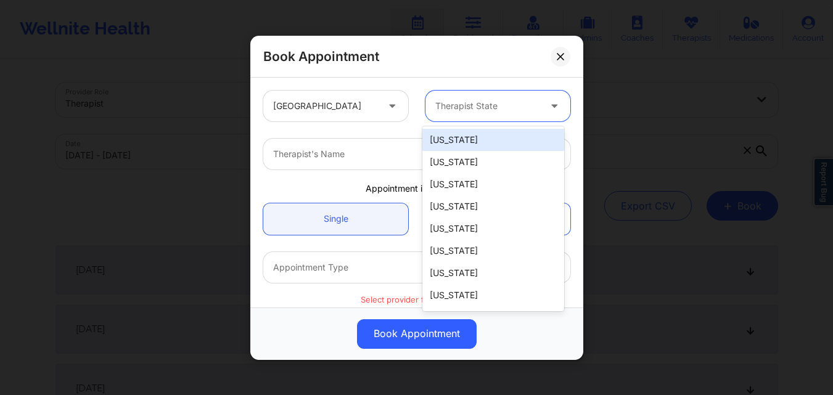
type input "F"
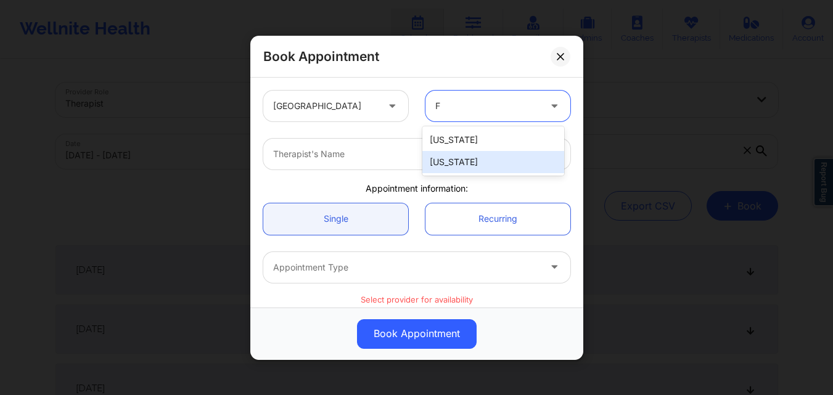
click at [475, 169] on div "[US_STATE]" at bounding box center [493, 162] width 142 height 22
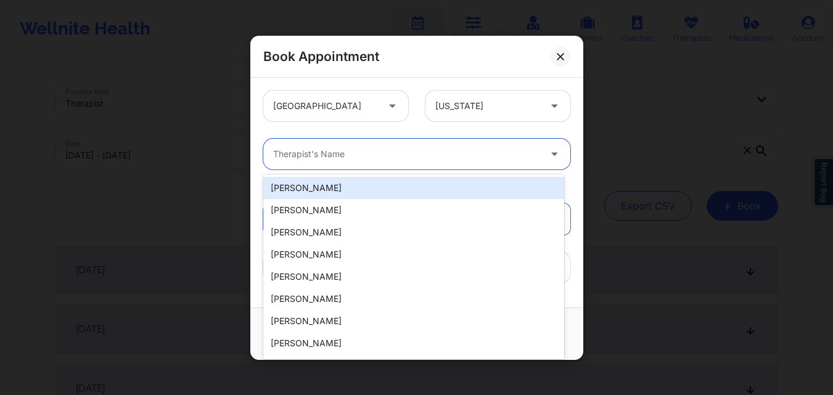
click at [380, 159] on div at bounding box center [406, 154] width 266 height 15
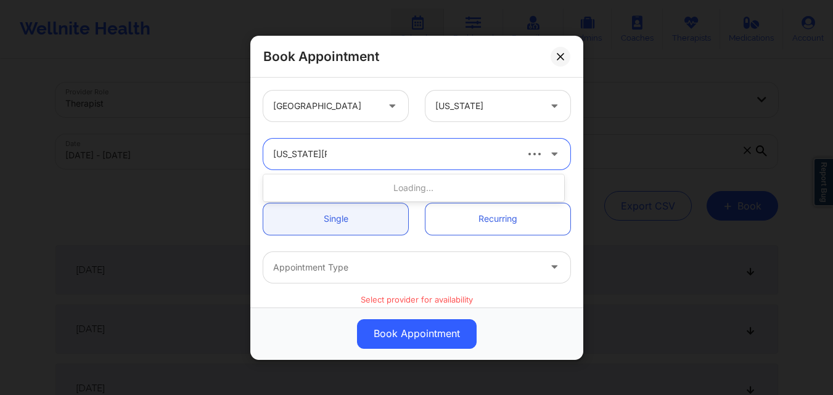
type input "Virginia Gibala"
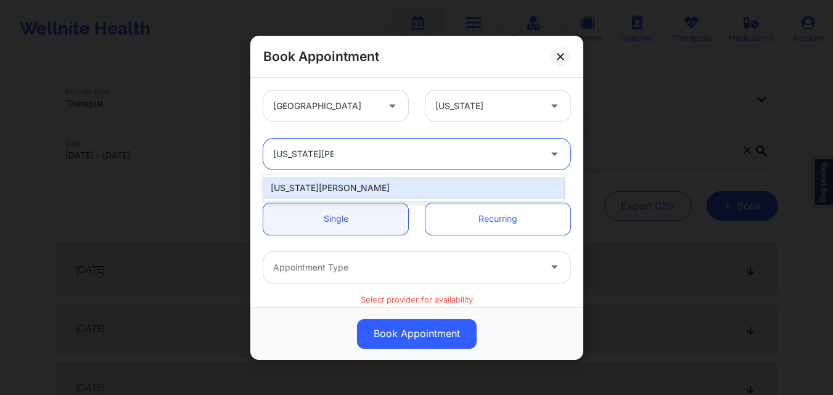
click at [361, 184] on div "Virginia Gibala" at bounding box center [413, 188] width 301 height 22
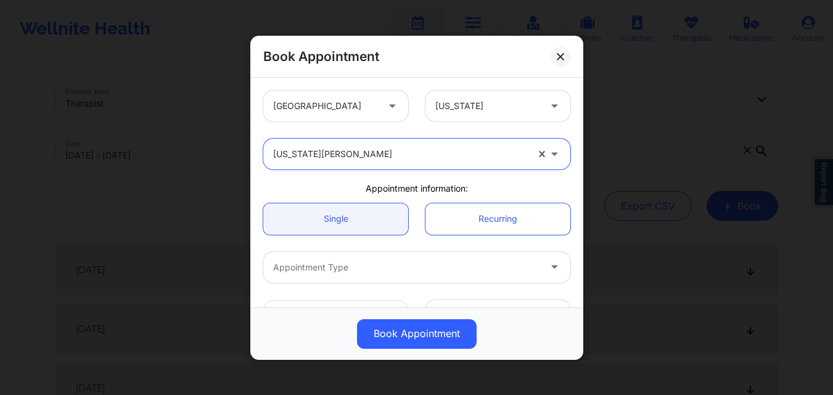
click at [327, 236] on div "Single Recurring" at bounding box center [417, 218] width 324 height 49
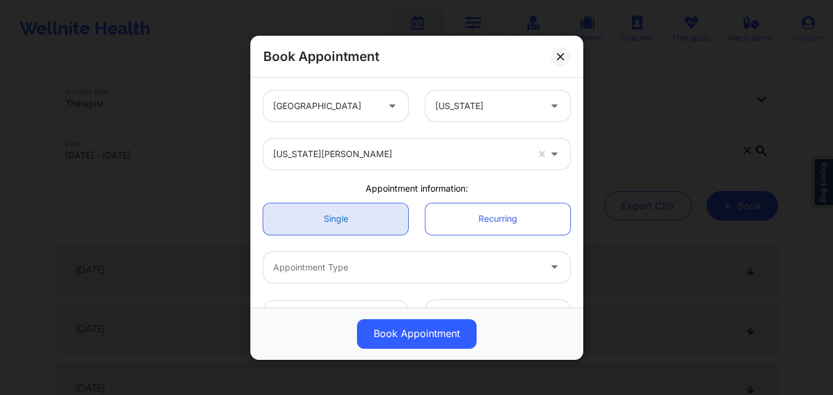
click at [339, 225] on link "Single" at bounding box center [335, 218] width 145 height 31
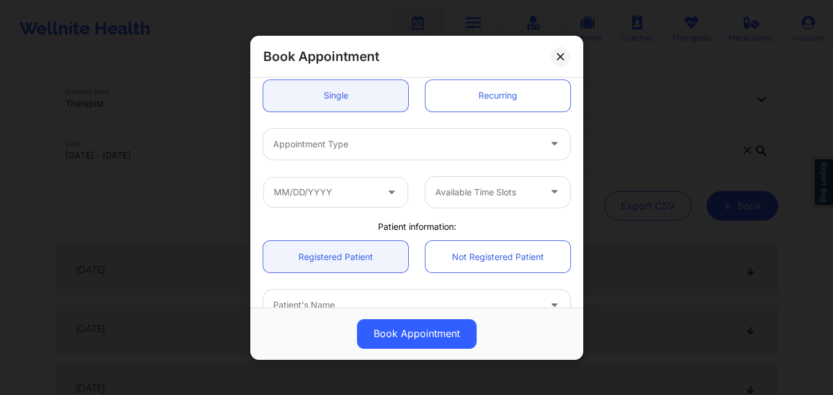
click at [377, 138] on div at bounding box center [406, 143] width 266 height 15
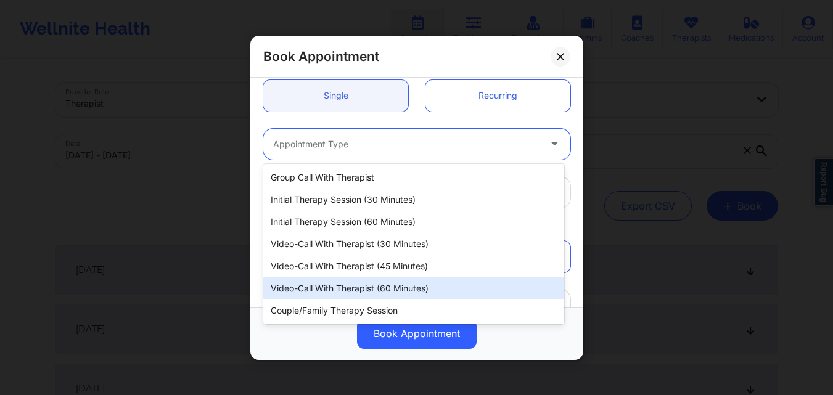
click at [383, 289] on div "Video-Call with Therapist (60 minutes)" at bounding box center [413, 288] width 301 height 22
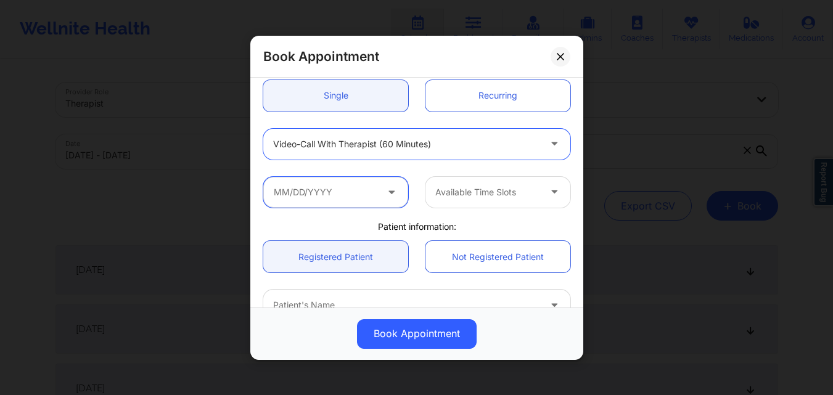
click at [356, 202] on input "text" at bounding box center [335, 191] width 145 height 31
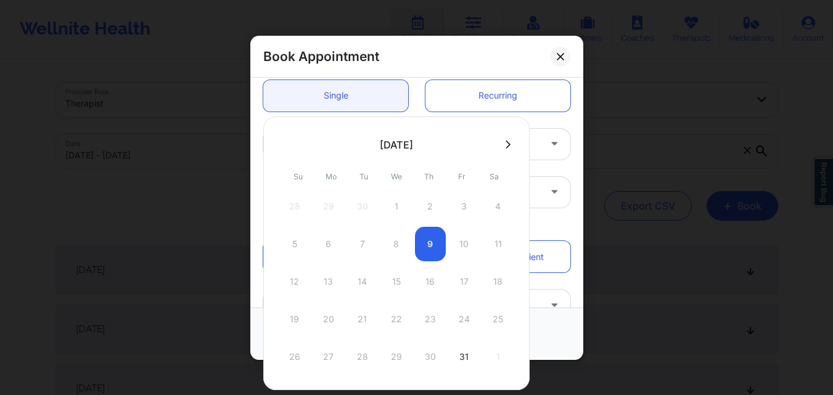
click at [510, 147] on button at bounding box center [508, 144] width 12 height 10
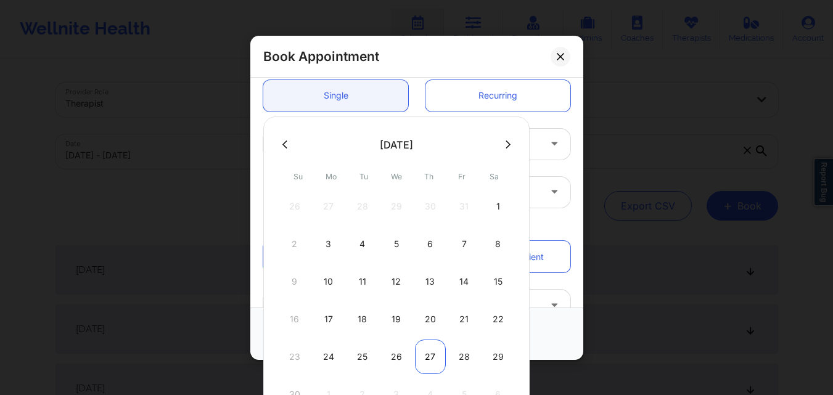
click at [433, 358] on div "27" at bounding box center [430, 357] width 31 height 35
type input "11/27/2025"
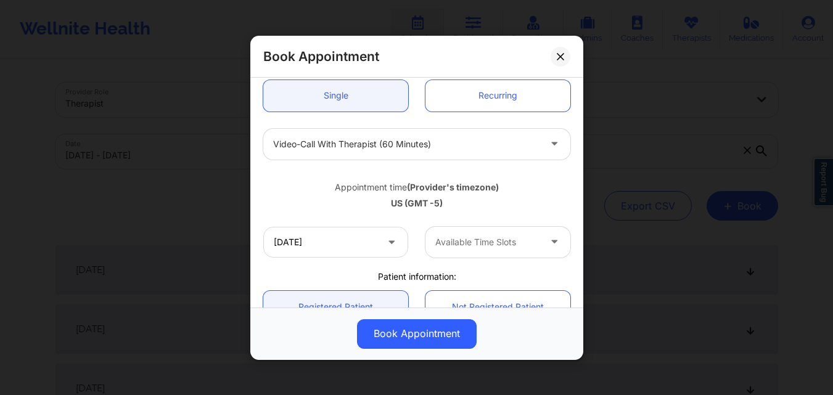
click at [496, 241] on div at bounding box center [487, 242] width 104 height 15
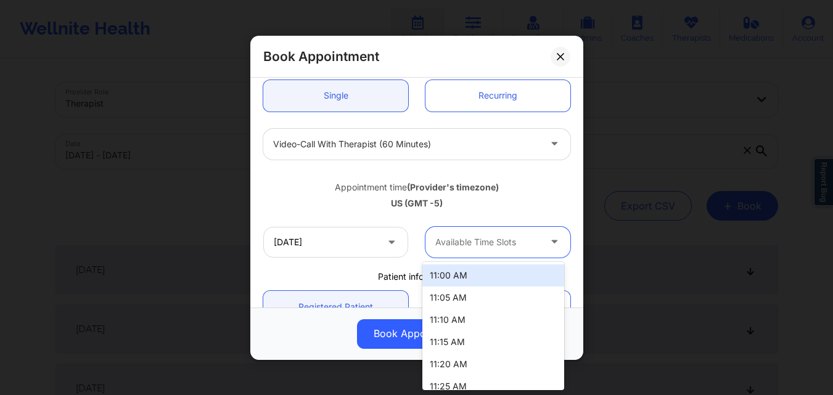
click at [488, 282] on div "11:00 AM" at bounding box center [493, 276] width 142 height 22
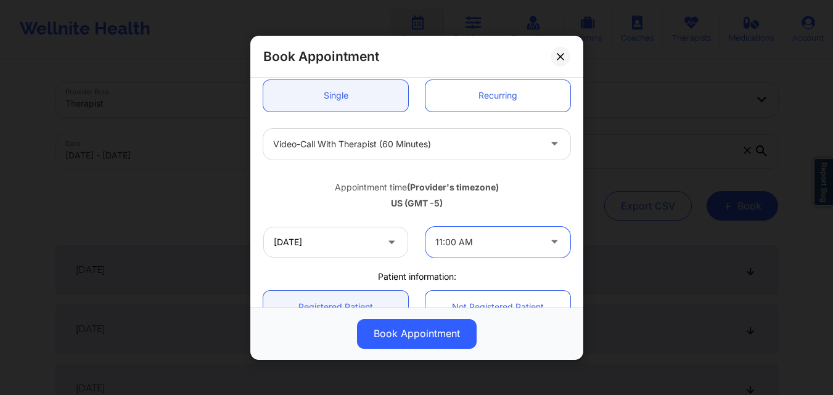
scroll to position [308, 0]
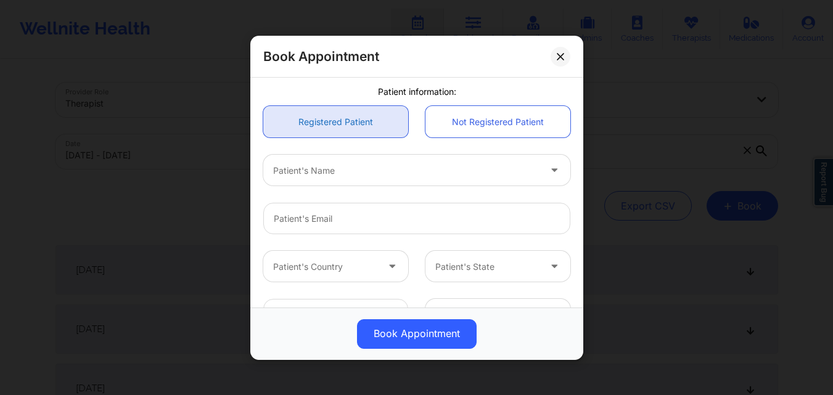
click at [369, 123] on link "Registered Patient" at bounding box center [335, 121] width 145 height 31
click at [362, 180] on div "Patient's Name" at bounding box center [401, 170] width 277 height 31
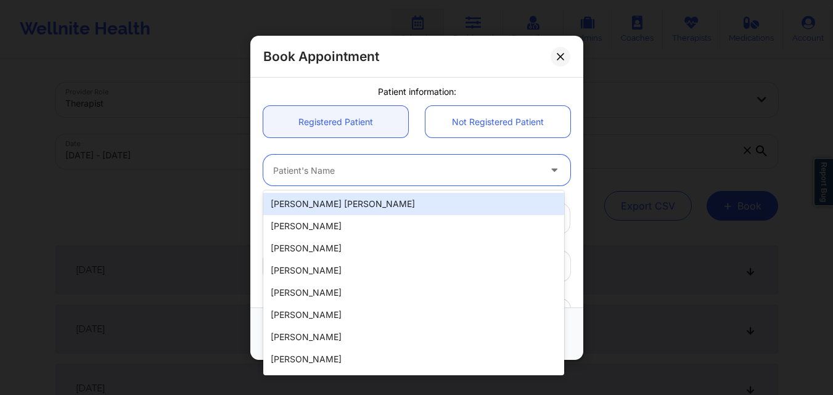
paste input "mnaidu6474@gmail.com"
type input "mnaidu6474@gmail.com"
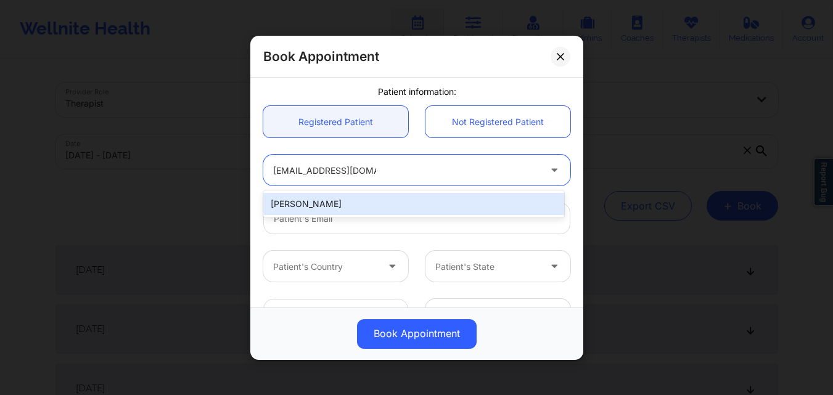
click at [384, 203] on div "Neelawattie Naidu" at bounding box center [413, 204] width 301 height 22
type input "mnaidu6474@gmail.com"
type input "+19545201634"
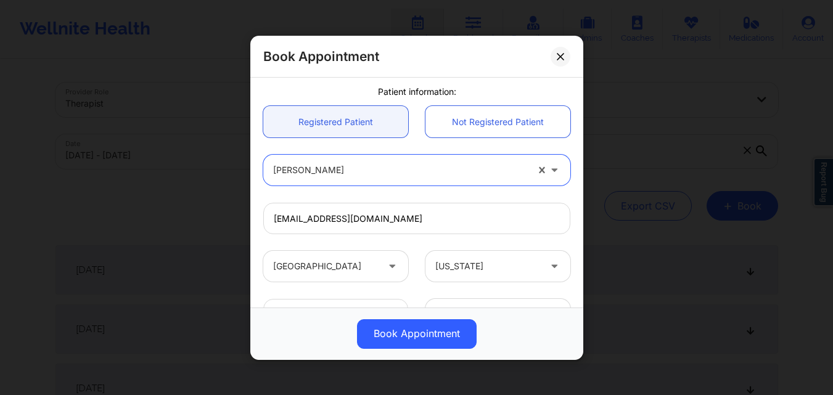
scroll to position [410, 0]
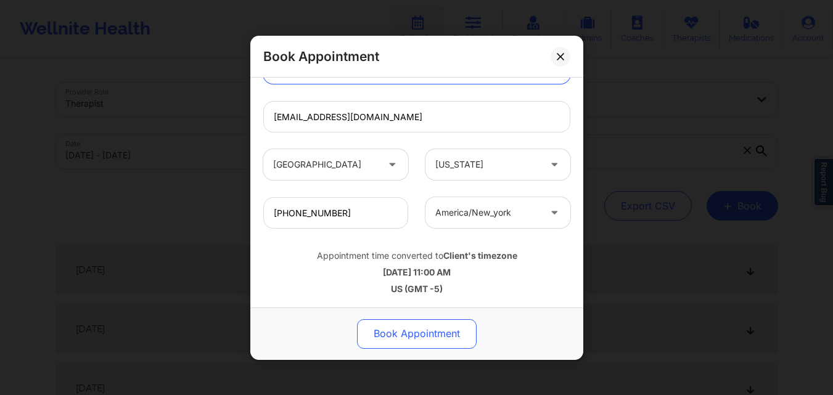
click at [427, 340] on button "Book Appointment" at bounding box center [417, 334] width 120 height 30
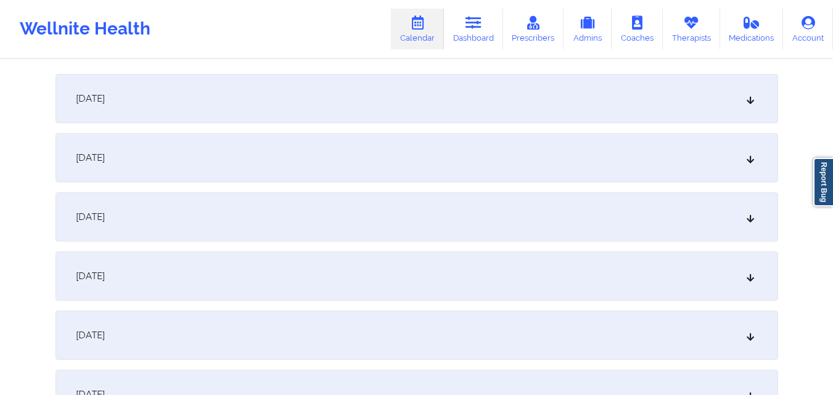
scroll to position [0, 0]
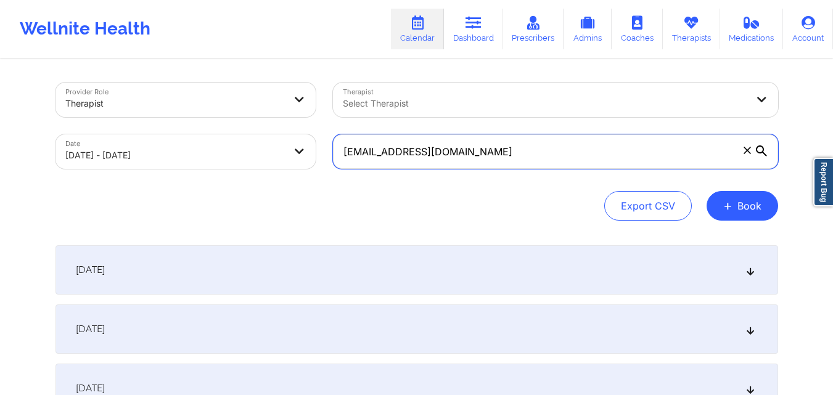
click at [480, 155] on input "mnaidu6474@gmail.com" at bounding box center [555, 151] width 445 height 35
paste input "[EMAIL_ADDRESS][DOMAIN_NAME]"
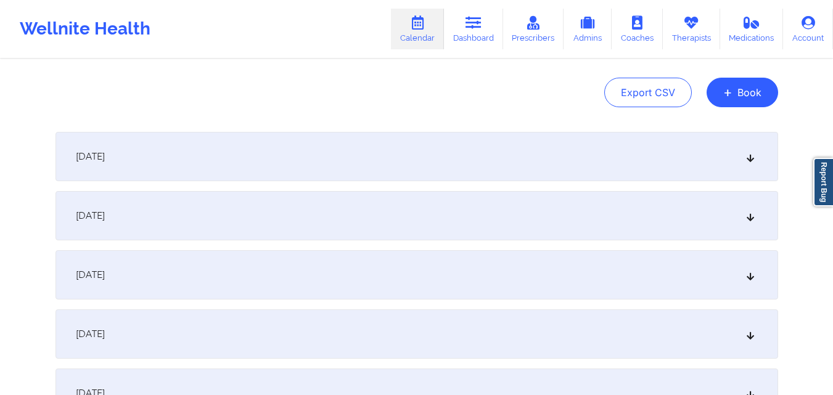
scroll to position [185, 0]
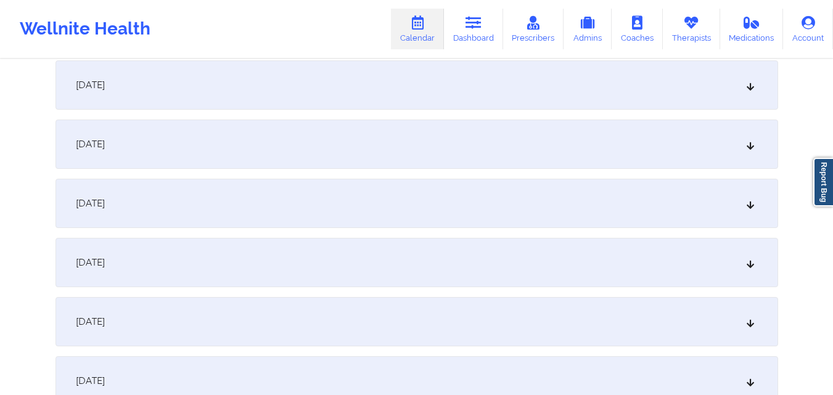
click at [411, 197] on div "October 3, 2025" at bounding box center [416, 203] width 723 height 49
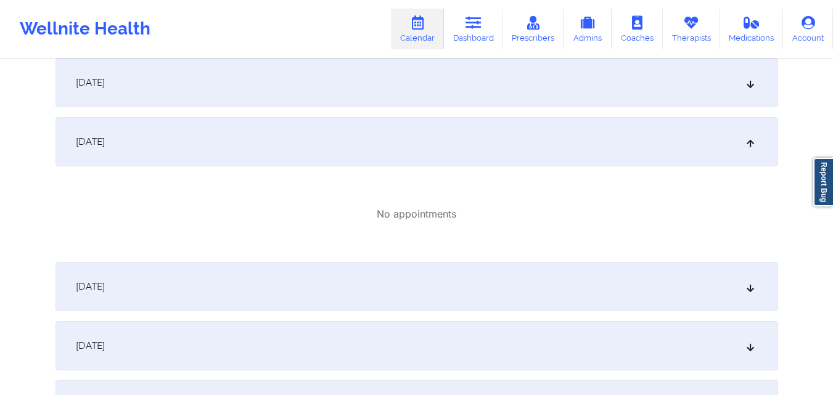
click at [396, 279] on div "October 4, 2025" at bounding box center [416, 286] width 723 height 49
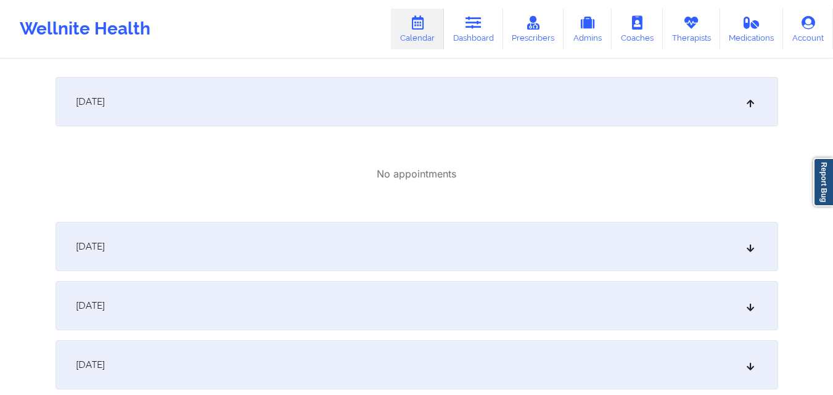
scroll to position [247, 0]
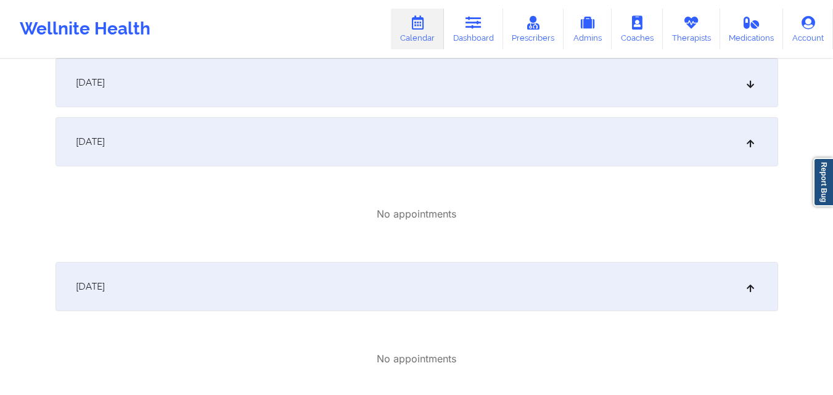
click at [437, 154] on div "October 3, 2025" at bounding box center [416, 141] width 723 height 49
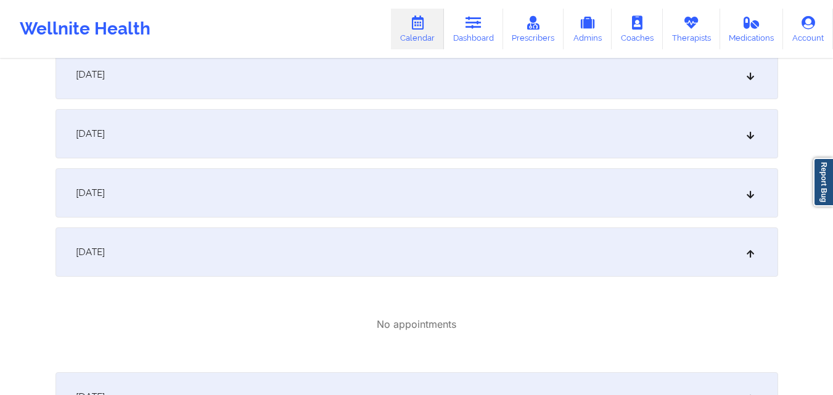
scroll to position [185, 0]
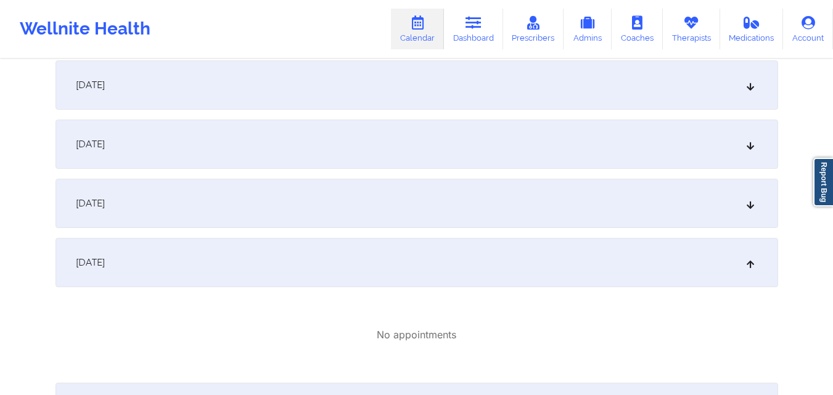
click at [437, 154] on div "October 2, 2025" at bounding box center [416, 144] width 723 height 49
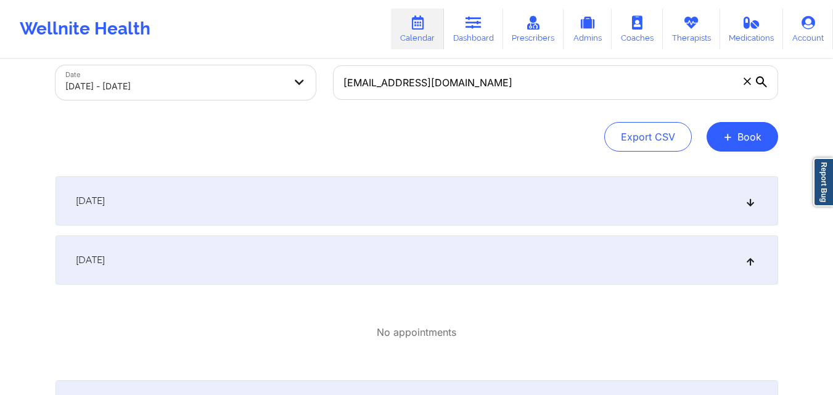
scroll to position [62, 0]
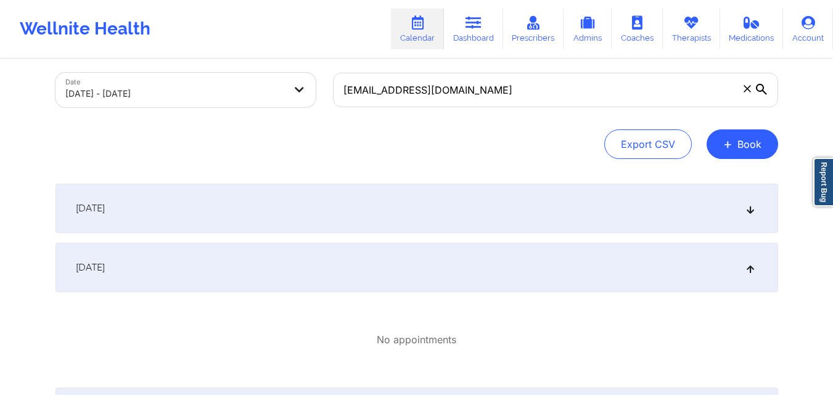
click at [432, 196] on div "October 1, 2025" at bounding box center [416, 208] width 723 height 49
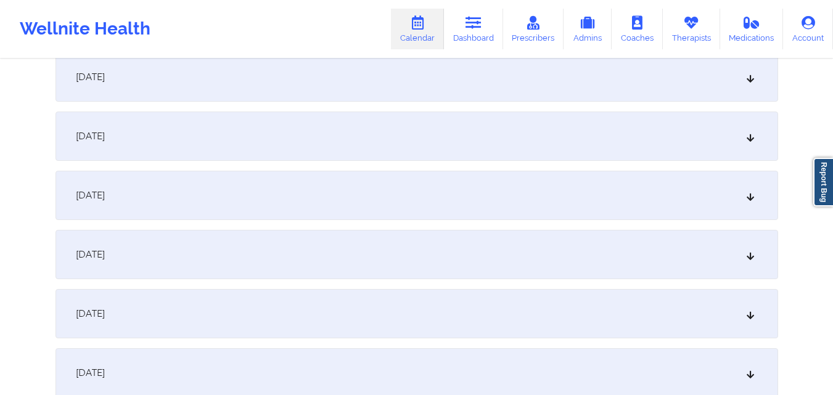
scroll to position [740, 0]
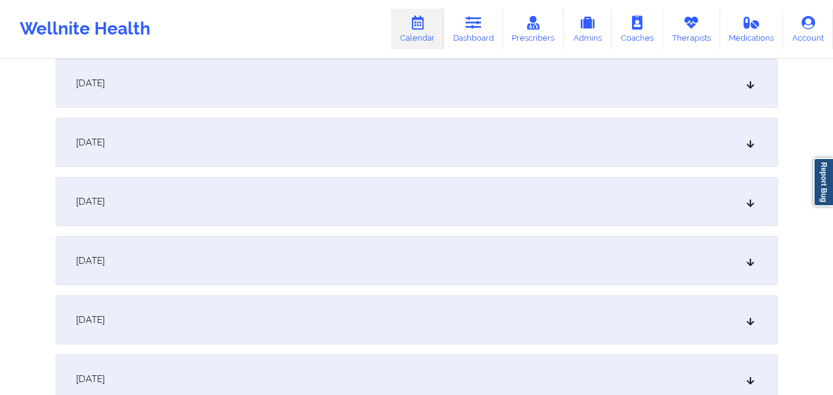
click at [432, 196] on div "October 8, 2025" at bounding box center [416, 201] width 723 height 49
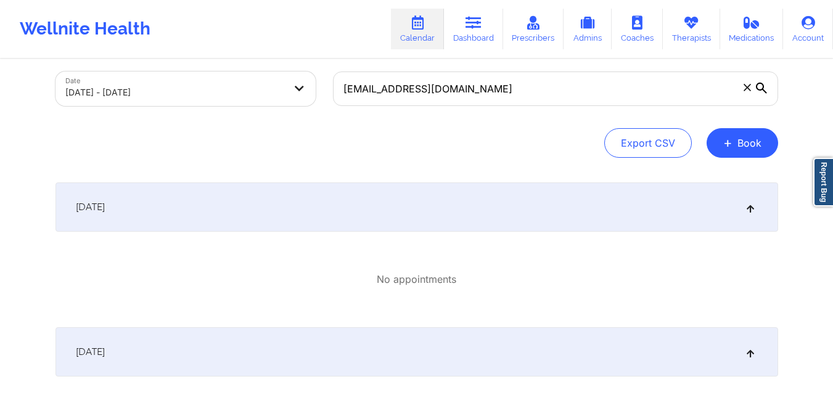
scroll to position [0, 0]
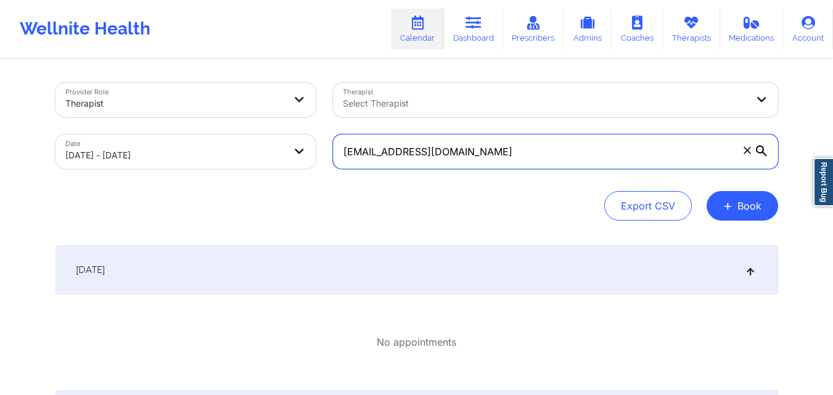
click at [490, 155] on input "[EMAIL_ADDRESS][DOMAIN_NAME]" at bounding box center [555, 151] width 445 height 35
paste input "erogoddess@gmail"
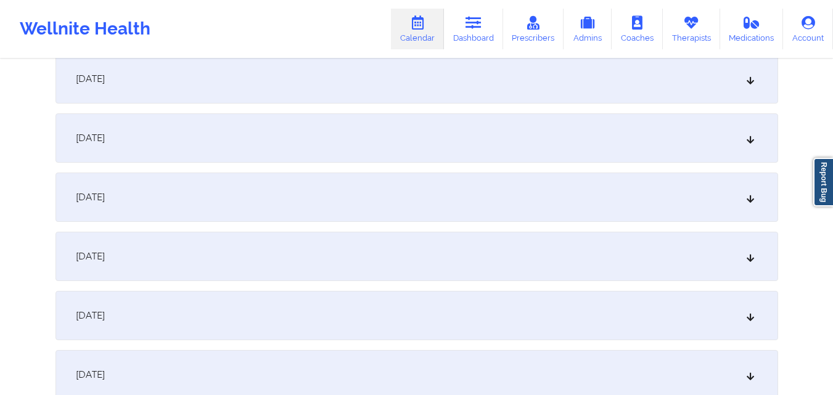
scroll to position [432, 0]
click at [324, 303] on div "October 9, 2025" at bounding box center [416, 311] width 723 height 49
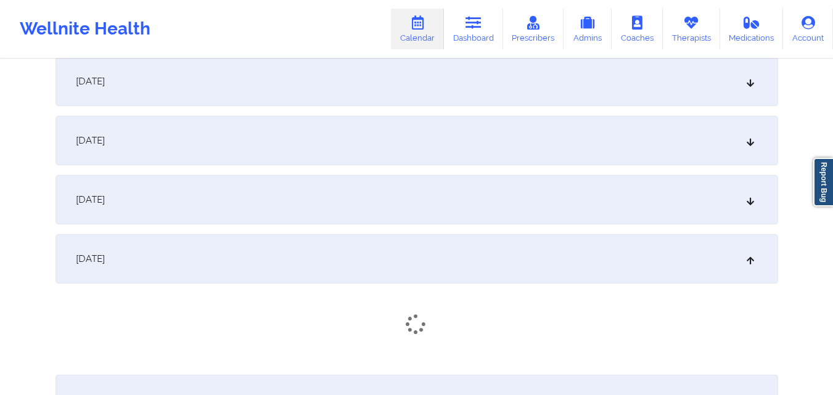
scroll to position [555, 0]
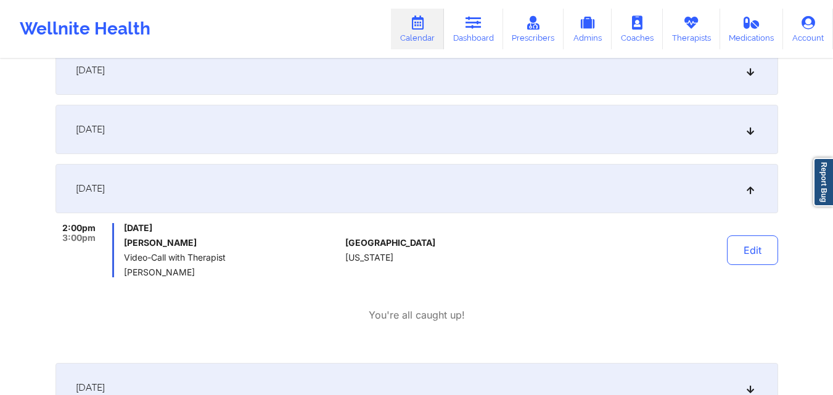
drag, startPoint x: 125, startPoint y: 244, endPoint x: 220, endPoint y: 247, distance: 95.6
click at [220, 247] on h6 "Michelle DeRogatis" at bounding box center [232, 243] width 216 height 10
copy h6 "Michelle DeRogatis"
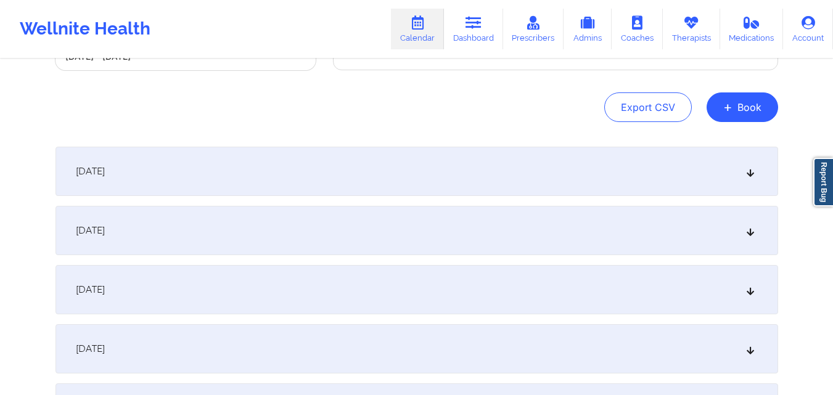
scroll to position [0, 0]
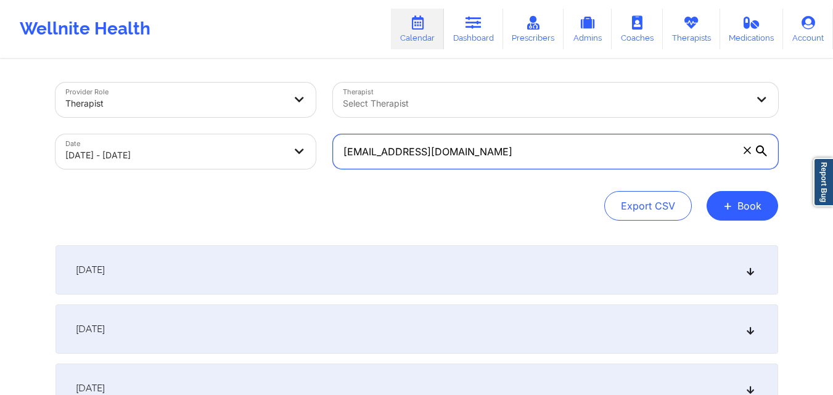
click at [502, 152] on input "derogoddess@gmail.com" at bounding box center [555, 151] width 445 height 35
paste input "charles.argento@ao"
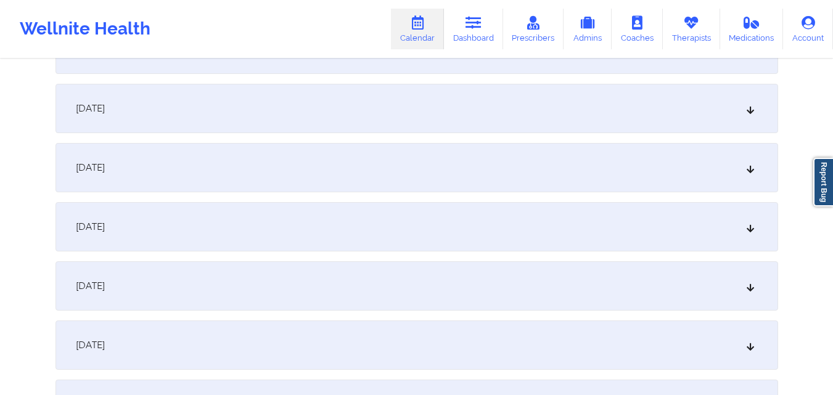
scroll to position [555, 0]
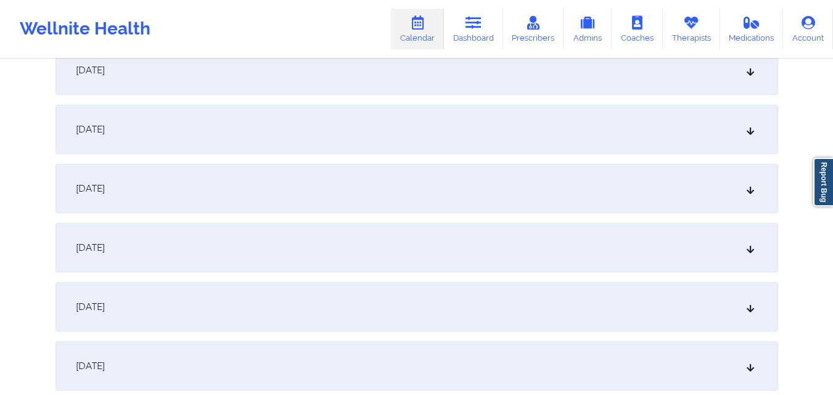
type input "charles.argento@aol.com"
click at [496, 188] on div "October 9, 2025" at bounding box center [416, 188] width 723 height 49
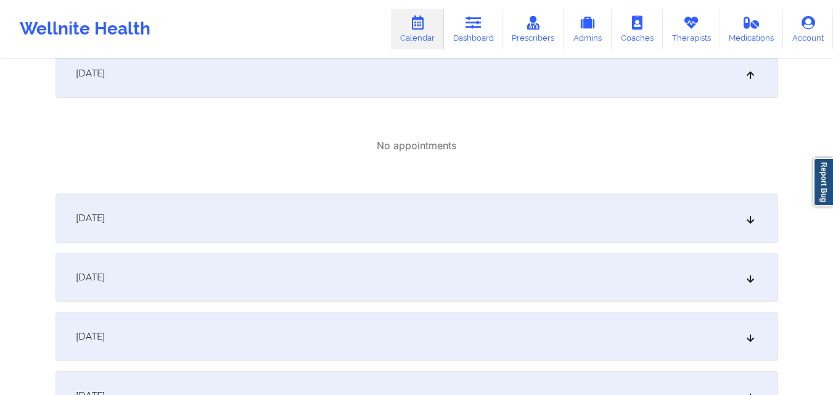
scroll to position [678, 0]
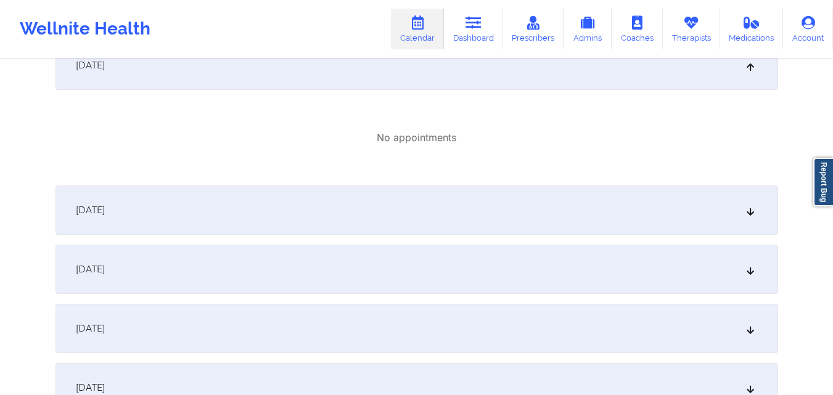
click at [472, 213] on div "October 10, 2025" at bounding box center [416, 210] width 723 height 49
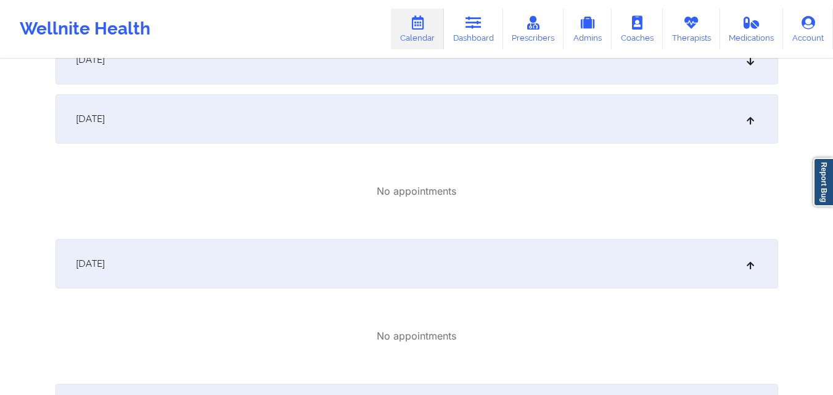
scroll to position [555, 0]
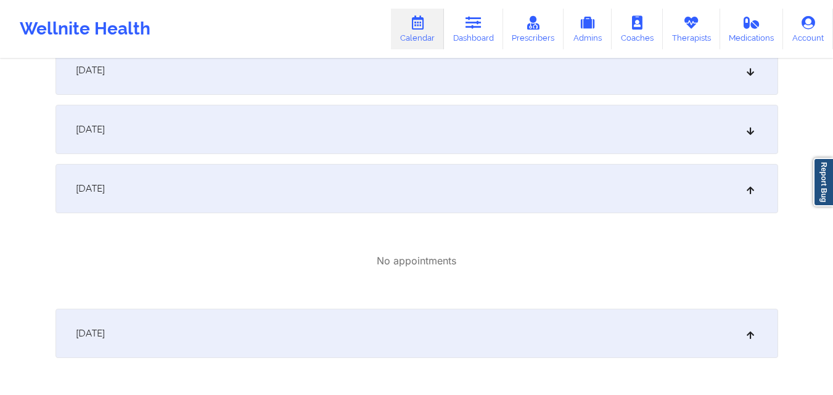
click at [472, 128] on div "October 8, 2025" at bounding box center [416, 129] width 723 height 49
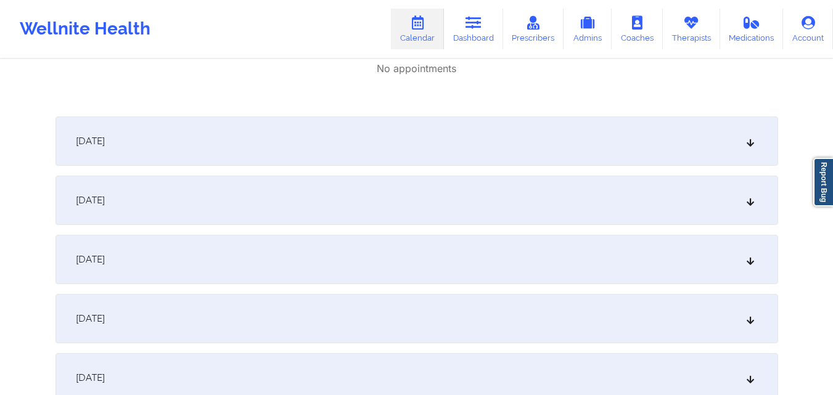
scroll to position [987, 0]
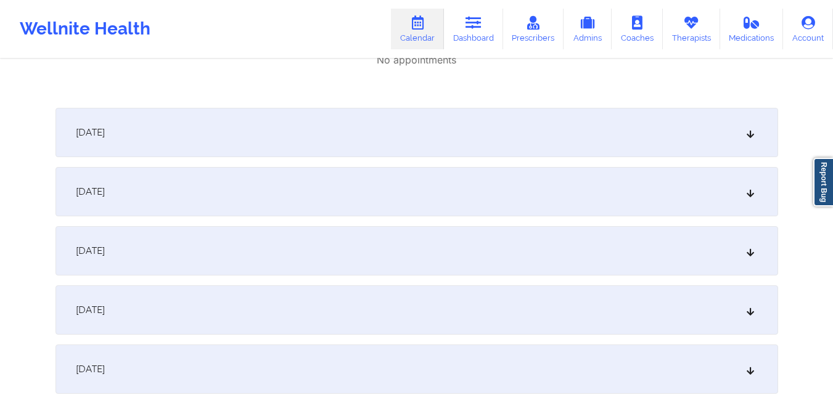
click at [472, 128] on div "October 11, 2025" at bounding box center [416, 132] width 723 height 49
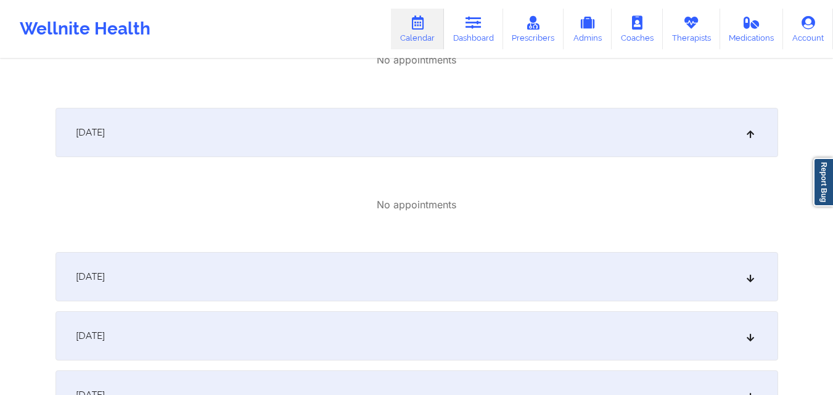
scroll to position [1110, 0]
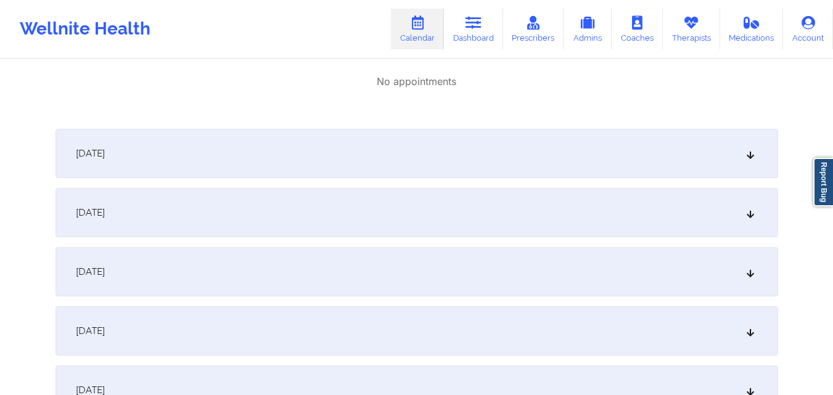
click at [472, 158] on div "October 12, 2025" at bounding box center [416, 153] width 723 height 49
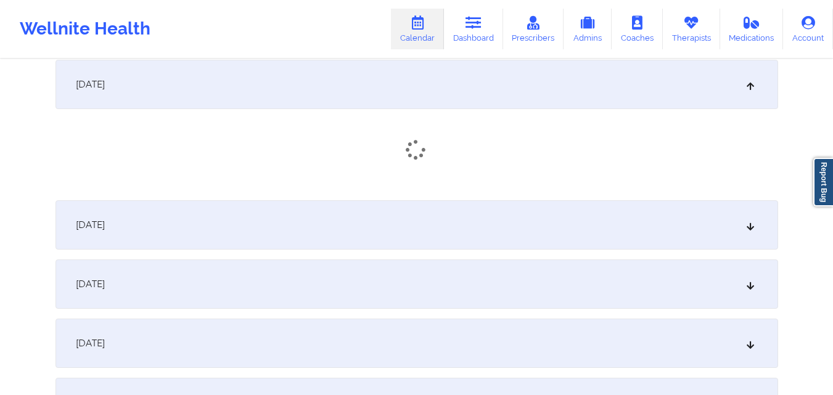
scroll to position [1233, 0]
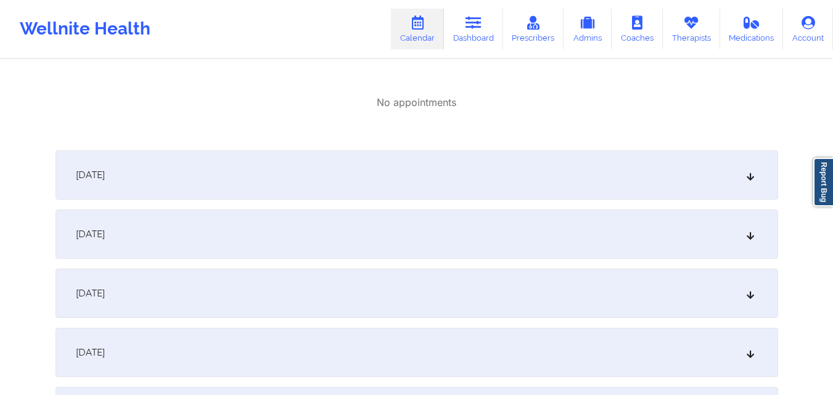
click at [472, 158] on div "October 13, 2025" at bounding box center [416, 174] width 723 height 49
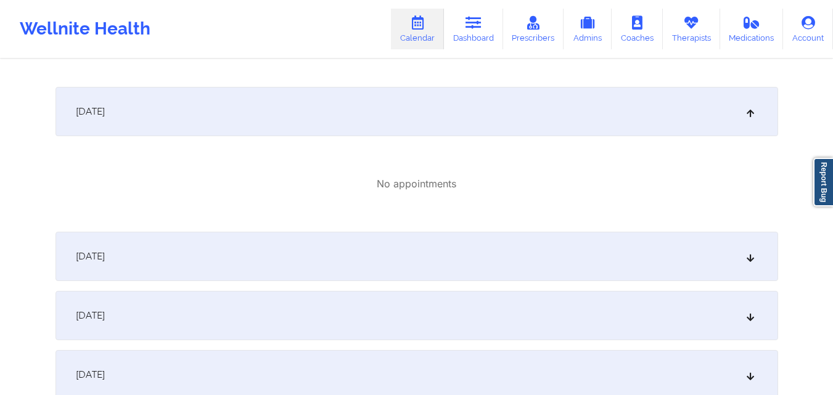
scroll to position [1418, 0]
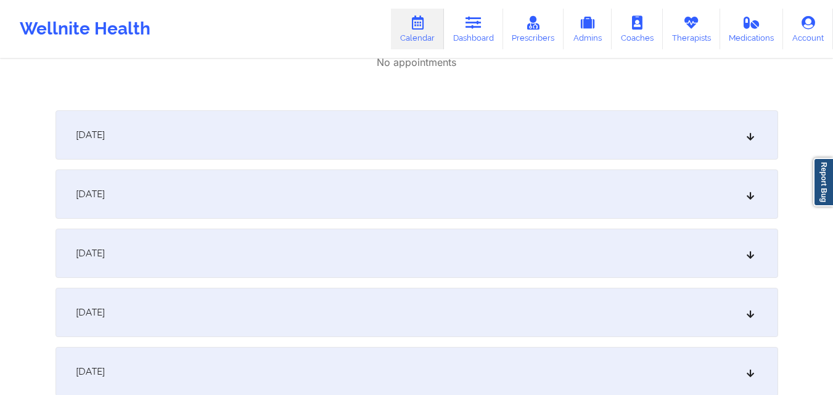
click at [473, 155] on div "October 14, 2025" at bounding box center [416, 134] width 723 height 49
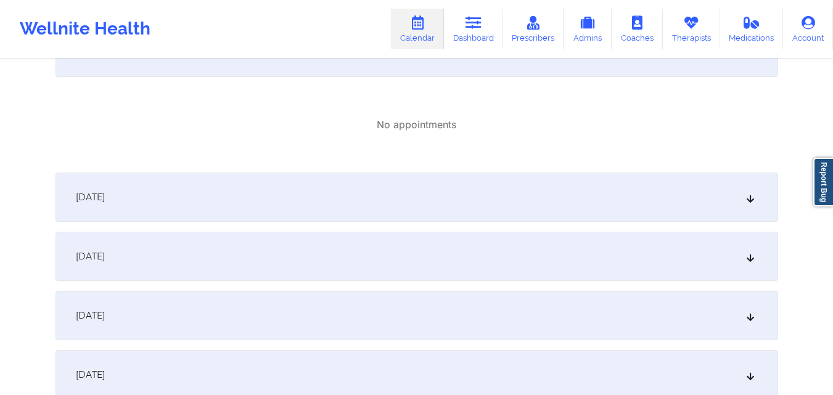
scroll to position [1603, 0]
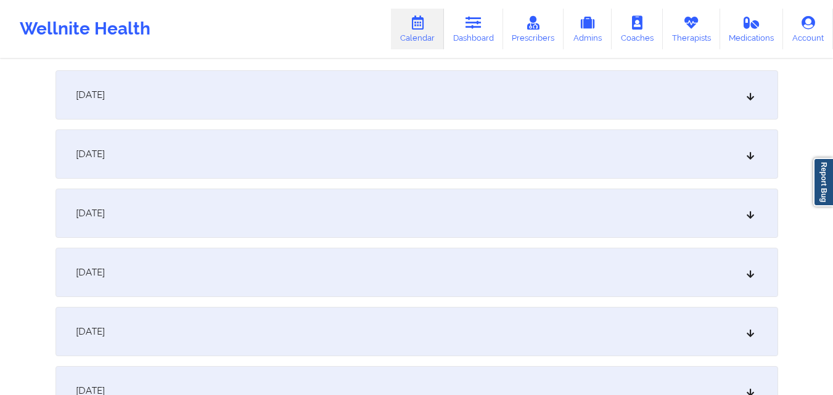
click at [475, 94] on div "October 15, 2025" at bounding box center [416, 94] width 723 height 49
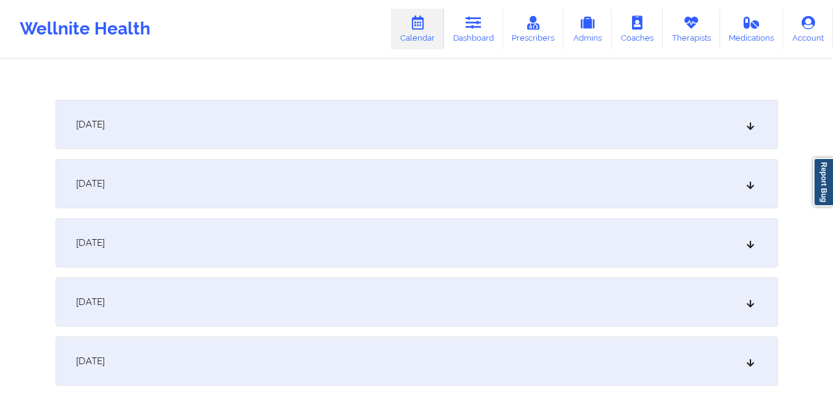
scroll to position [1726, 0]
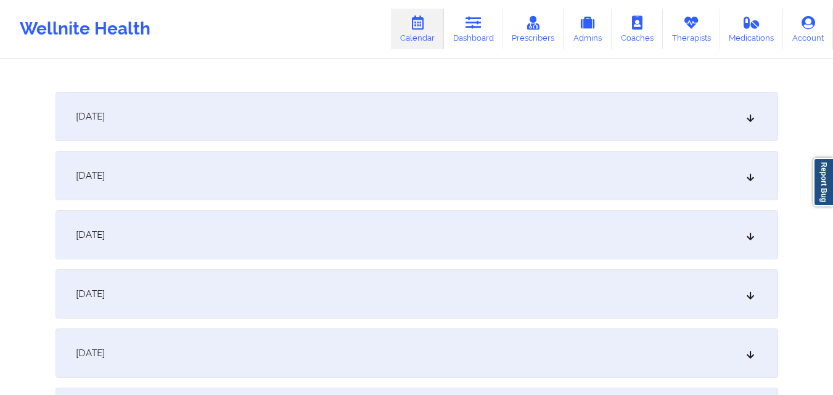
click at [459, 136] on div "October 16, 2025" at bounding box center [416, 116] width 723 height 49
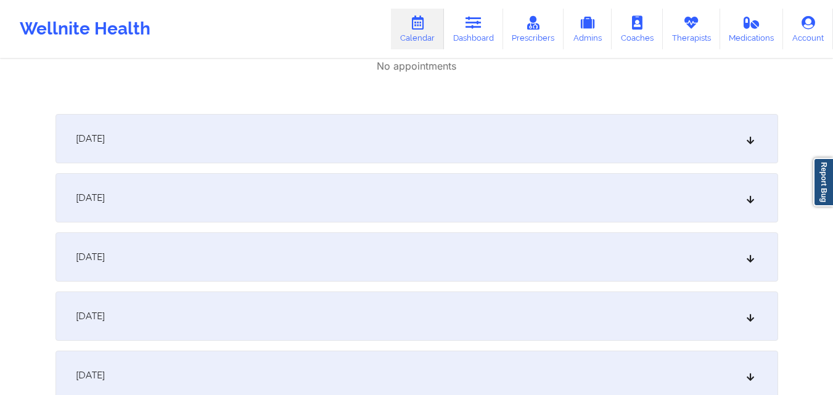
scroll to position [1850, 0]
click at [459, 136] on div "October 17, 2025" at bounding box center [416, 137] width 723 height 49
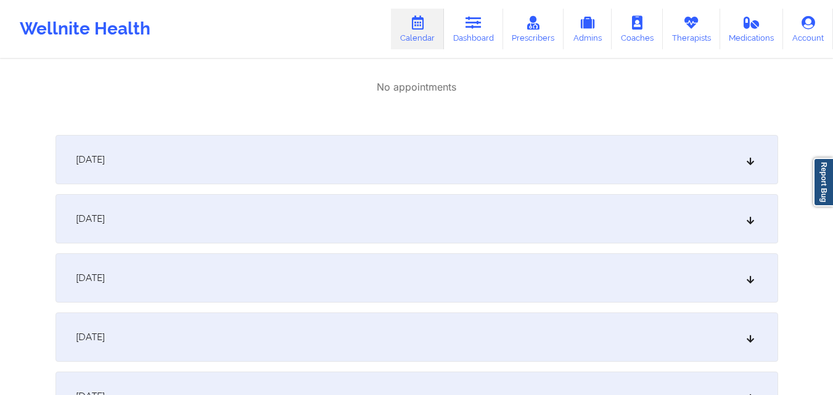
click at [459, 136] on div "October 18, 2025" at bounding box center [416, 159] width 723 height 49
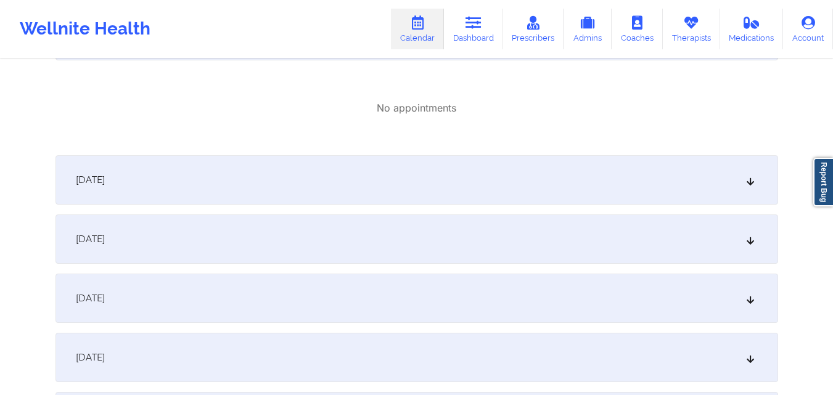
scroll to position [2158, 0]
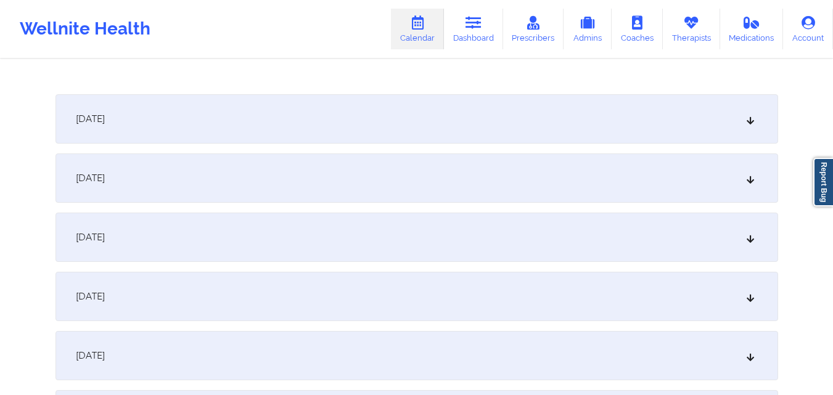
click at [459, 136] on div "October 19, 2025" at bounding box center [416, 118] width 723 height 49
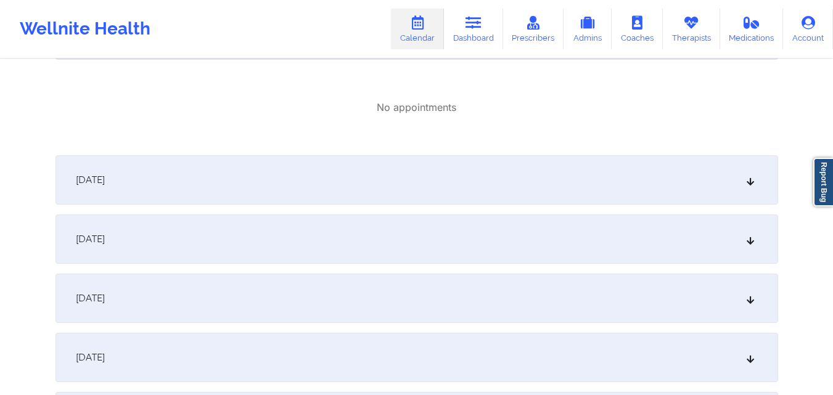
scroll to position [2281, 0]
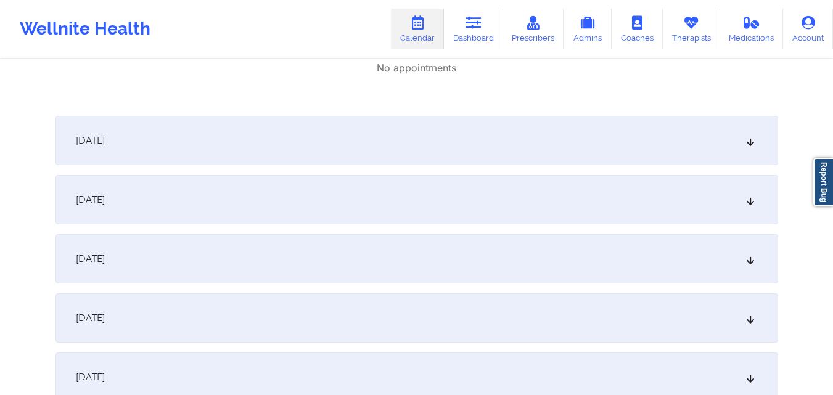
click at [459, 136] on div "October 20, 2025" at bounding box center [416, 140] width 723 height 49
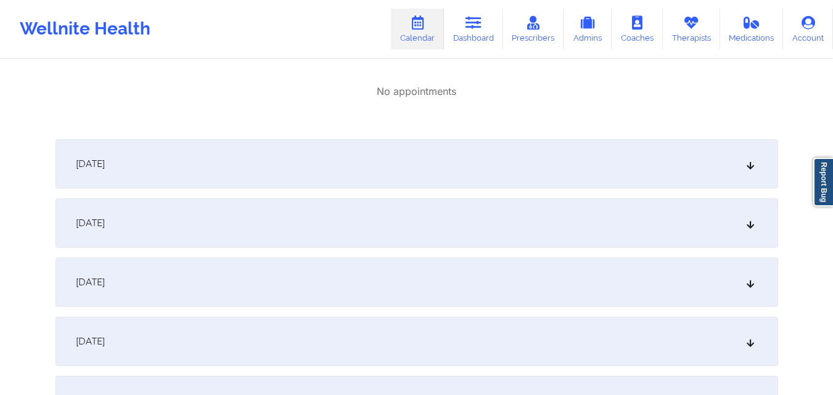
scroll to position [2405, 0]
click at [459, 165] on div "October 21, 2025" at bounding box center [416, 161] width 723 height 49
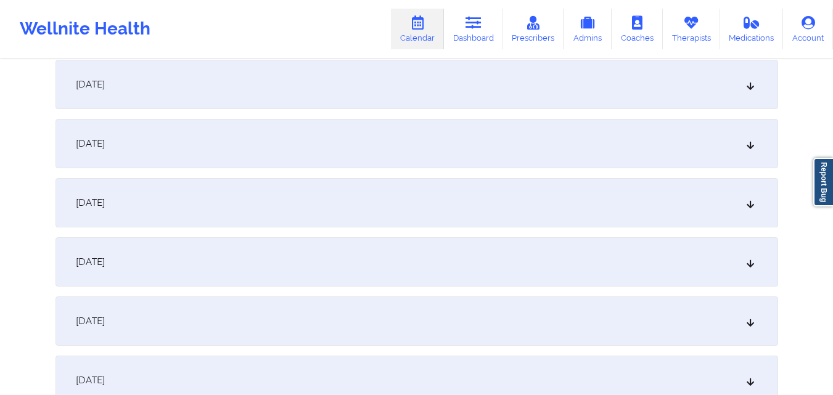
scroll to position [2590, 0]
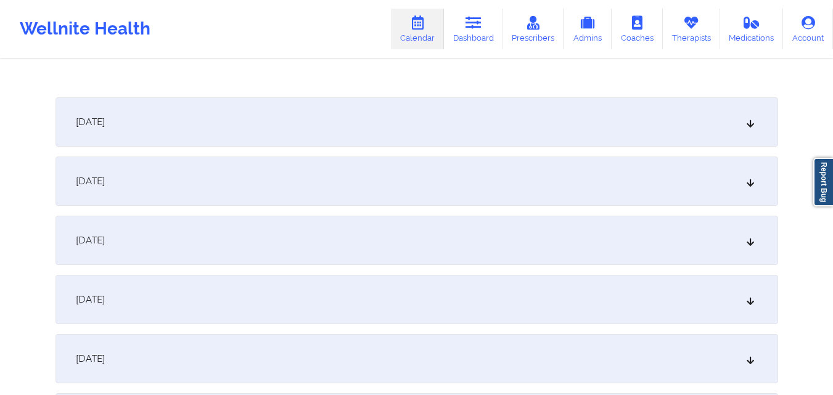
click at [463, 120] on div "October 22, 2025" at bounding box center [416, 121] width 723 height 49
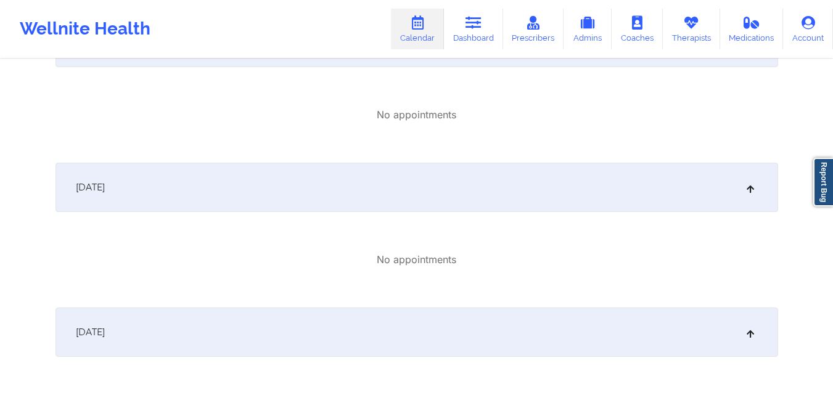
scroll to position [1665, 0]
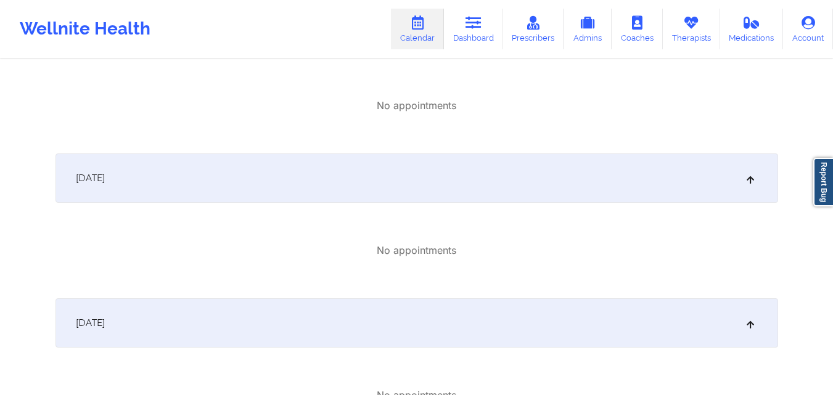
click at [476, 175] on div "October 16, 2025" at bounding box center [416, 178] width 723 height 49
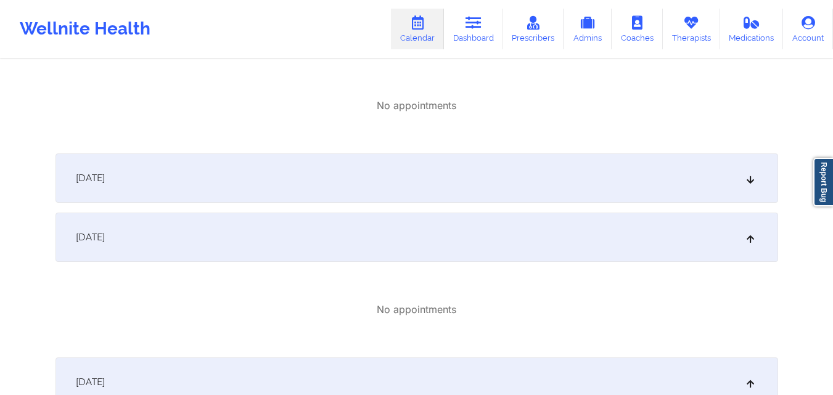
click at [476, 175] on div "October 16, 2025" at bounding box center [416, 178] width 723 height 49
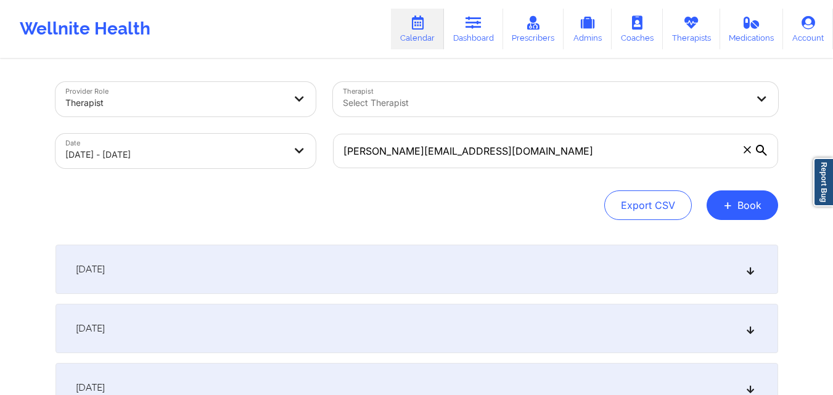
scroll to position [0, 0]
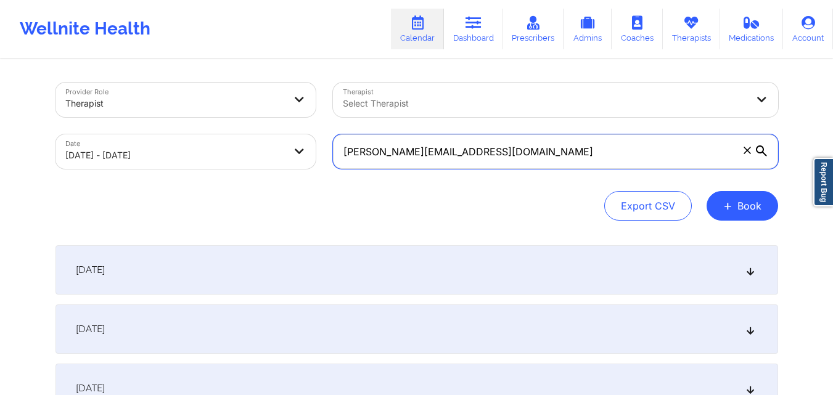
click at [566, 151] on input "charles.argento@aol.com" at bounding box center [555, 151] width 445 height 35
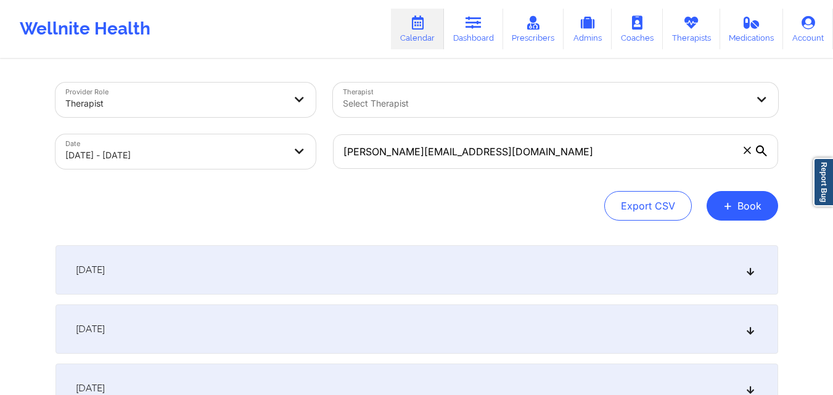
click at [638, 102] on div at bounding box center [545, 103] width 404 height 15
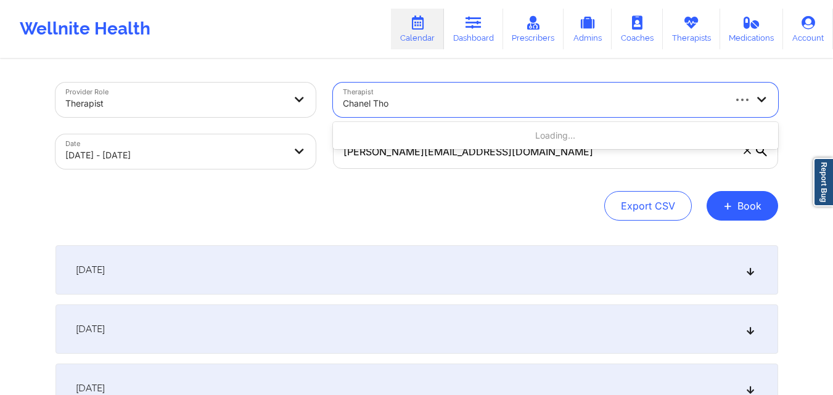
type input "Chanel Thom"
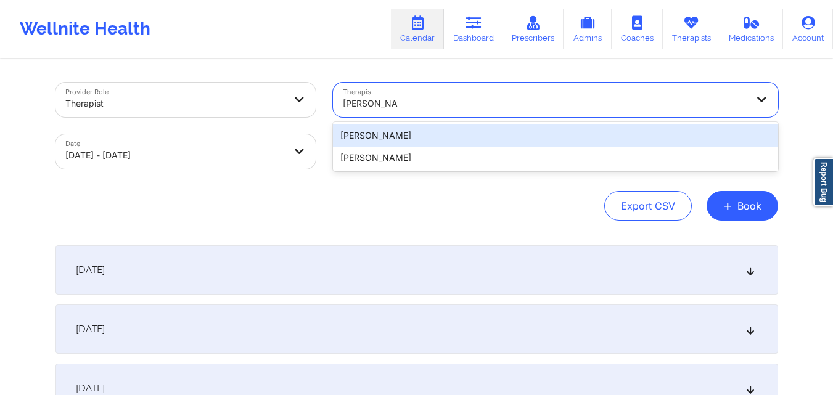
click at [480, 129] on div "Chanel Thompson" at bounding box center [555, 136] width 445 height 22
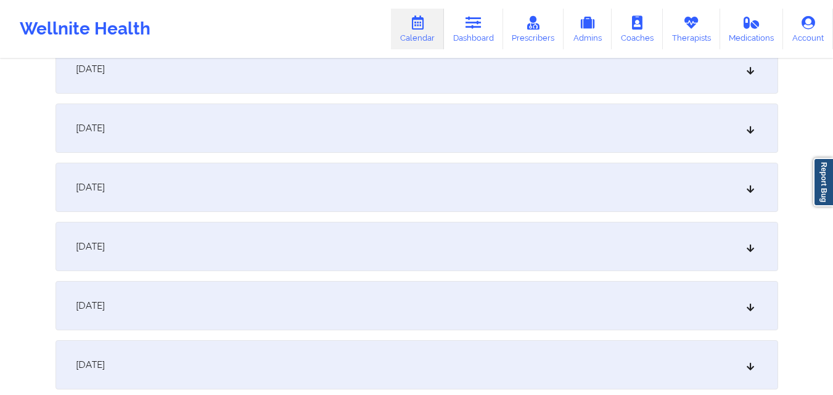
scroll to position [987, 0]
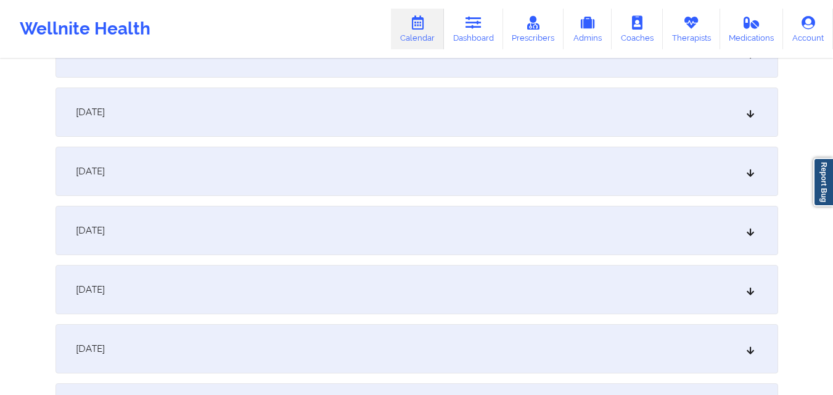
click at [499, 179] on div "October 16, 2025" at bounding box center [416, 171] width 723 height 49
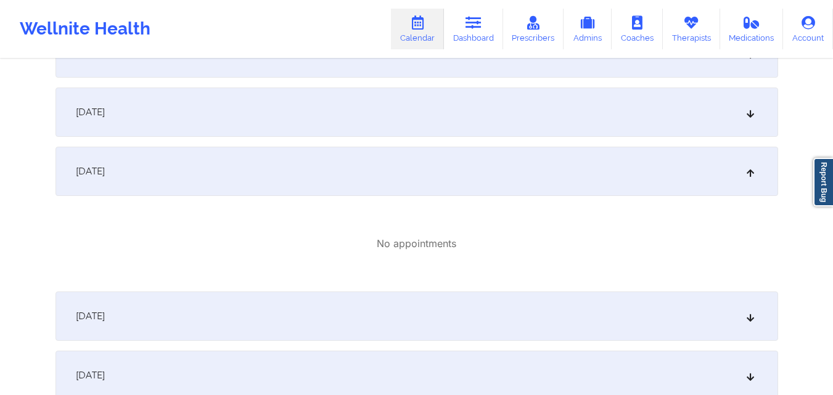
click at [499, 179] on div "October 16, 2025" at bounding box center [416, 171] width 723 height 49
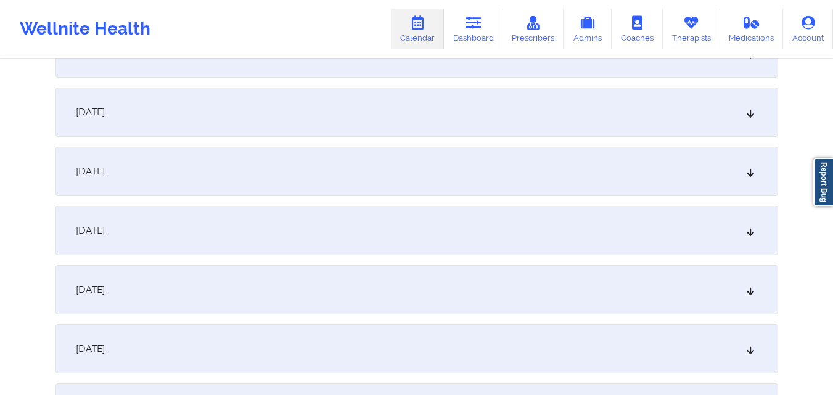
click at [499, 179] on div "October 16, 2025" at bounding box center [416, 171] width 723 height 49
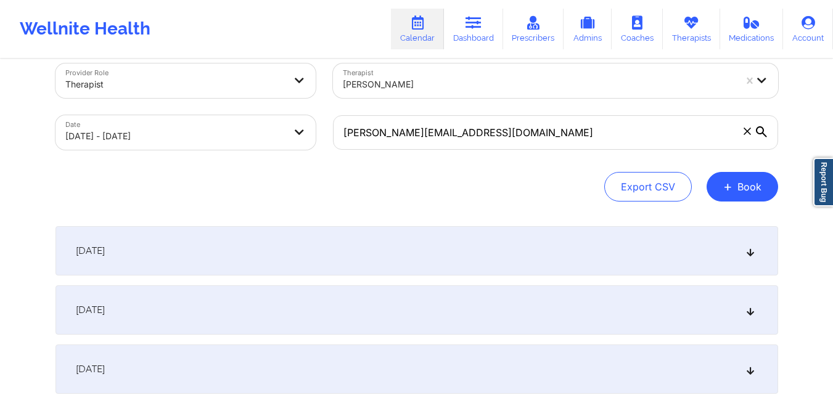
scroll to position [0, 0]
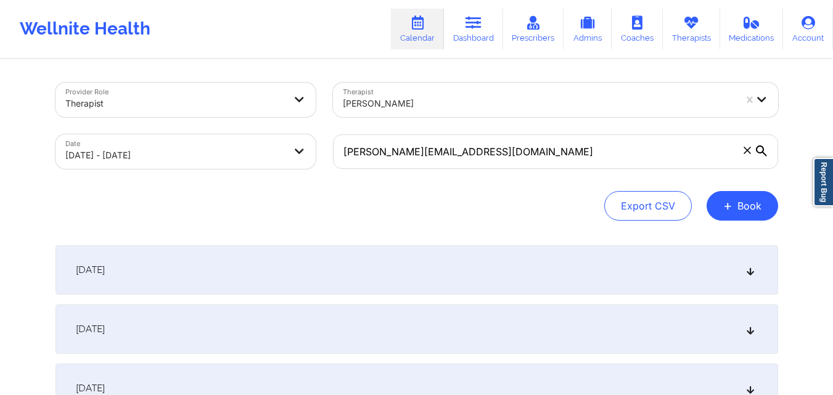
click at [747, 154] on icon at bounding box center [747, 150] width 7 height 7
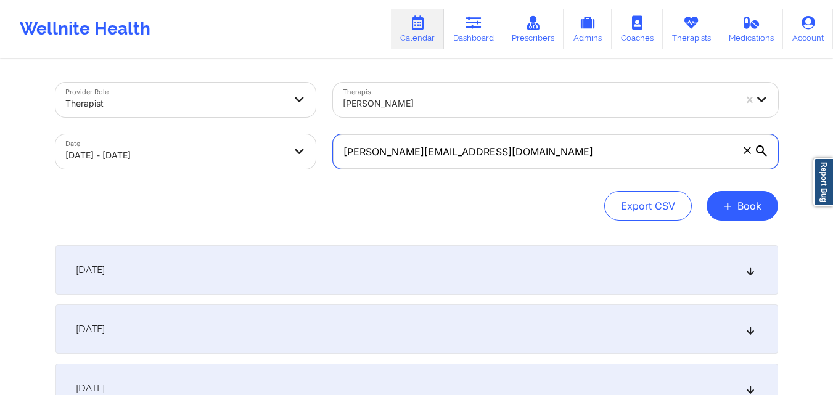
click at [747, 154] on input "charles.argento@aol.com" at bounding box center [555, 151] width 445 height 35
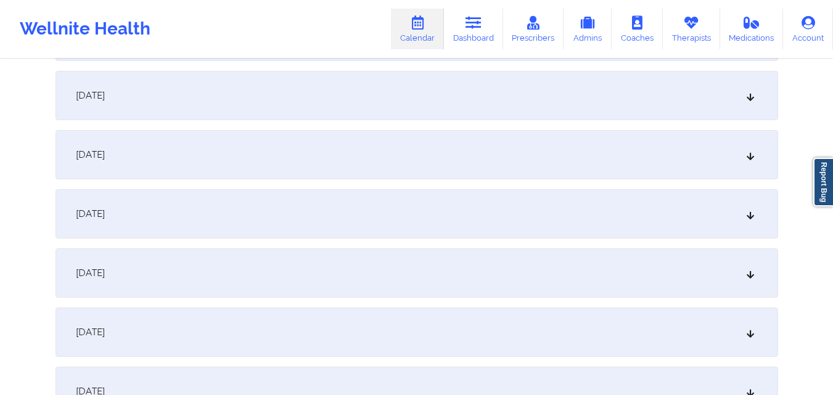
scroll to position [925, 0]
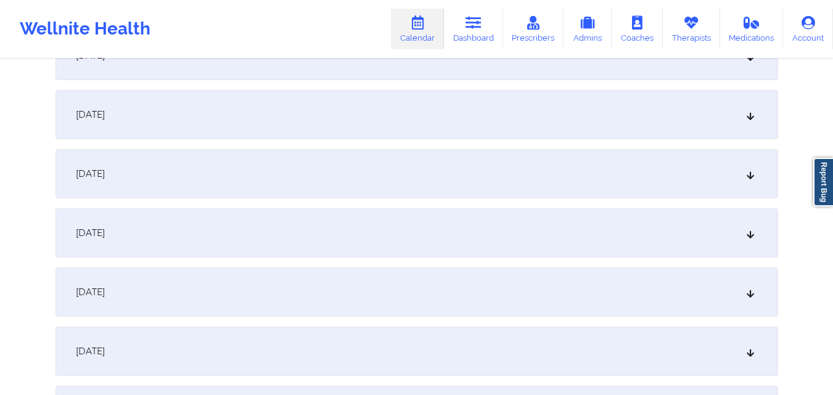
click at [399, 224] on div "October 16, 2025" at bounding box center [416, 232] width 723 height 49
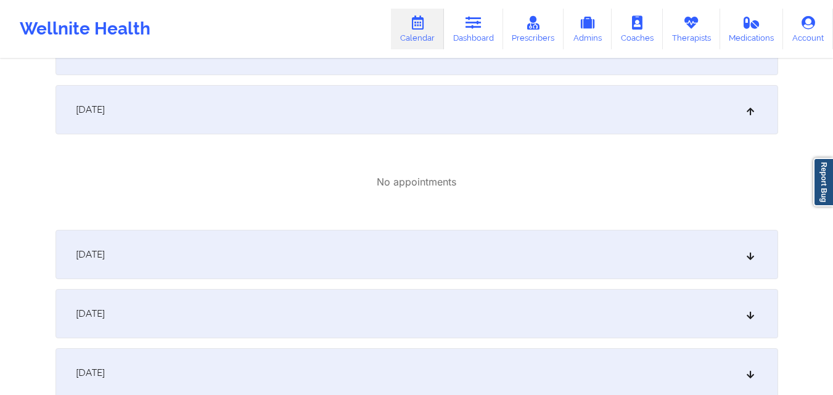
click at [399, 256] on div "October 17, 2025" at bounding box center [416, 254] width 723 height 49
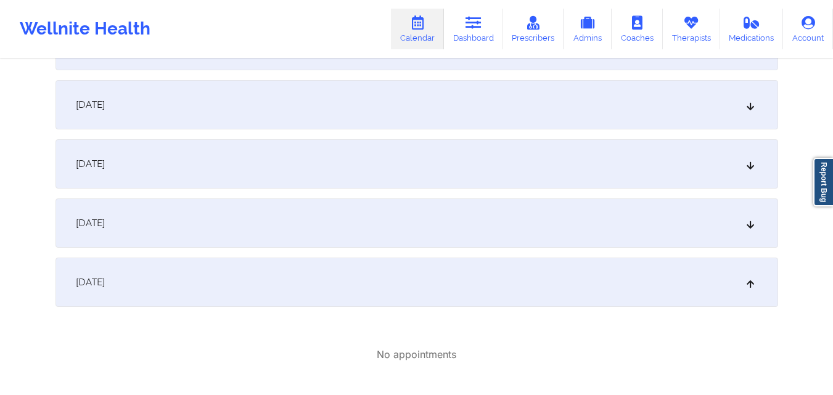
scroll to position [802, 0]
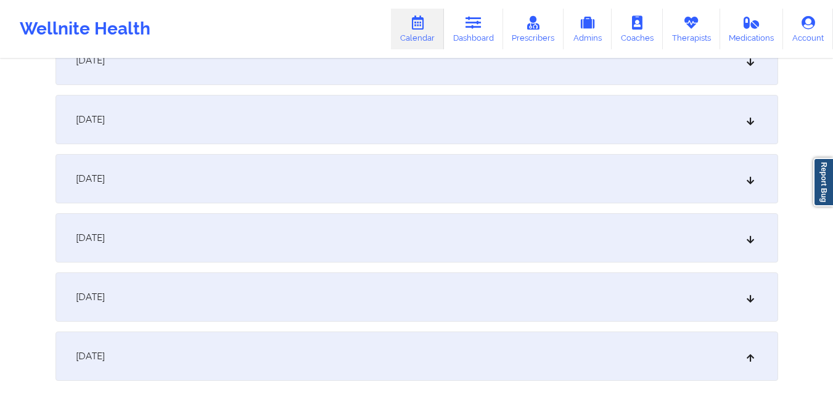
click at [410, 287] on div "October 15, 2025" at bounding box center [416, 297] width 723 height 49
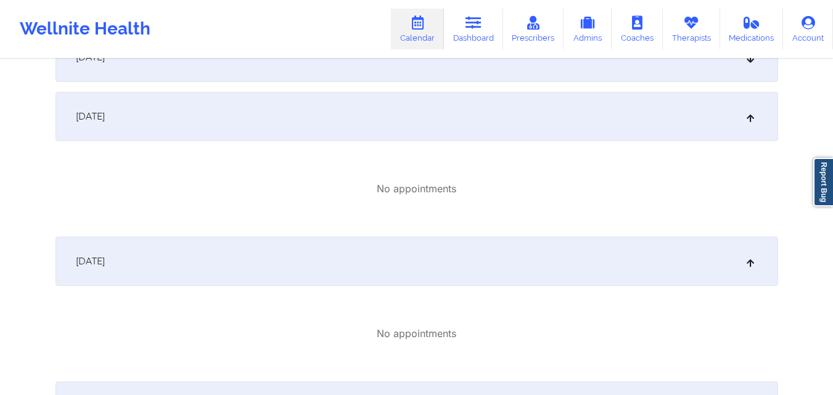
scroll to position [987, 0]
click at [412, 247] on div "October 16, 2025" at bounding box center [416, 256] width 723 height 49
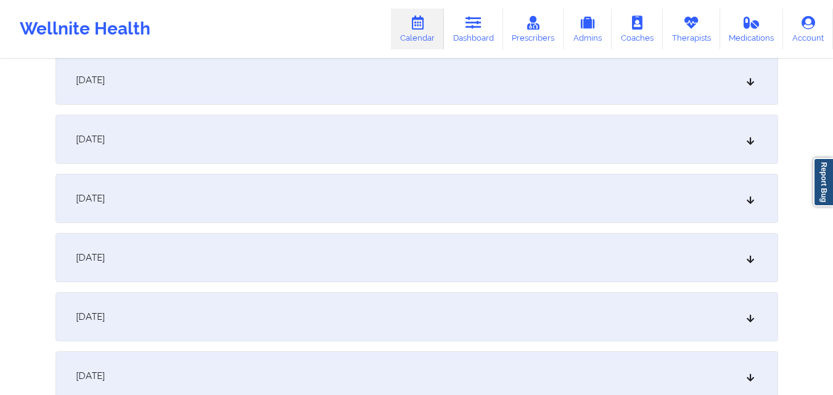
scroll to position [0, 0]
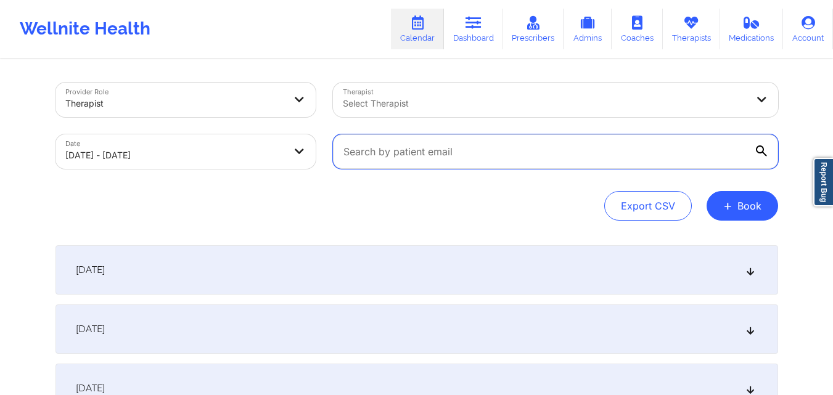
click at [565, 154] on input "text" at bounding box center [555, 151] width 445 height 35
paste input "faithfulcatholichomemaker@gmail.com"
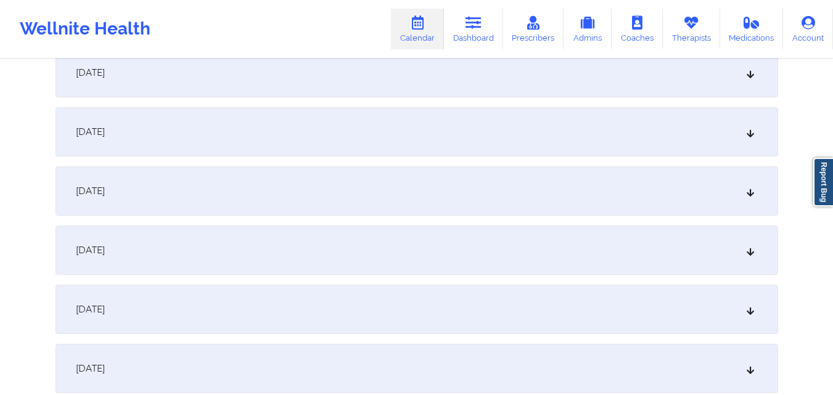
click at [375, 242] on div "October 9, 2025" at bounding box center [416, 250] width 723 height 49
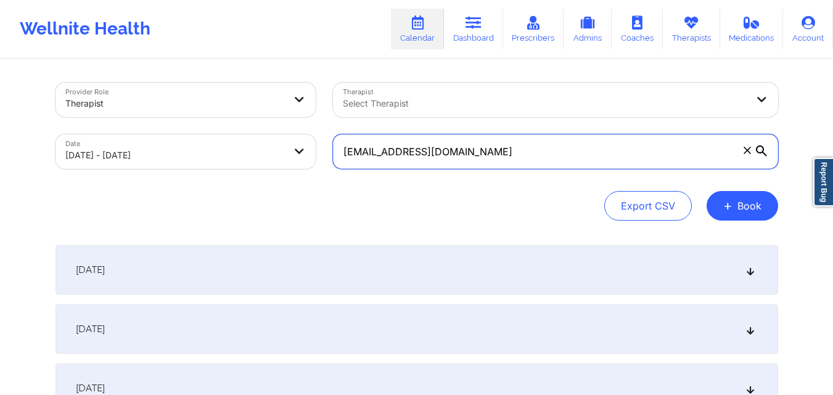
click at [569, 155] on input "faithfulcatholichomemaker@gmail.com" at bounding box center [555, 151] width 445 height 35
paste input "rhianon224"
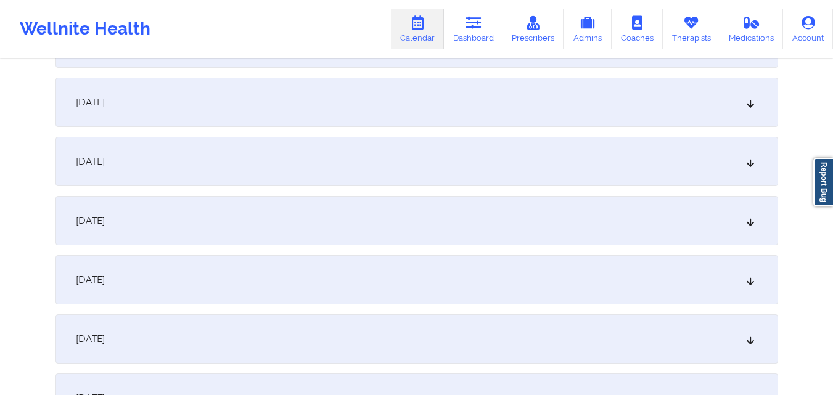
scroll to position [432, 0]
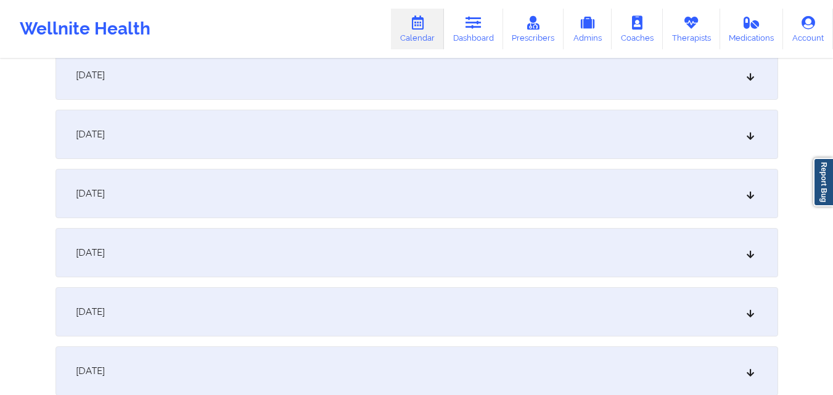
click at [409, 303] on div "October 9, 2025" at bounding box center [416, 311] width 723 height 49
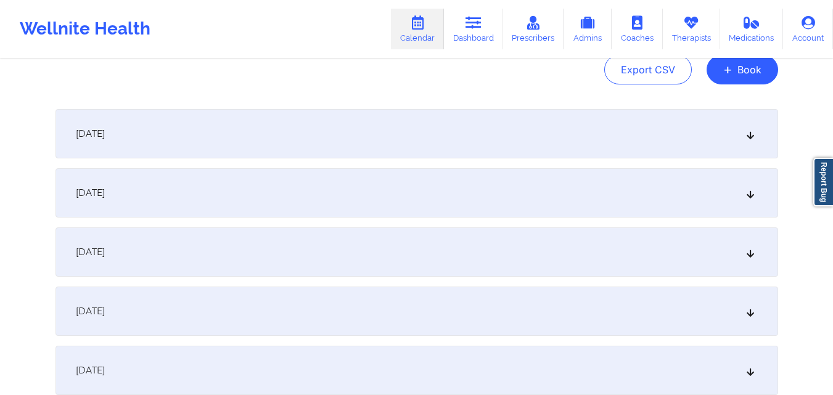
scroll to position [0, 0]
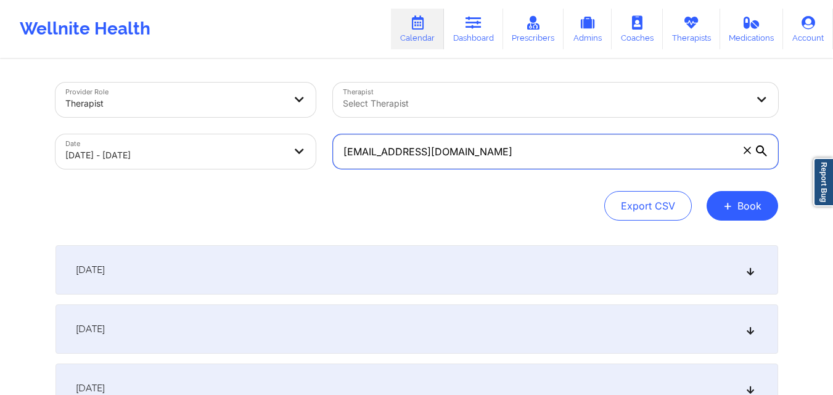
click at [509, 142] on input "rhianon224@gmail.com" at bounding box center [555, 151] width 445 height 35
paste input "b.hernandez.glez3"
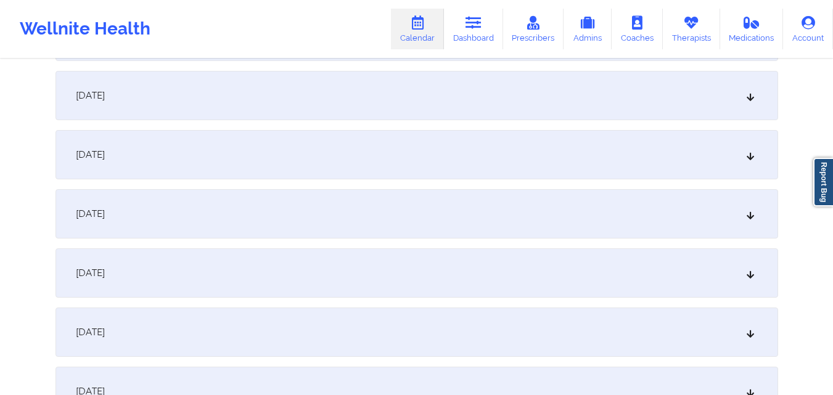
scroll to position [678, 0]
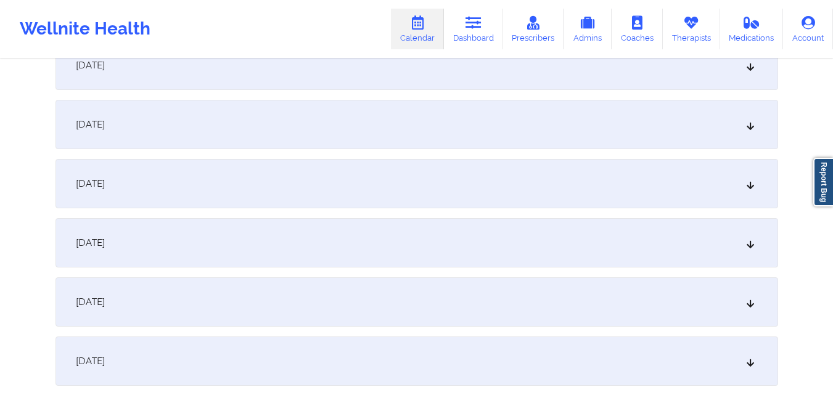
type input "b.hernandez.glez3@gmail.com"
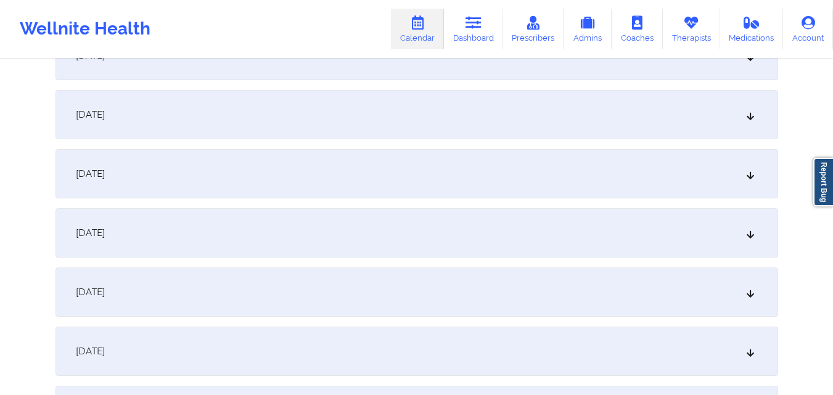
click at [425, 96] on div "October 14, 2025" at bounding box center [416, 114] width 723 height 49
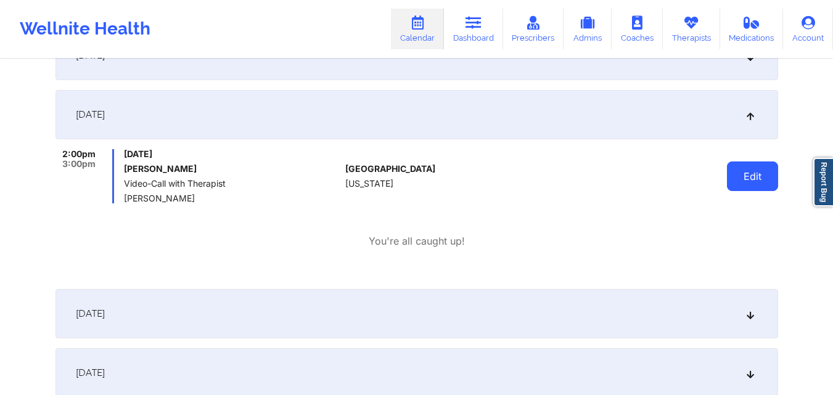
click at [749, 177] on button "Edit" at bounding box center [752, 177] width 51 height 30
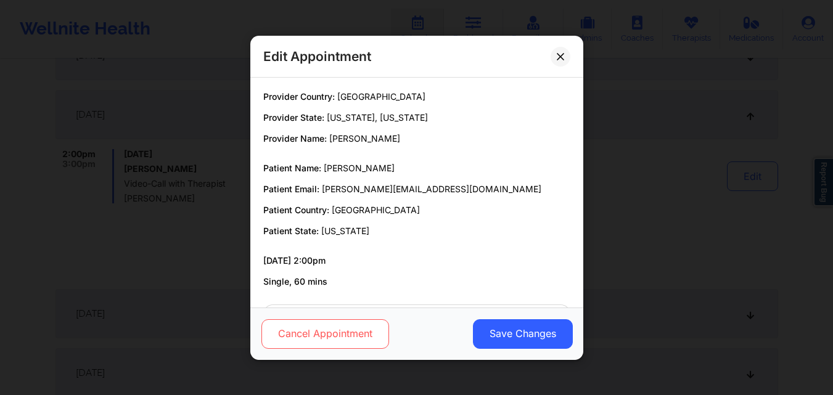
click at [322, 345] on button "Cancel Appointment" at bounding box center [325, 334] width 128 height 30
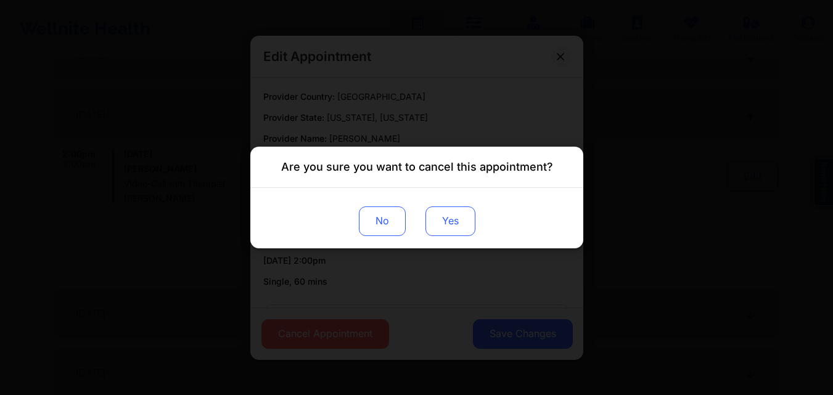
click at [448, 226] on button "Yes" at bounding box center [450, 222] width 50 height 30
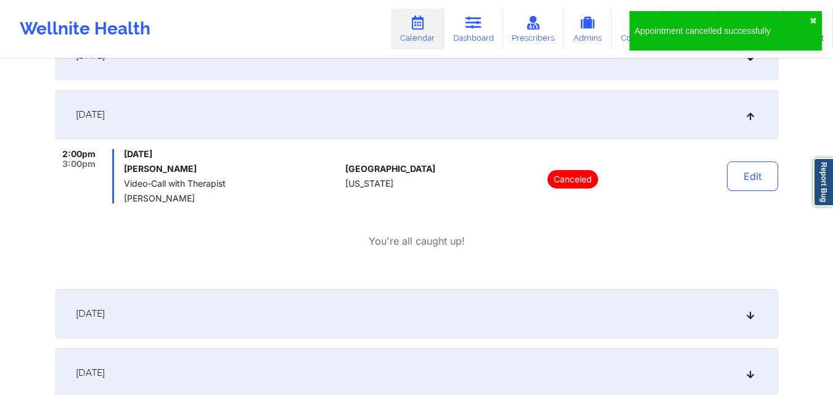
drag, startPoint x: 125, startPoint y: 169, endPoint x: 239, endPoint y: 170, distance: 114.7
click at [239, 170] on h6 "Beatriz Hernandez-Gonza" at bounding box center [232, 169] width 216 height 10
copy h6 "Beatriz Hernandez-Gonza"
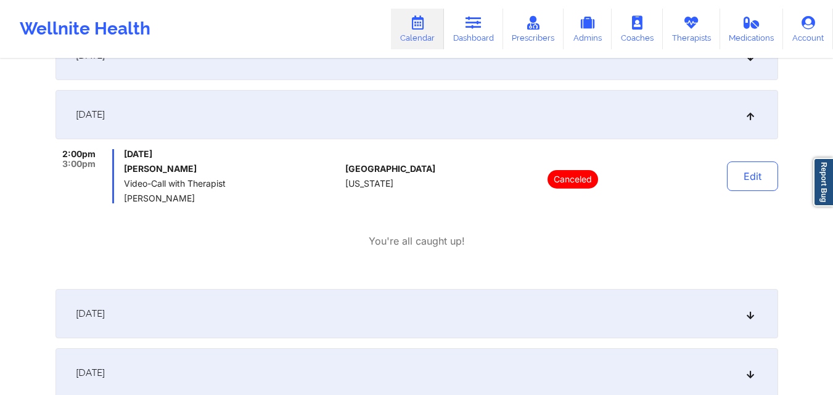
click at [447, 179] on div "United States Florida" at bounding box center [413, 176] width 137 height 54
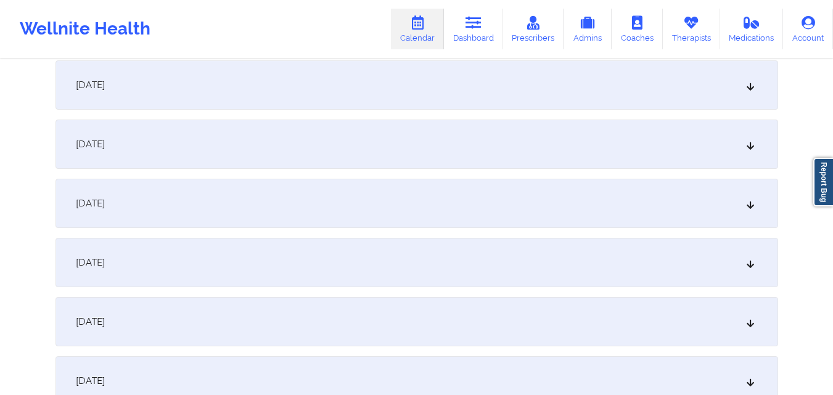
scroll to position [0, 0]
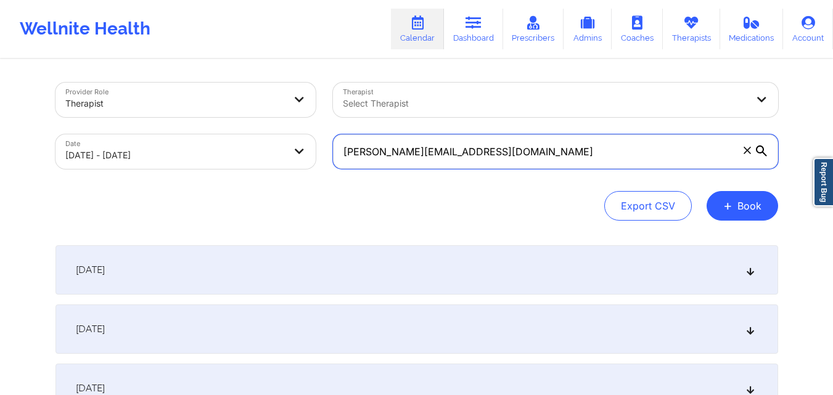
click at [565, 156] on input "b.hernandez.glez3@gmail.com" at bounding box center [555, 151] width 445 height 35
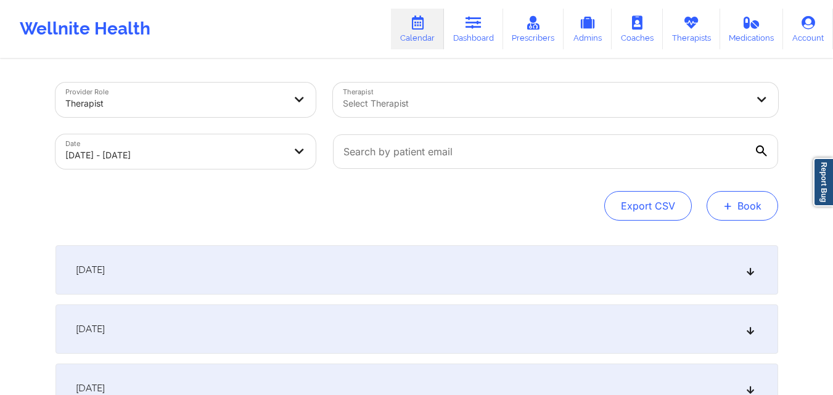
click at [734, 207] on button "+ Book" at bounding box center [743, 206] width 72 height 30
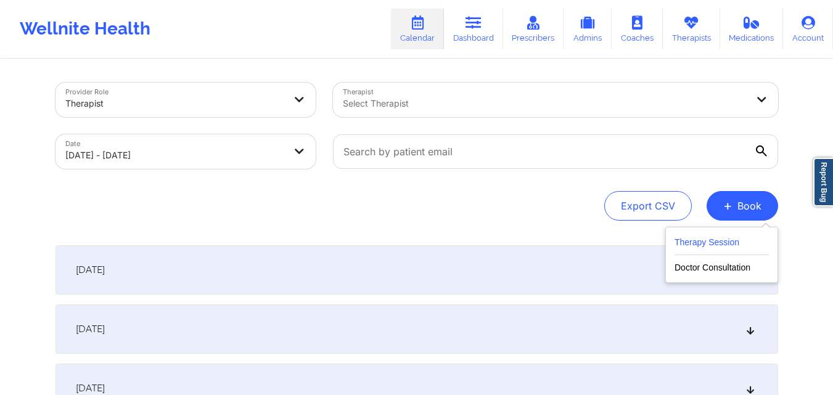
click at [700, 239] on button "Therapy Session" at bounding box center [722, 245] width 94 height 20
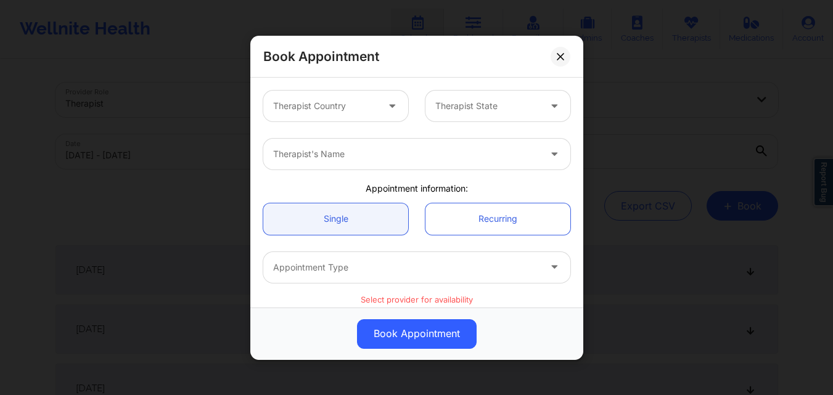
click at [357, 107] on div at bounding box center [325, 106] width 104 height 15
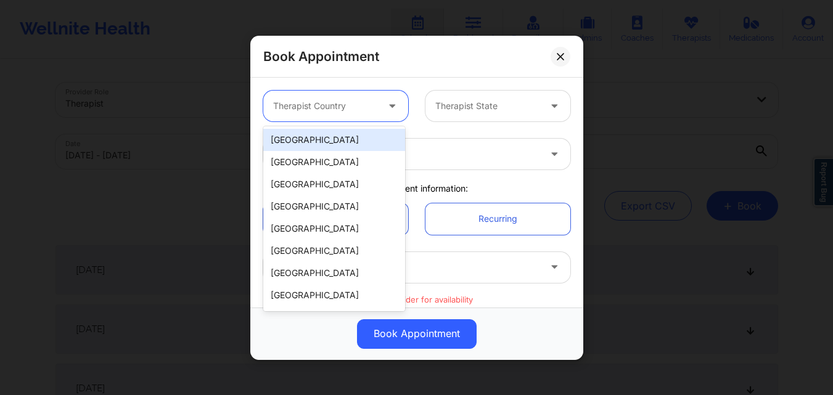
click at [346, 142] on div "[GEOGRAPHIC_DATA]" at bounding box center [334, 140] width 142 height 22
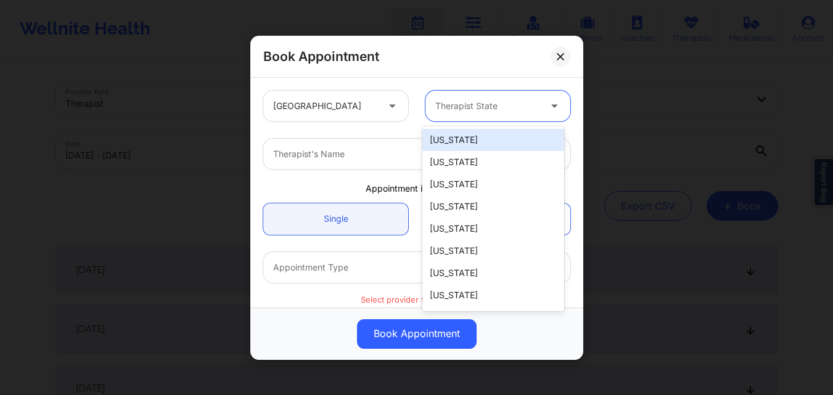
click at [492, 109] on div at bounding box center [487, 106] width 104 height 15
type input "New"
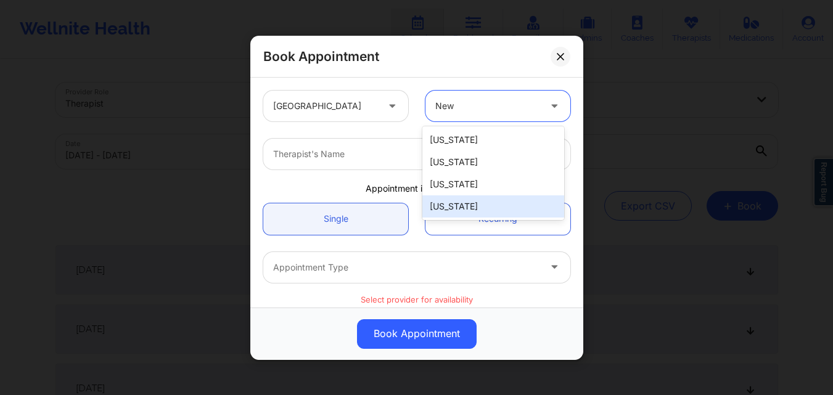
click at [485, 209] on div "[US_STATE]" at bounding box center [493, 206] width 142 height 22
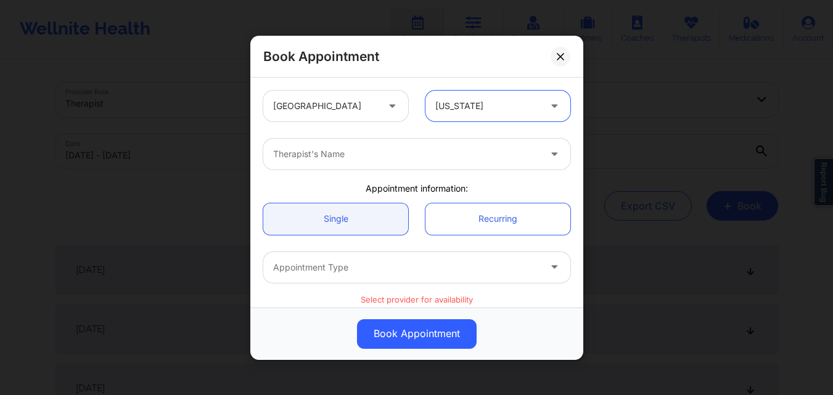
click at [359, 165] on div "Therapist's Name" at bounding box center [401, 154] width 277 height 31
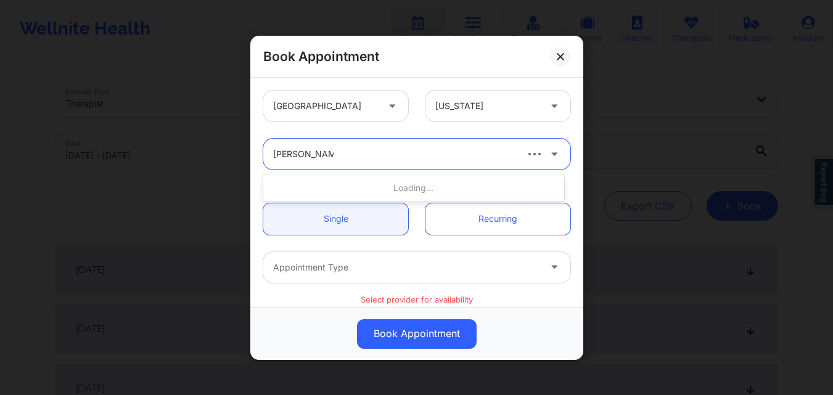
type input "[PERSON_NAME]"
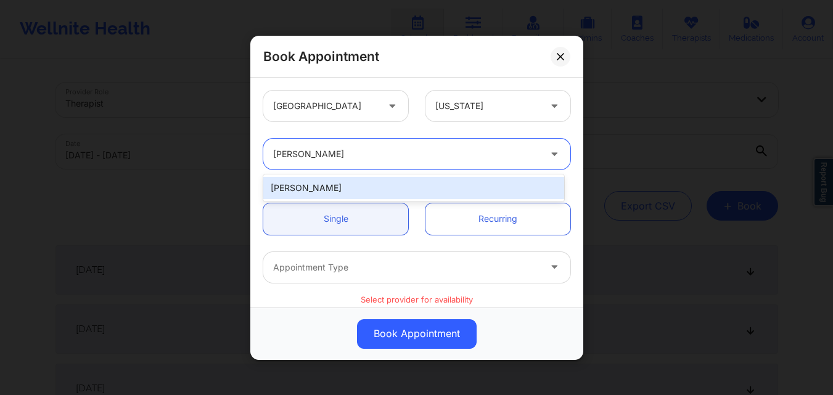
click at [365, 192] on div "[PERSON_NAME]" at bounding box center [413, 188] width 301 height 22
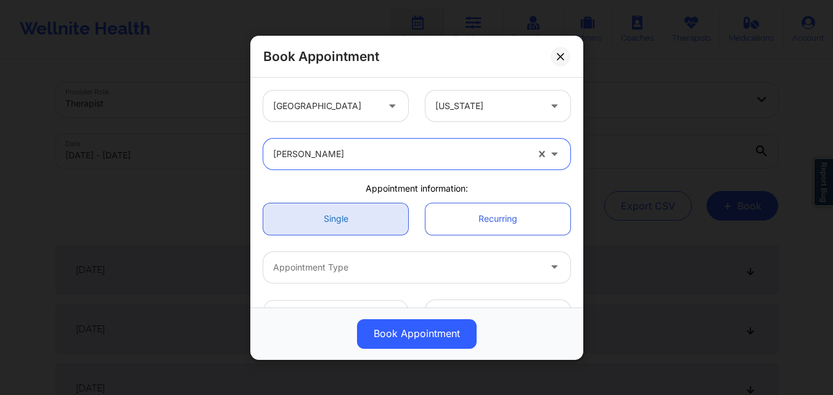
click at [353, 215] on link "Single" at bounding box center [335, 218] width 145 height 31
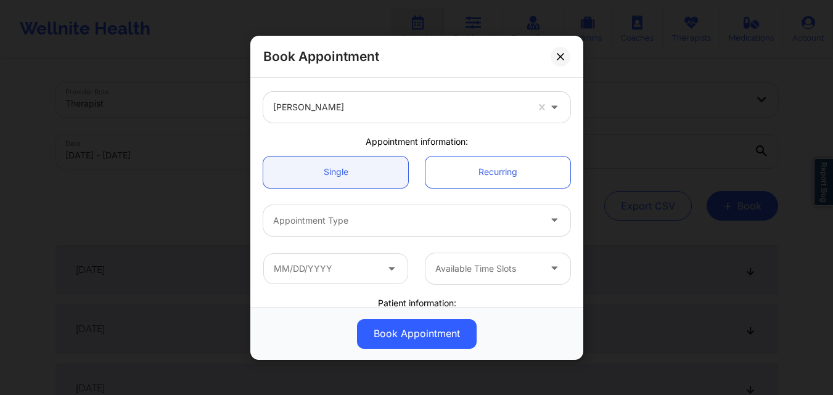
scroll to position [62, 0]
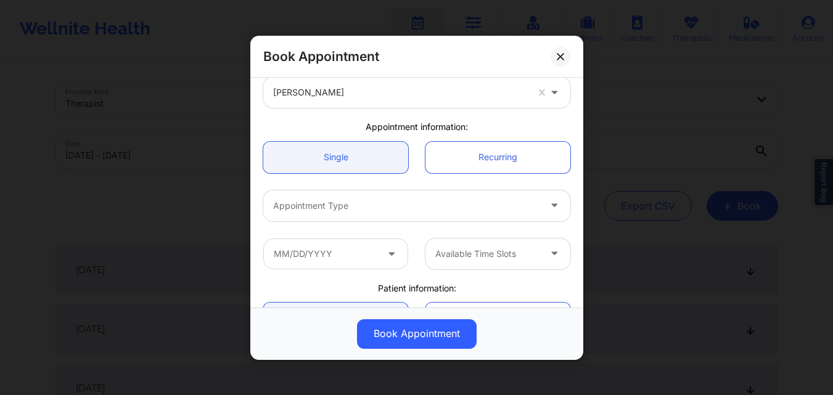
click at [384, 213] on div "Appointment Type" at bounding box center [401, 205] width 277 height 31
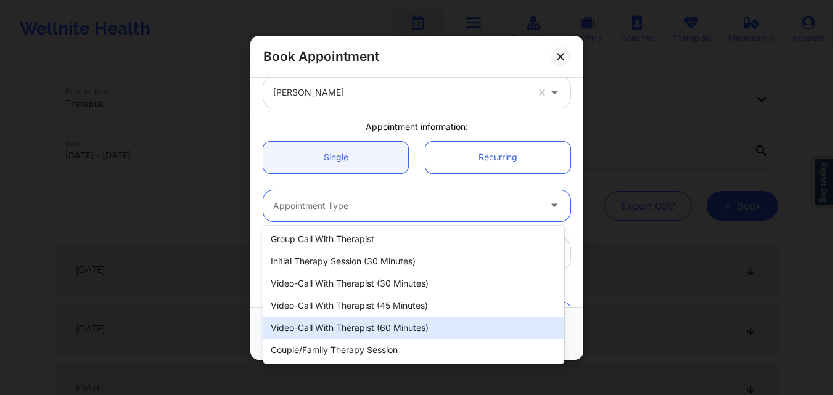
click at [391, 326] on div "Video-Call with Therapist (60 minutes)" at bounding box center [413, 328] width 301 height 22
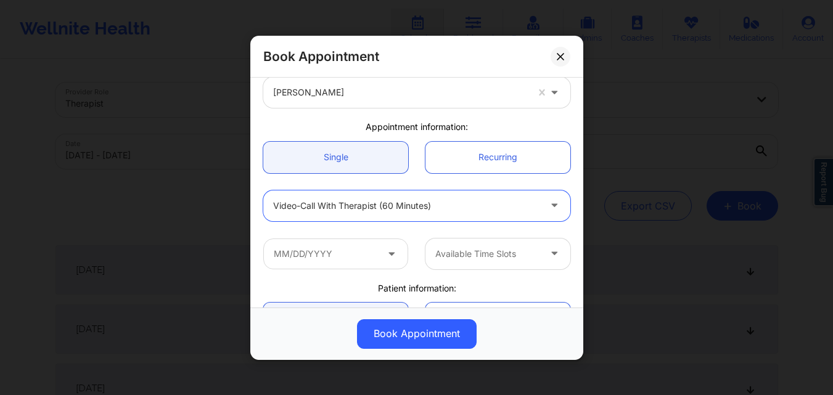
scroll to position [123, 0]
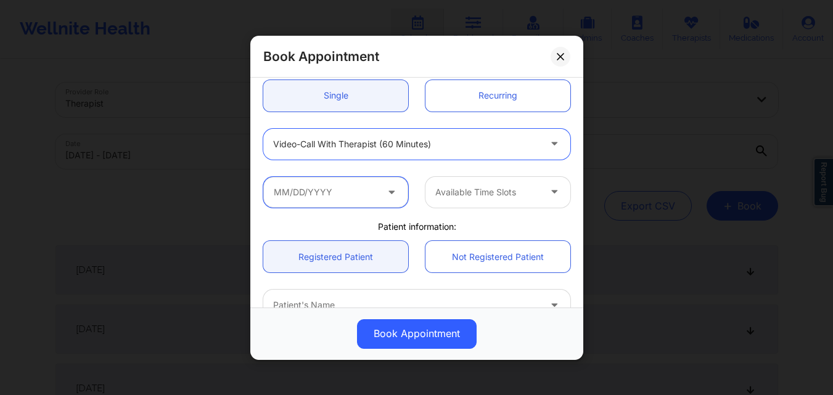
click at [358, 195] on input "text" at bounding box center [335, 191] width 145 height 31
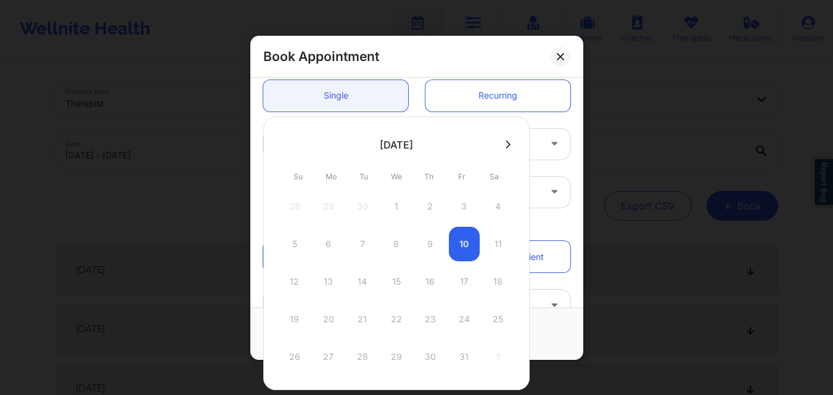
click at [506, 146] on icon at bounding box center [508, 144] width 5 height 9
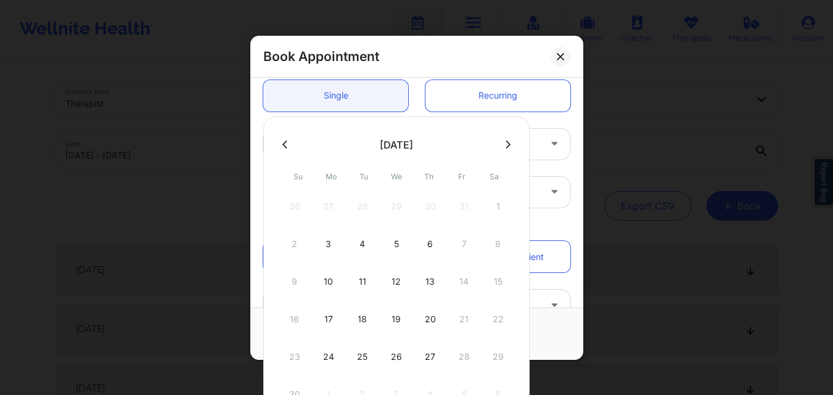
click at [281, 142] on button at bounding box center [285, 144] width 12 height 10
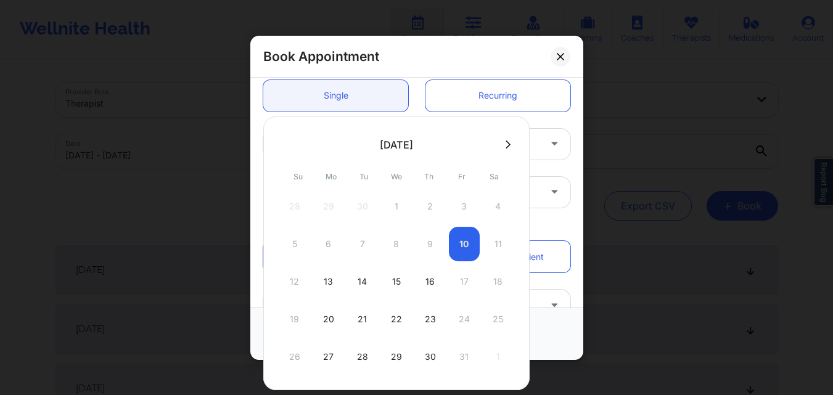
click at [461, 245] on div "5 6 7 8 9 10 11" at bounding box center [396, 244] width 234 height 35
click at [462, 244] on div "5 6 7 8 9 10 11" at bounding box center [396, 244] width 234 height 35
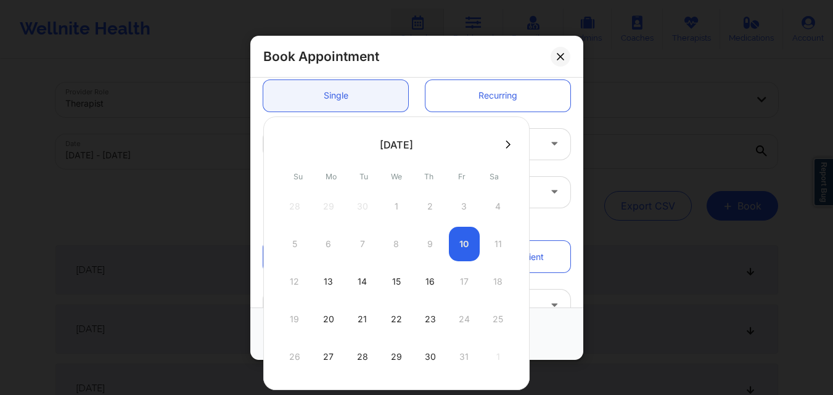
click at [491, 55] on div "Book Appointment" at bounding box center [416, 57] width 333 height 42
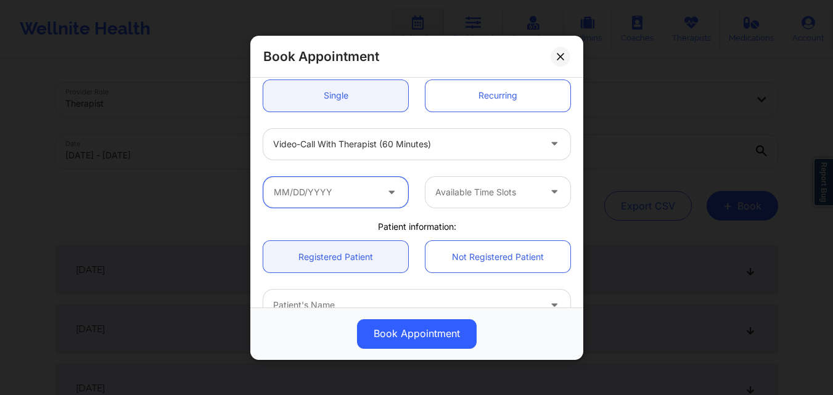
click at [365, 193] on input "text" at bounding box center [335, 191] width 145 height 31
click at [478, 51] on div "Book Appointment" at bounding box center [416, 57] width 333 height 42
click at [565, 59] on button at bounding box center [561, 56] width 20 height 20
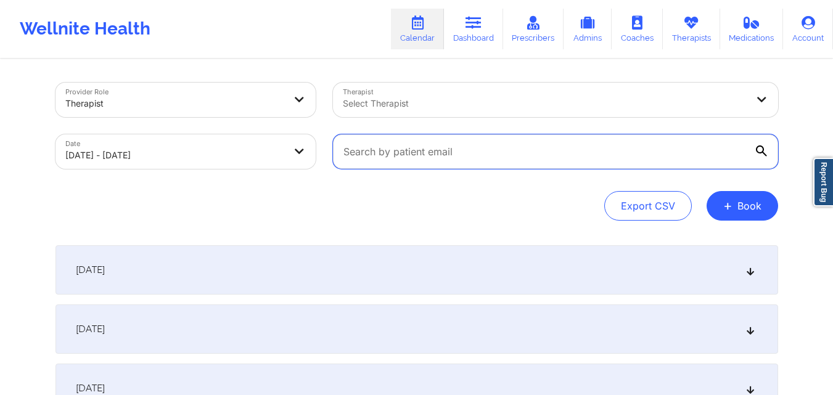
click at [498, 149] on input "text" at bounding box center [555, 151] width 445 height 35
paste input "[EMAIL_ADDRESS][DOMAIN_NAME]"
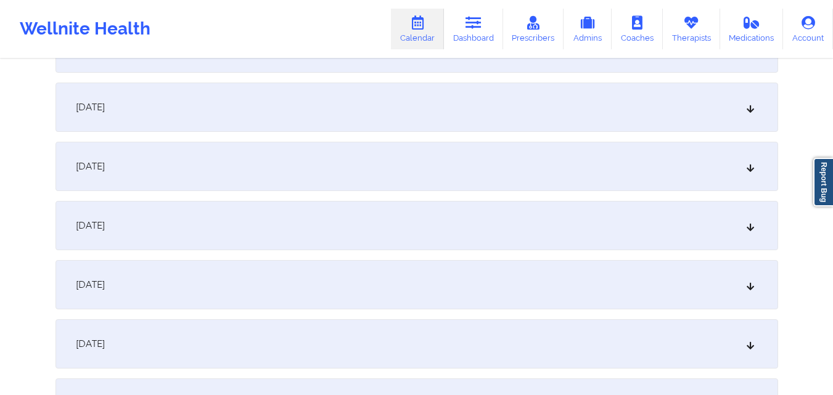
scroll to position [370, 0]
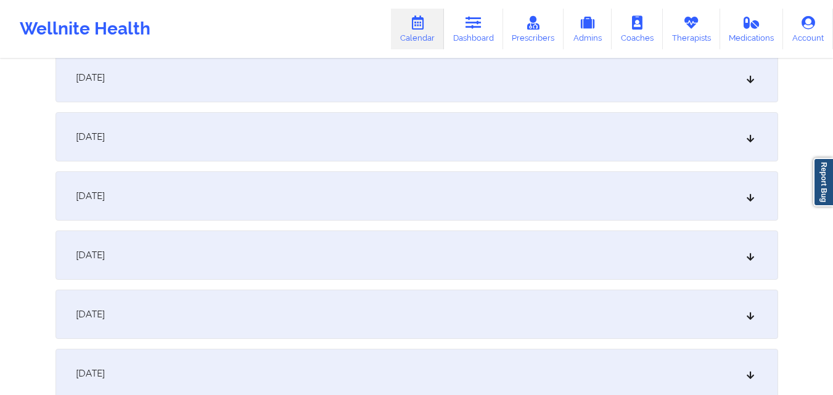
type input "[EMAIL_ADDRESS][DOMAIN_NAME]"
click at [393, 202] on div "October 6, 2025" at bounding box center [416, 195] width 723 height 49
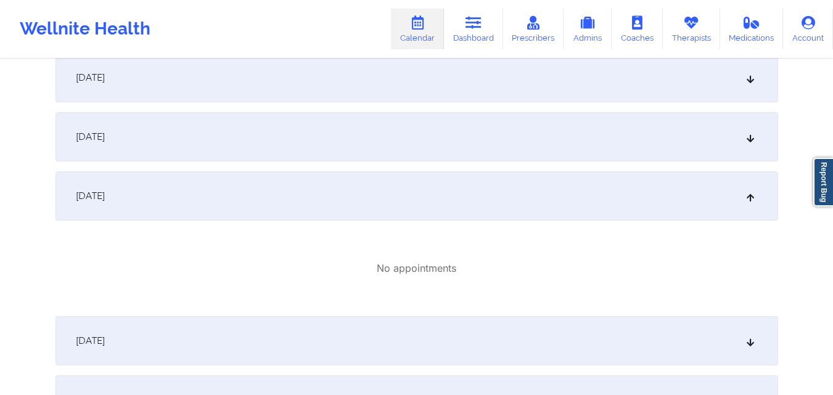
click at [413, 136] on div "October 5, 2025" at bounding box center [416, 136] width 723 height 49
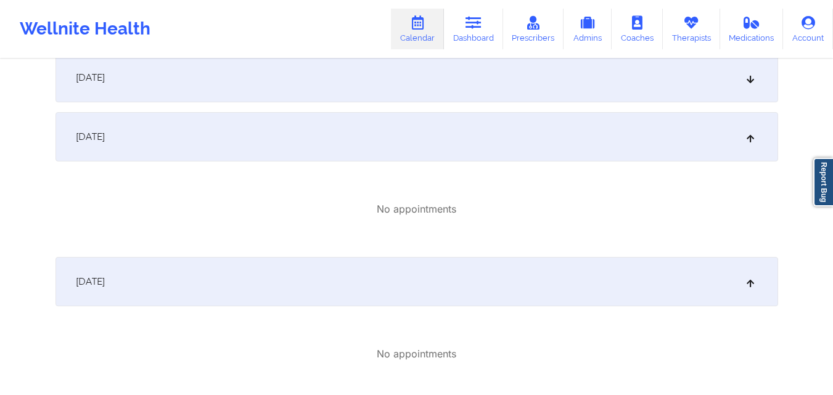
click at [423, 81] on div "October 4, 2025" at bounding box center [416, 77] width 723 height 49
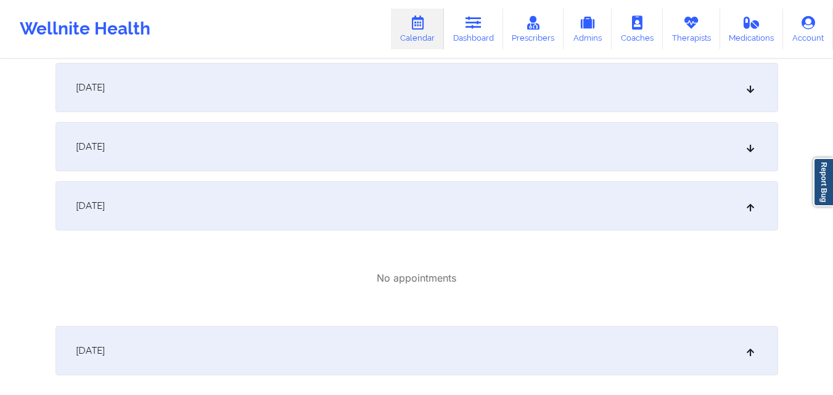
scroll to position [185, 0]
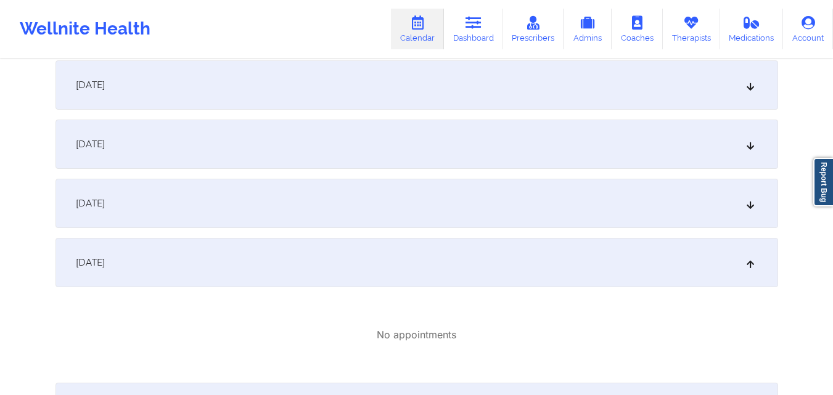
click at [420, 204] on div "October 3, 2025" at bounding box center [416, 203] width 723 height 49
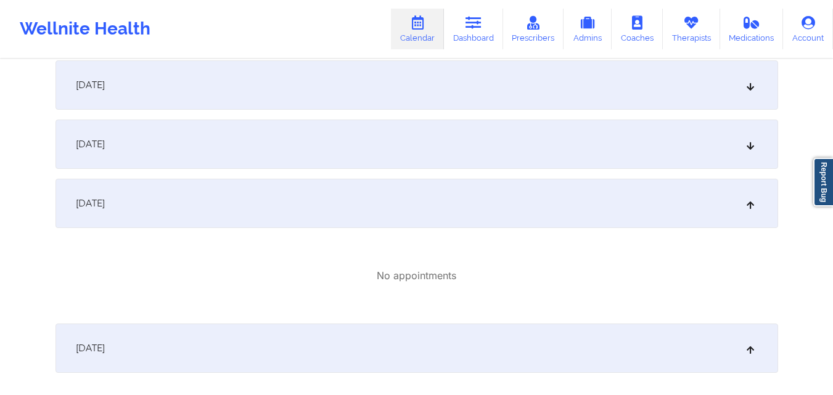
click at [427, 144] on div "October 2, 2025" at bounding box center [416, 144] width 723 height 49
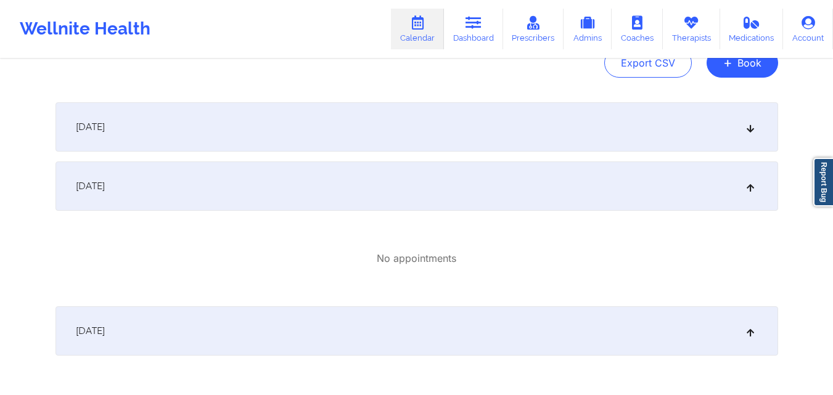
scroll to position [123, 0]
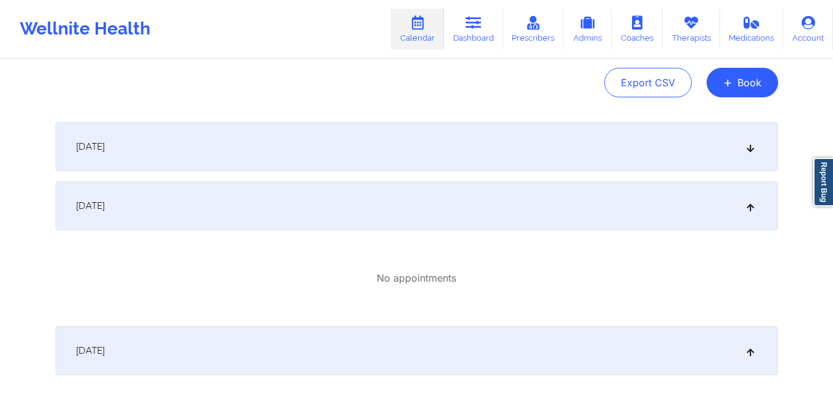
click at [433, 168] on div "October 1, 2025" at bounding box center [416, 146] width 723 height 49
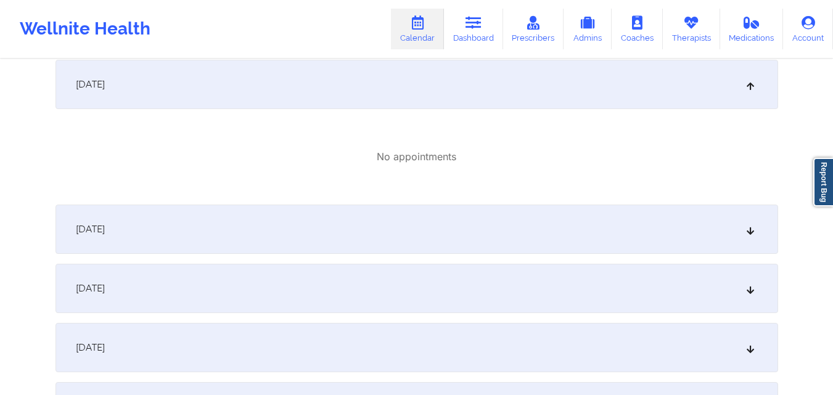
click at [411, 280] on div "October 8, 2025" at bounding box center [416, 288] width 723 height 49
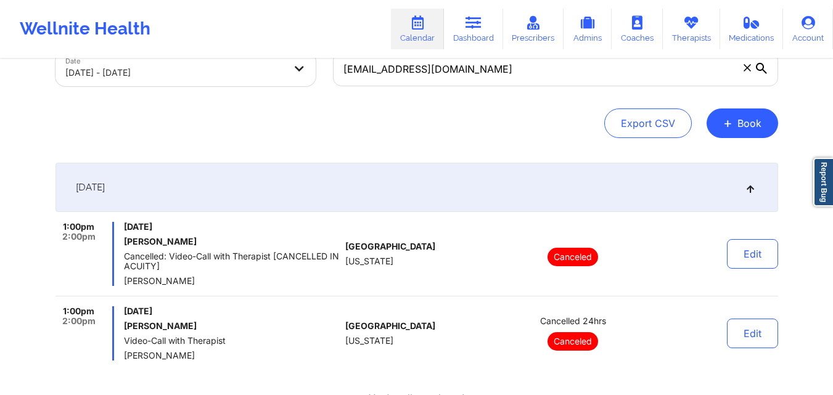
scroll to position [0, 0]
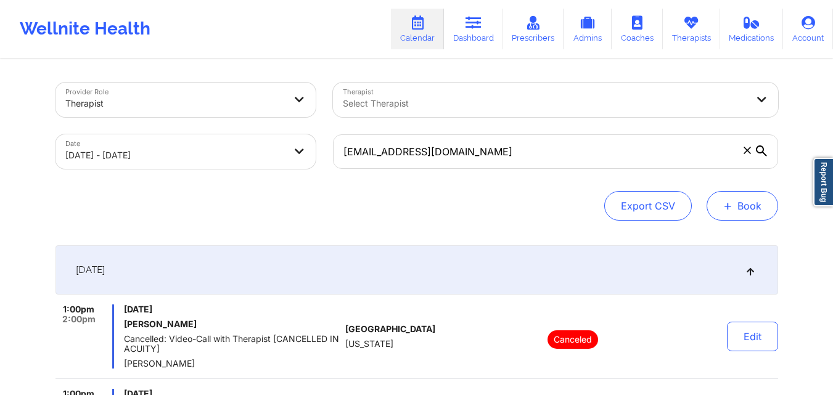
click at [741, 205] on button "+ Book" at bounding box center [743, 206] width 72 height 30
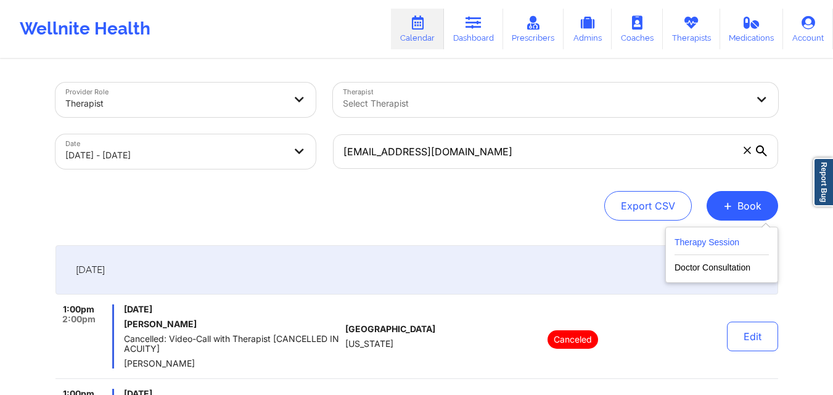
click at [720, 242] on button "Therapy Session" at bounding box center [722, 245] width 94 height 20
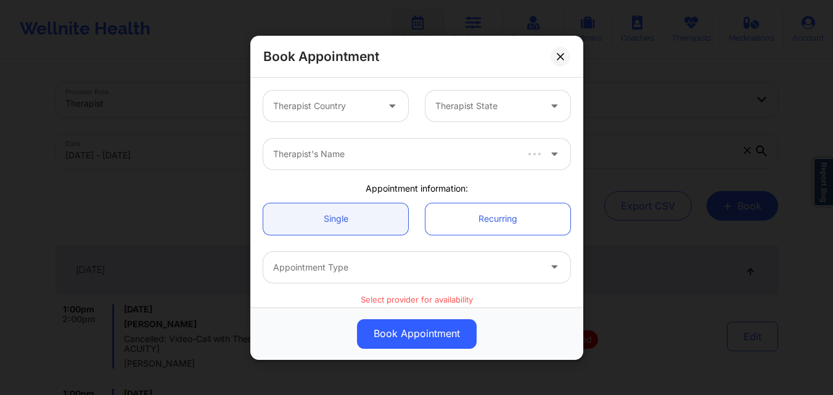
click at [311, 103] on div at bounding box center [325, 106] width 104 height 15
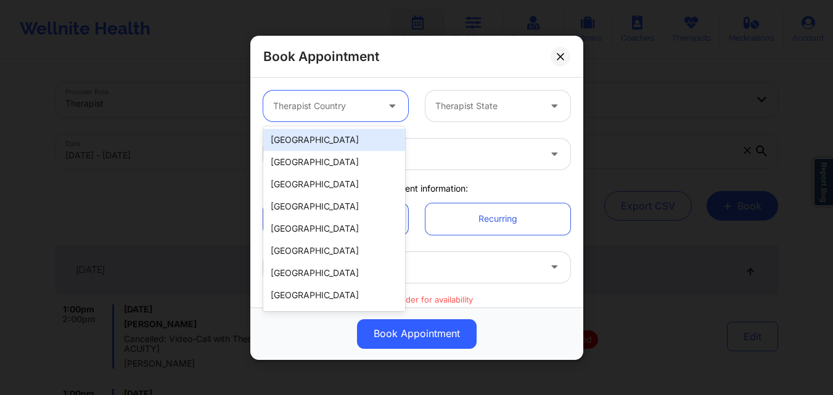
click at [322, 142] on div "[GEOGRAPHIC_DATA]" at bounding box center [334, 140] width 142 height 22
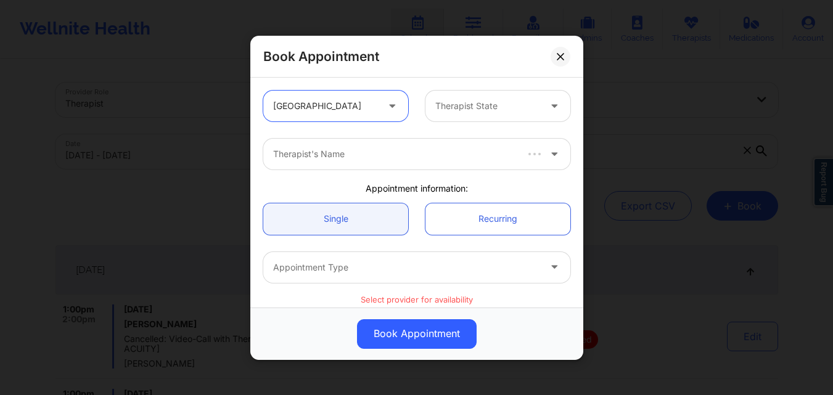
click at [463, 107] on div at bounding box center [487, 106] width 104 height 15
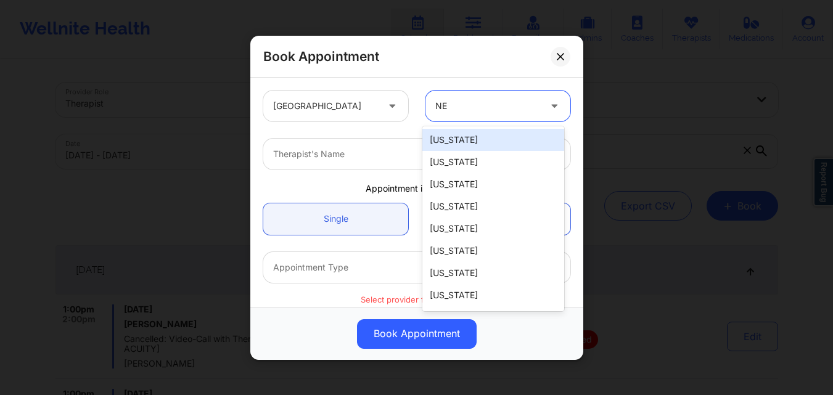
type input "NEw"
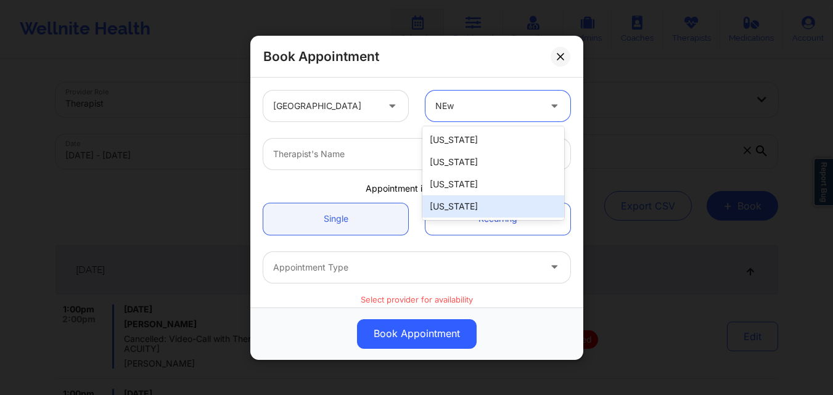
click at [461, 207] on div "[US_STATE]" at bounding box center [493, 206] width 142 height 22
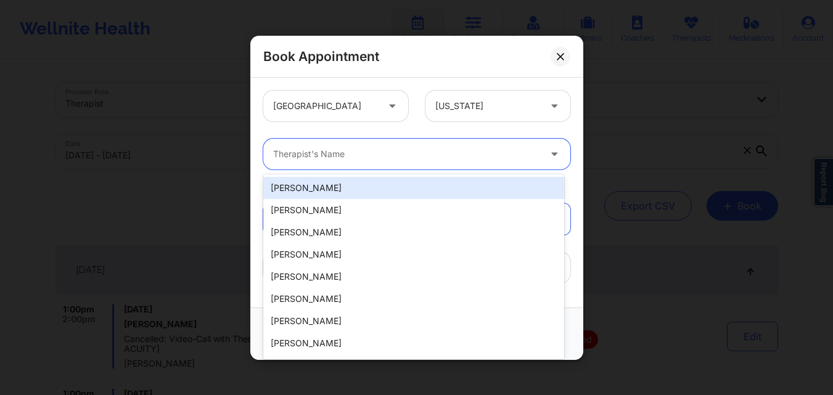
click at [364, 153] on div at bounding box center [406, 154] width 266 height 15
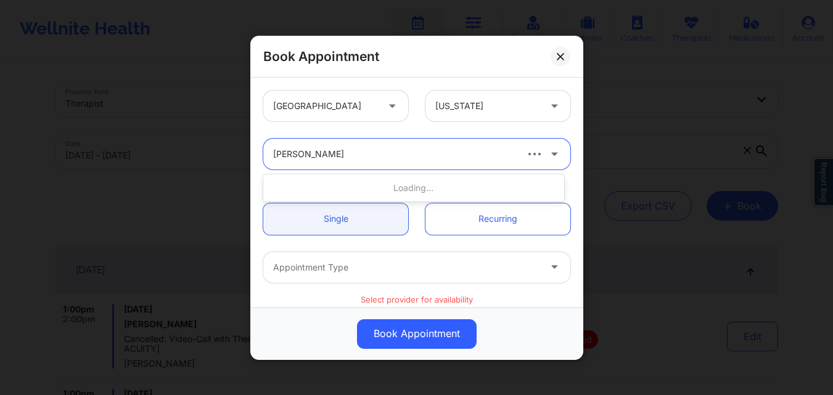
type input "[PERSON_NAME]"
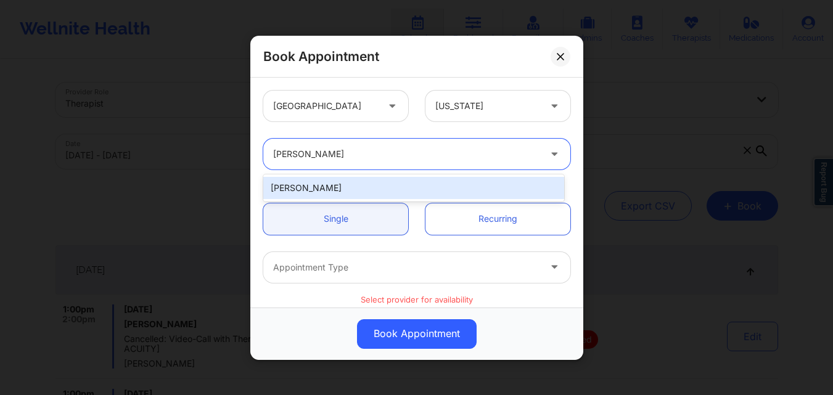
click at [369, 183] on div "[PERSON_NAME]" at bounding box center [413, 188] width 301 height 22
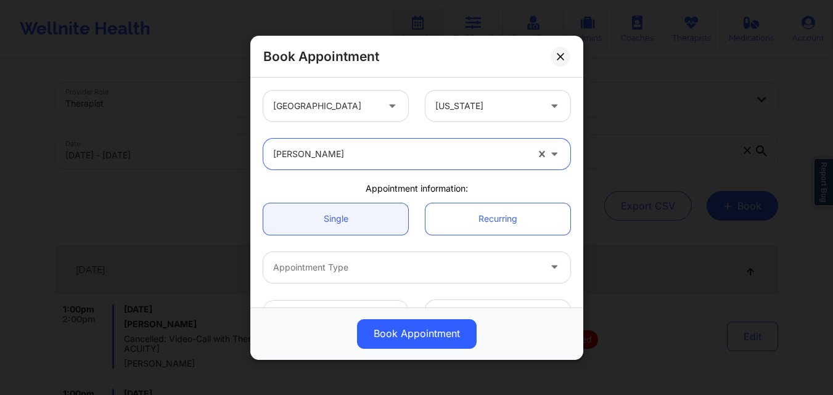
click at [340, 240] on div "Single Recurring" at bounding box center [417, 218] width 324 height 49
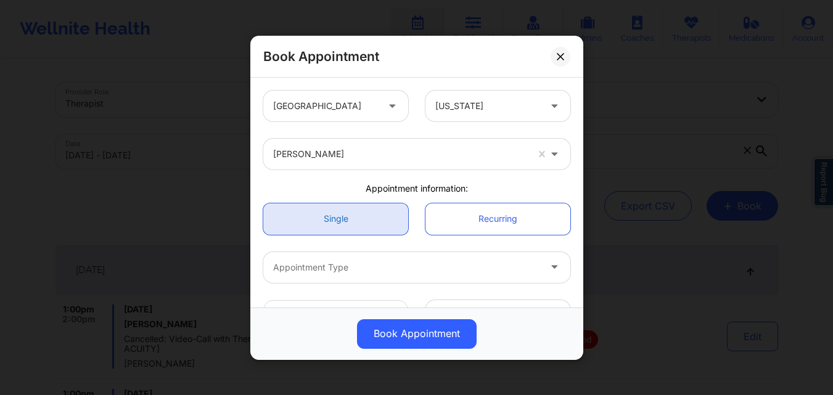
click at [345, 225] on link "Single" at bounding box center [335, 218] width 145 height 31
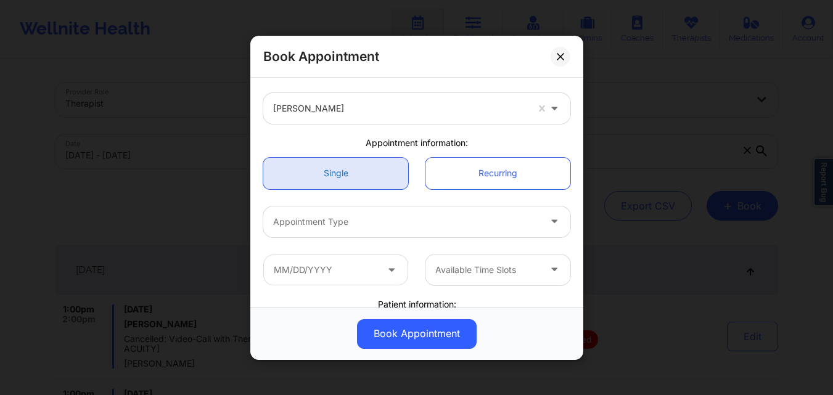
scroll to position [62, 0]
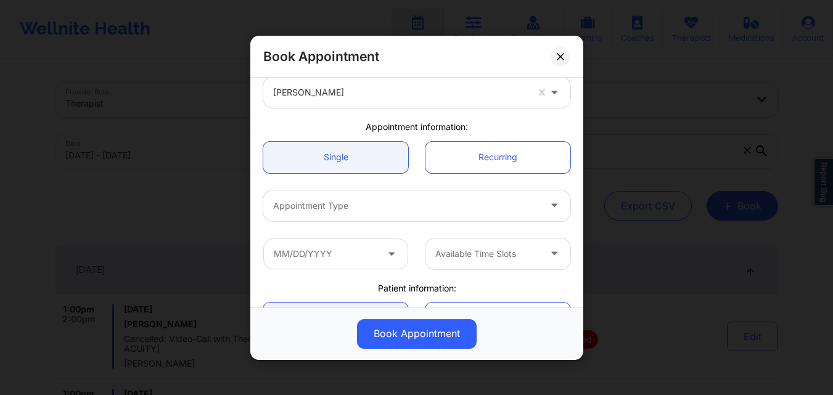
click at [374, 209] on div at bounding box center [406, 205] width 266 height 15
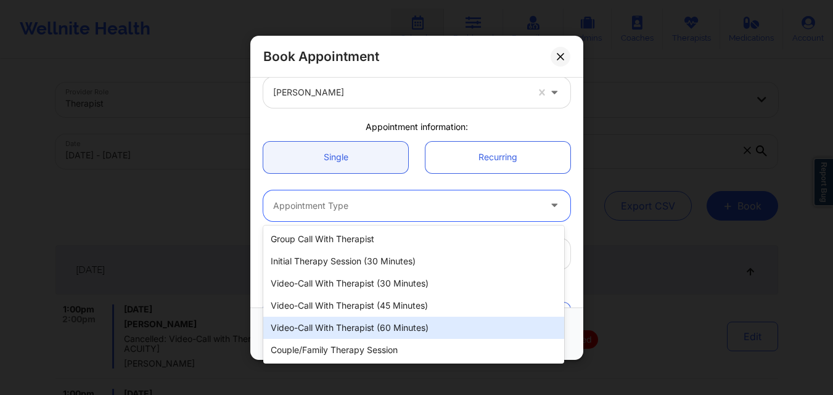
click at [386, 327] on div "Video-Call with Therapist (60 minutes)" at bounding box center [413, 328] width 301 height 22
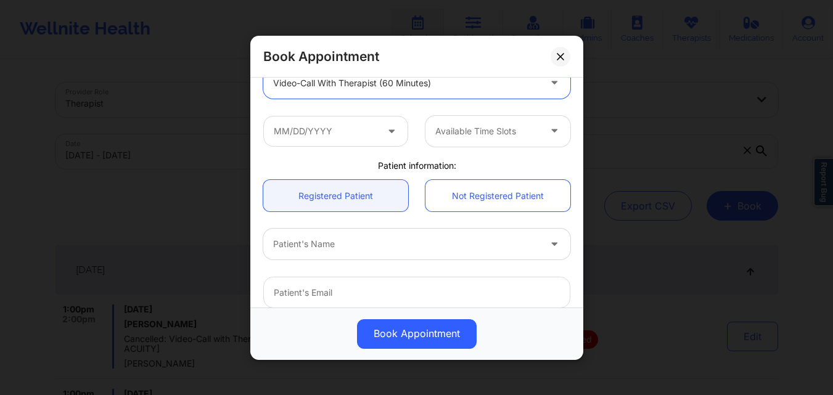
scroll to position [185, 0]
click at [349, 133] on input "text" at bounding box center [335, 130] width 145 height 31
click at [375, 135] on input "text" at bounding box center [335, 130] width 145 height 31
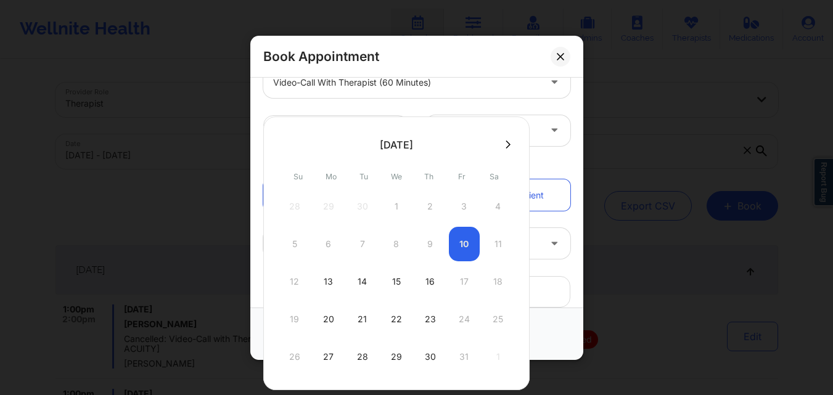
click at [459, 238] on div "5 6 7 8 9 10 11" at bounding box center [396, 244] width 234 height 35
click at [552, 157] on div "United States New York Francesca Premo Appointment information: Single Recurrin…" at bounding box center [417, 154] width 324 height 515
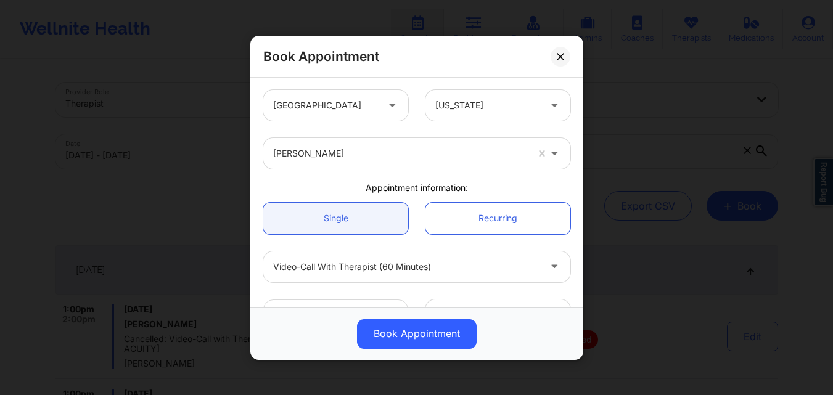
scroll to position [0, 0]
click at [562, 53] on icon at bounding box center [560, 55] width 7 height 7
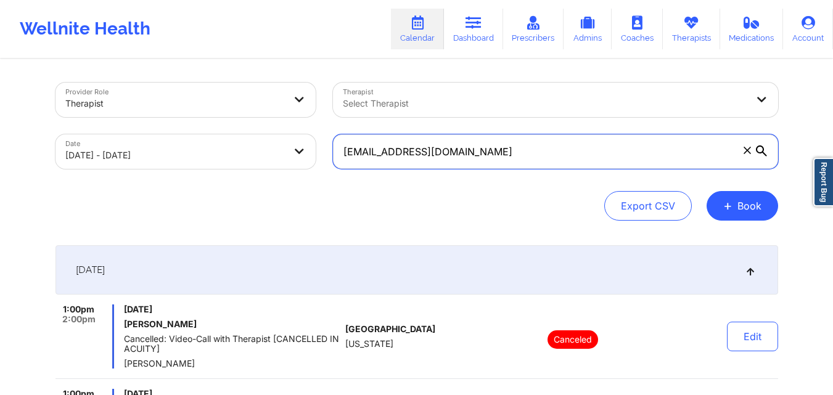
click at [466, 157] on input "[EMAIL_ADDRESS][DOMAIN_NAME]" at bounding box center [555, 151] width 445 height 35
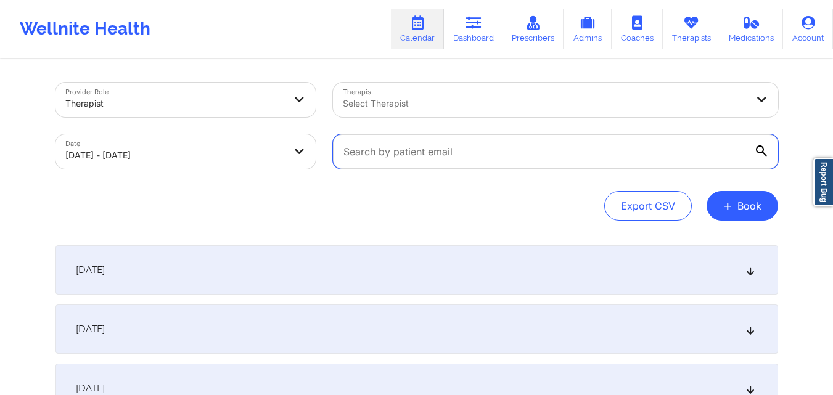
click at [472, 153] on input "text" at bounding box center [555, 151] width 445 height 35
paste input "[EMAIL_ADDRESS][DOMAIN_NAME]"
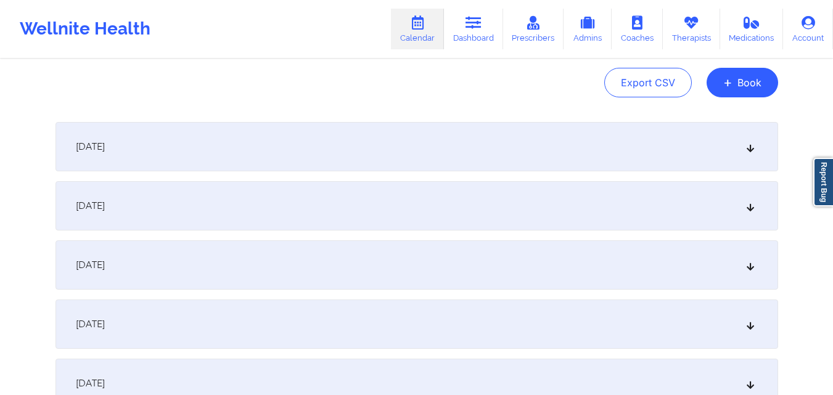
type input "[EMAIL_ADDRESS][DOMAIN_NAME]"
click at [461, 149] on div "October 1, 2025" at bounding box center [416, 146] width 723 height 49
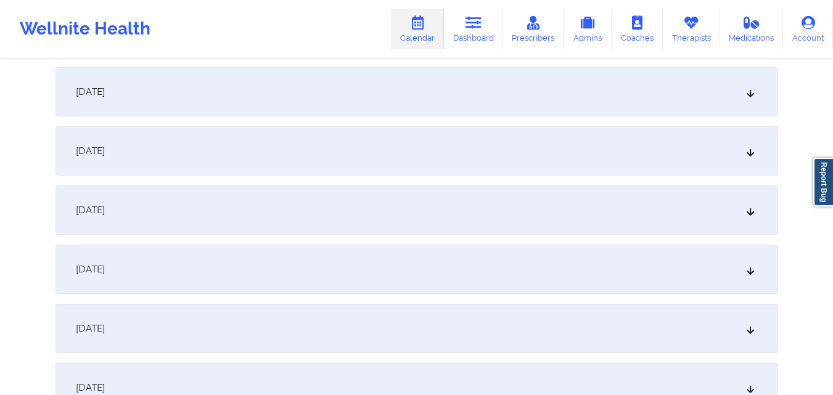
scroll to position [678, 0]
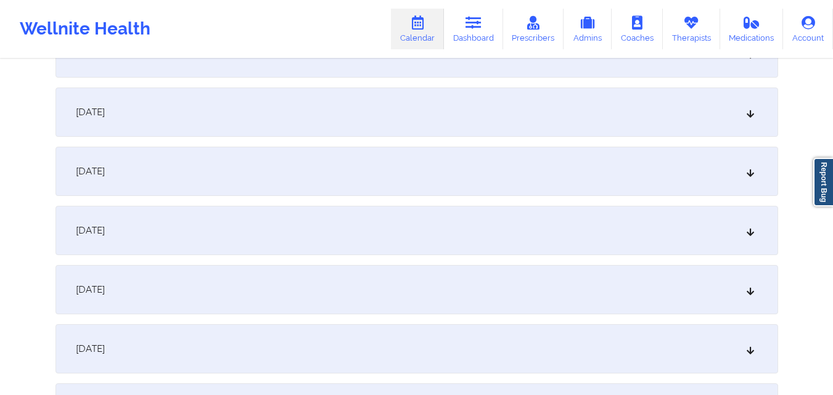
click at [292, 239] on div "October 8, 2025" at bounding box center [416, 230] width 723 height 49
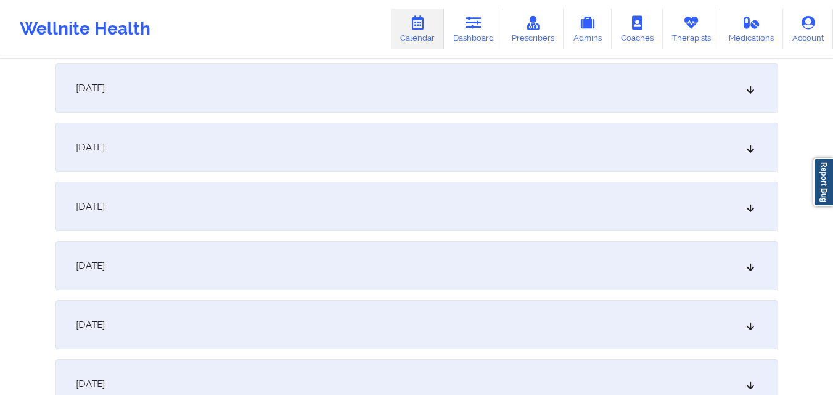
scroll to position [1418, 0]
click at [332, 207] on div "October 15, 2025" at bounding box center [416, 203] width 723 height 49
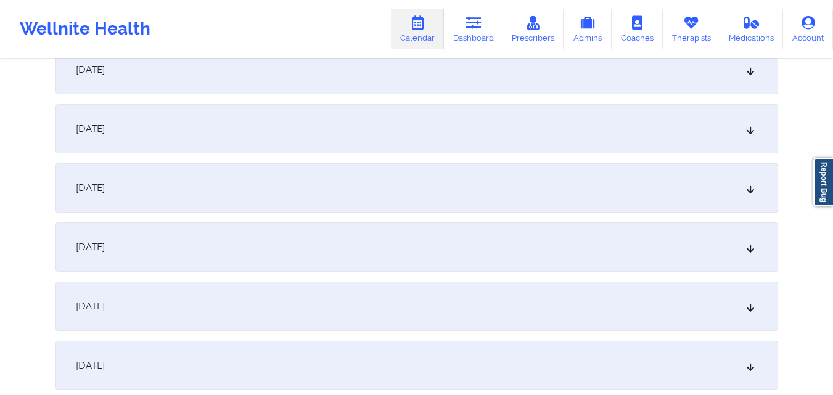
scroll to position [2035, 0]
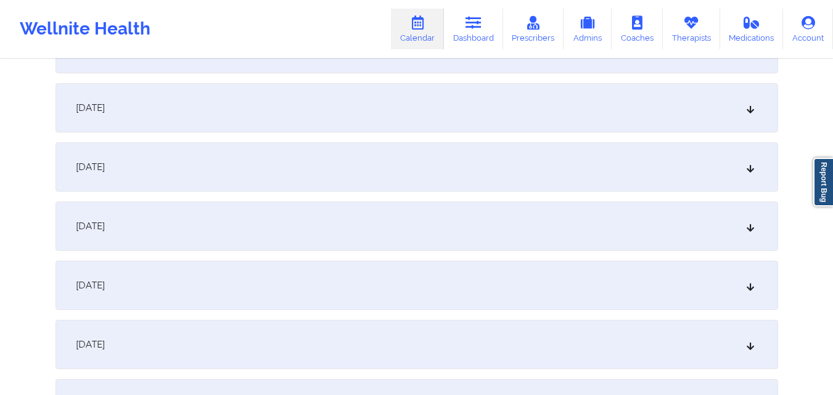
click at [332, 207] on div "October 22, 2025" at bounding box center [416, 226] width 723 height 49
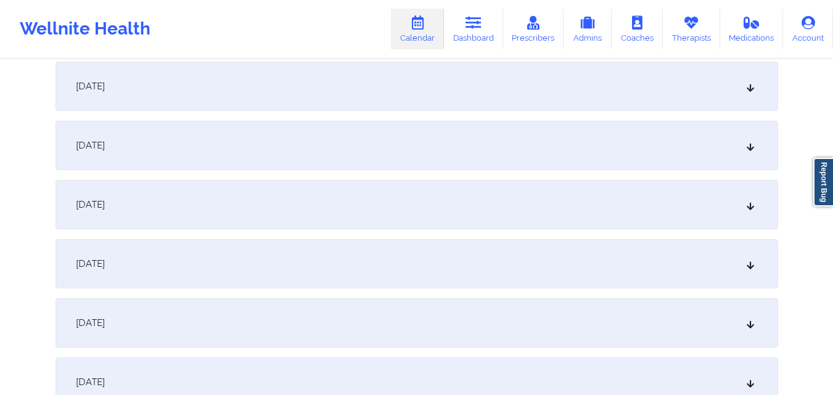
scroll to position [2713, 0]
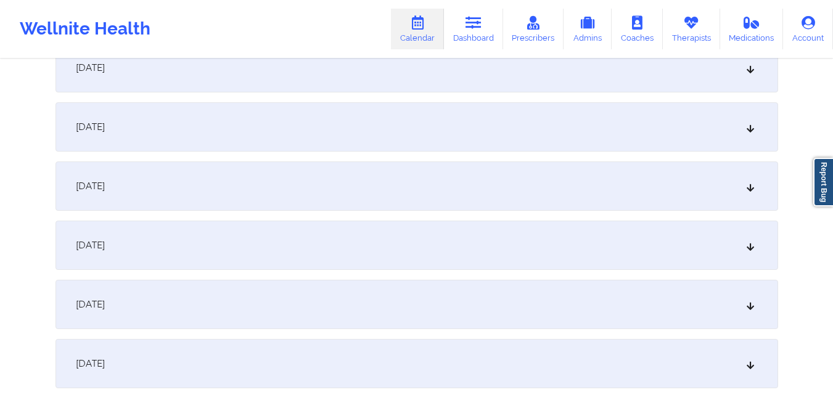
click at [336, 191] on div "October 29, 2025" at bounding box center [416, 186] width 723 height 49
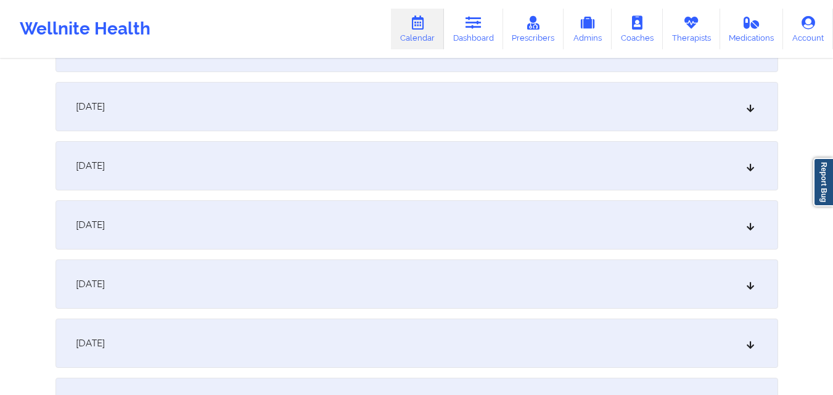
scroll to position [3330, 0]
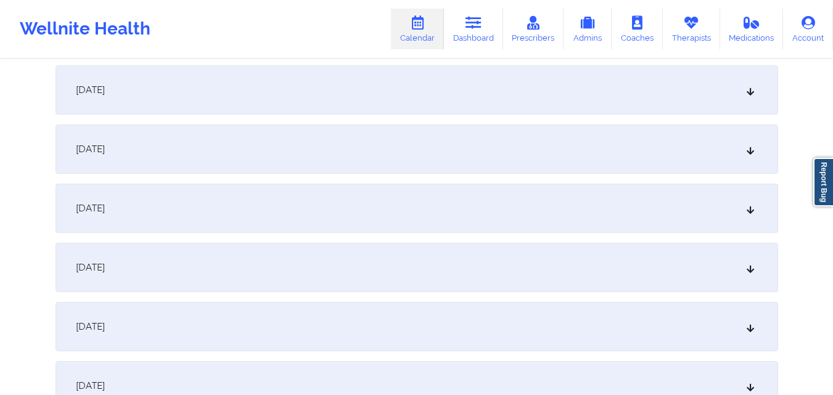
click at [471, 205] on div "November 5, 2025" at bounding box center [416, 208] width 723 height 49
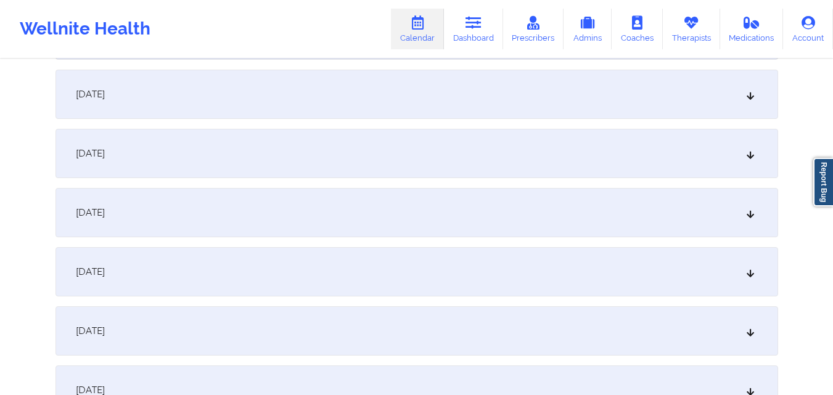
scroll to position [3884, 0]
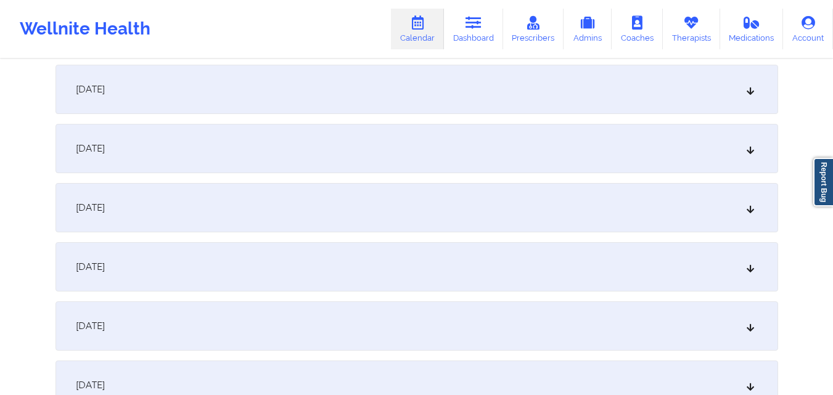
click at [471, 206] on div "November 12, 2025" at bounding box center [416, 207] width 723 height 49
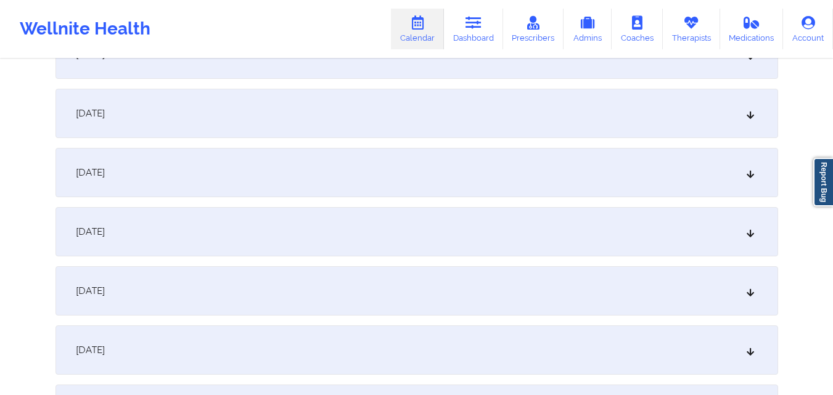
scroll to position [4378, 0]
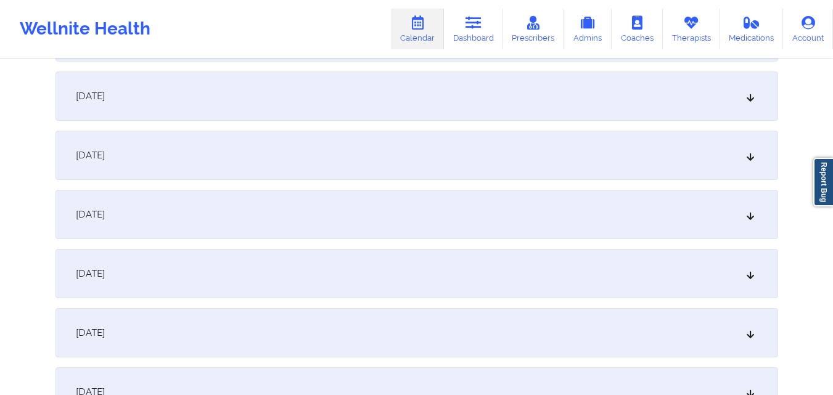
click at [471, 206] on div "November 19, 2025" at bounding box center [416, 214] width 723 height 49
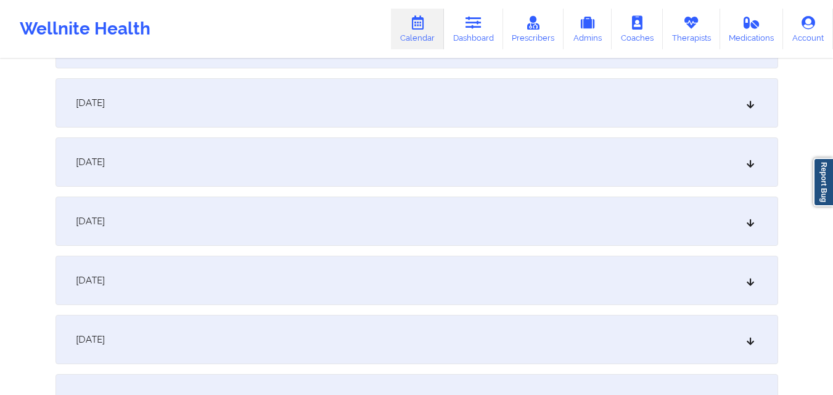
click at [471, 206] on div "November 26, 2025" at bounding box center [416, 221] width 723 height 49
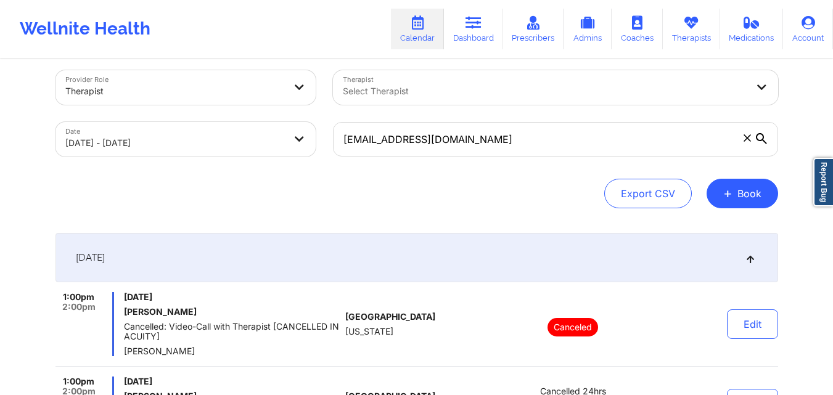
scroll to position [0, 0]
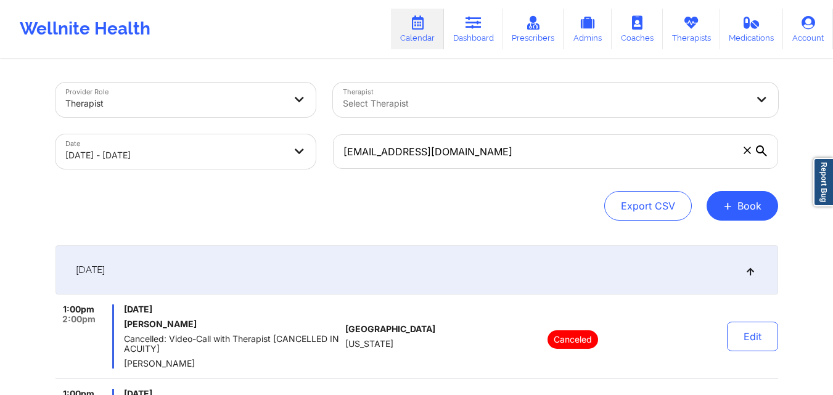
click at [747, 152] on icon at bounding box center [747, 150] width 7 height 7
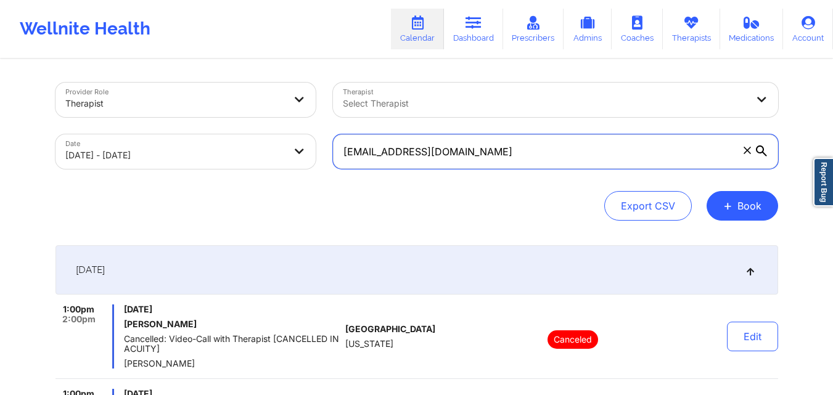
click at [747, 152] on input "[EMAIL_ADDRESS][DOMAIN_NAME]" at bounding box center [555, 151] width 445 height 35
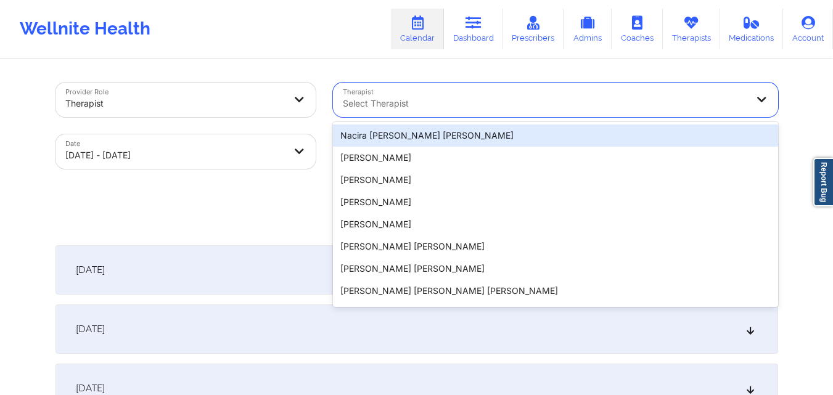
click at [636, 99] on div at bounding box center [545, 103] width 404 height 15
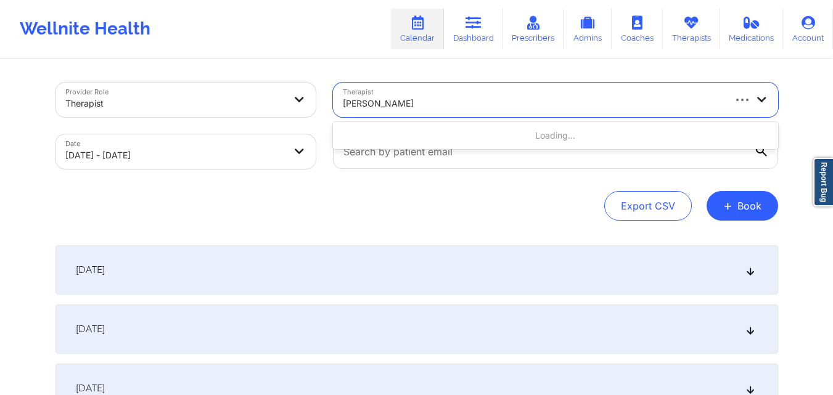
type input "[PERSON_NAME]"
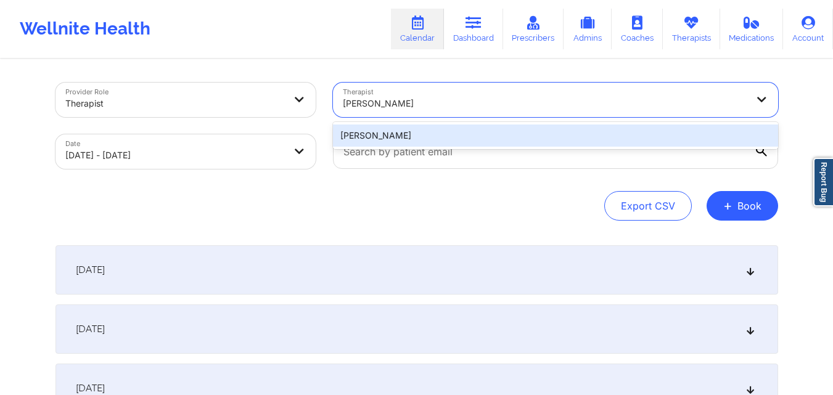
click at [525, 140] on div "[PERSON_NAME]" at bounding box center [555, 136] width 445 height 22
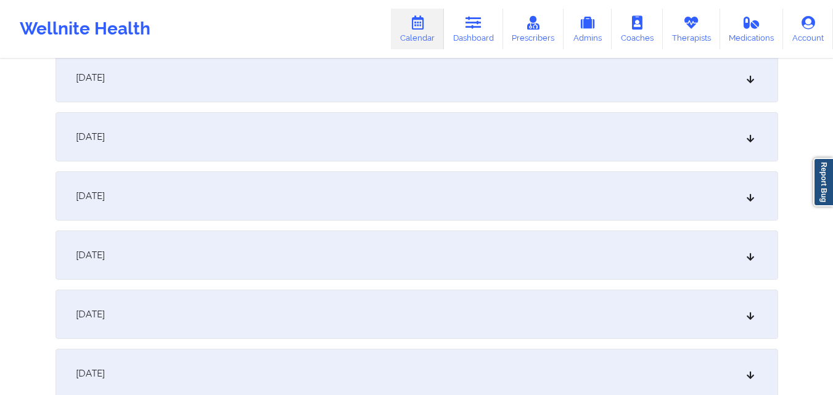
scroll to position [493, 0]
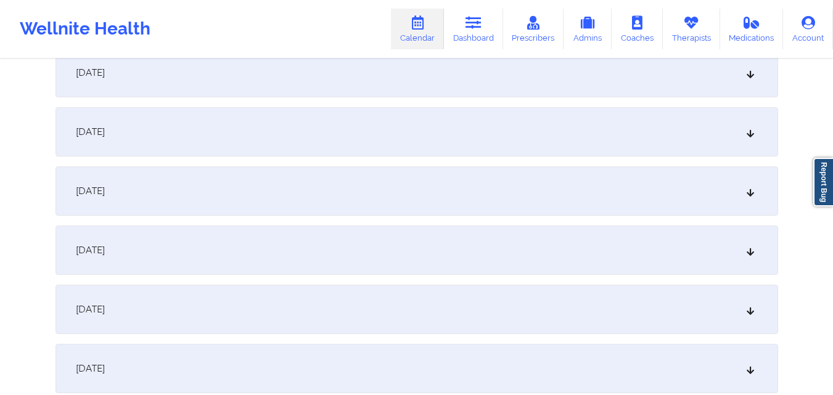
click at [434, 248] on div "October 9, 2025" at bounding box center [416, 250] width 723 height 49
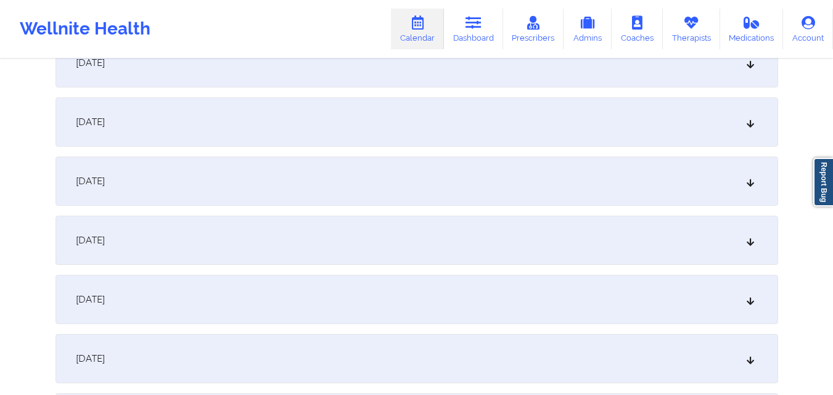
scroll to position [0, 0]
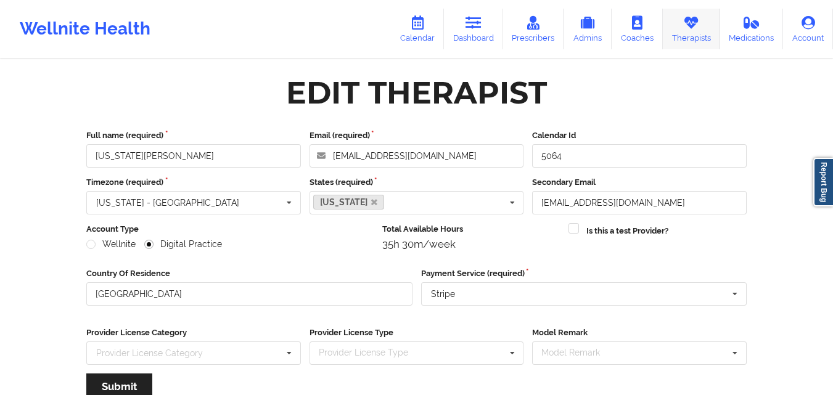
drag, startPoint x: 696, startPoint y: 32, endPoint x: 370, endPoint y: 37, distance: 326.2
click at [697, 32] on link "Therapists" at bounding box center [691, 29] width 57 height 41
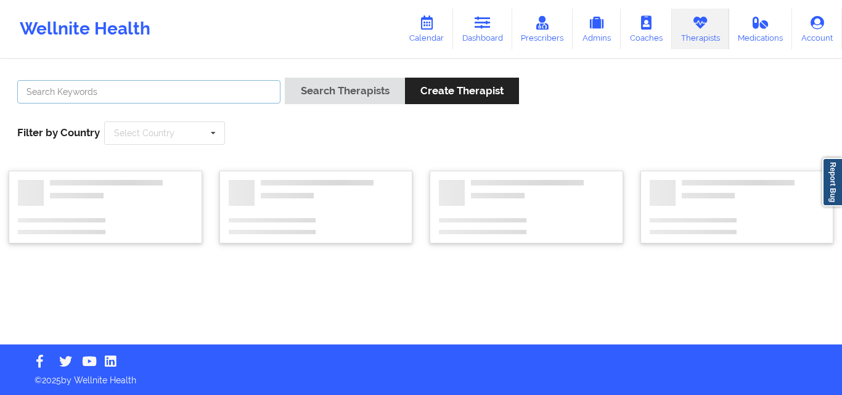
click at [203, 95] on input "text" at bounding box center [148, 91] width 263 height 23
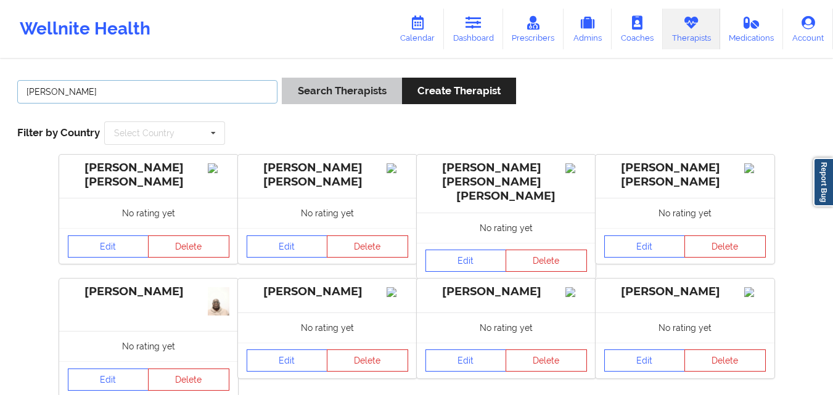
type input "[PERSON_NAME]"
click at [353, 101] on button "Search Therapists" at bounding box center [342, 91] width 120 height 27
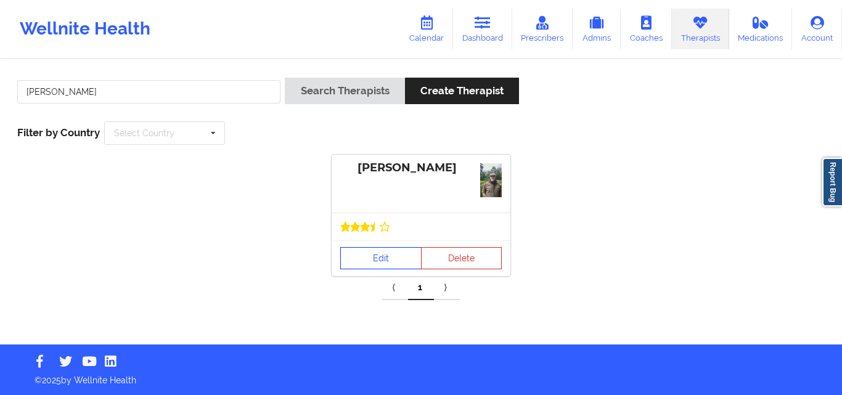
click at [382, 263] on link "Edit" at bounding box center [380, 258] width 81 height 22
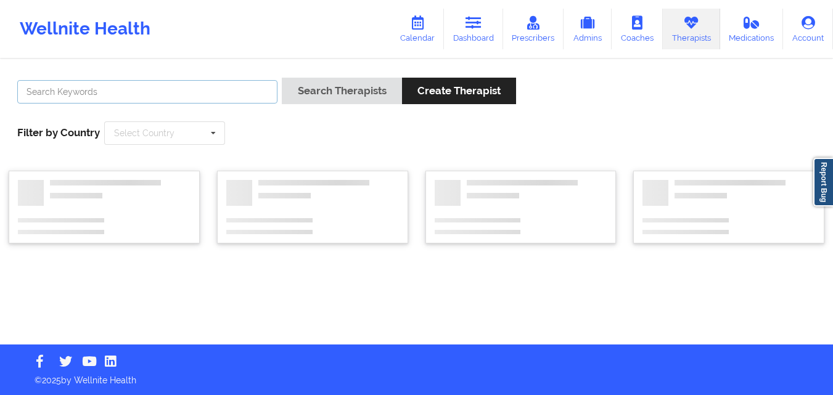
click at [202, 89] on input "text" at bounding box center [147, 91] width 260 height 23
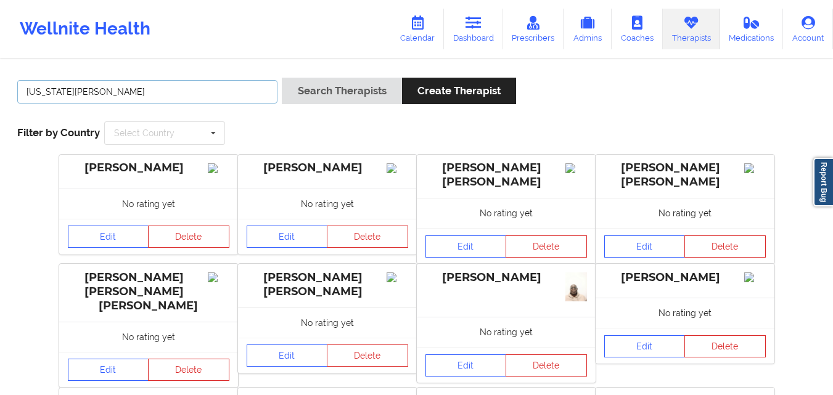
type input "Virginia Gibala"
click at [282, 78] on button "Search Therapists" at bounding box center [342, 91] width 120 height 27
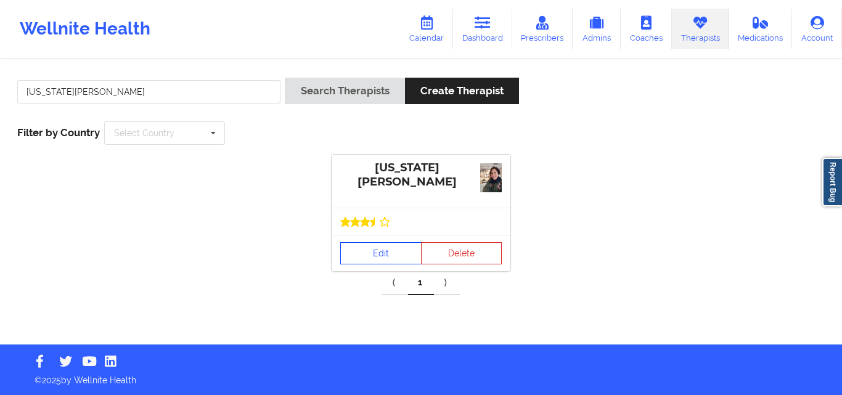
click at [388, 246] on link "Edit" at bounding box center [380, 253] width 81 height 22
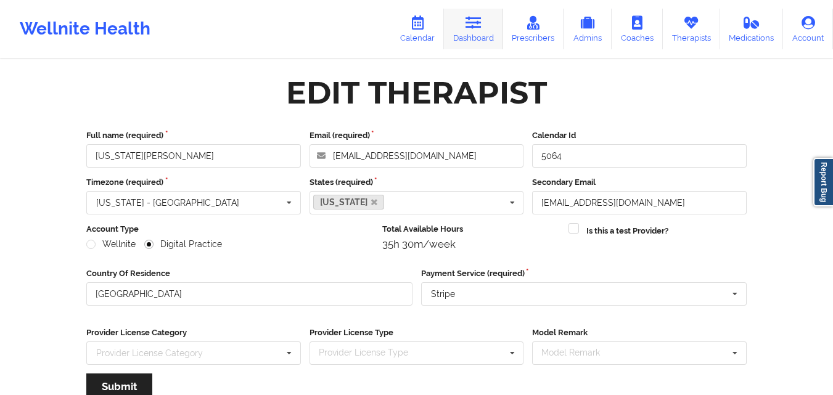
click at [488, 27] on link "Dashboard" at bounding box center [473, 29] width 59 height 41
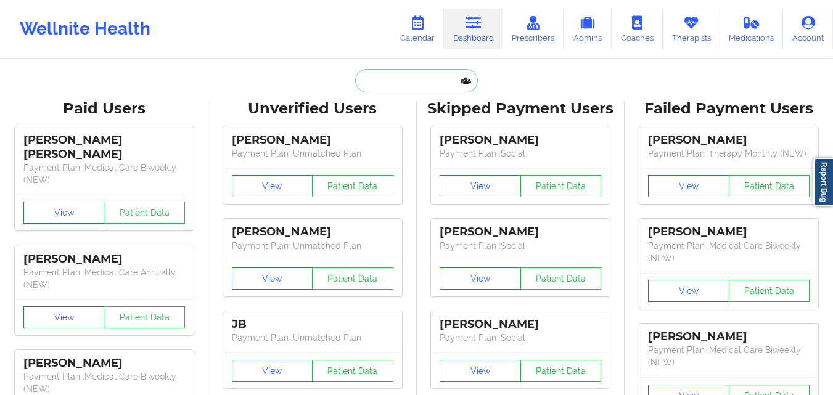
click at [380, 84] on input "text" at bounding box center [416, 80] width 122 height 23
paste input "Stanley Pearlberg"
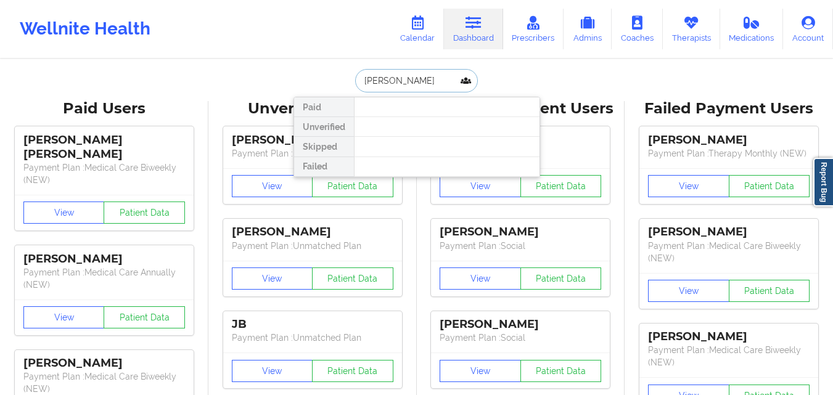
type input "Stanley Pearlberg"
type input "[PERSON_NAME]"
click at [432, 81] on input "[PERSON_NAME]" at bounding box center [416, 80] width 122 height 23
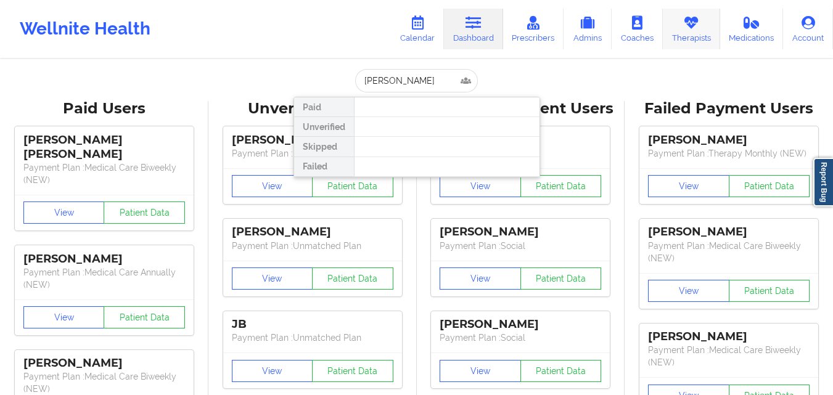
click at [705, 33] on link "Therapists" at bounding box center [691, 29] width 57 height 41
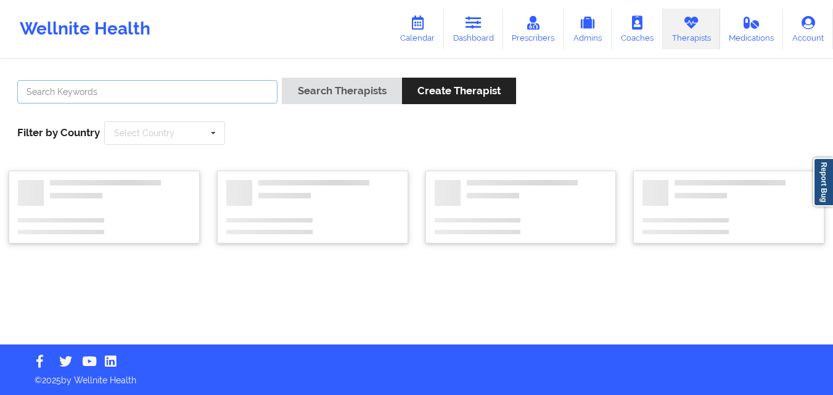
click at [183, 90] on input "text" at bounding box center [147, 91] width 260 height 23
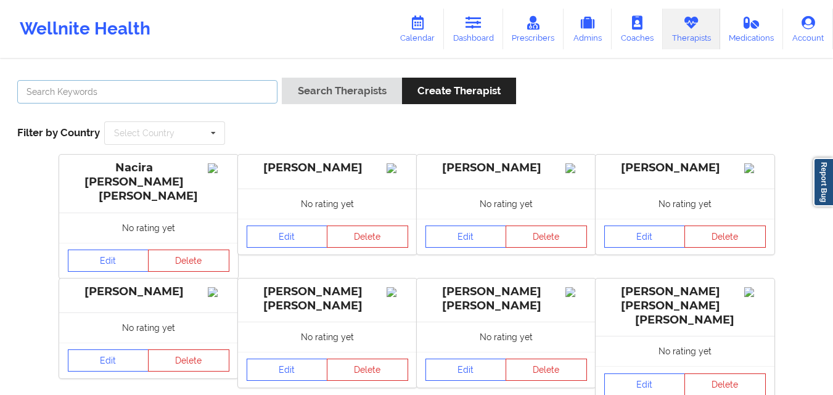
paste input "[PERSON_NAME]"
type input "[PERSON_NAME]"
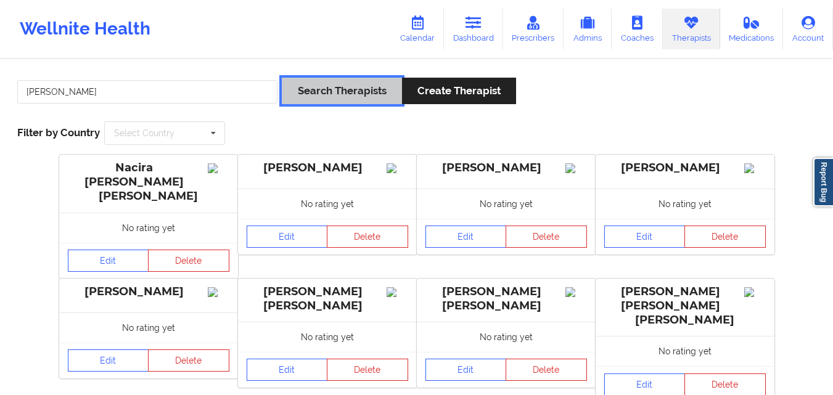
click at [310, 98] on button "Search Therapists" at bounding box center [342, 91] width 120 height 27
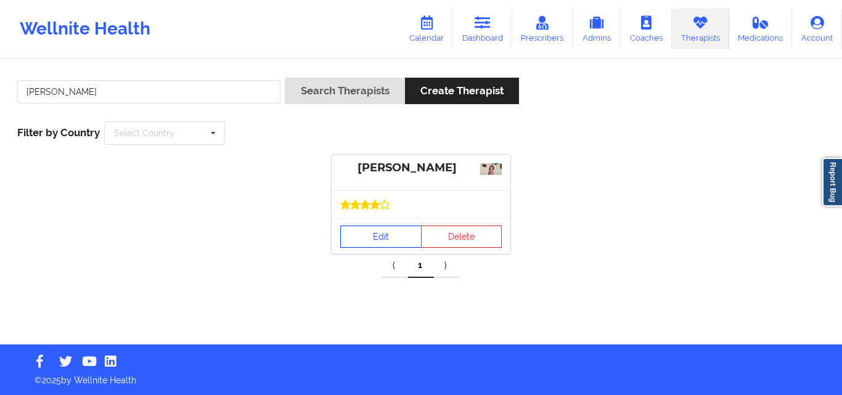
click at [393, 234] on link "Edit" at bounding box center [380, 237] width 81 height 22
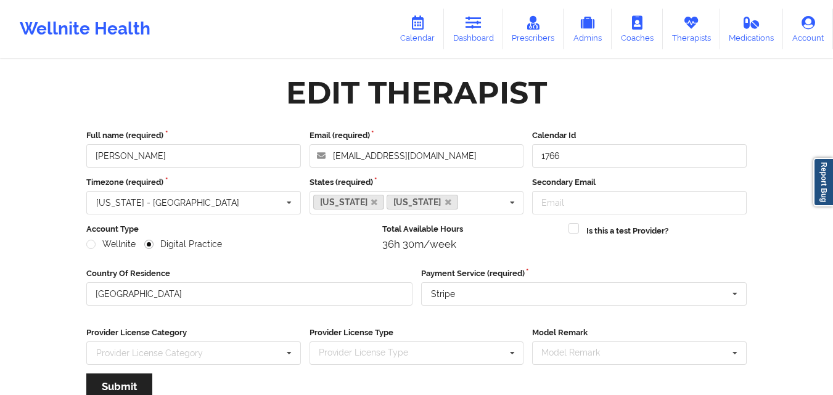
scroll to position [158, 0]
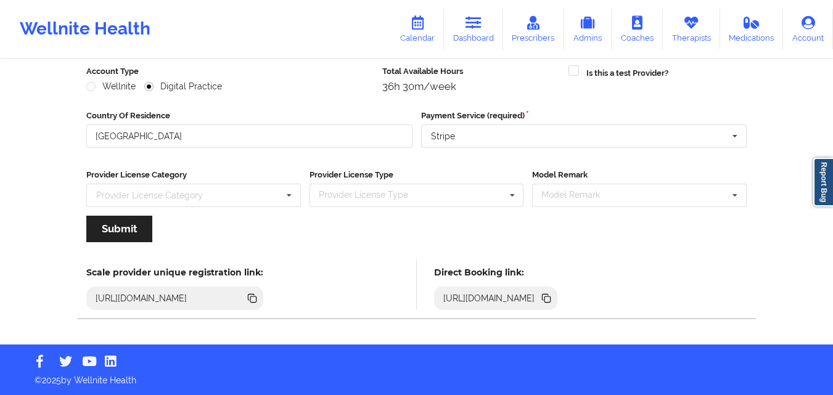
click at [551, 300] on icon at bounding box center [547, 300] width 6 height 6
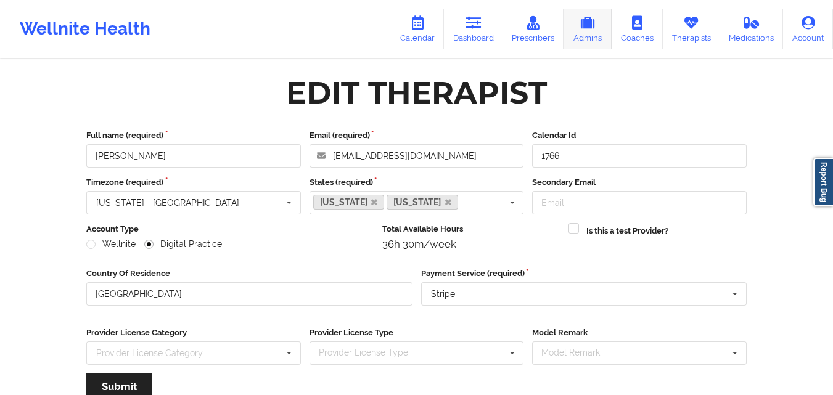
drag, startPoint x: 679, startPoint y: 24, endPoint x: 580, endPoint y: 46, distance: 101.7
click at [681, 24] on link "Therapists" at bounding box center [691, 29] width 57 height 41
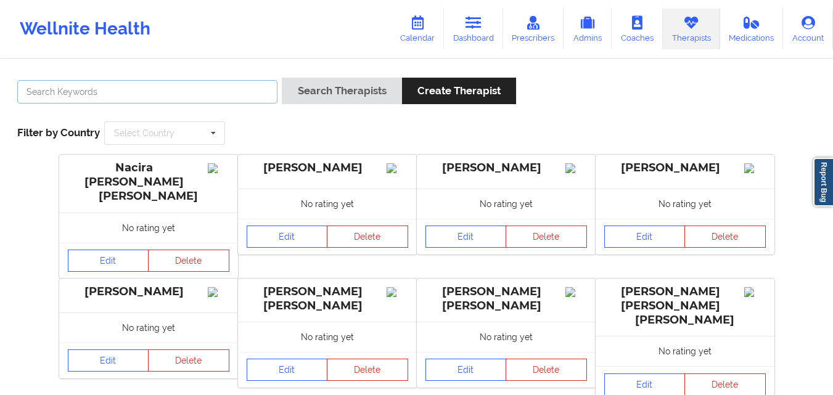
click at [208, 88] on input "text" at bounding box center [147, 91] width 260 height 23
paste input "https://www.wellnite.co/direct-booking/provider/643805af6f3c8600165902a0"
type input "https://www.wellnite.co/direct-booking/provider/643805af6f3c8600165902a0"
type input "Stanley Pearlberg"
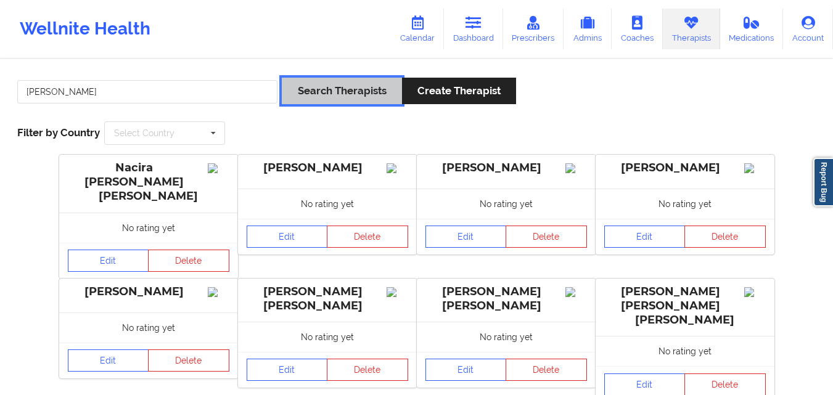
click at [329, 97] on button "Search Therapists" at bounding box center [342, 91] width 120 height 27
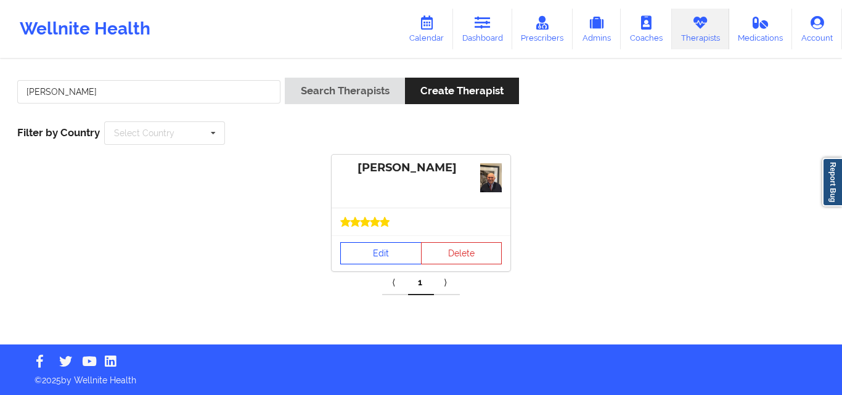
click at [360, 256] on link "Edit" at bounding box center [380, 253] width 81 height 22
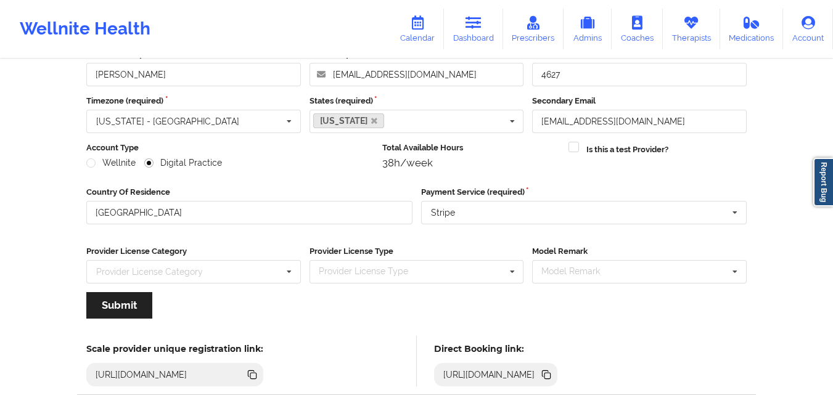
scroll to position [158, 0]
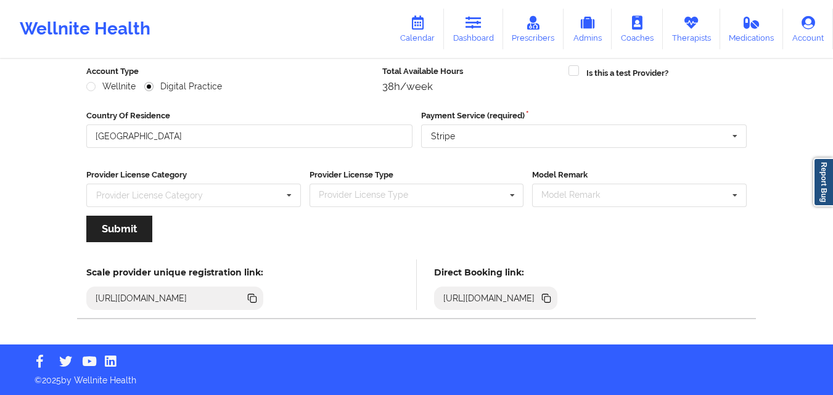
click at [549, 296] on icon at bounding box center [546, 297] width 6 height 6
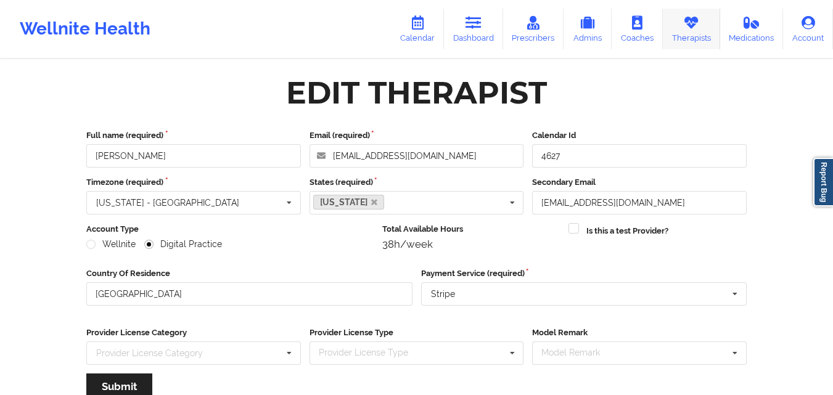
click at [711, 23] on link "Therapists" at bounding box center [691, 29] width 57 height 41
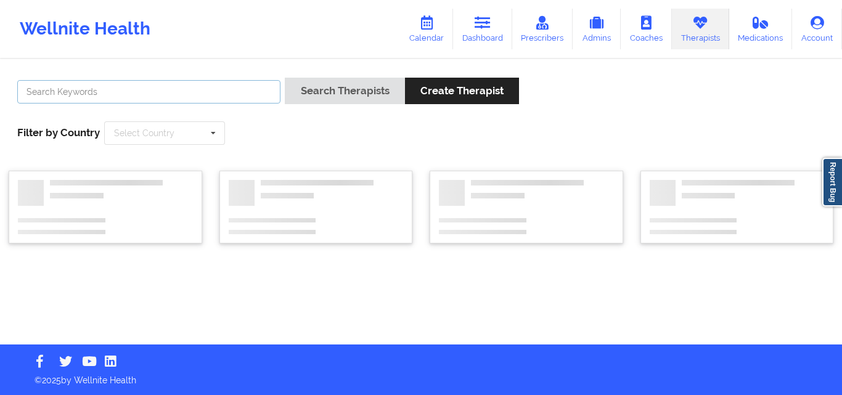
click at [228, 88] on input "text" at bounding box center [148, 91] width 263 height 23
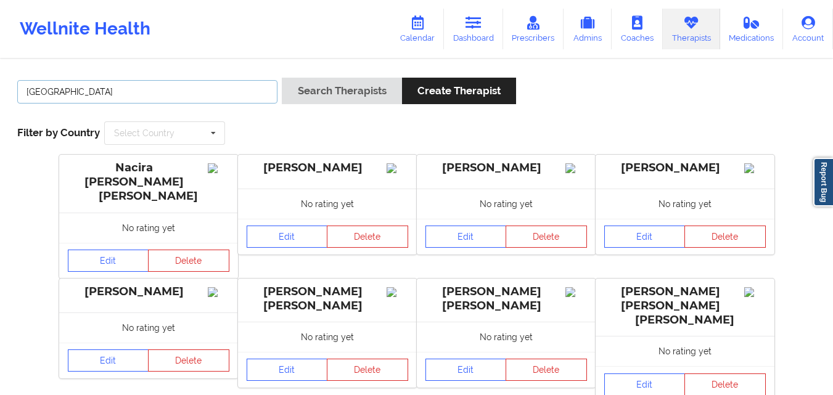
type input "[PERSON_NAME]"
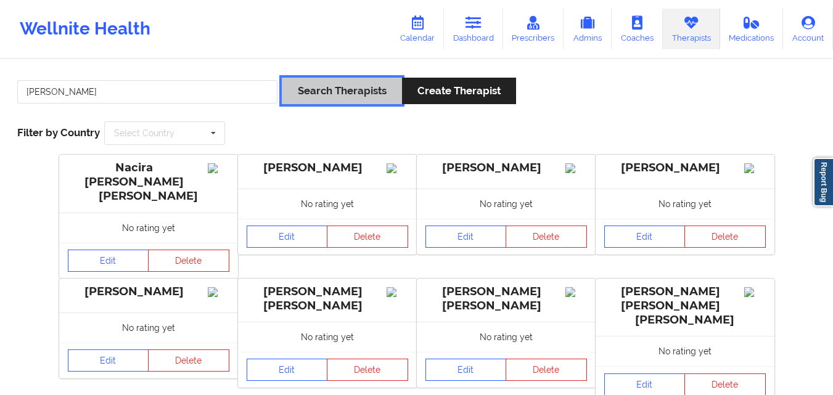
click at [343, 96] on button "Search Therapists" at bounding box center [342, 91] width 120 height 27
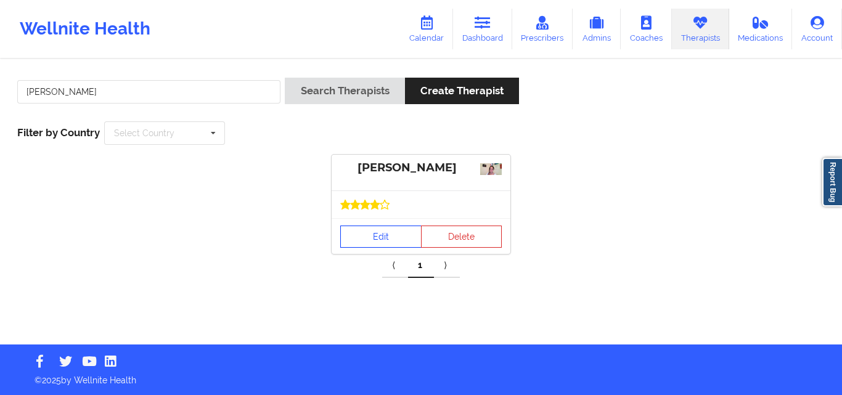
click at [386, 232] on link "Edit" at bounding box center [380, 237] width 81 height 22
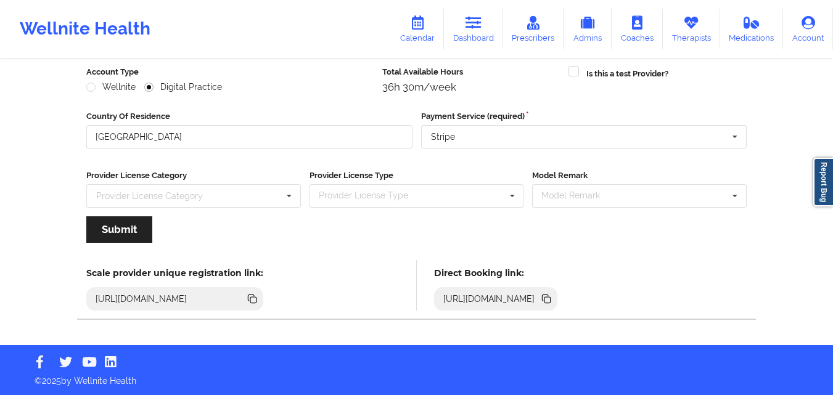
scroll to position [158, 0]
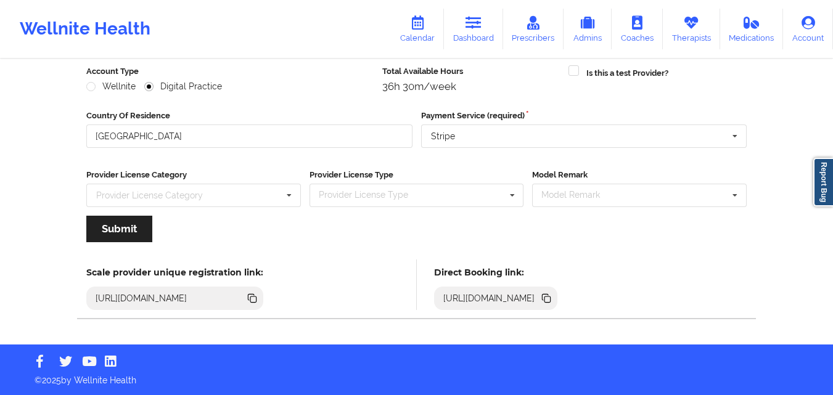
click at [551, 300] on icon at bounding box center [547, 300] width 6 height 6
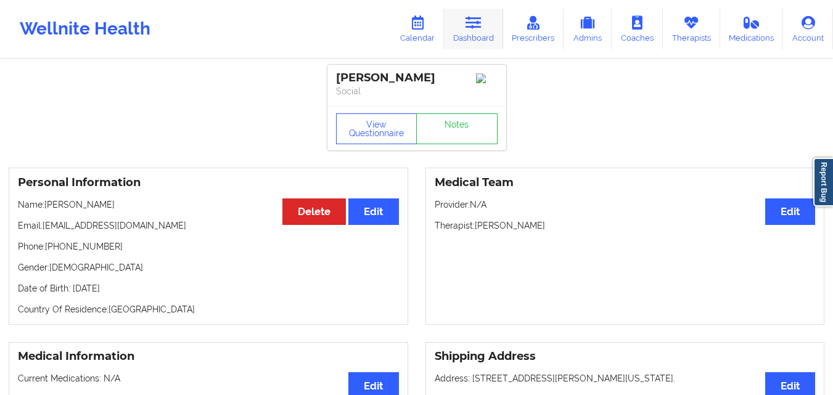
click at [465, 27] on link "Dashboard" at bounding box center [473, 29] width 59 height 41
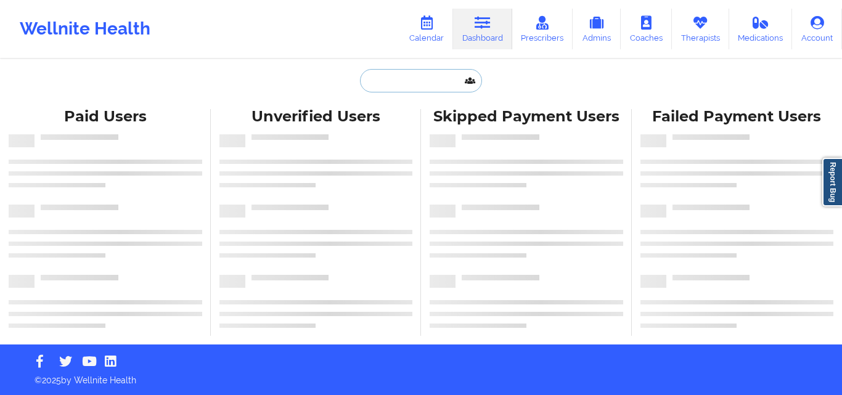
click at [390, 81] on input "text" at bounding box center [421, 80] width 122 height 23
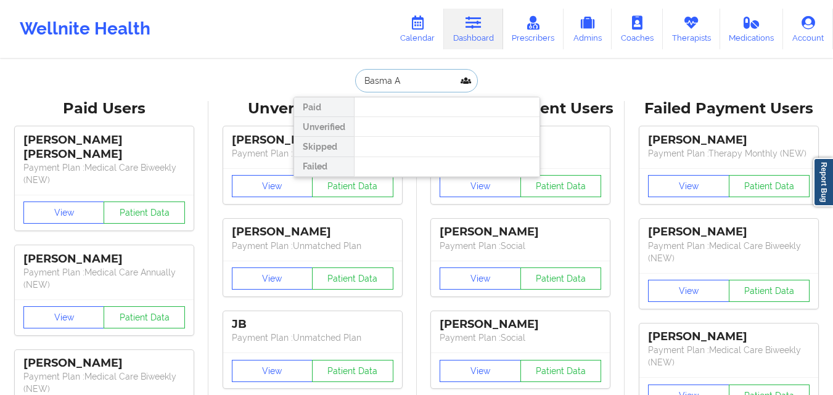
type input "Basma Al"
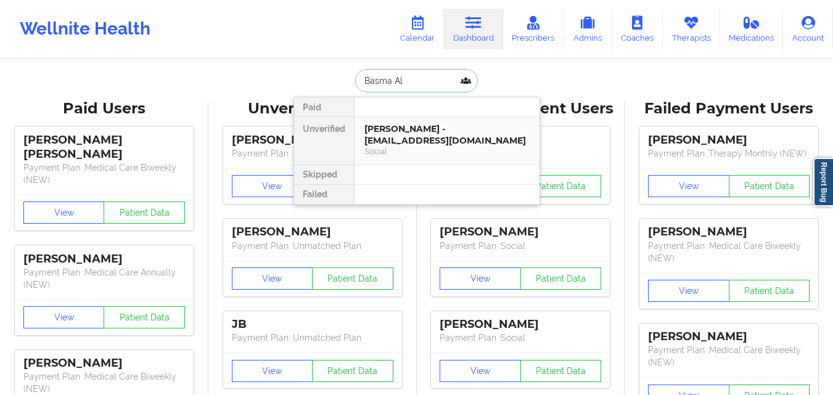
click at [415, 139] on div "[PERSON_NAME] - [EMAIL_ADDRESS][DOMAIN_NAME]" at bounding box center [446, 134] width 165 height 23
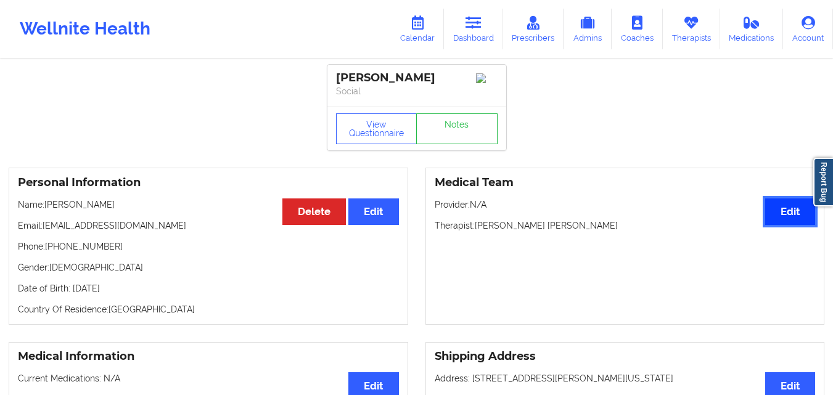
click at [784, 214] on button "Edit" at bounding box center [790, 212] width 50 height 27
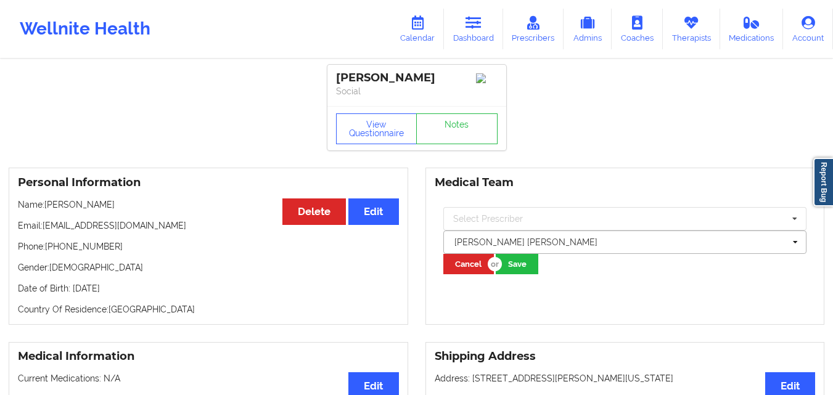
click at [655, 247] on div at bounding box center [619, 242] width 330 height 15
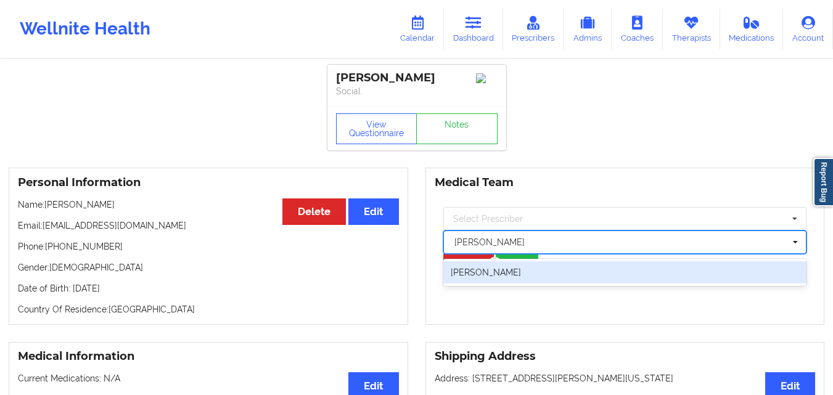
click at [616, 271] on div "[PERSON_NAME]" at bounding box center [625, 272] width 364 height 22
type input "[PERSON_NAME]"
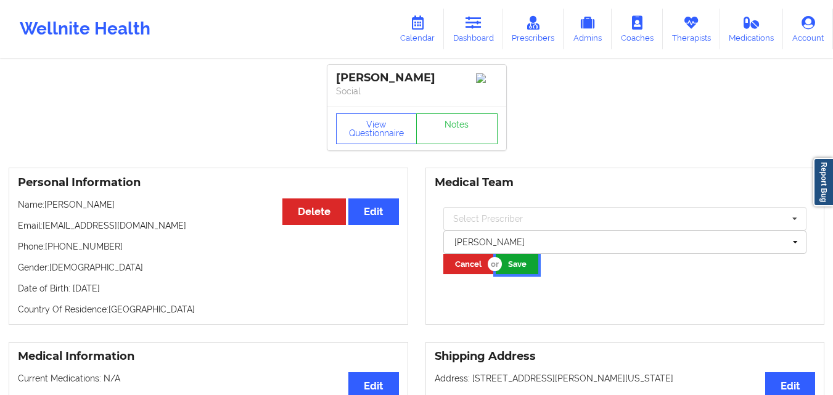
click at [512, 273] on button "Save" at bounding box center [517, 264] width 43 height 20
click at [473, 27] on icon at bounding box center [474, 23] width 16 height 14
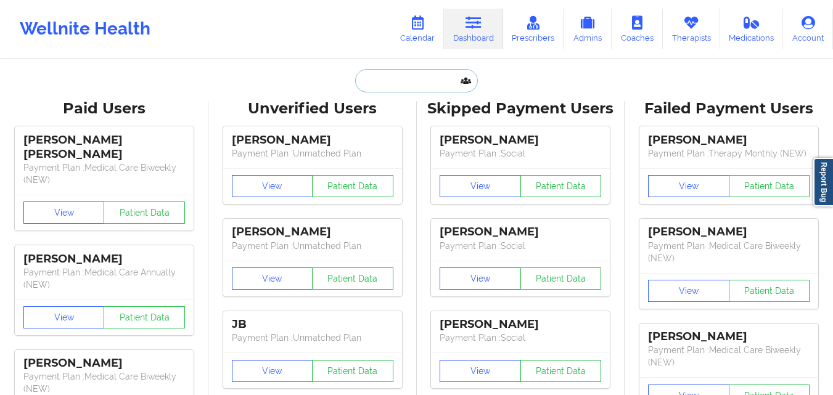
click at [422, 90] on input "text" at bounding box center [416, 80] width 122 height 23
paste input "[EMAIL_ADDRESS][DOMAIN_NAME]"
type input "[EMAIL_ADDRESS][DOMAIN_NAME]"
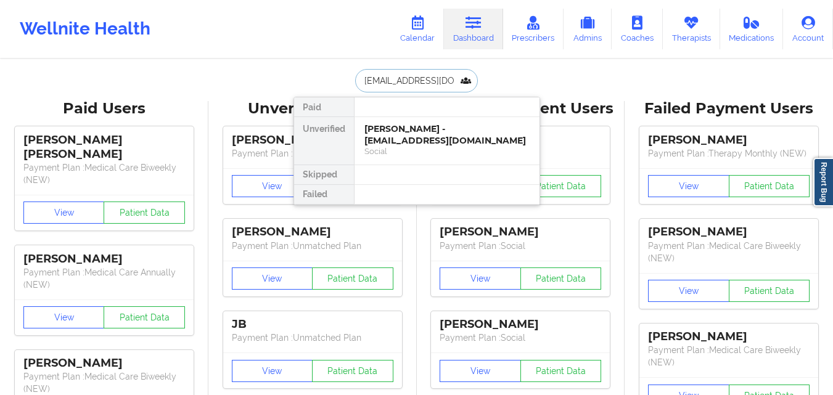
click at [405, 137] on div "[PERSON_NAME] - [EMAIL_ADDRESS][DOMAIN_NAME]" at bounding box center [446, 134] width 165 height 23
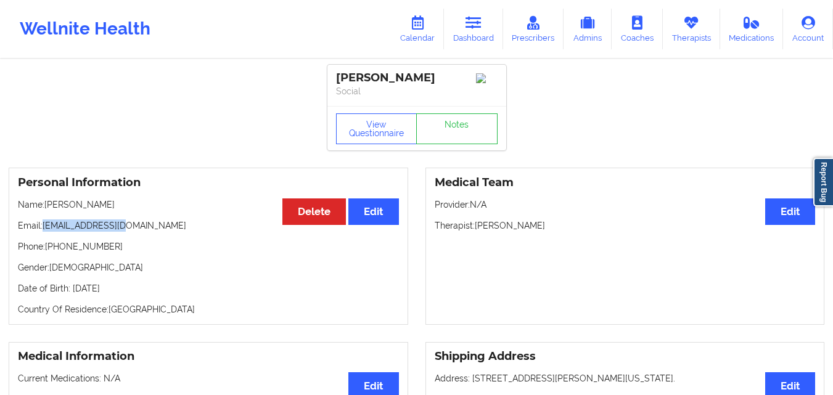
drag, startPoint x: 59, startPoint y: 234, endPoint x: 174, endPoint y: 220, distance: 116.2
click at [174, 220] on div "Personal Information Edit Delete Name: [PERSON_NAME] Email: [EMAIL_ADDRESS][DOM…" at bounding box center [209, 246] width 400 height 157
copy p "[EMAIL_ADDRESS][DOMAIN_NAME]"
click at [470, 28] on icon at bounding box center [474, 23] width 16 height 14
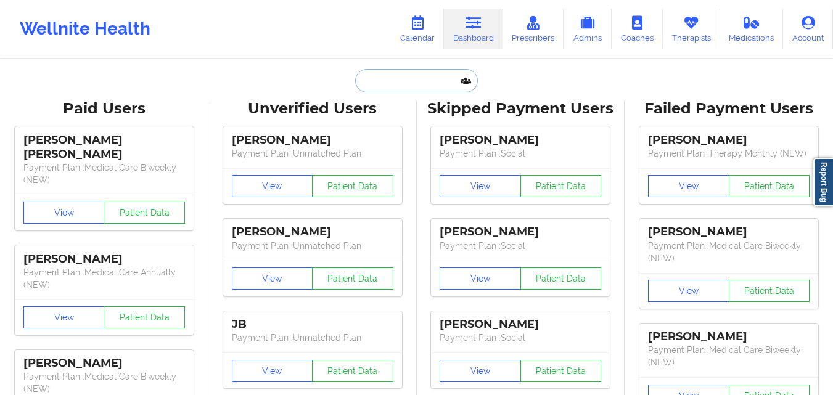
click at [386, 80] on input "text" at bounding box center [416, 80] width 122 height 23
paste input "[PERSON_NAME]"
type input "[PERSON_NAME]"
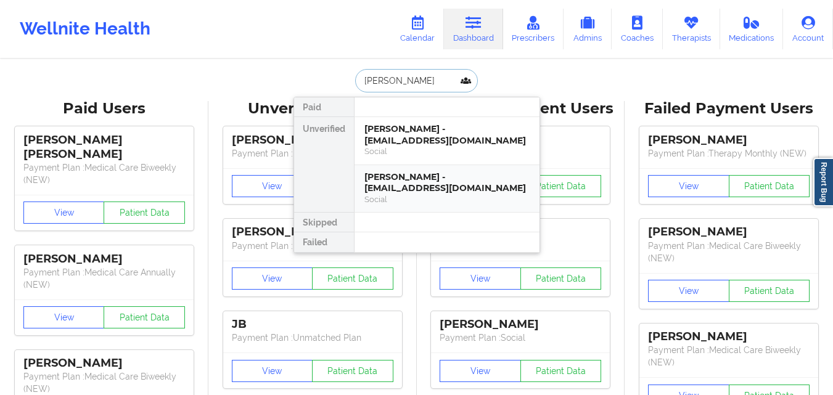
click at [421, 188] on div "[PERSON_NAME] - [EMAIL_ADDRESS][DOMAIN_NAME]" at bounding box center [446, 182] width 165 height 23
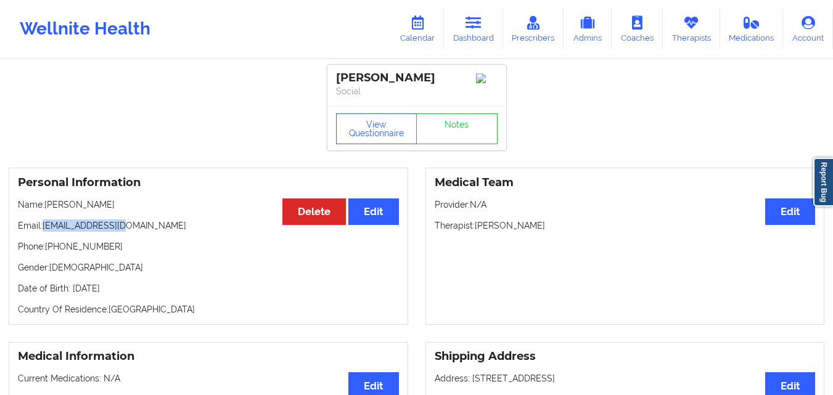
drag, startPoint x: 44, startPoint y: 231, endPoint x: 163, endPoint y: 226, distance: 119.1
click at [163, 226] on p "Email: [EMAIL_ADDRESS][DOMAIN_NAME]" at bounding box center [208, 226] width 381 height 12
copy p "[EMAIL_ADDRESS][DOMAIN_NAME]"
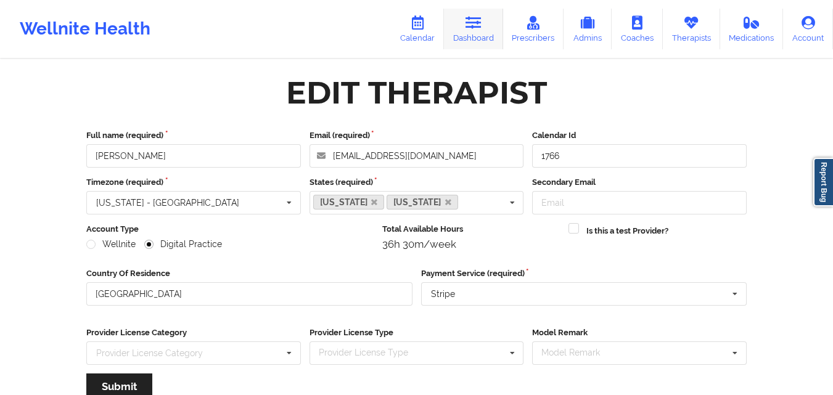
click at [471, 37] on link "Dashboard" at bounding box center [473, 29] width 59 height 41
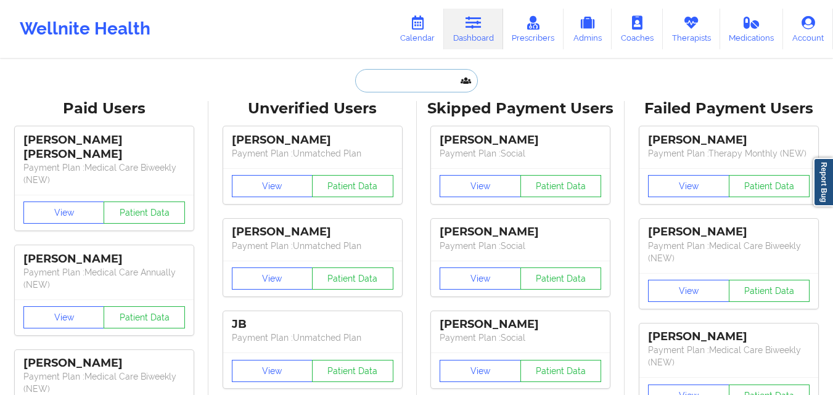
click at [387, 73] on input "text" at bounding box center [416, 80] width 122 height 23
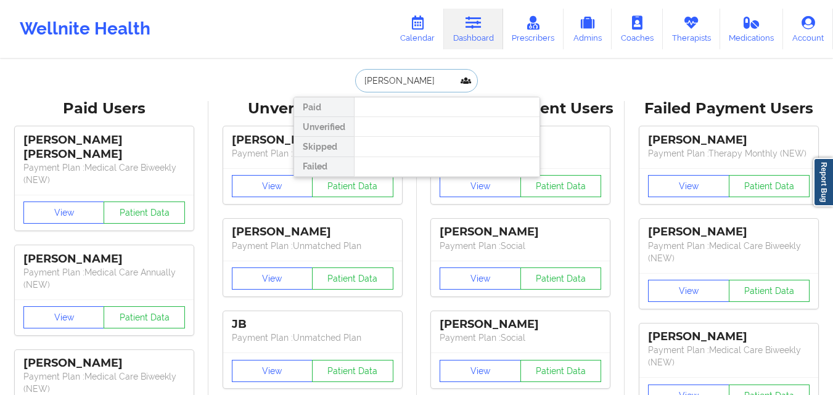
type input "J"
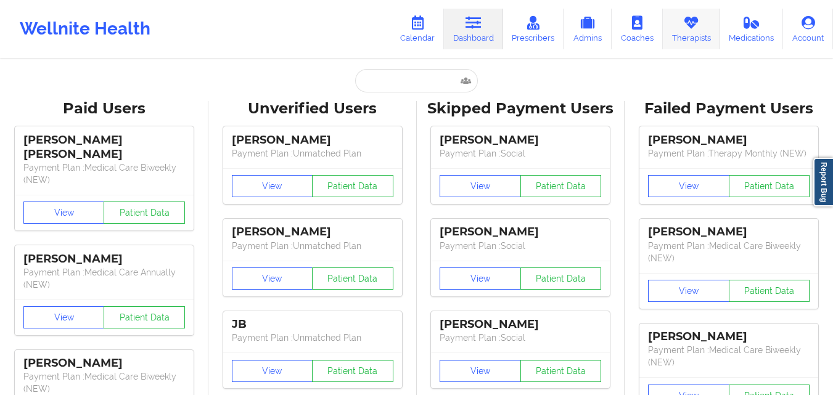
click at [686, 33] on link "Therapists" at bounding box center [691, 29] width 57 height 41
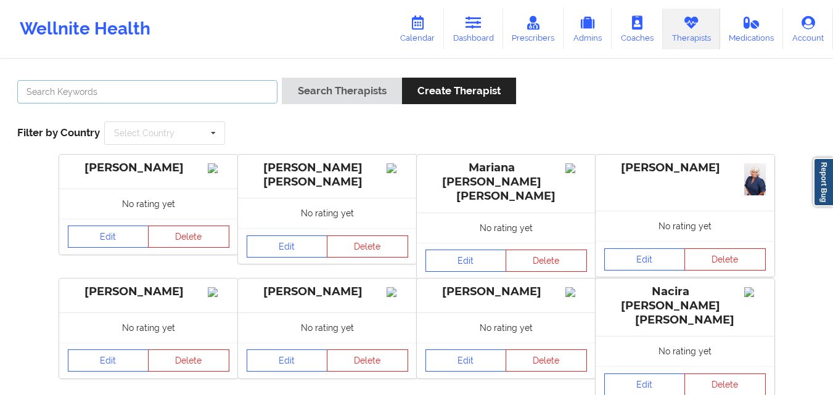
click at [170, 100] on input "text" at bounding box center [147, 91] width 260 height 23
type input "Janell Stallworth"
click at [282, 78] on button "Search Therapists" at bounding box center [342, 91] width 120 height 27
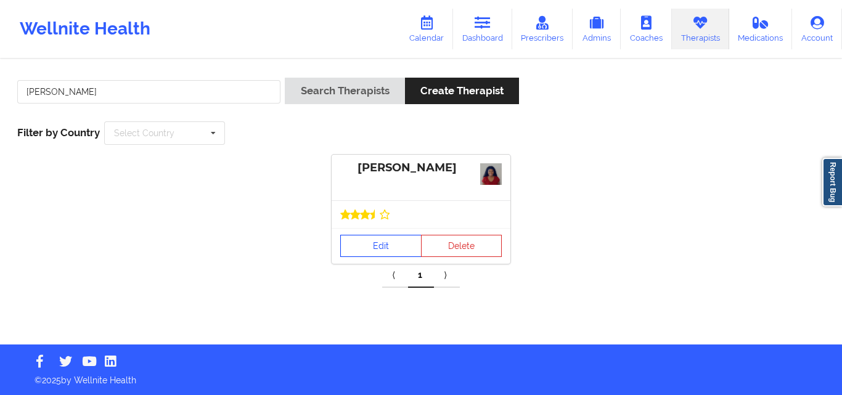
click at [380, 247] on link "Edit" at bounding box center [380, 246] width 81 height 22
